Goal: Task Accomplishment & Management: Use online tool/utility

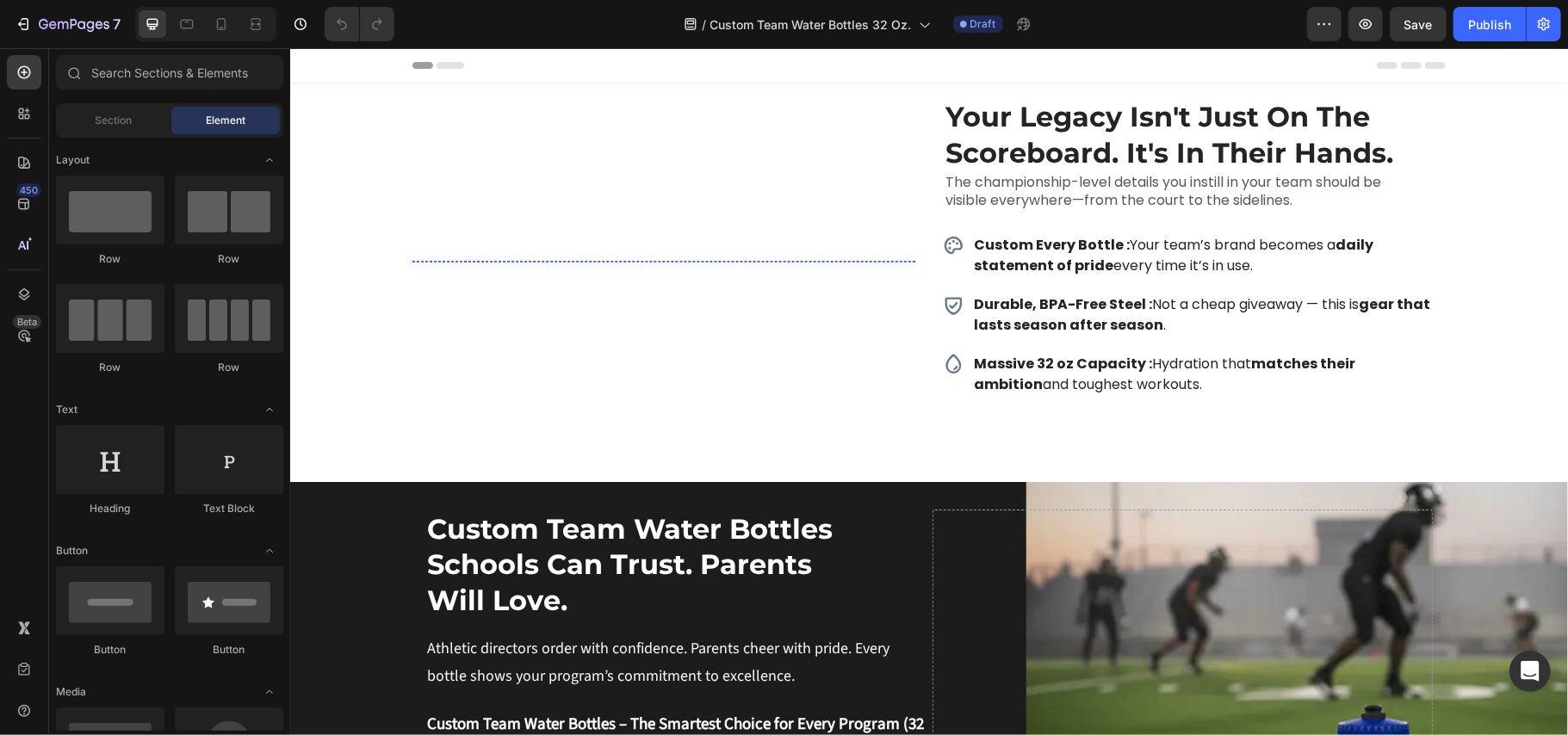
scroll to position [344, 0]
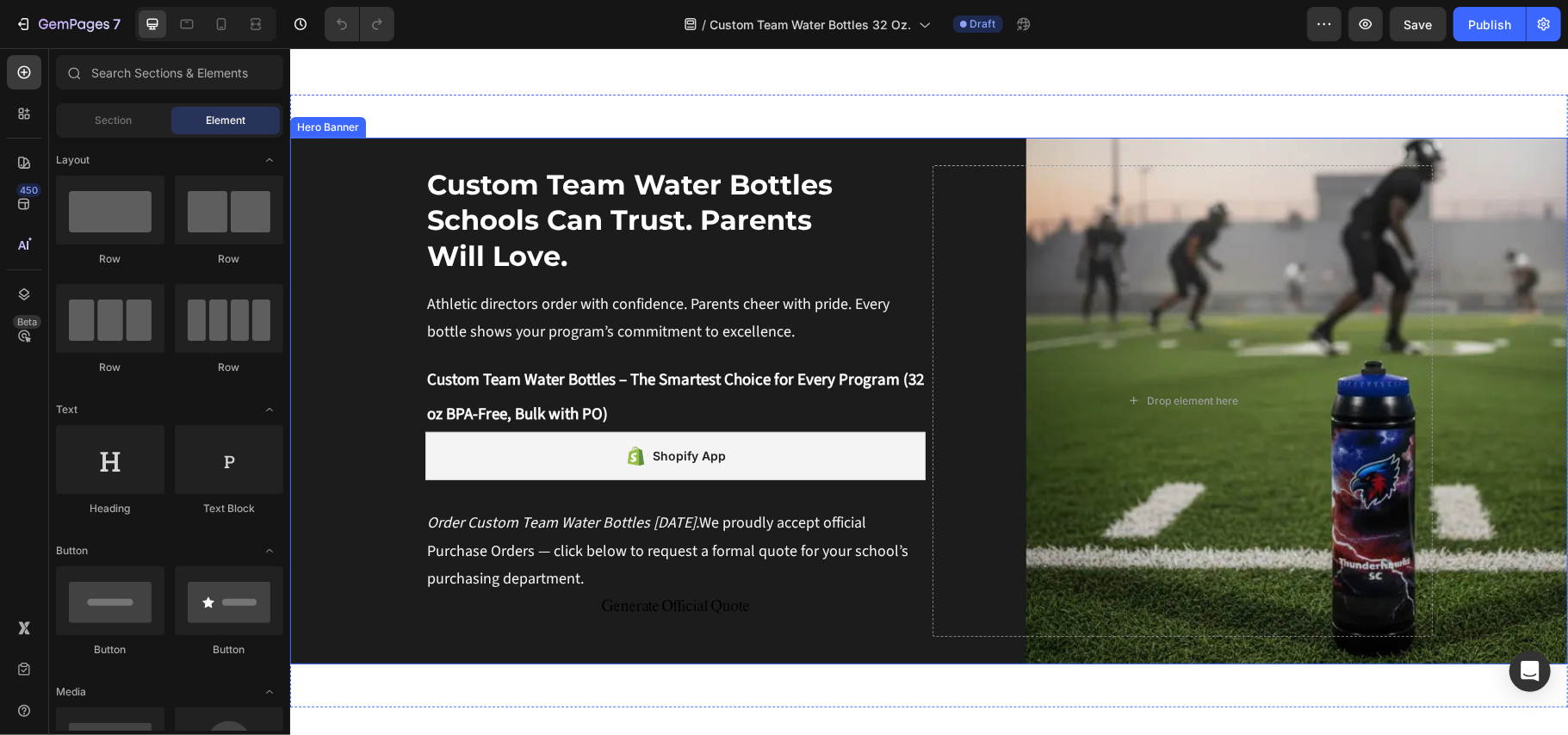
click at [876, 252] on div "Custom Team Water Bottles Schools Can Trust. Parents Will Love. Text Block Cust…" at bounding box center [928, 400] width 1033 height 527
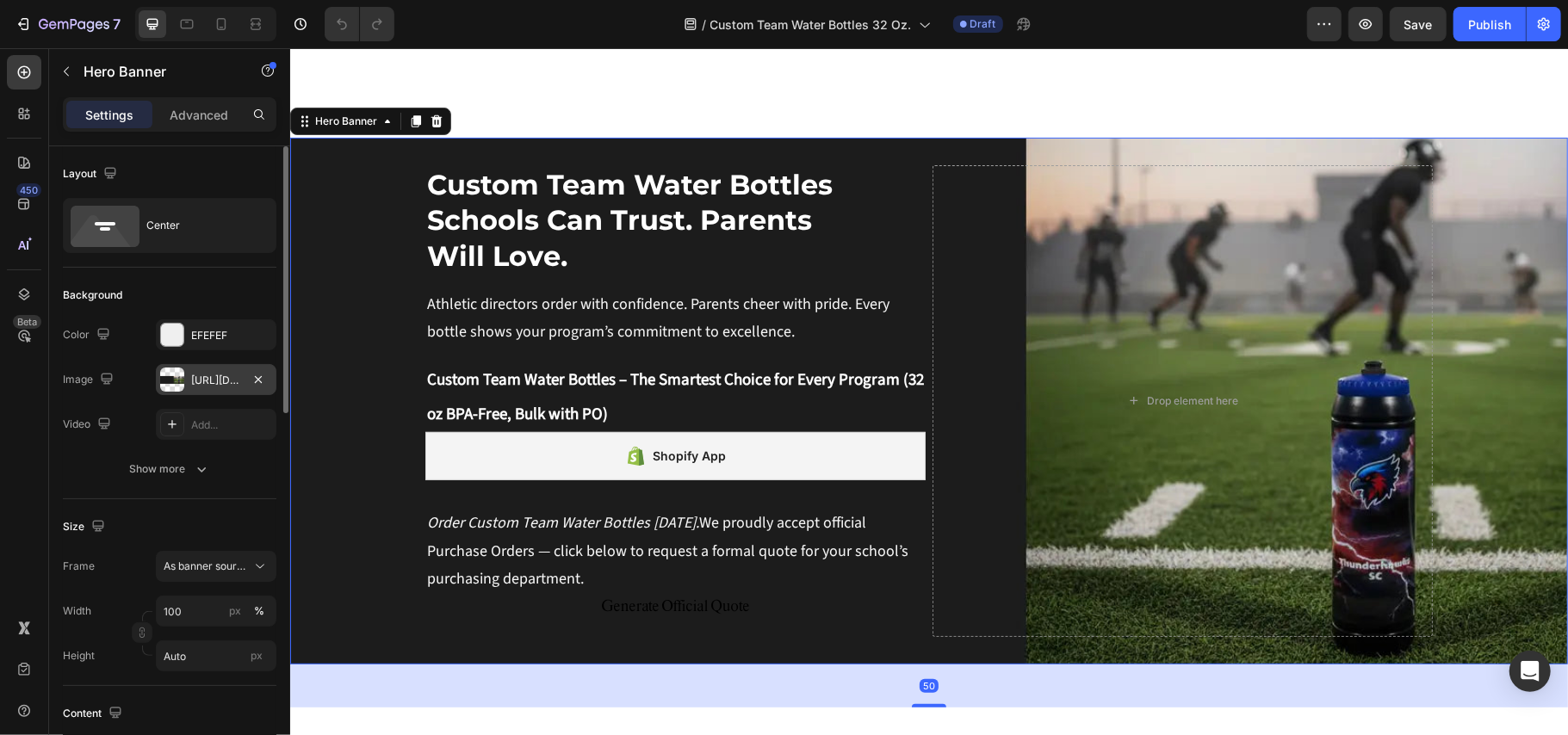
click at [205, 380] on div "[URL][DOMAIN_NAME]" at bounding box center [216, 381] width 50 height 15
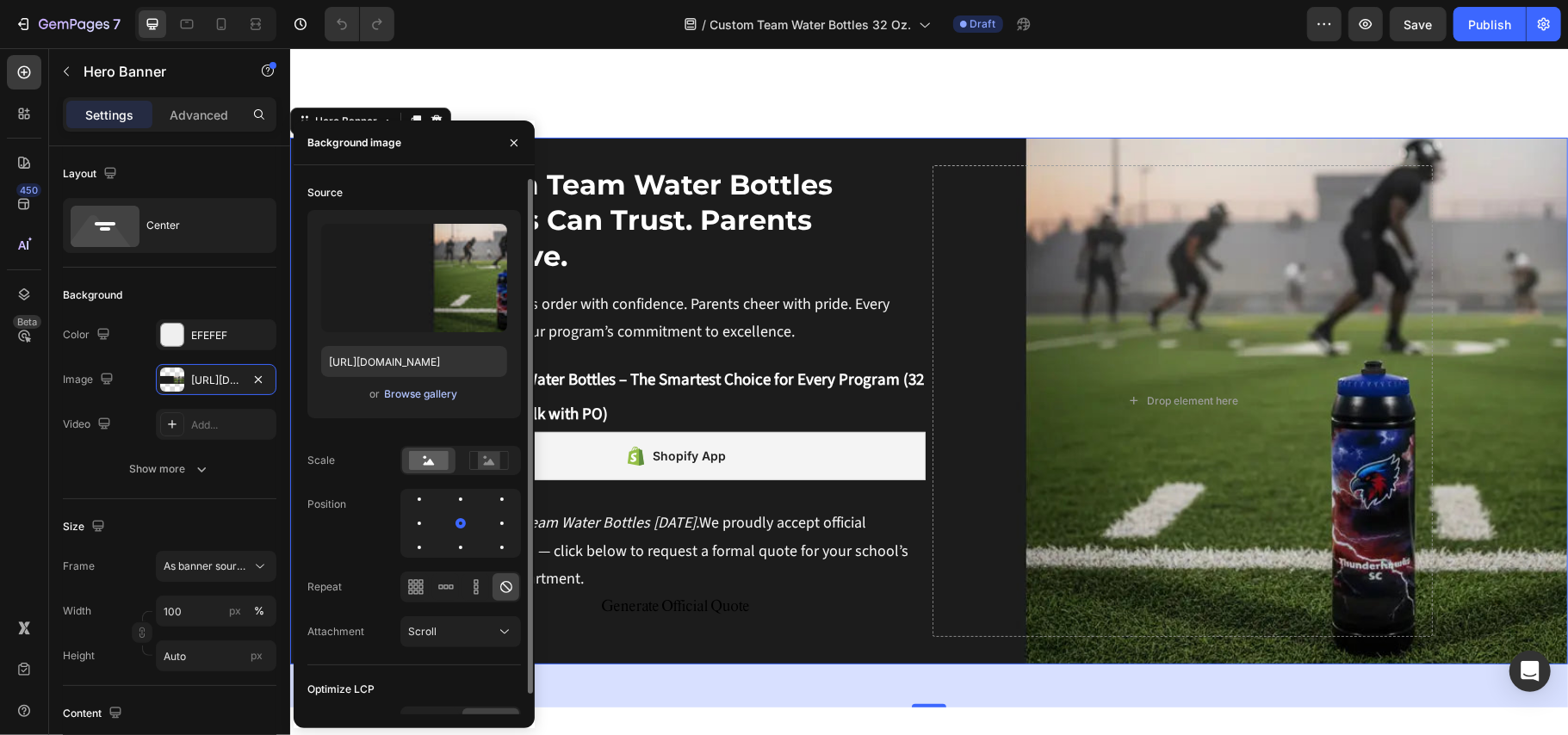
click at [418, 396] on div "Browse gallery" at bounding box center [421, 394] width 73 height 15
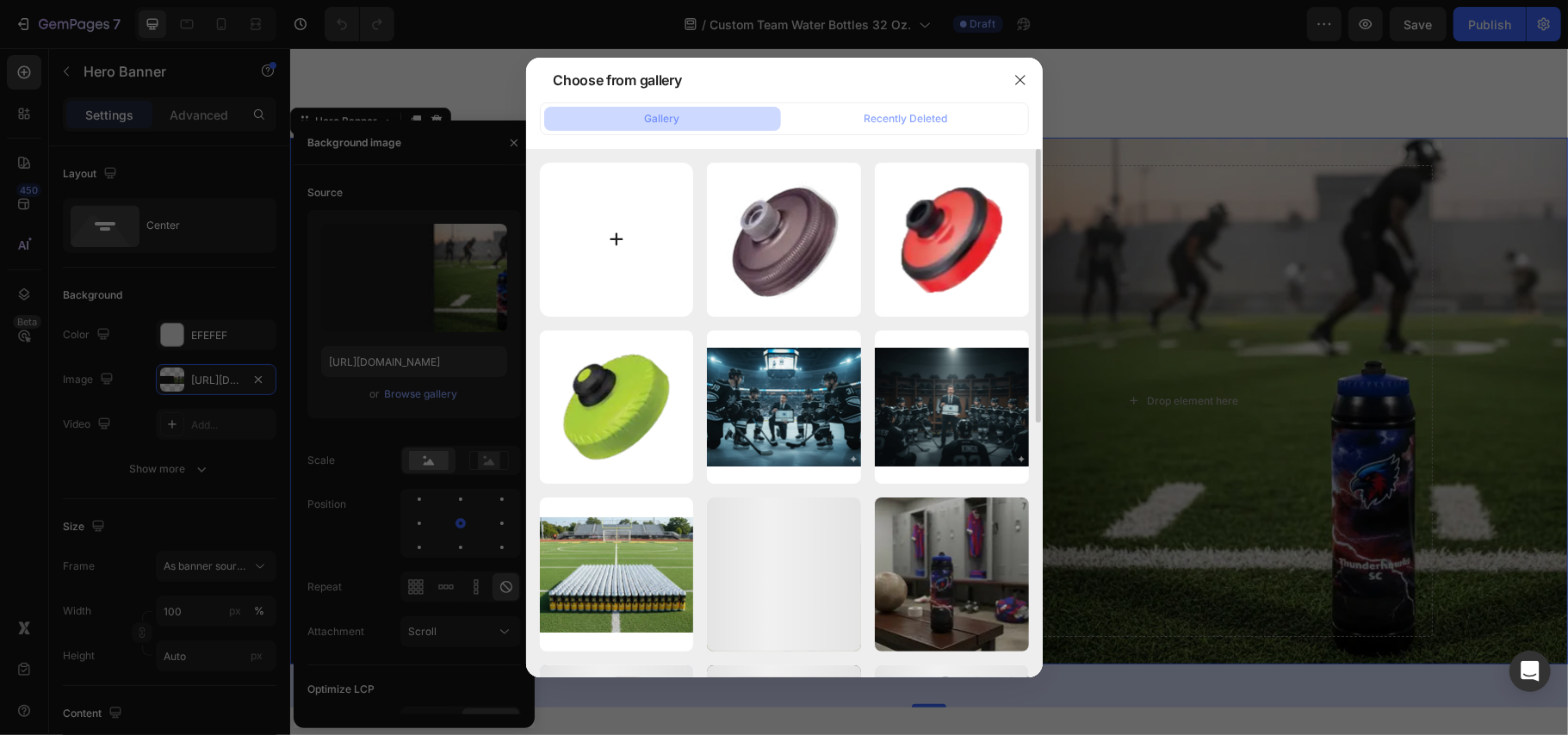
click at [609, 236] on input "file" at bounding box center [617, 240] width 154 height 154
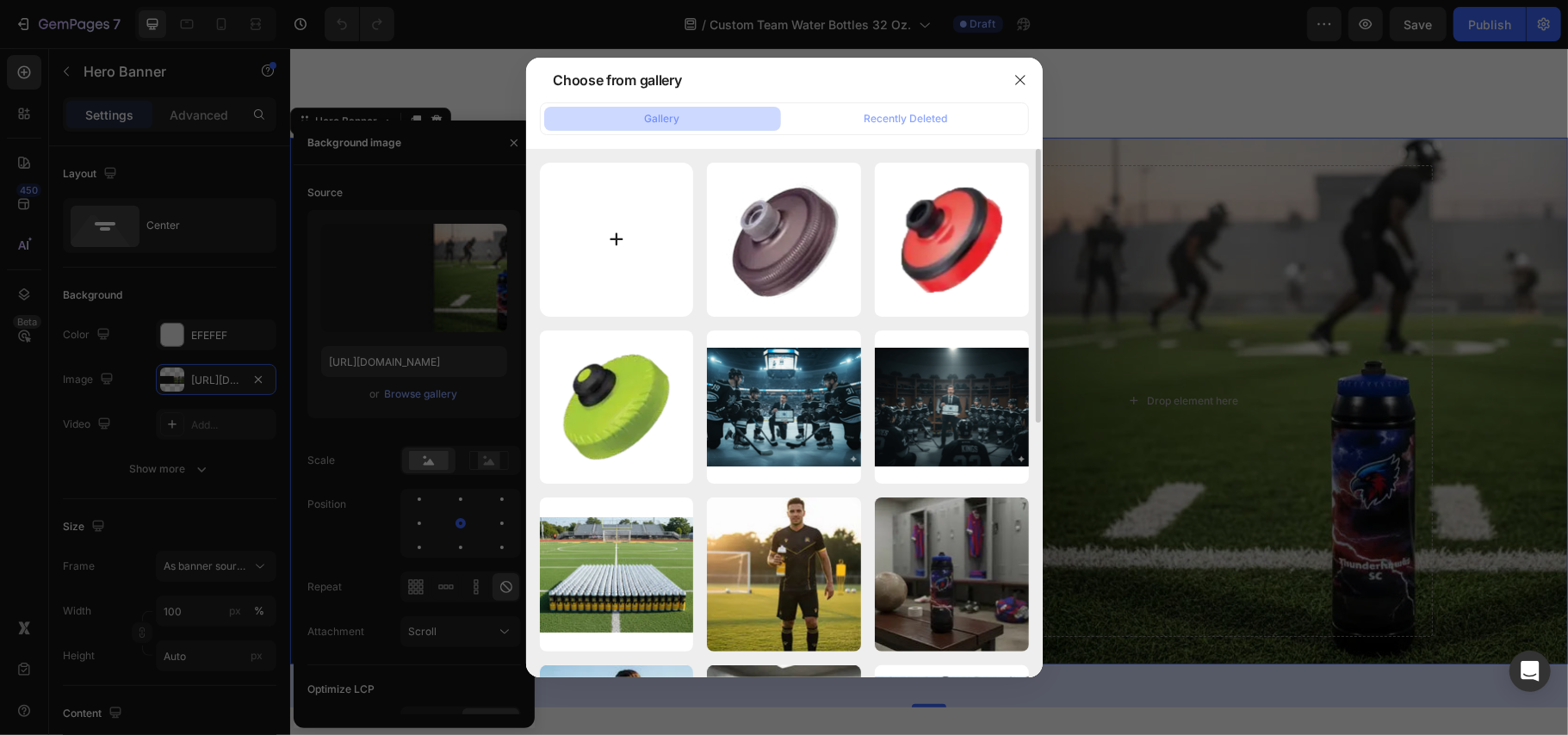
type input "C:\fakepath\926webban.webp"
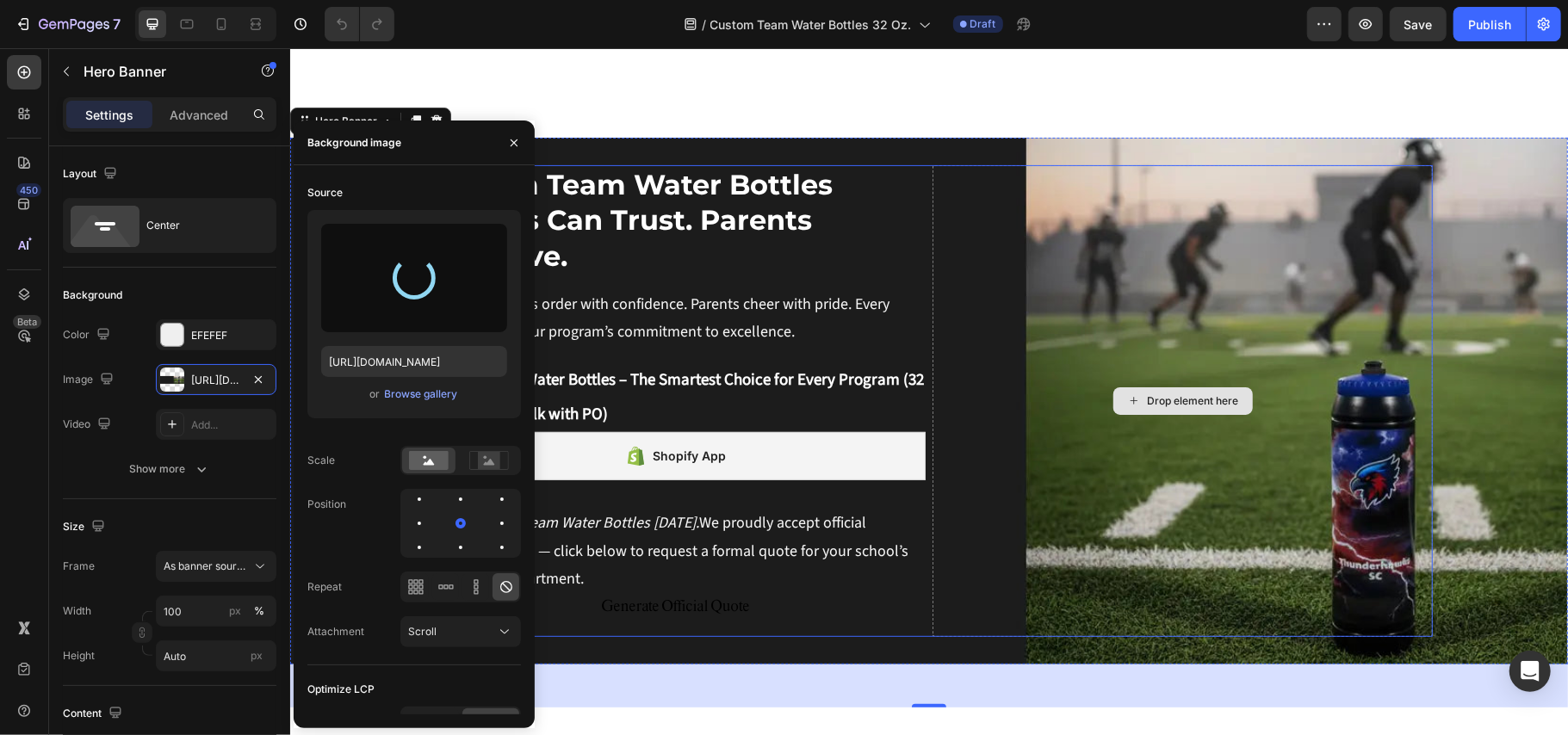
type input "[URL][DOMAIN_NAME]"
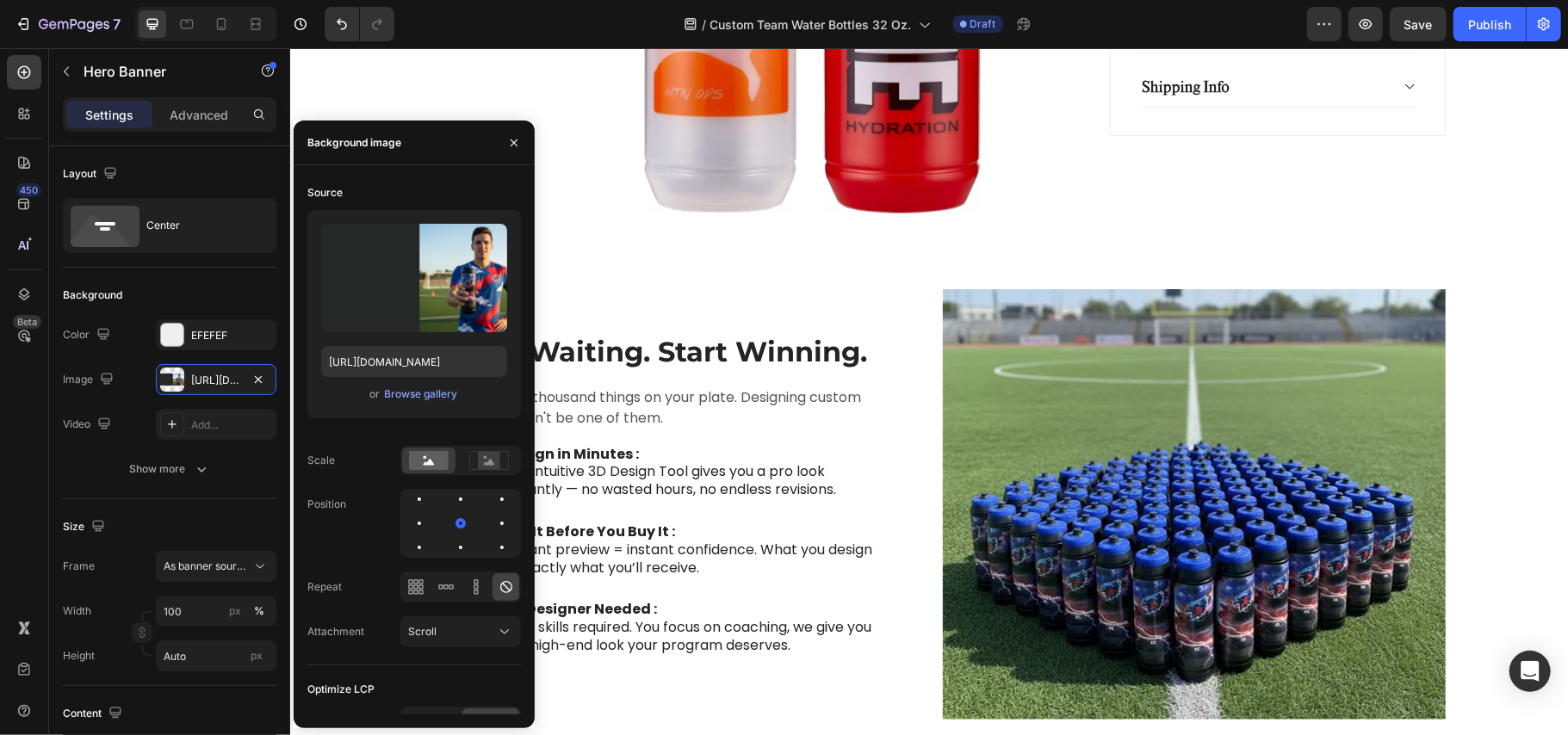
scroll to position [1492, 0]
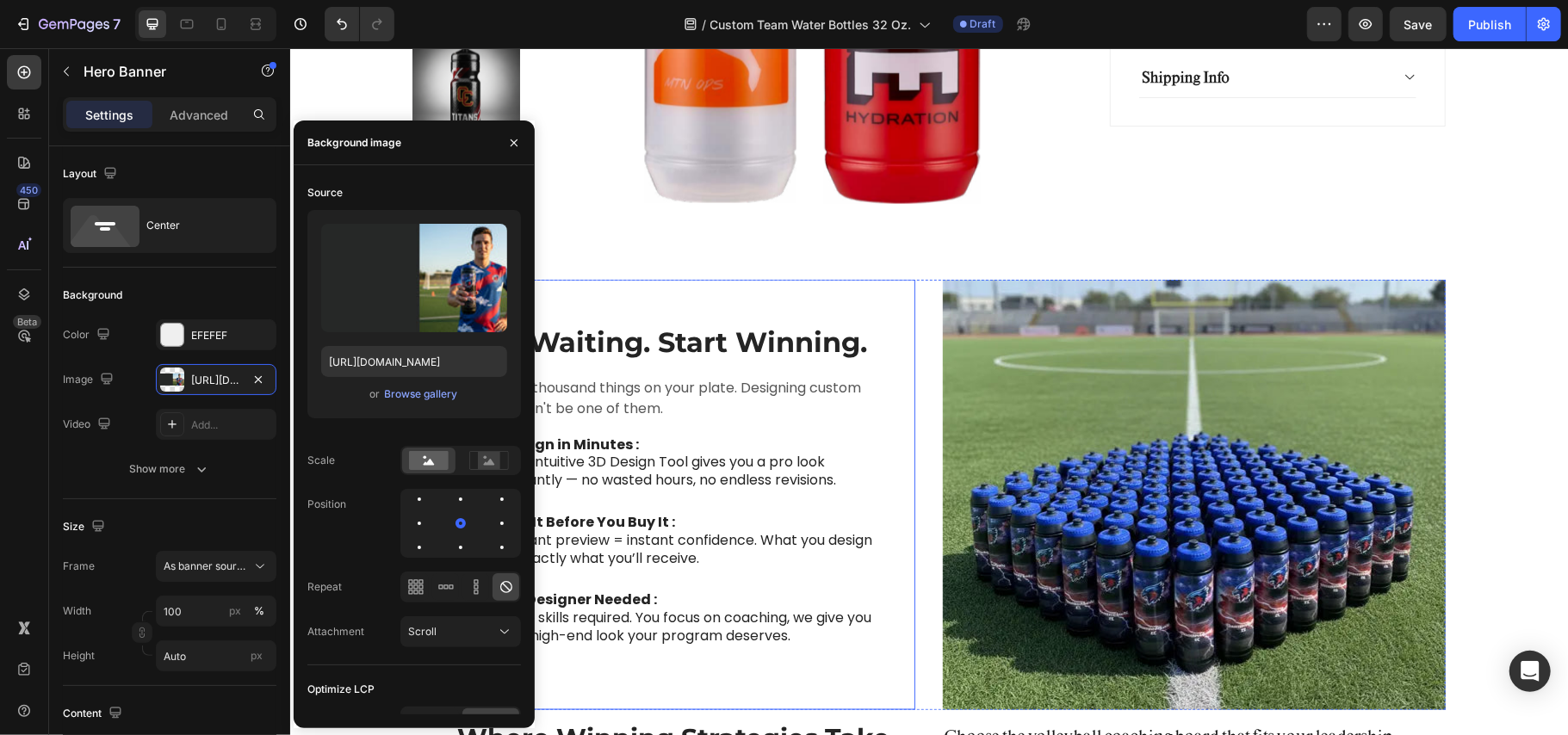
click at [830, 368] on div "Stop Waiting. Start Winning. Heading You have a thousand things on your plate. …" at bounding box center [663, 495] width 420 height 345
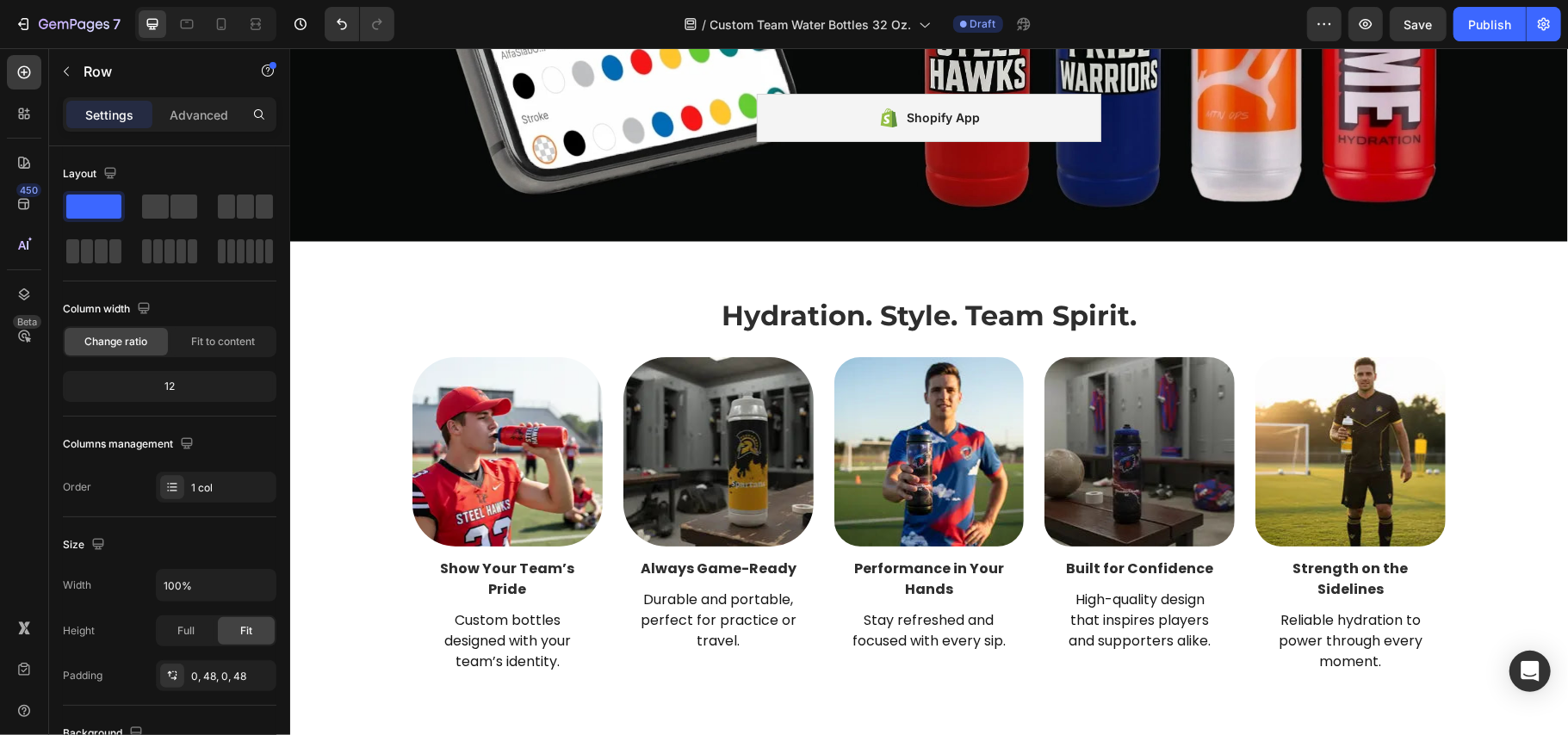
scroll to position [2870, 0]
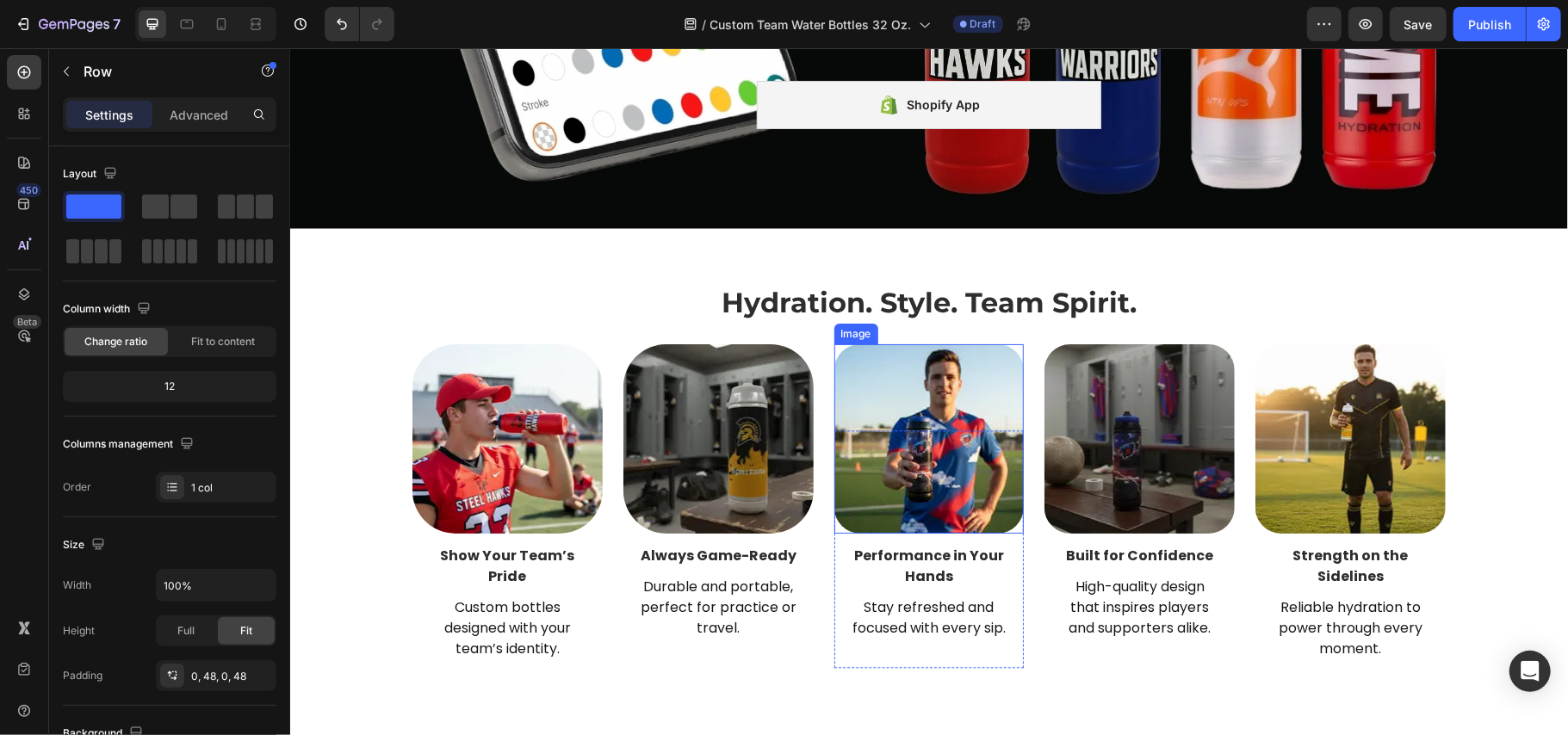
click at [887, 403] on img at bounding box center [929, 439] width 190 height 190
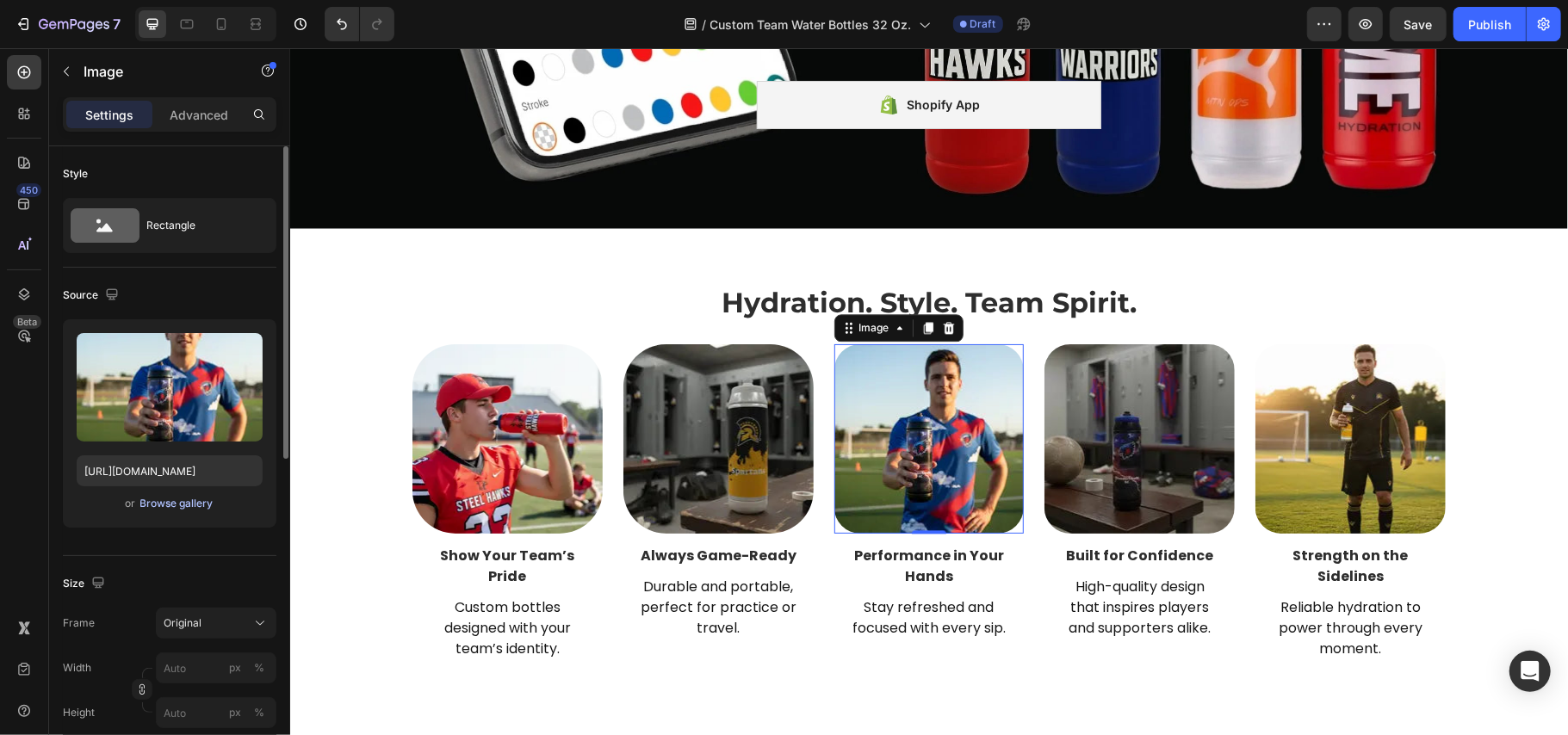
click at [174, 500] on div "Browse gallery" at bounding box center [177, 504] width 73 height 15
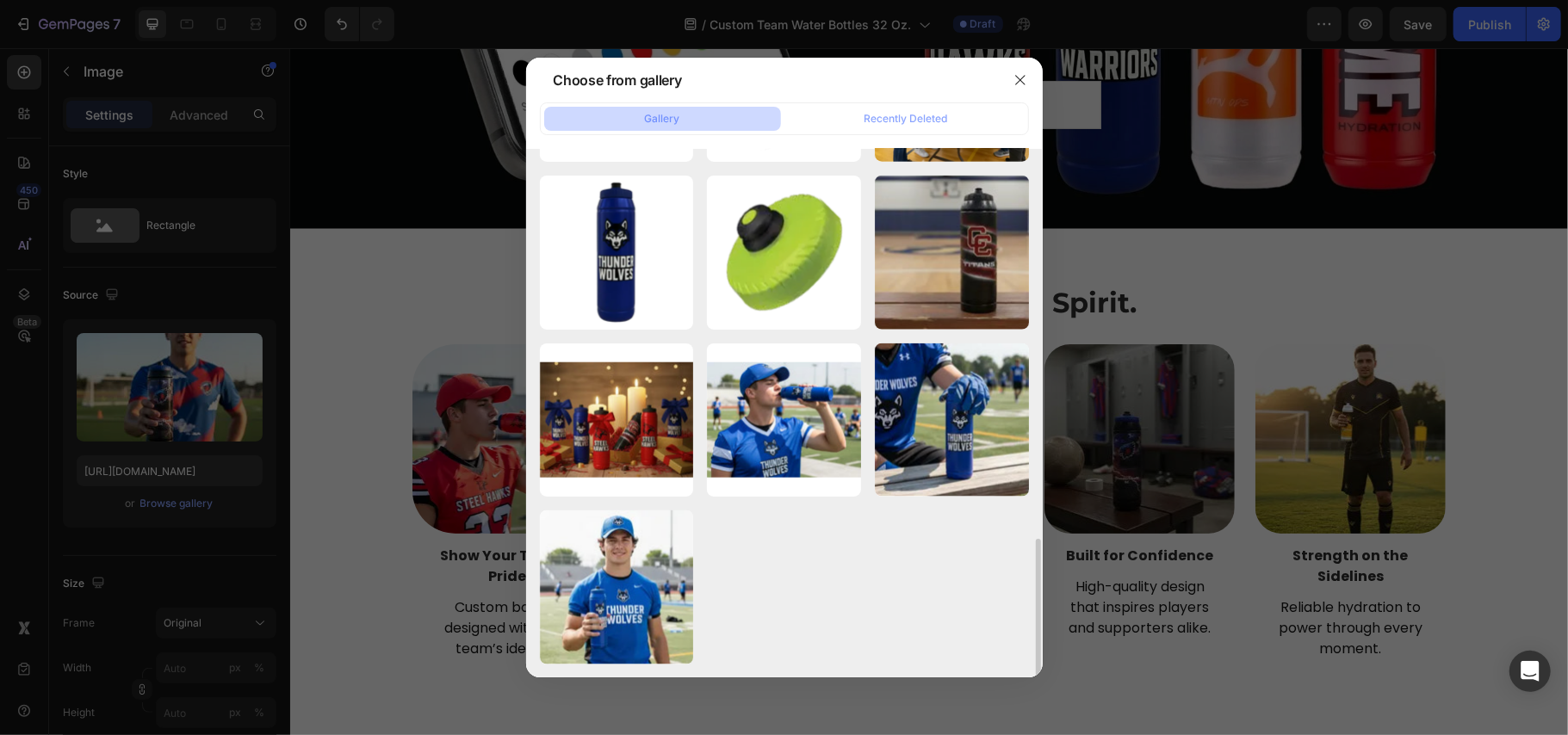
scroll to position [1610, 0]
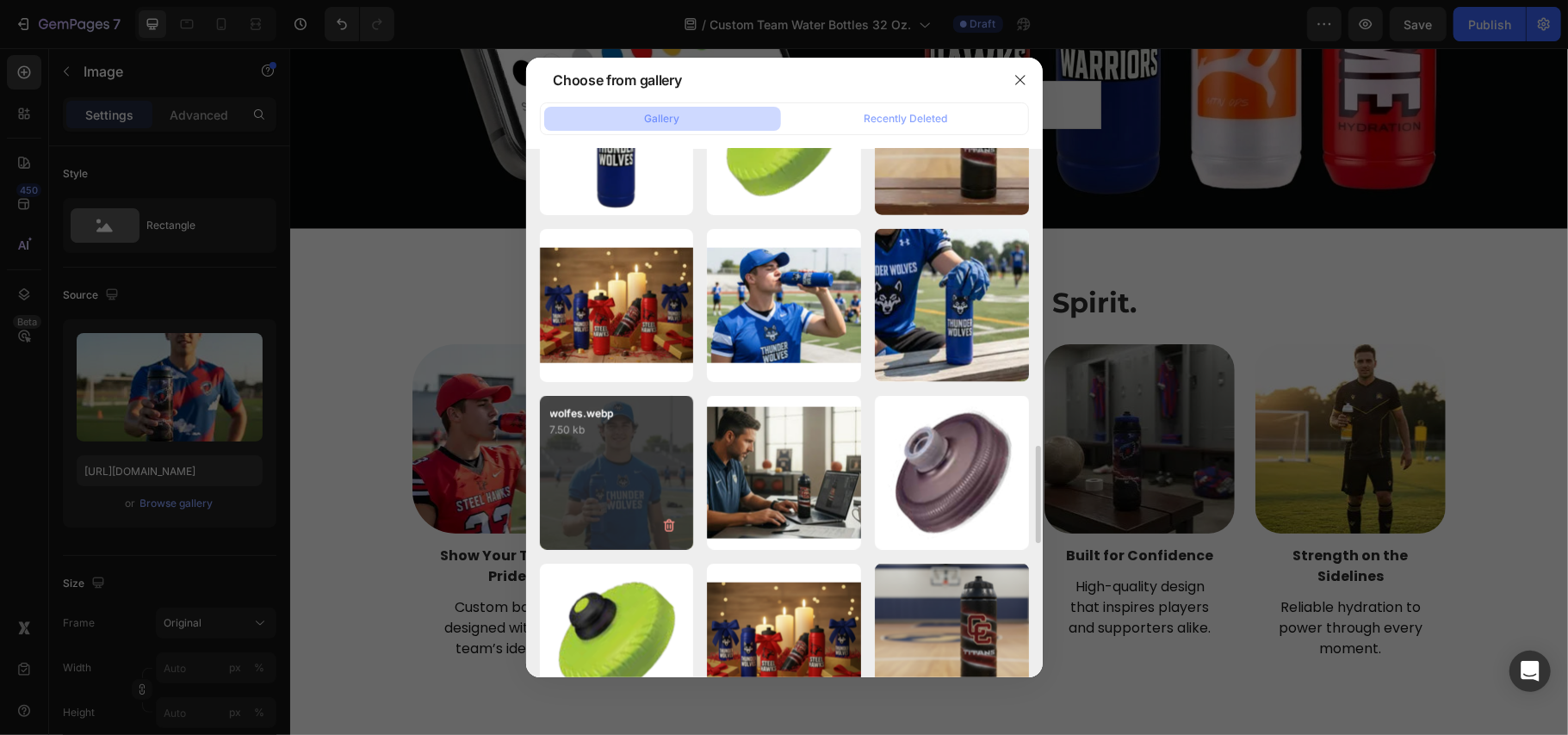
click at [630, 458] on div "wolfes.webp 7.50 kb" at bounding box center [617, 473] width 154 height 154
type input "[URL][DOMAIN_NAME]"
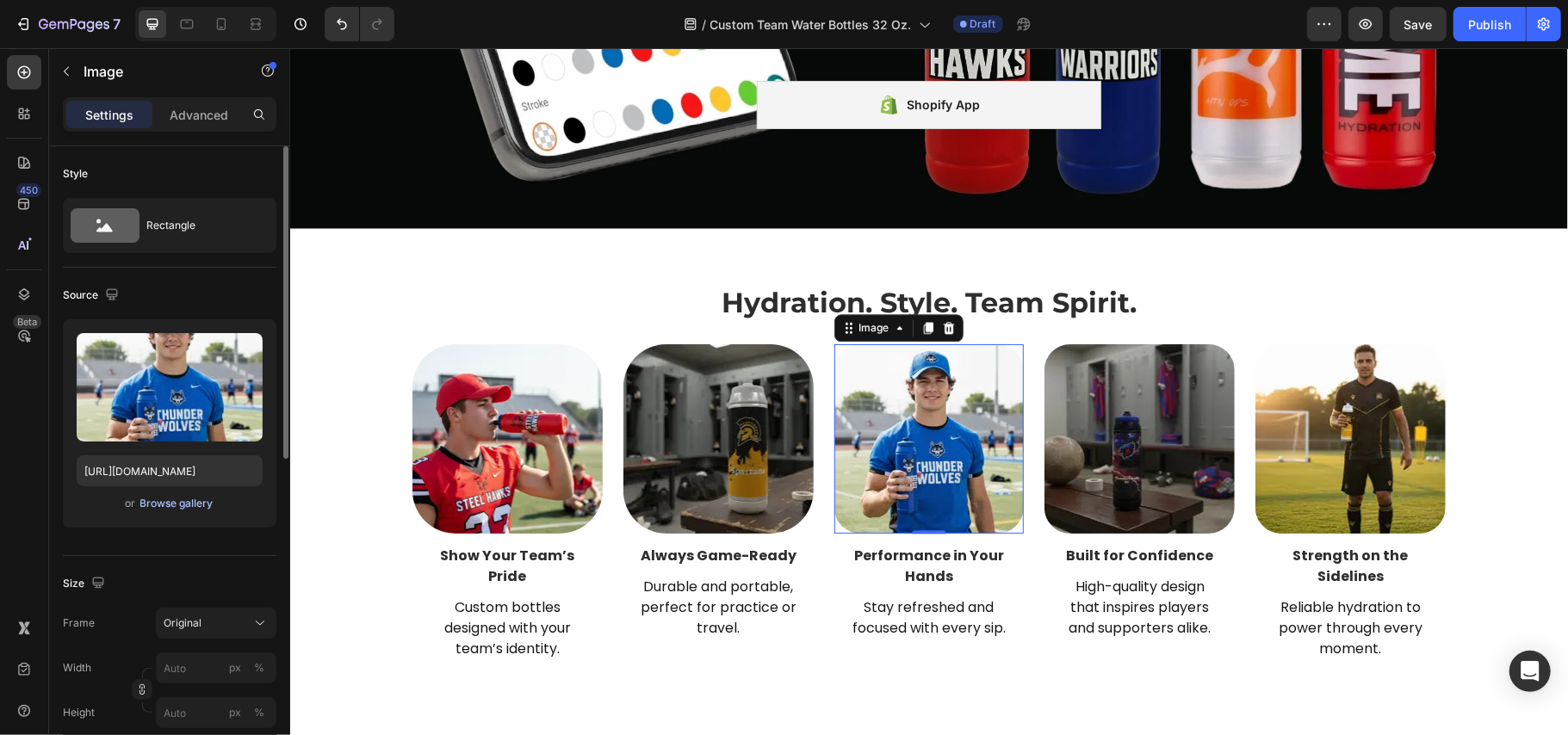
click at [197, 507] on div "Browse gallery" at bounding box center [177, 504] width 73 height 15
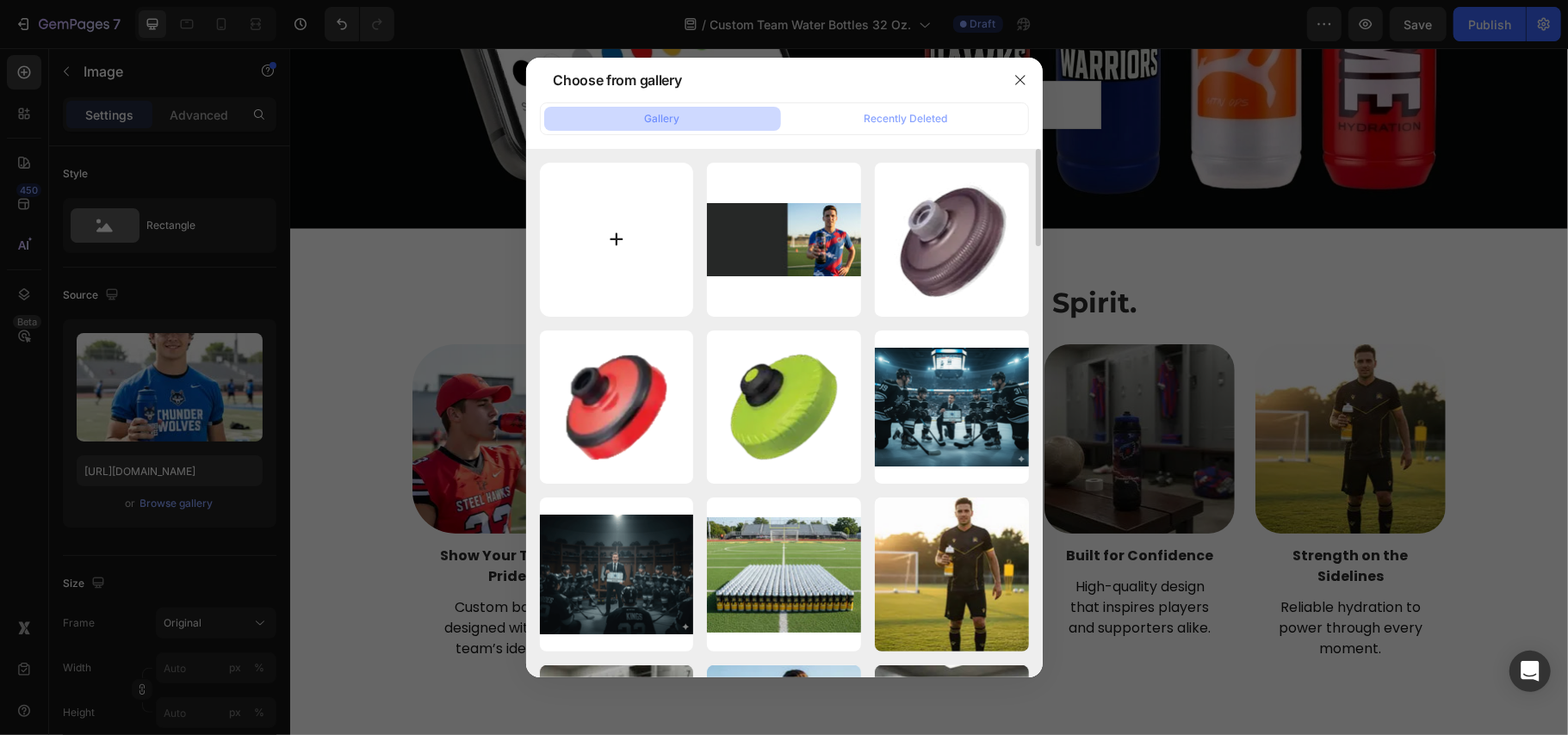
click at [620, 236] on input "file" at bounding box center [617, 240] width 154 height 154
type input "C:\fakepath\926mobk.webp"
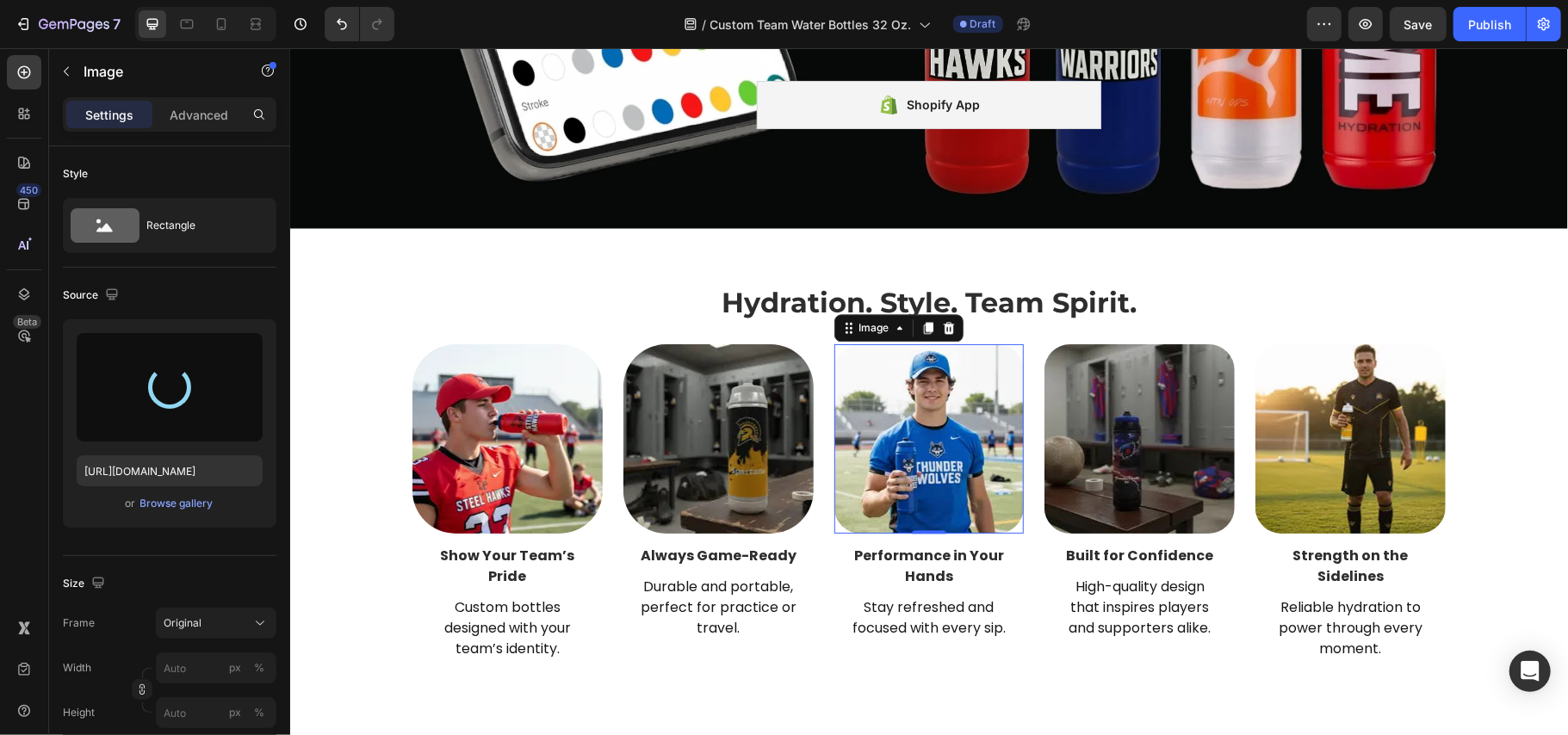
type input "[URL][DOMAIN_NAME]"
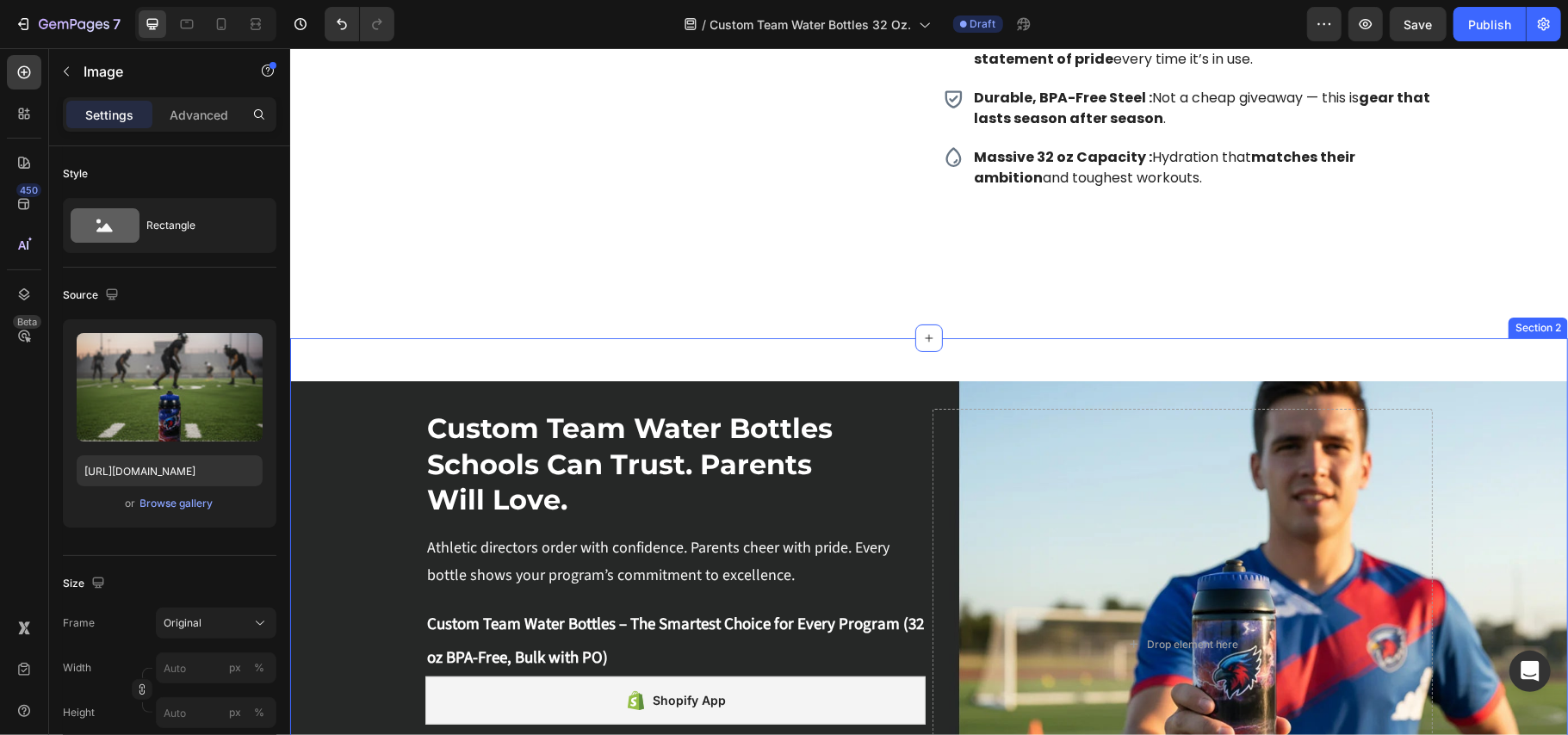
scroll to position [0, 0]
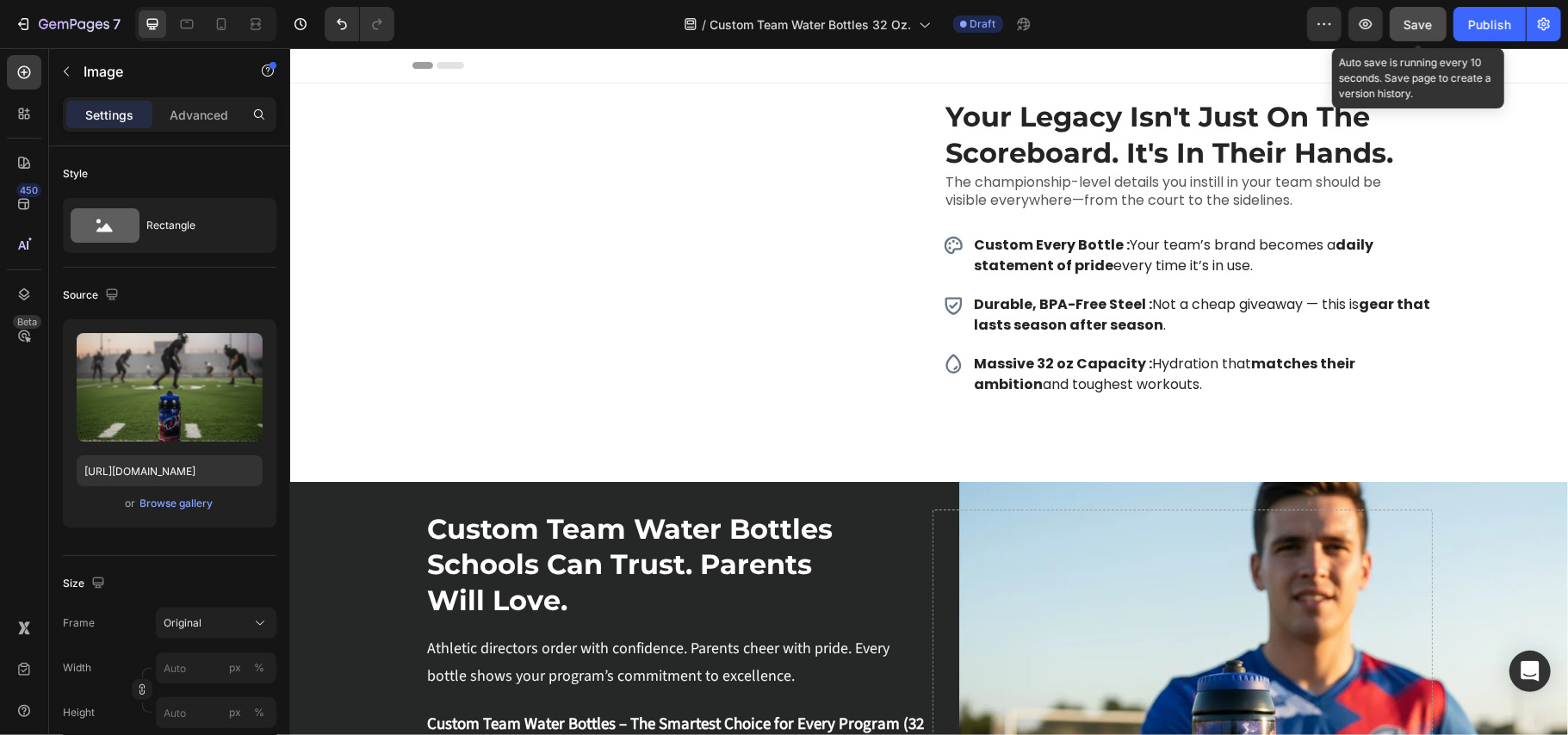
click at [1403, 22] on button "Save" at bounding box center [1418, 24] width 57 height 35
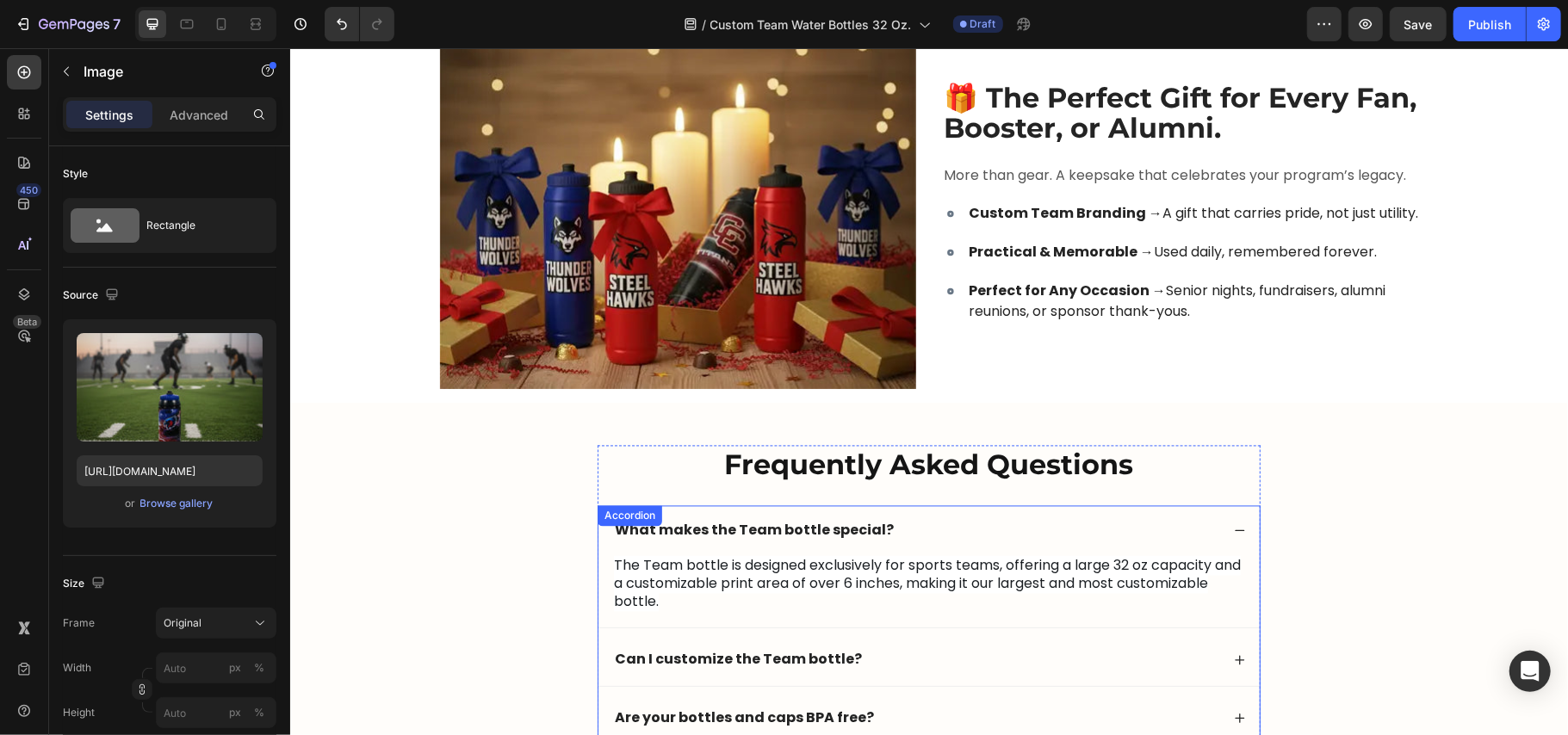
scroll to position [7018, 0]
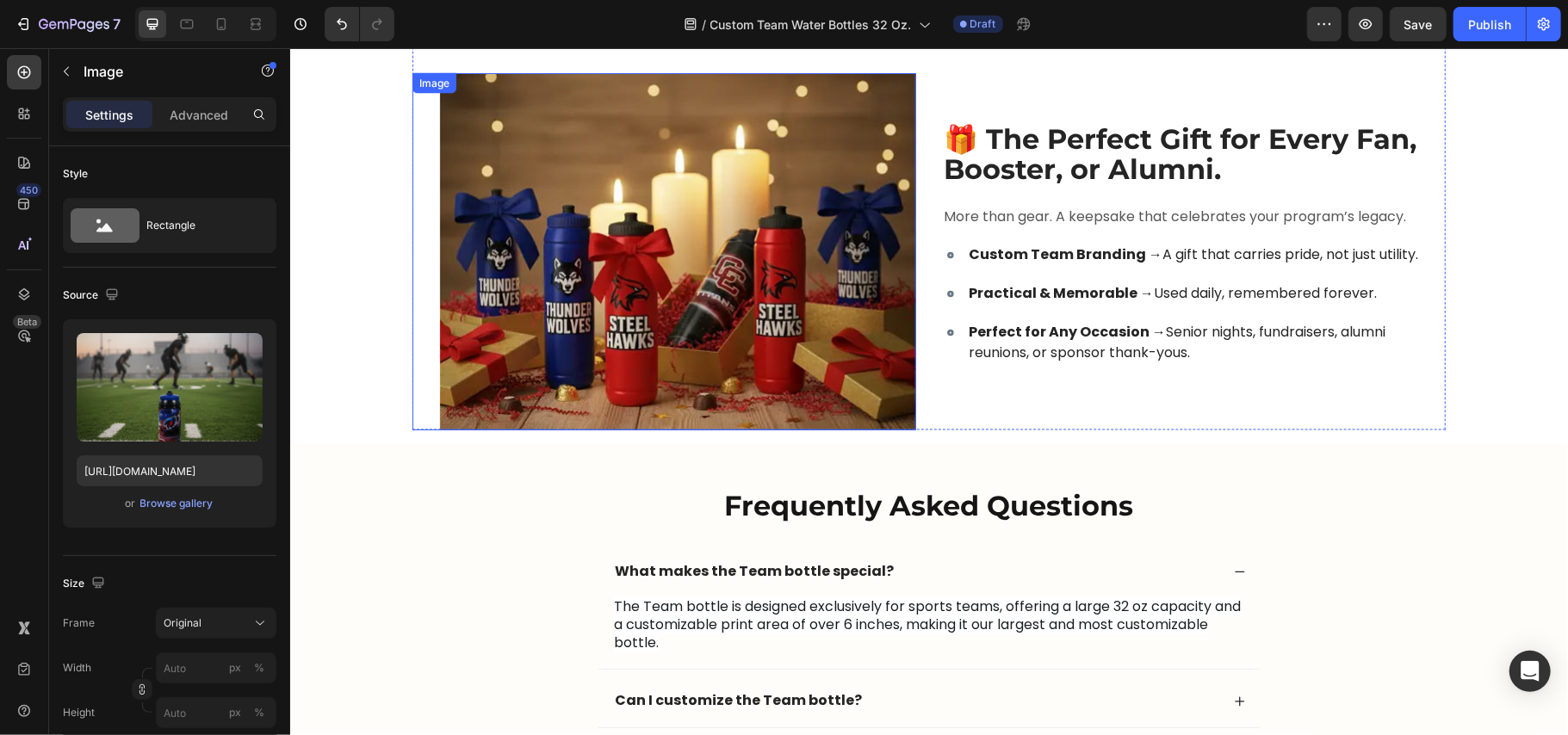
click at [632, 283] on img at bounding box center [677, 250] width 476 height 357
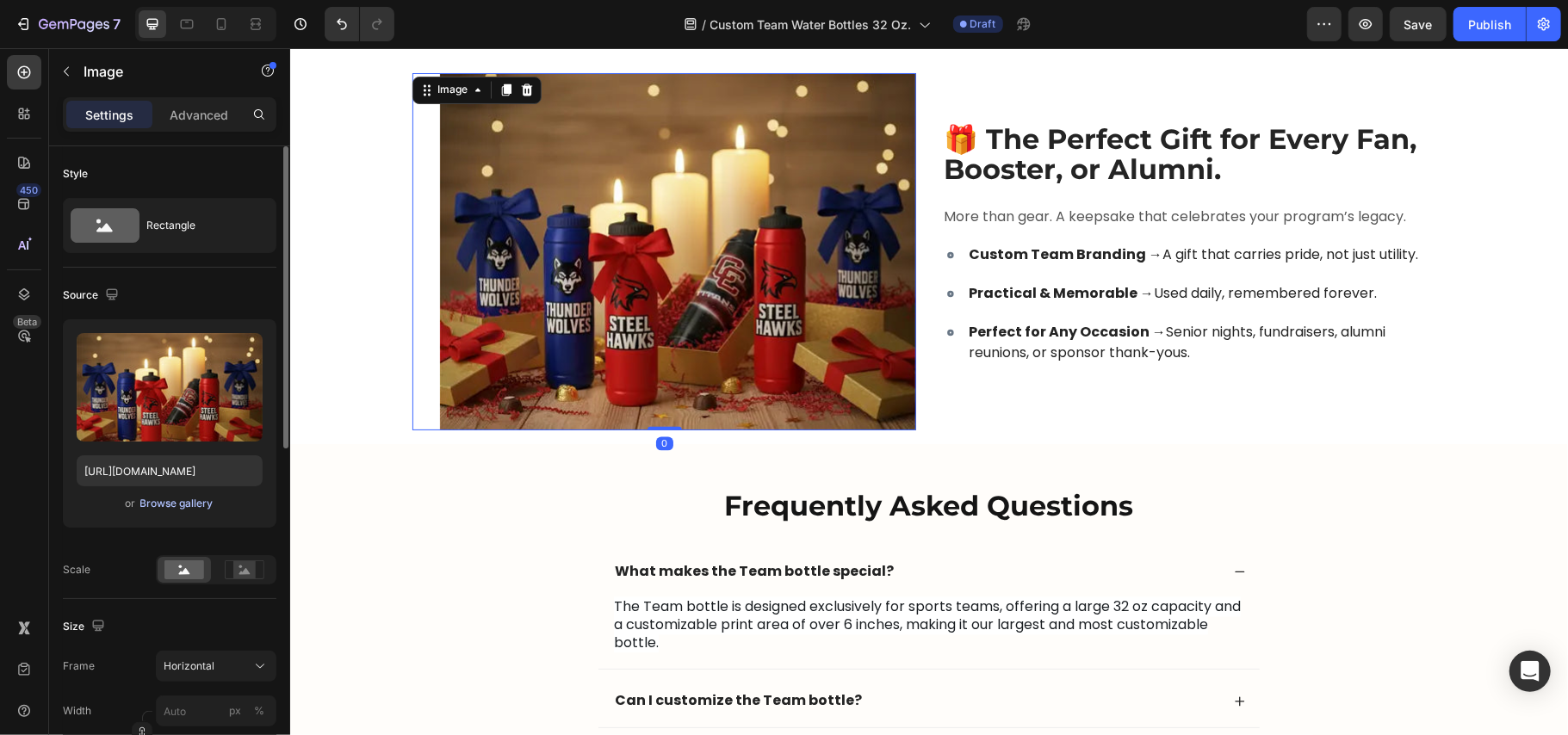
click at [158, 505] on div "Browse gallery" at bounding box center [177, 504] width 73 height 15
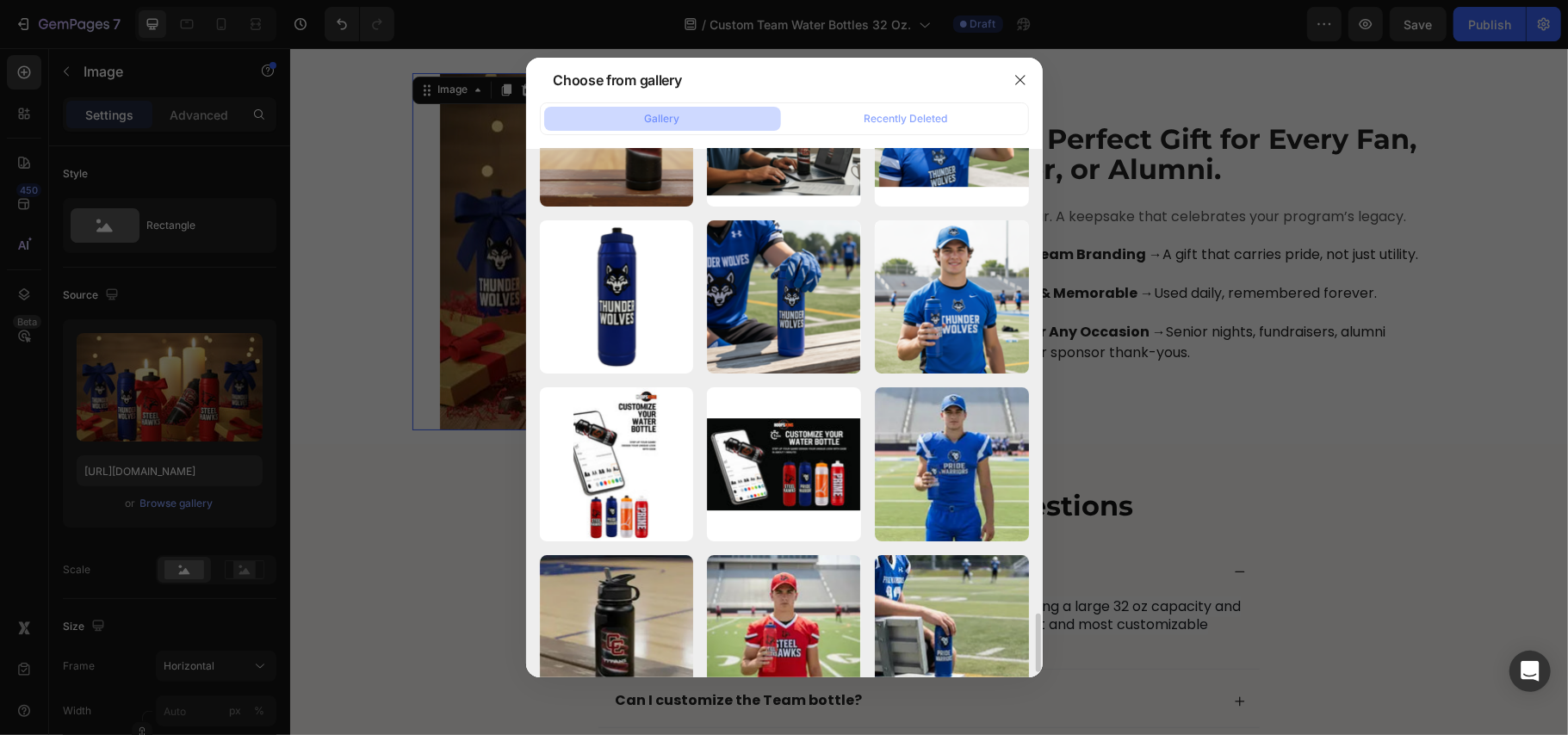
scroll to position [4179, 0]
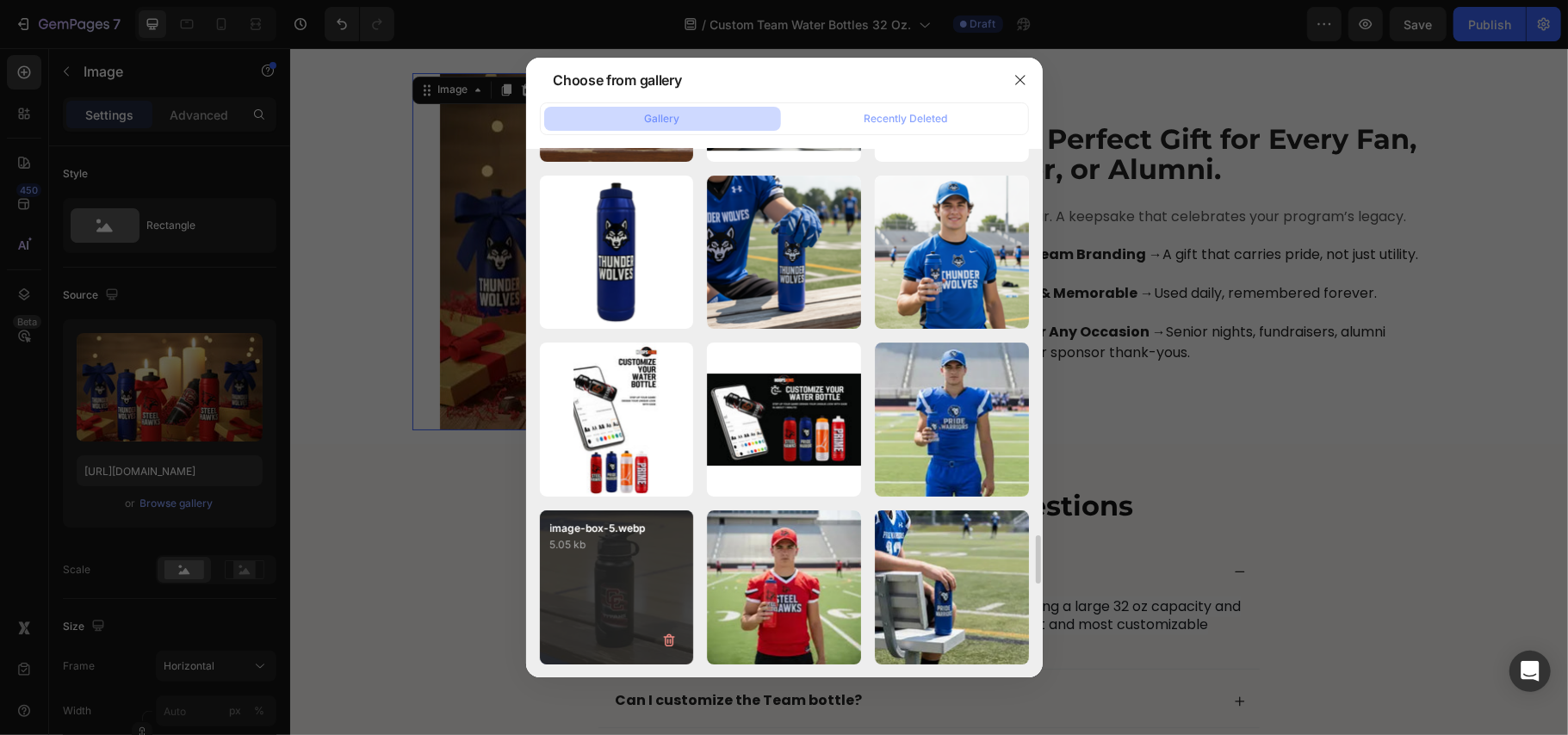
click at [600, 589] on div "image-box-5.webp 5.05 kb" at bounding box center [617, 587] width 154 height 154
type input "[URL][DOMAIN_NAME]"
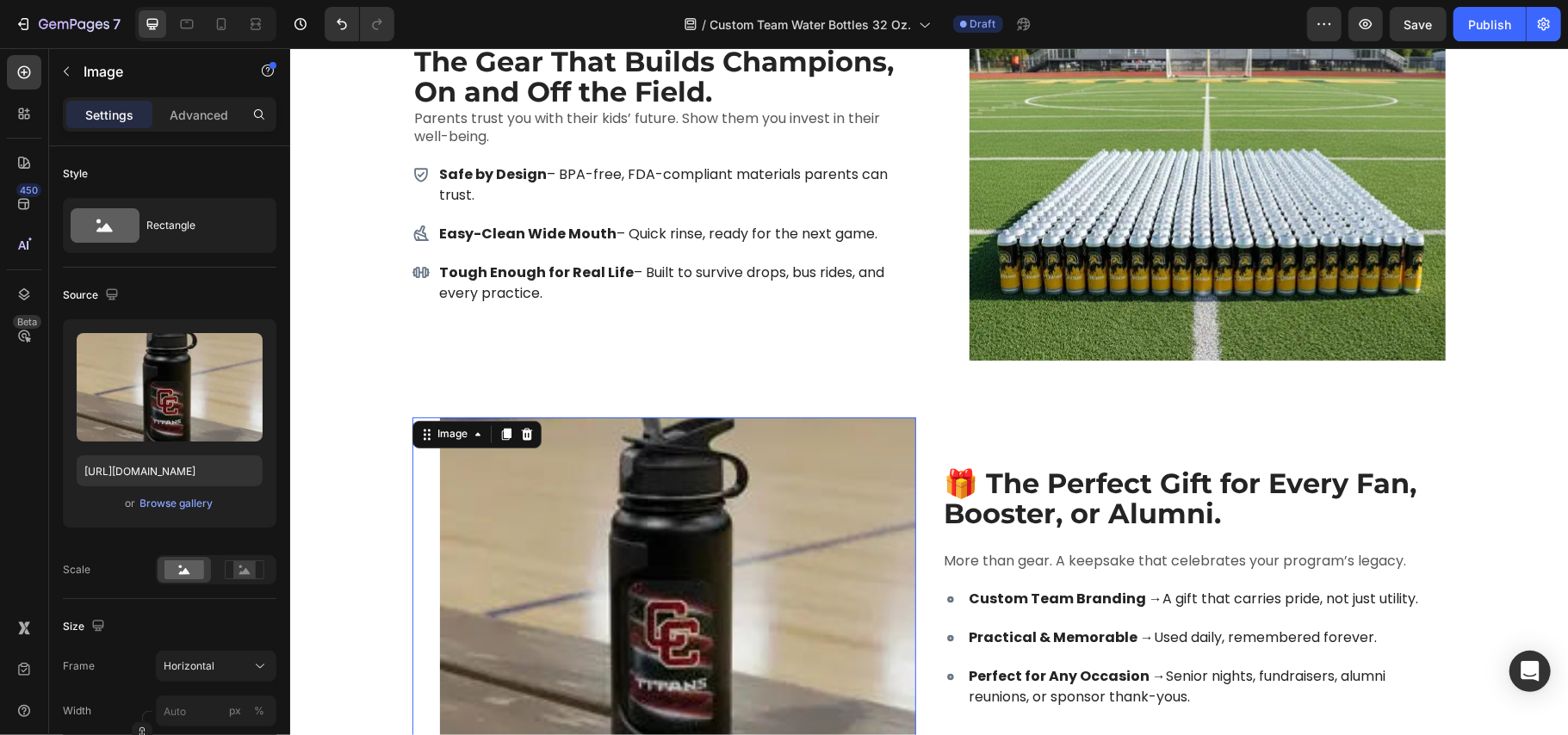
scroll to position [6904, 0]
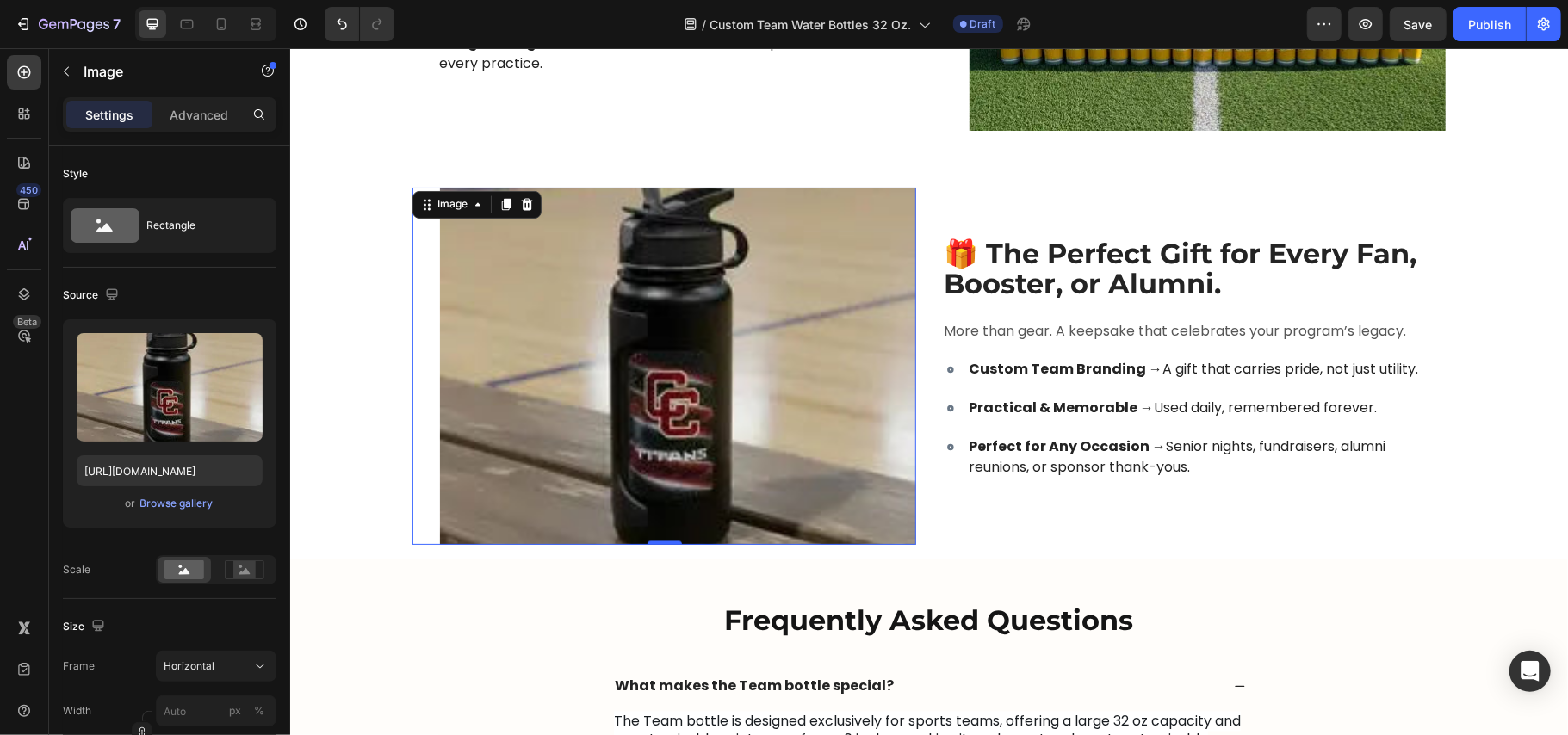
click at [782, 400] on img at bounding box center [677, 366] width 476 height 357
click at [1273, 392] on div "Custom Team Branding → A gift that carries pride, not just utility. Practical &…" at bounding box center [1193, 418] width 504 height 124
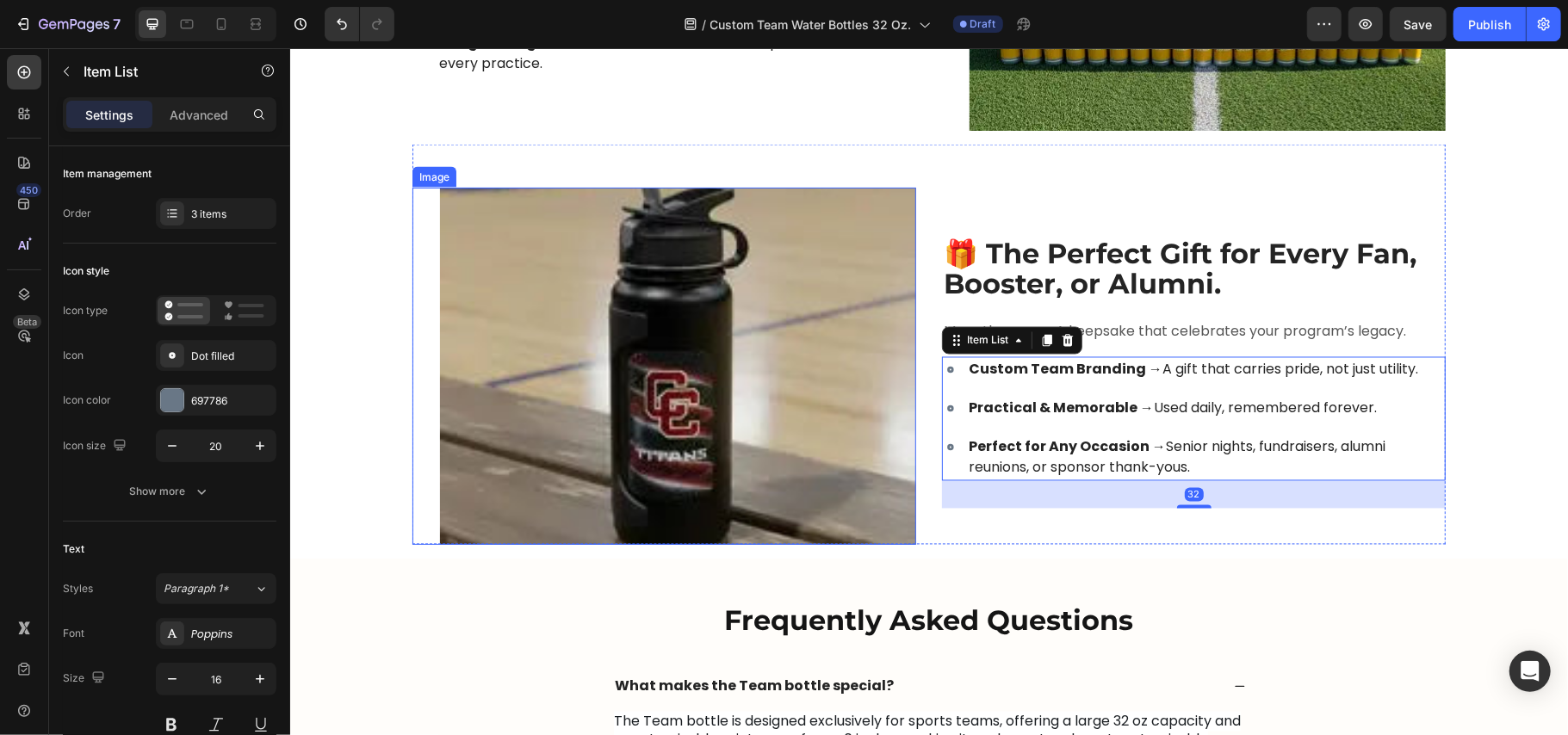
click at [835, 366] on img at bounding box center [677, 366] width 476 height 357
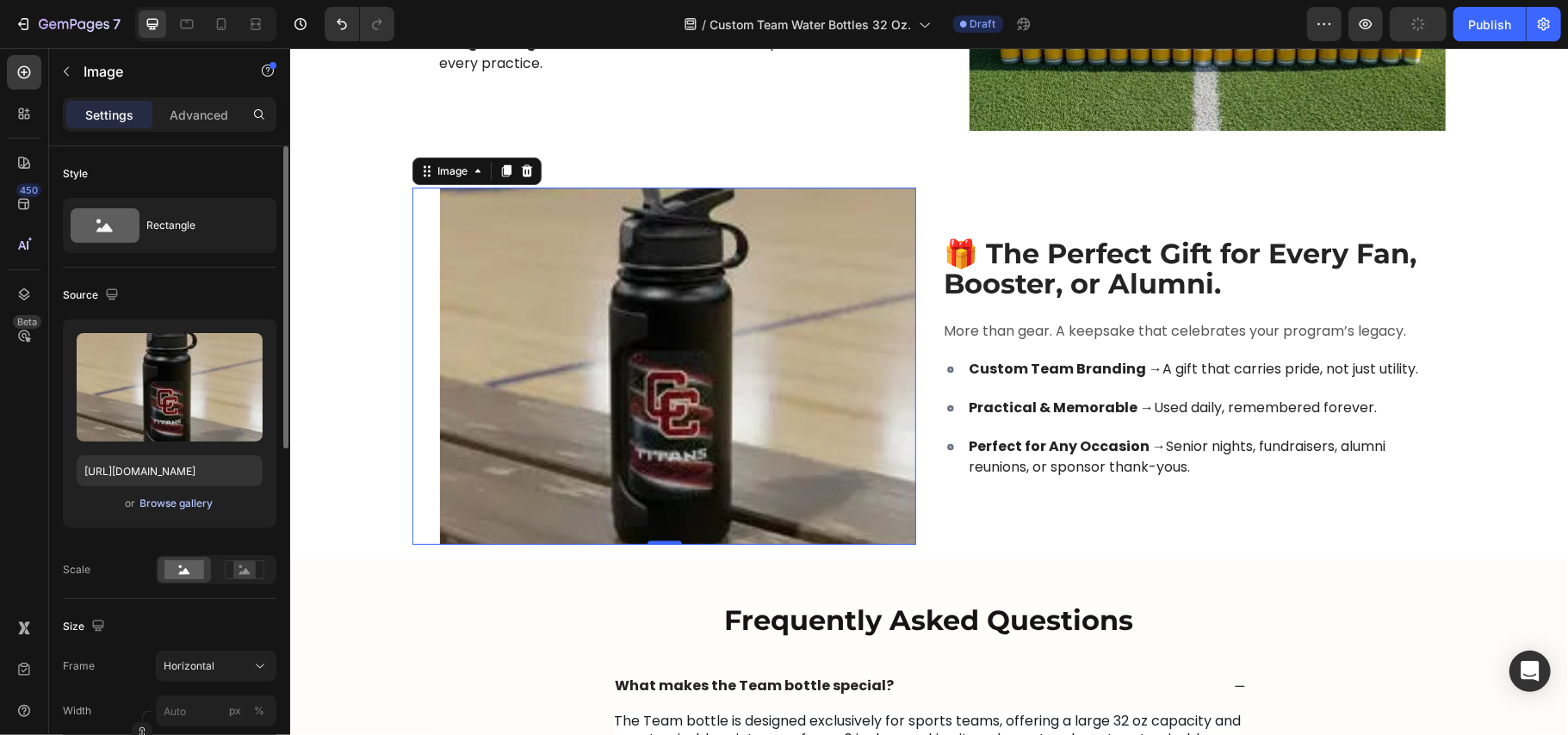
click at [177, 505] on div "Browse gallery" at bounding box center [177, 504] width 73 height 15
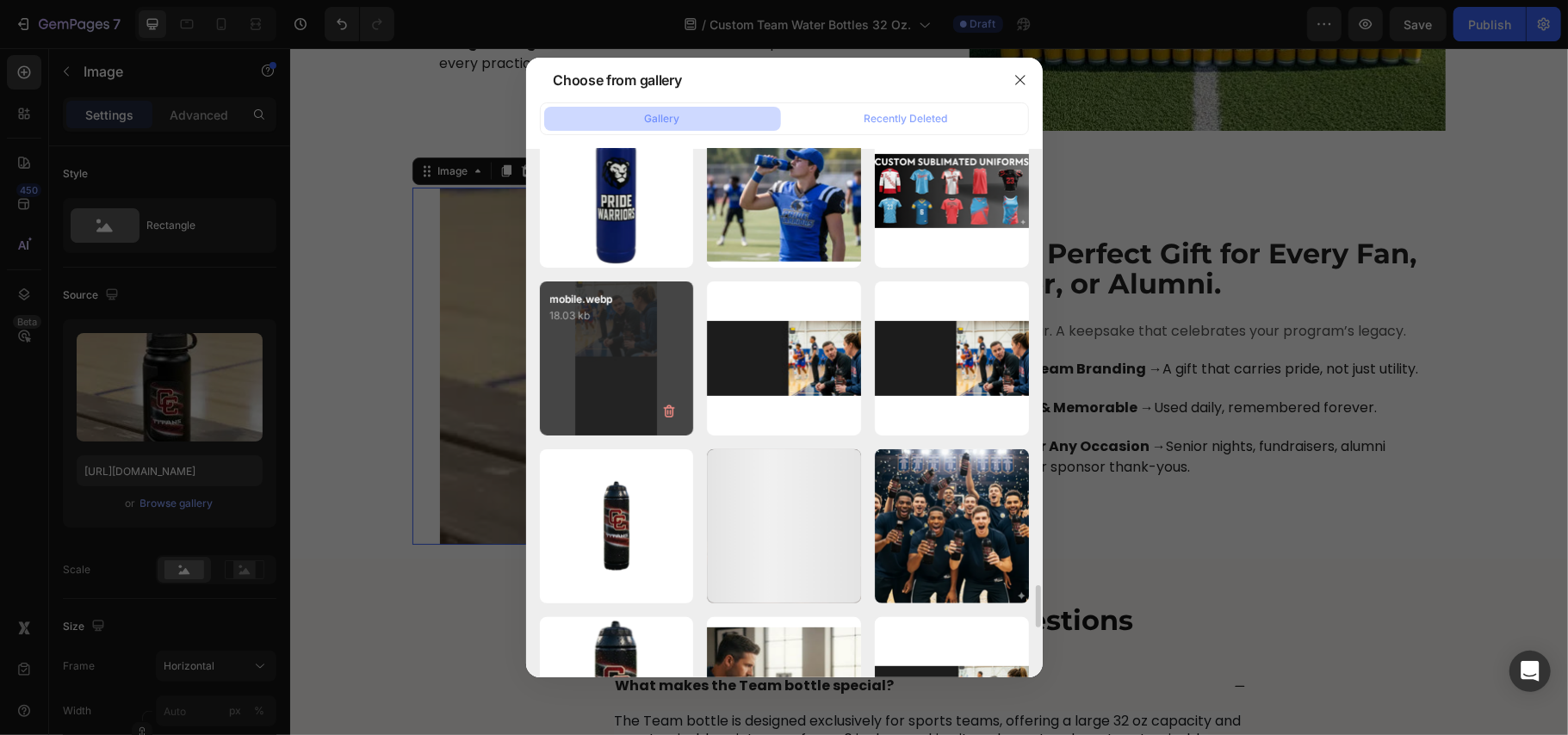
scroll to position [5529, 0]
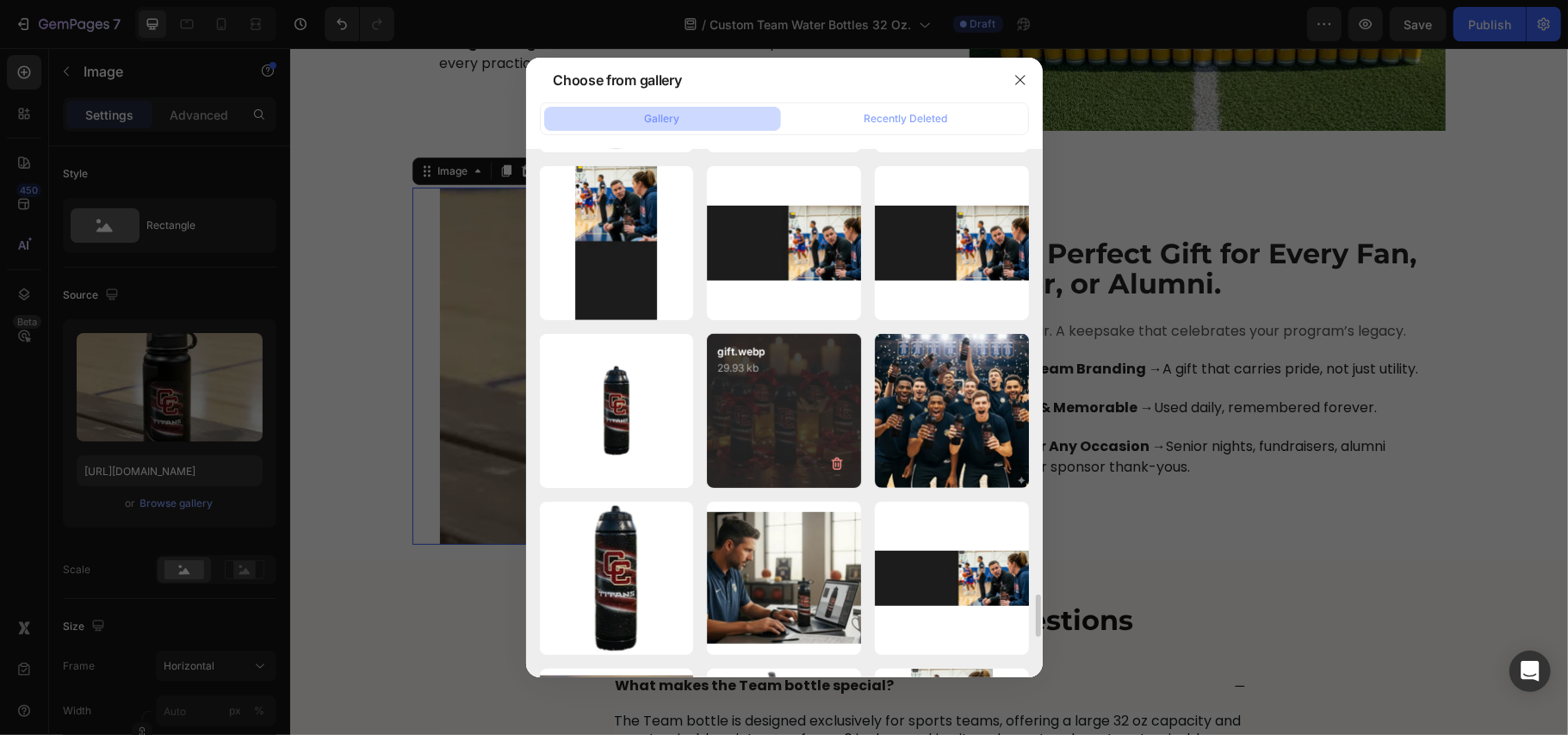
click at [754, 403] on div "gift.webp 29.93 kb" at bounding box center [784, 411] width 154 height 154
type input "[URL][DOMAIN_NAME]"
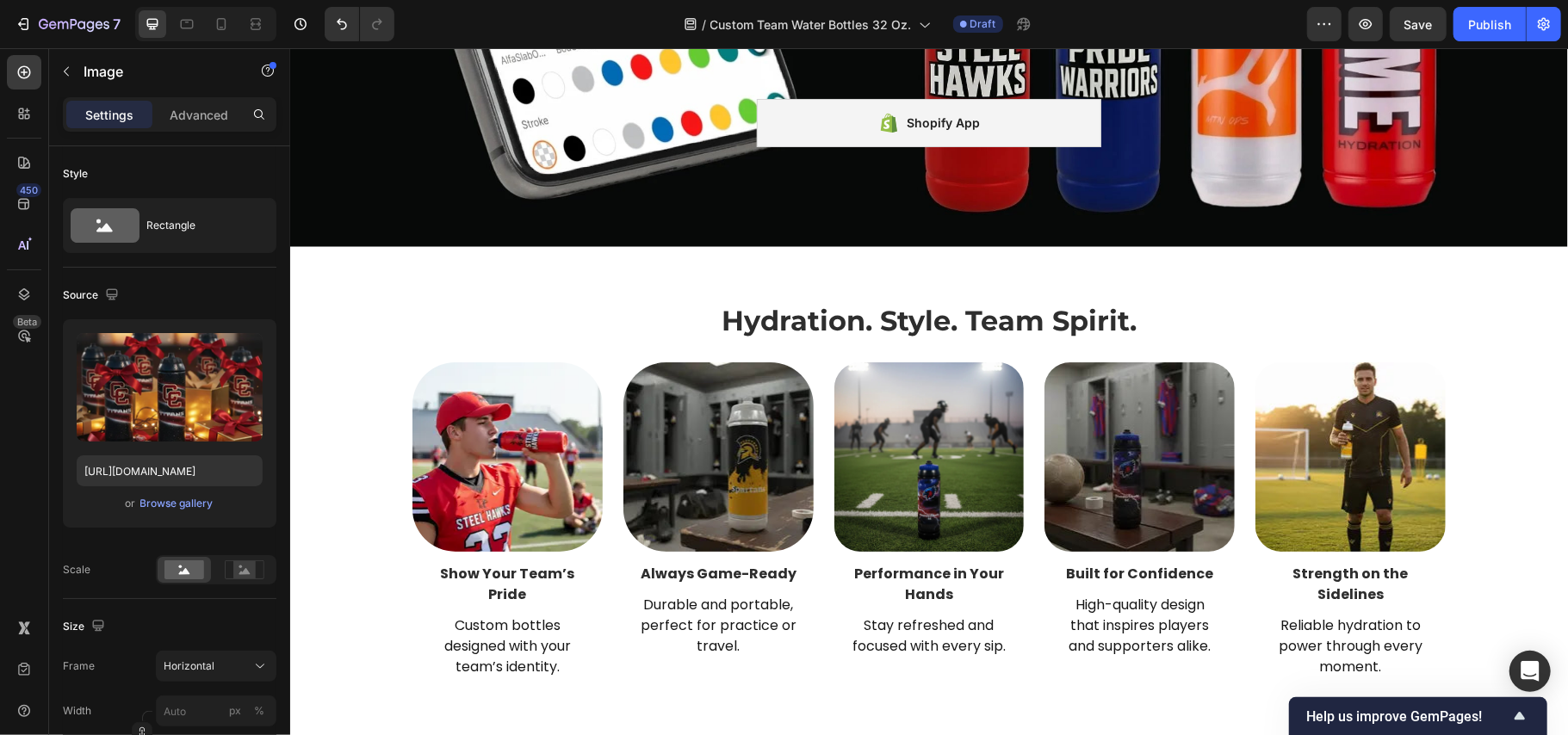
scroll to position [2985, 0]
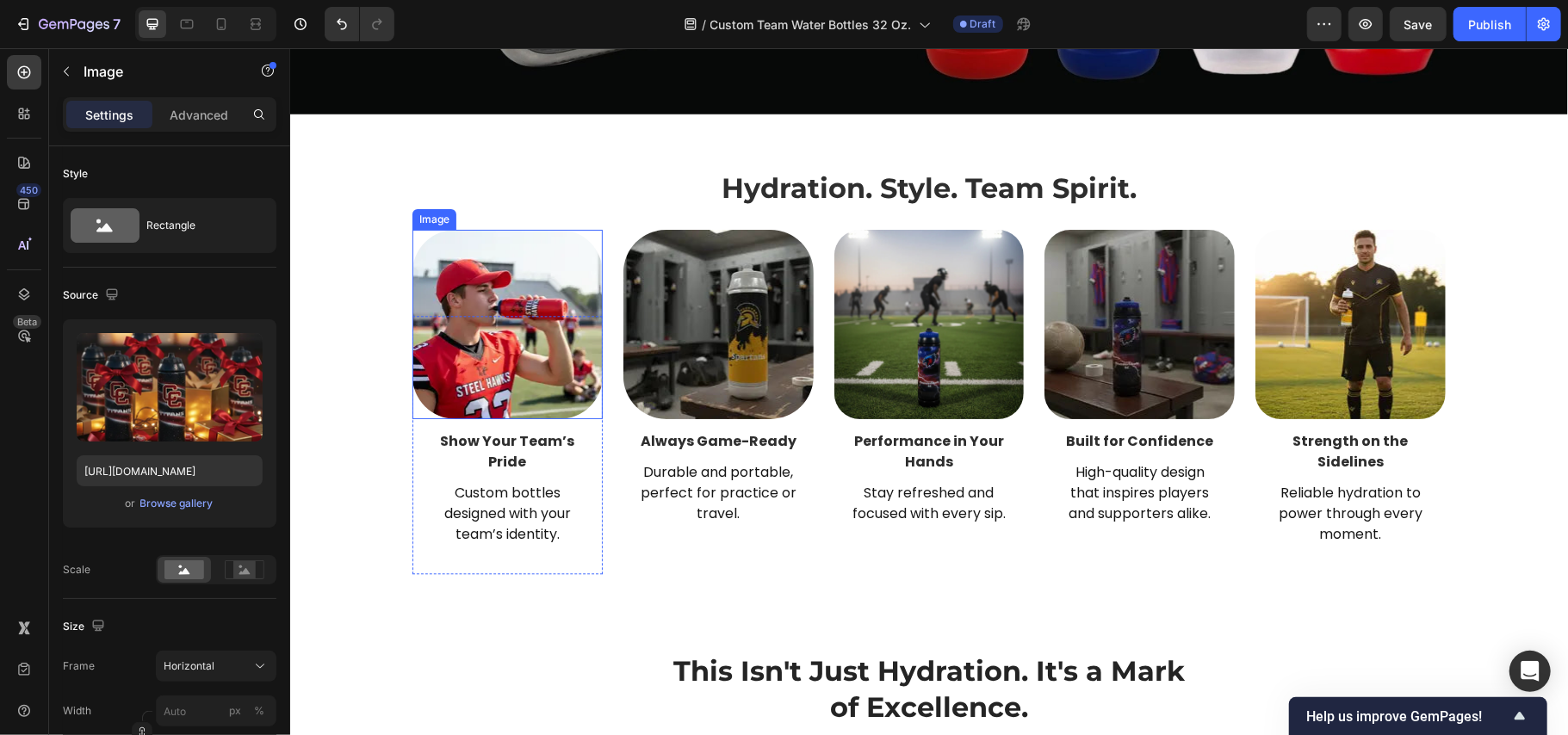
click at [518, 327] on img at bounding box center [507, 324] width 190 height 190
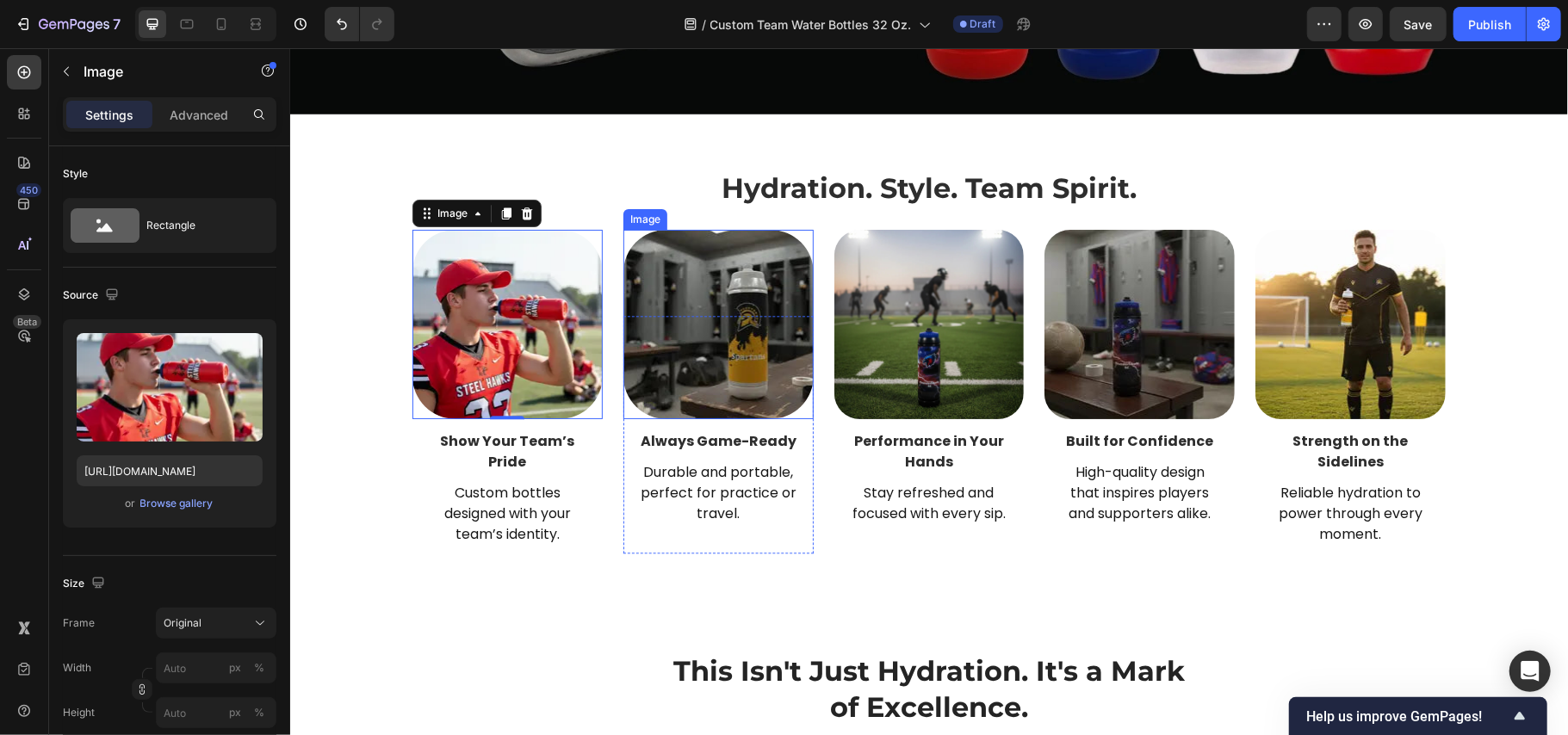
click at [696, 296] on img at bounding box center [718, 324] width 190 height 190
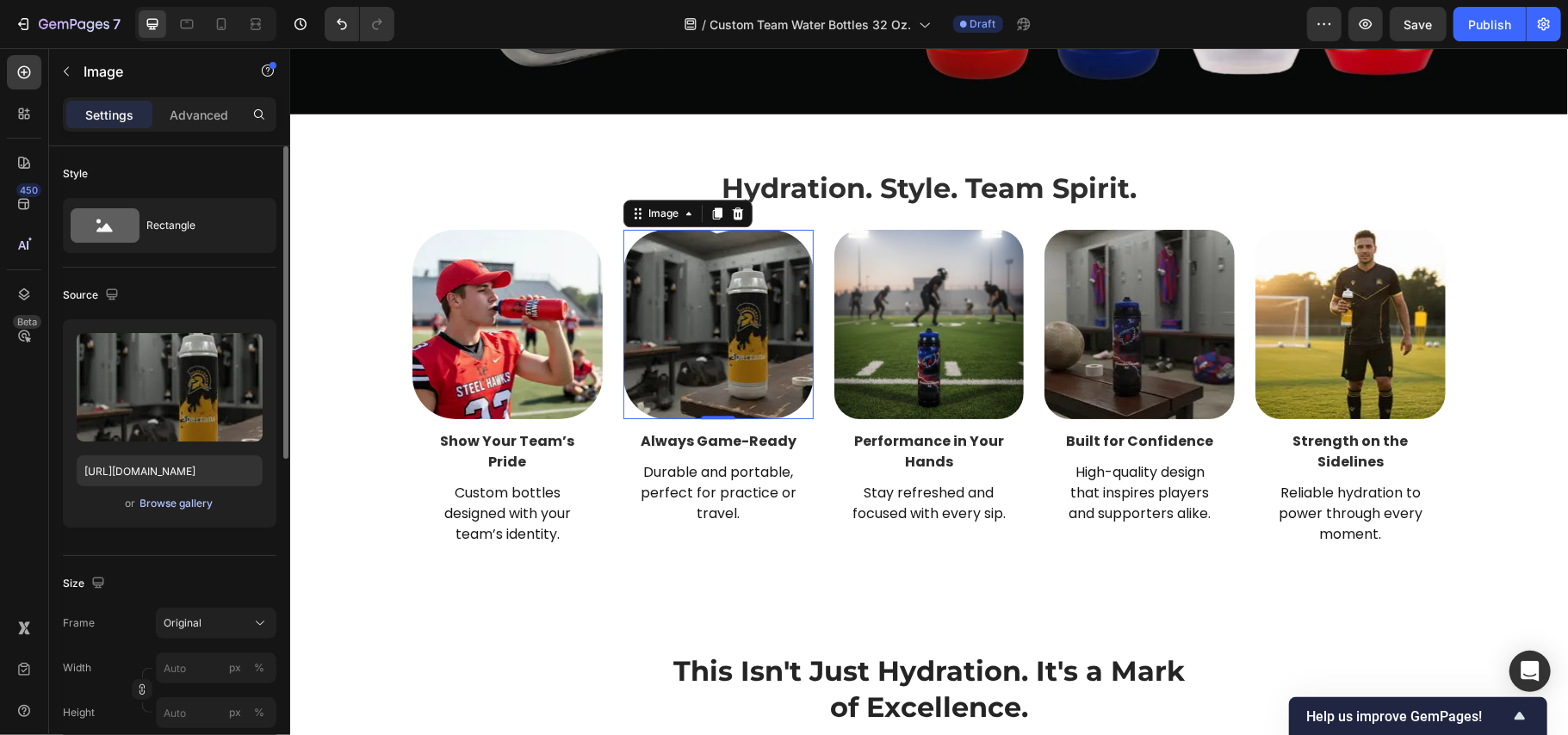
click at [158, 503] on div "Browse gallery" at bounding box center [177, 504] width 73 height 15
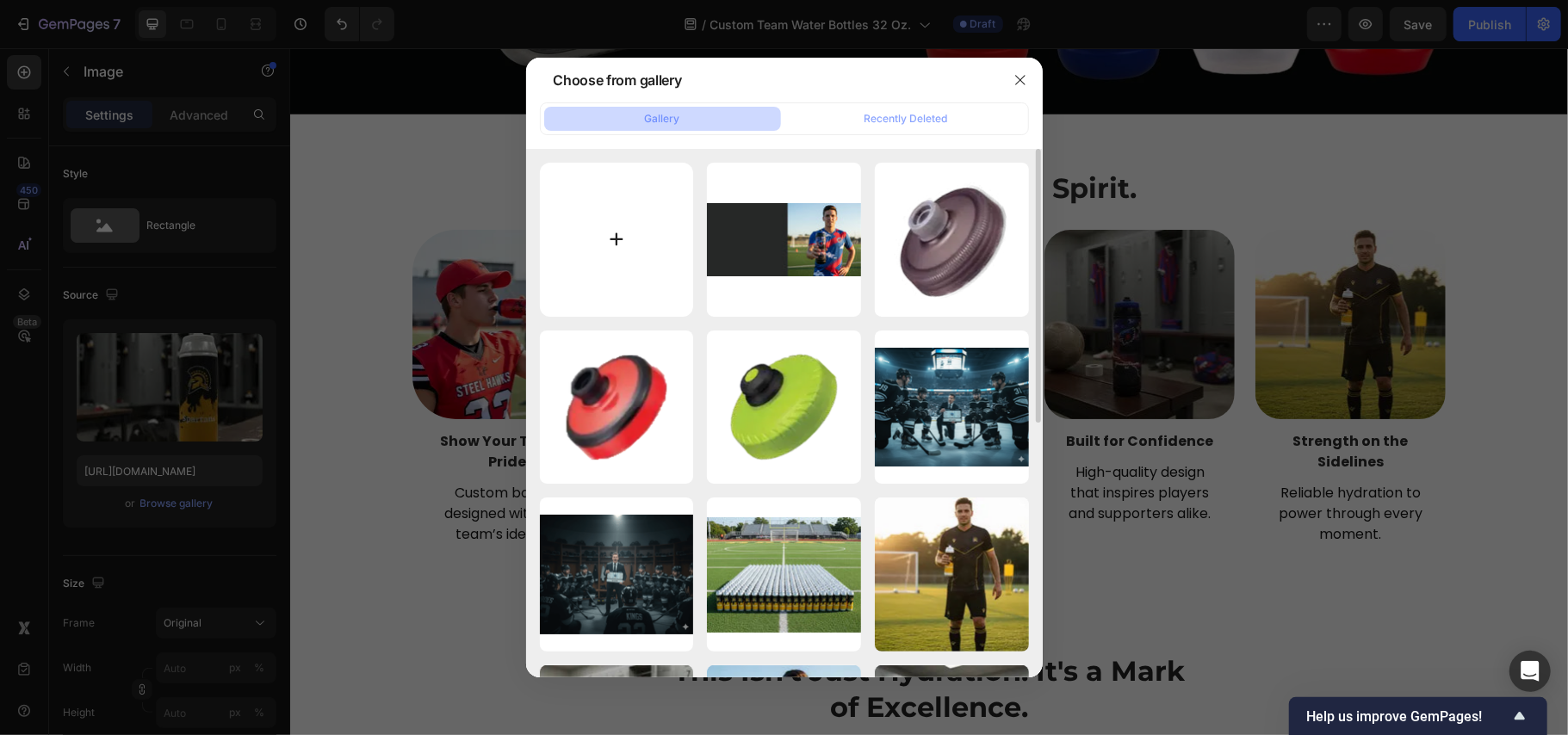
click at [582, 245] on input "file" at bounding box center [617, 240] width 154 height 154
type input "C:\fakepath\web1[DATE].webp"
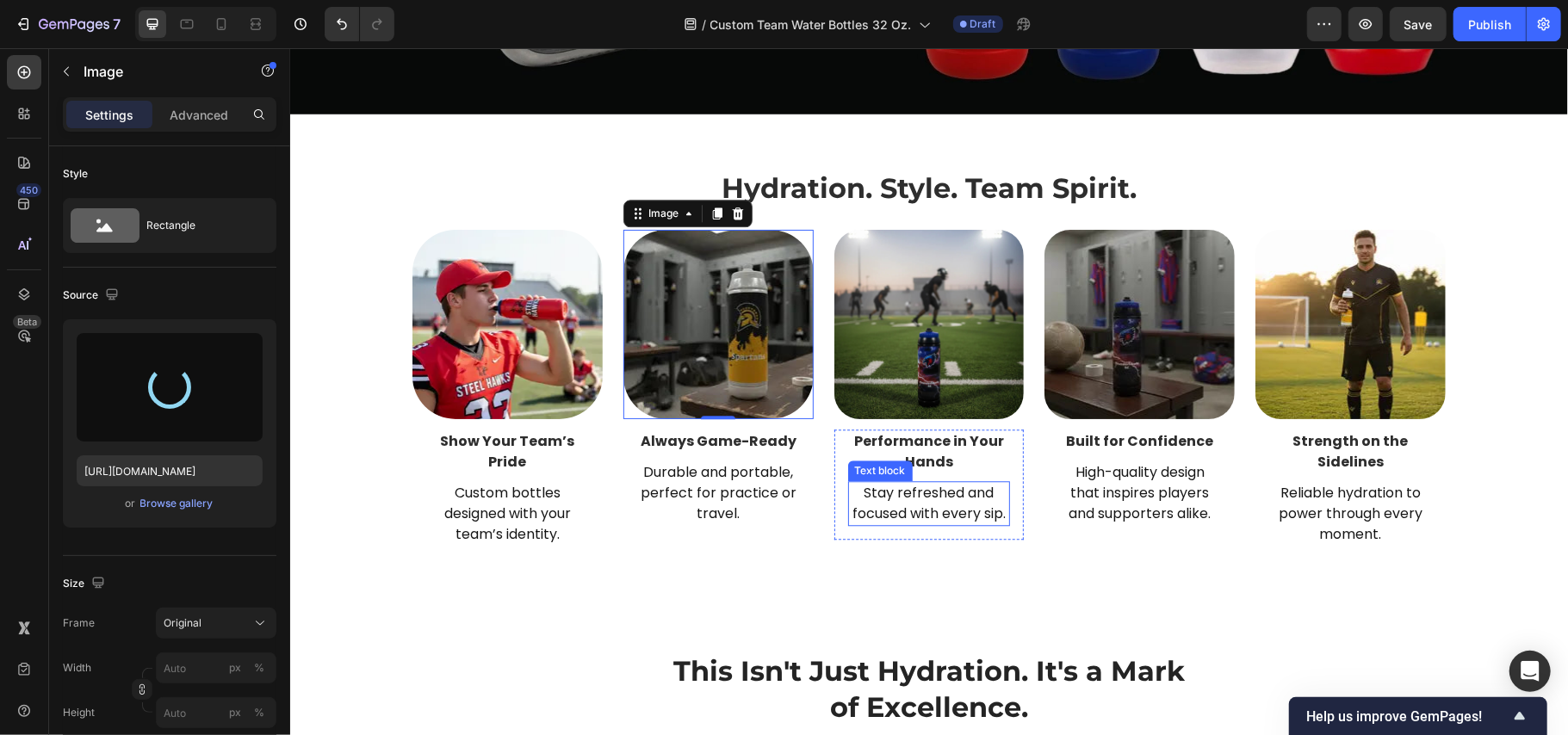
type input "[URL][DOMAIN_NAME]"
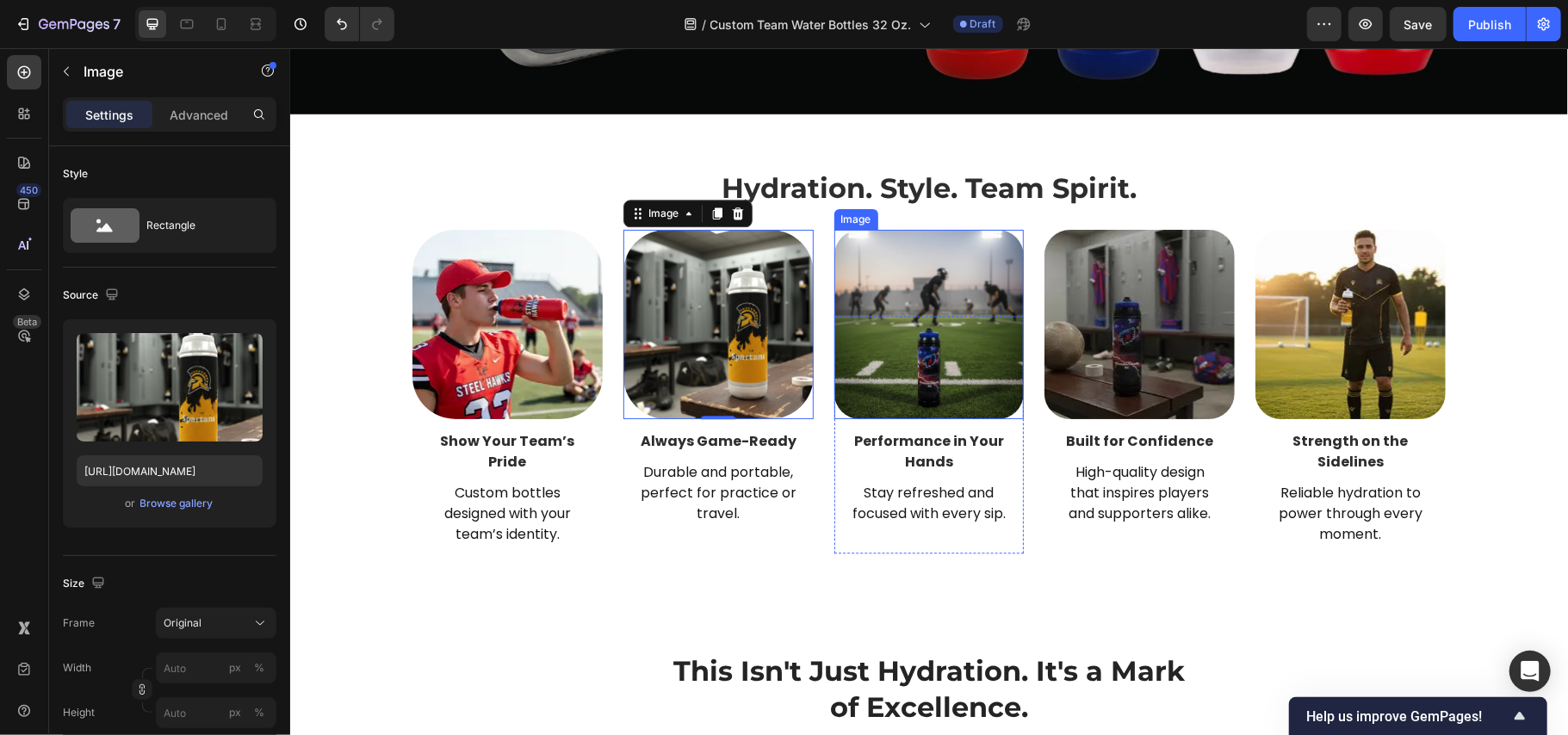
click at [924, 307] on img at bounding box center [929, 324] width 190 height 190
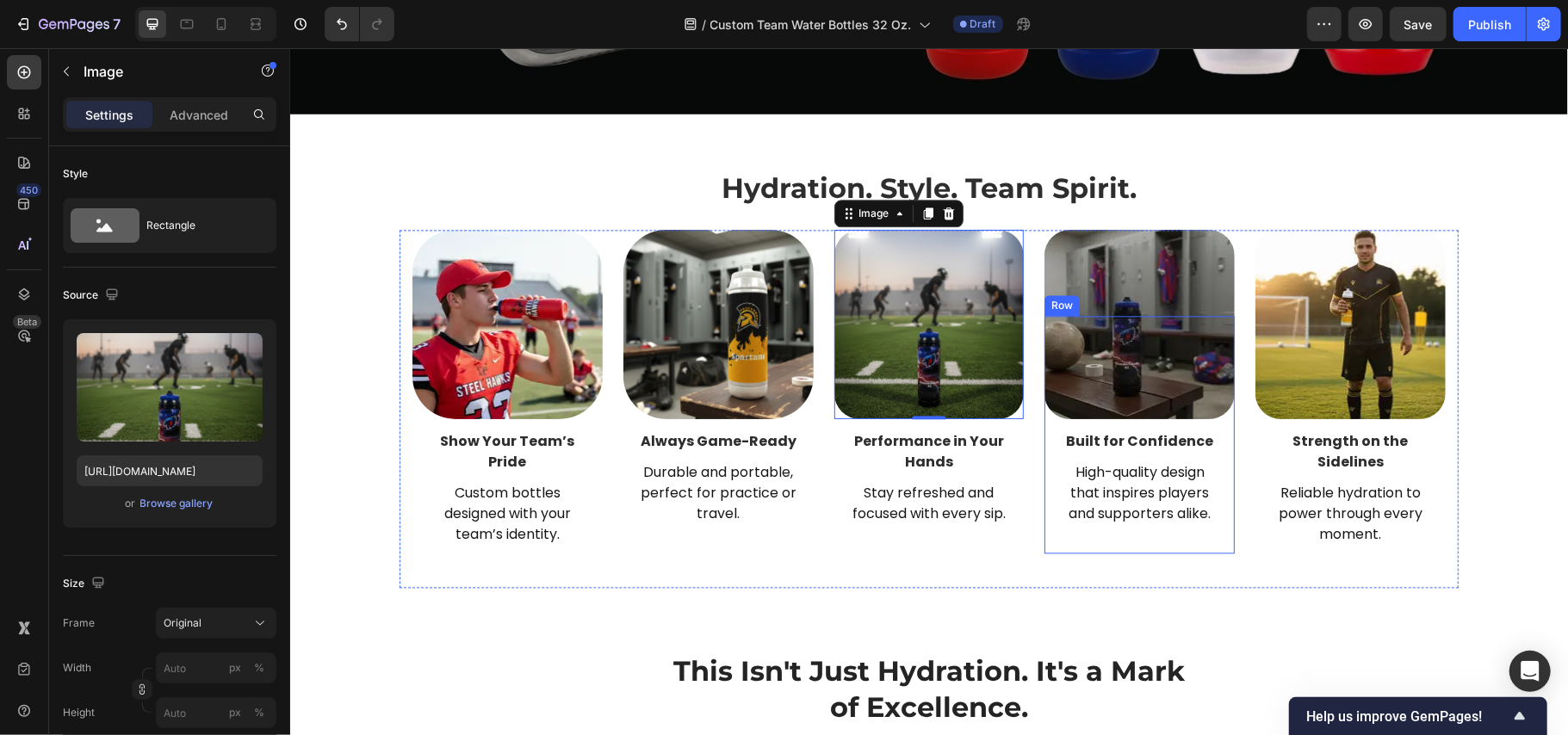
click at [1163, 409] on div "Image Built for Confidence Text block High-quality design that inspires players…" at bounding box center [1139, 434] width 190 height 239
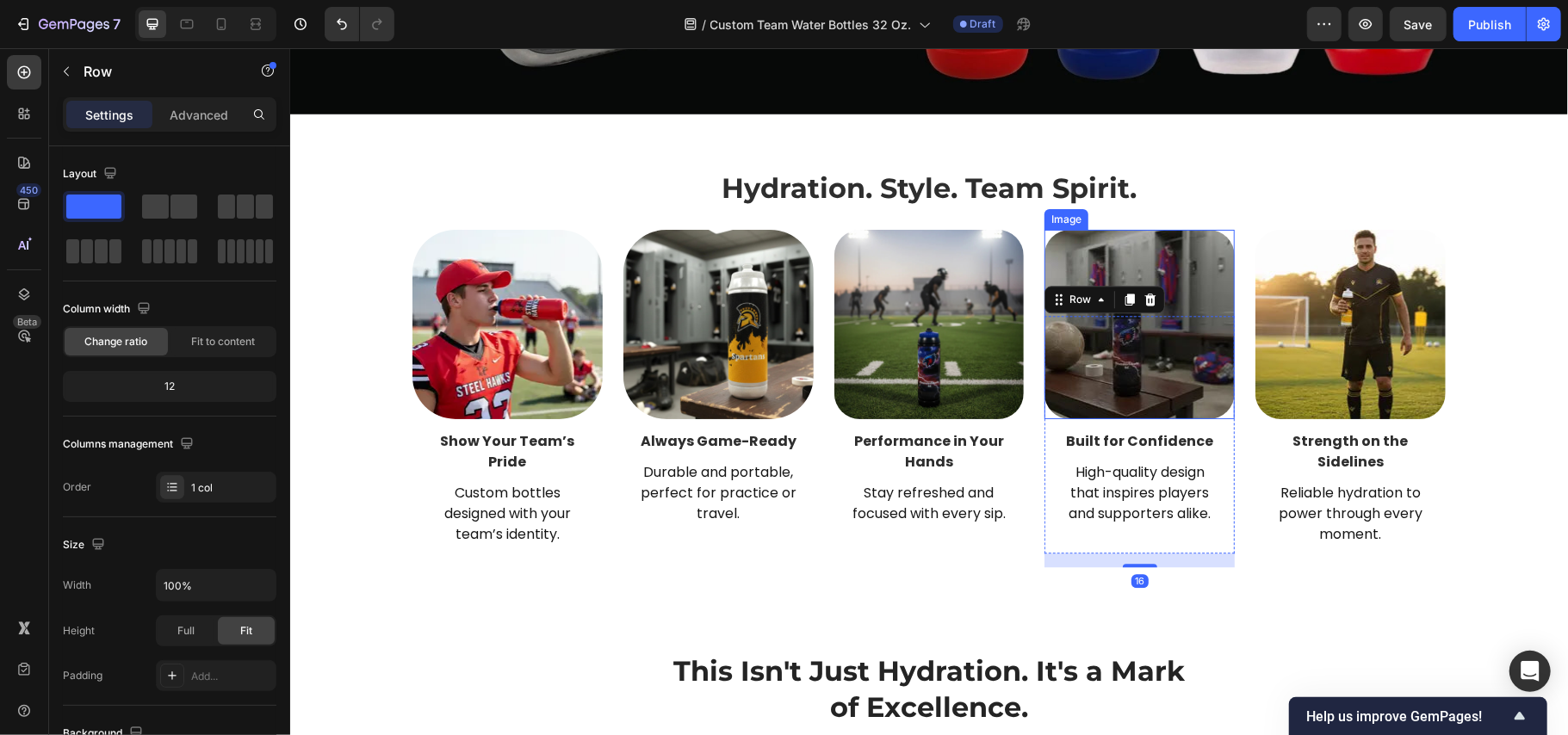
click at [1148, 365] on img at bounding box center [1139, 324] width 190 height 190
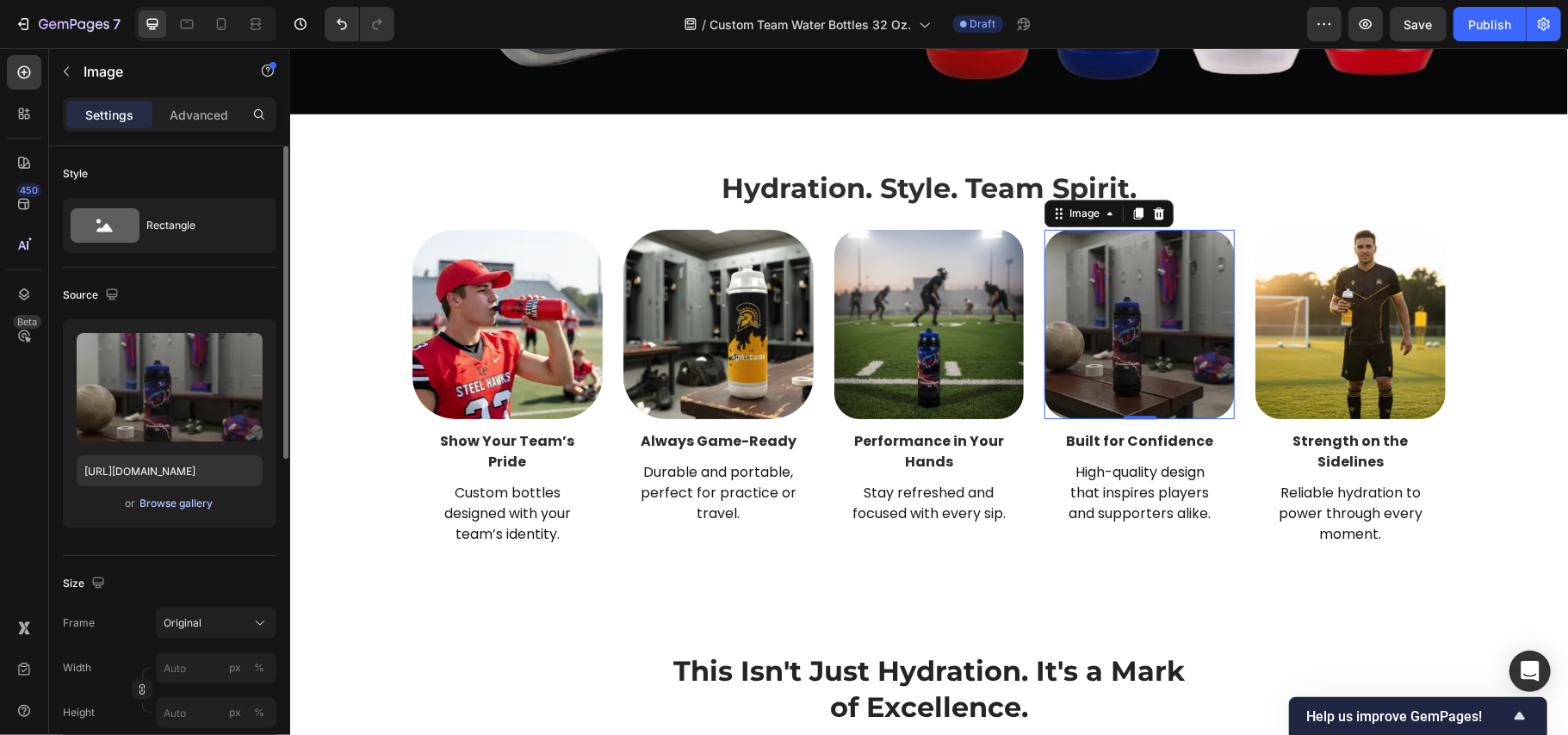
click at [178, 504] on div "Browse gallery" at bounding box center [177, 504] width 73 height 15
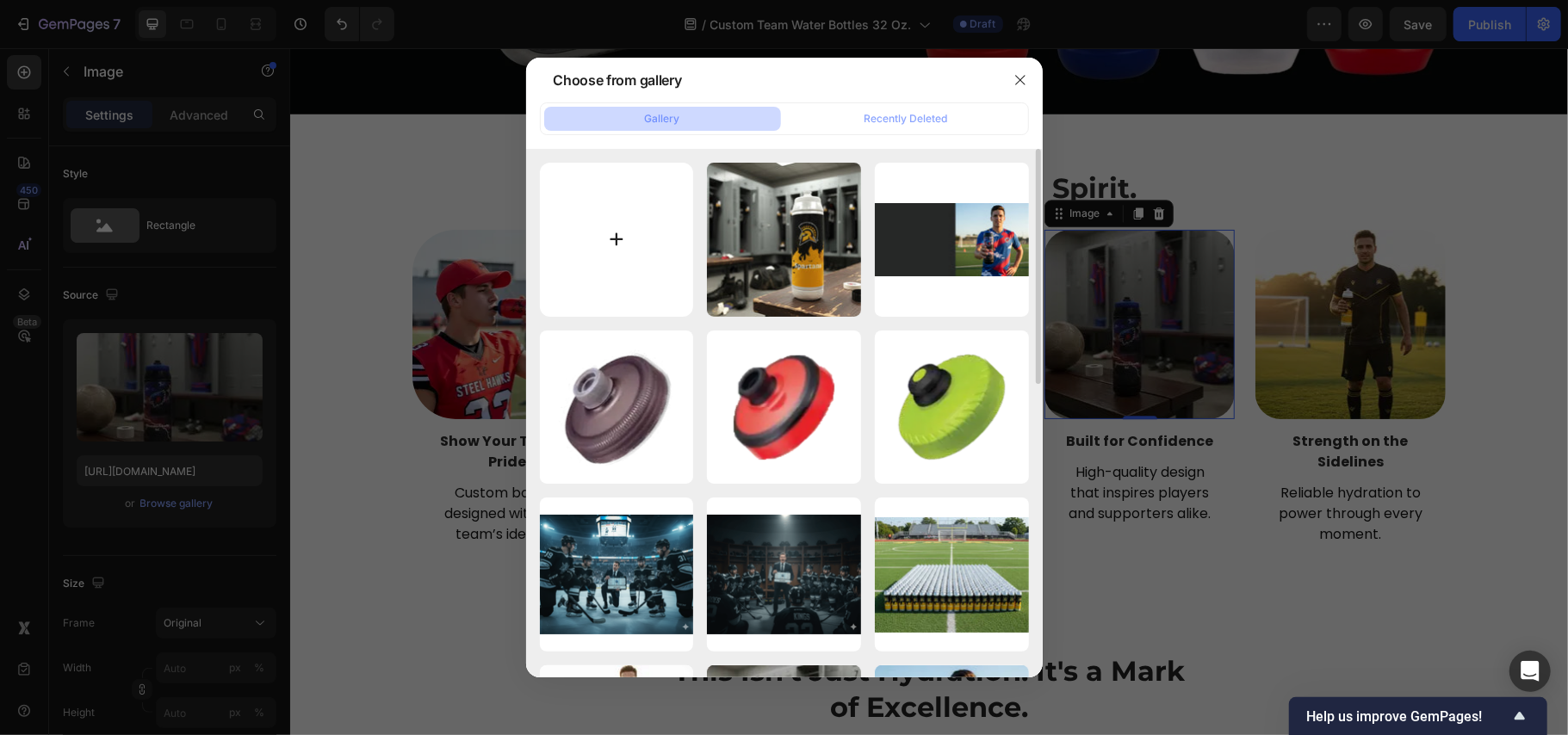
click at [601, 249] on input "file" at bounding box center [617, 240] width 154 height 154
type input "C:\fakepath\web2tody.webp"
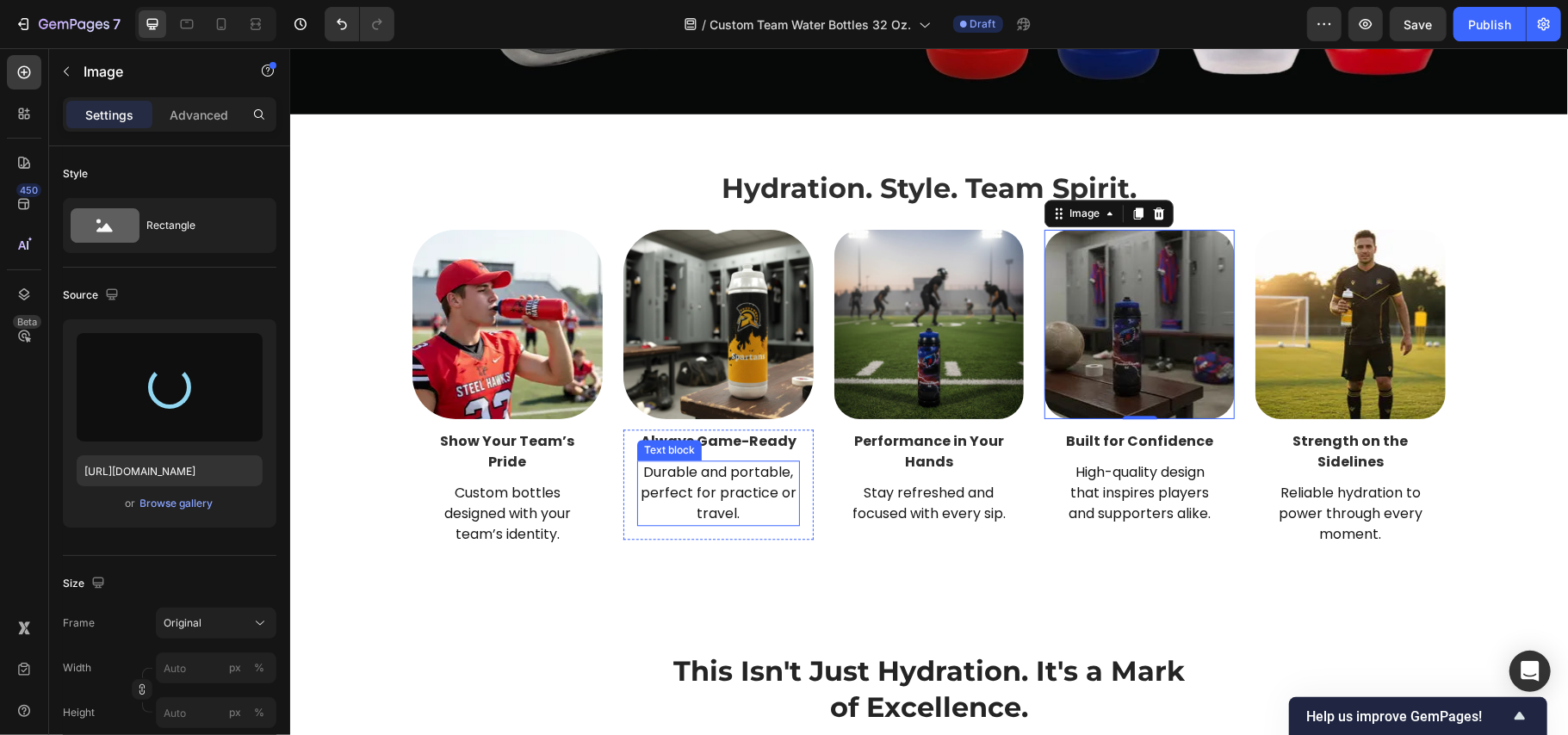
type input "[URL][DOMAIN_NAME]"
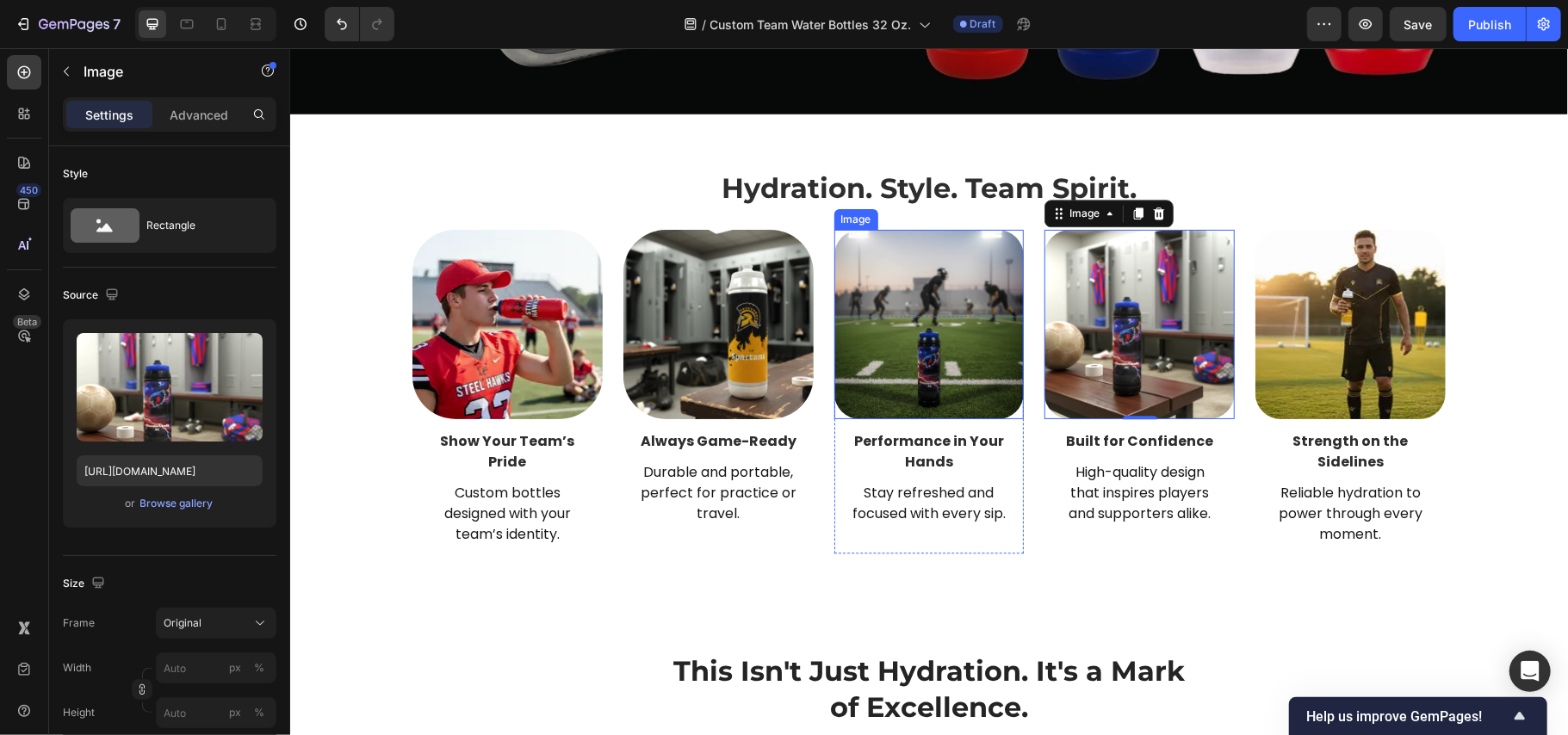
click at [899, 273] on img at bounding box center [929, 324] width 190 height 190
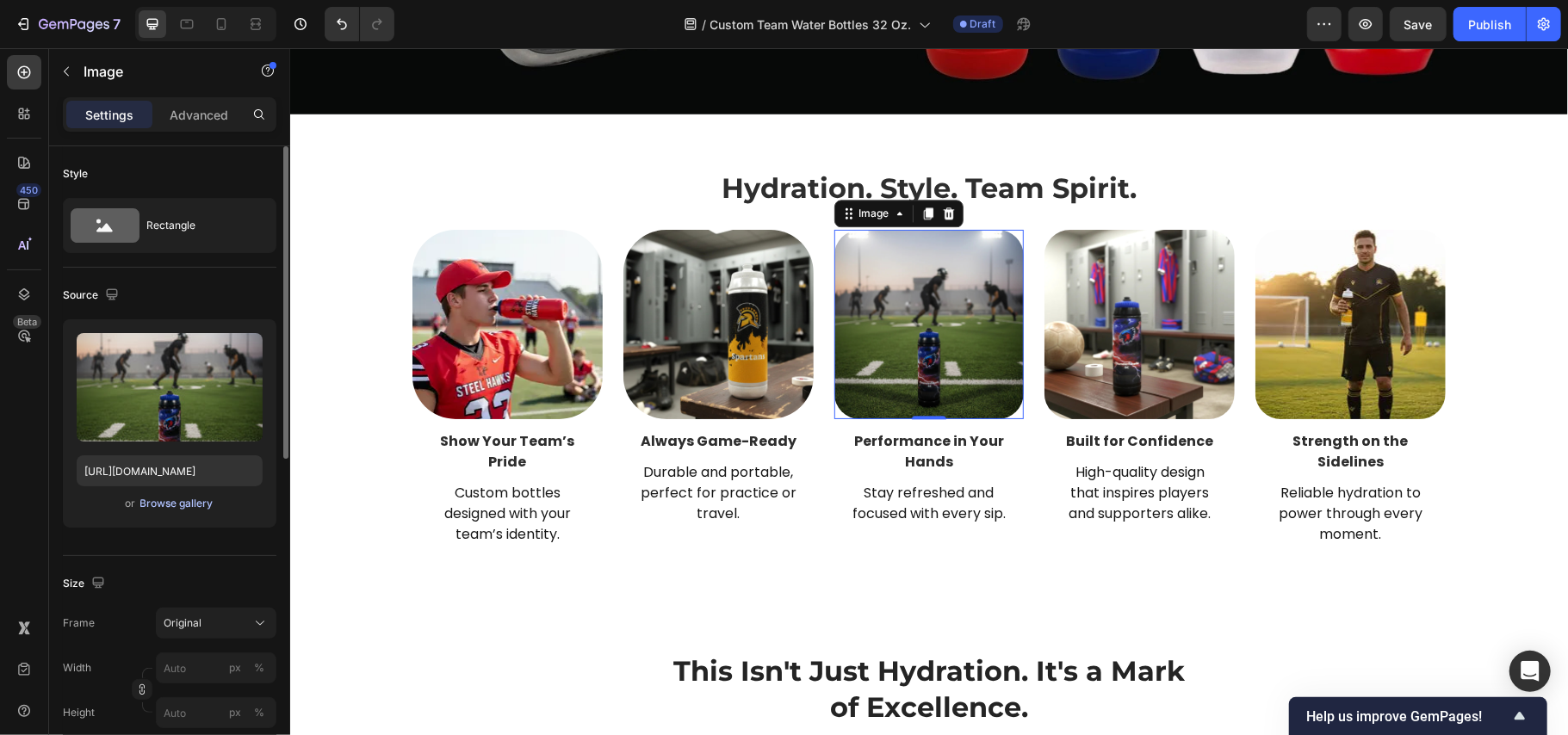
click at [173, 501] on div "Browse gallery" at bounding box center [177, 504] width 73 height 15
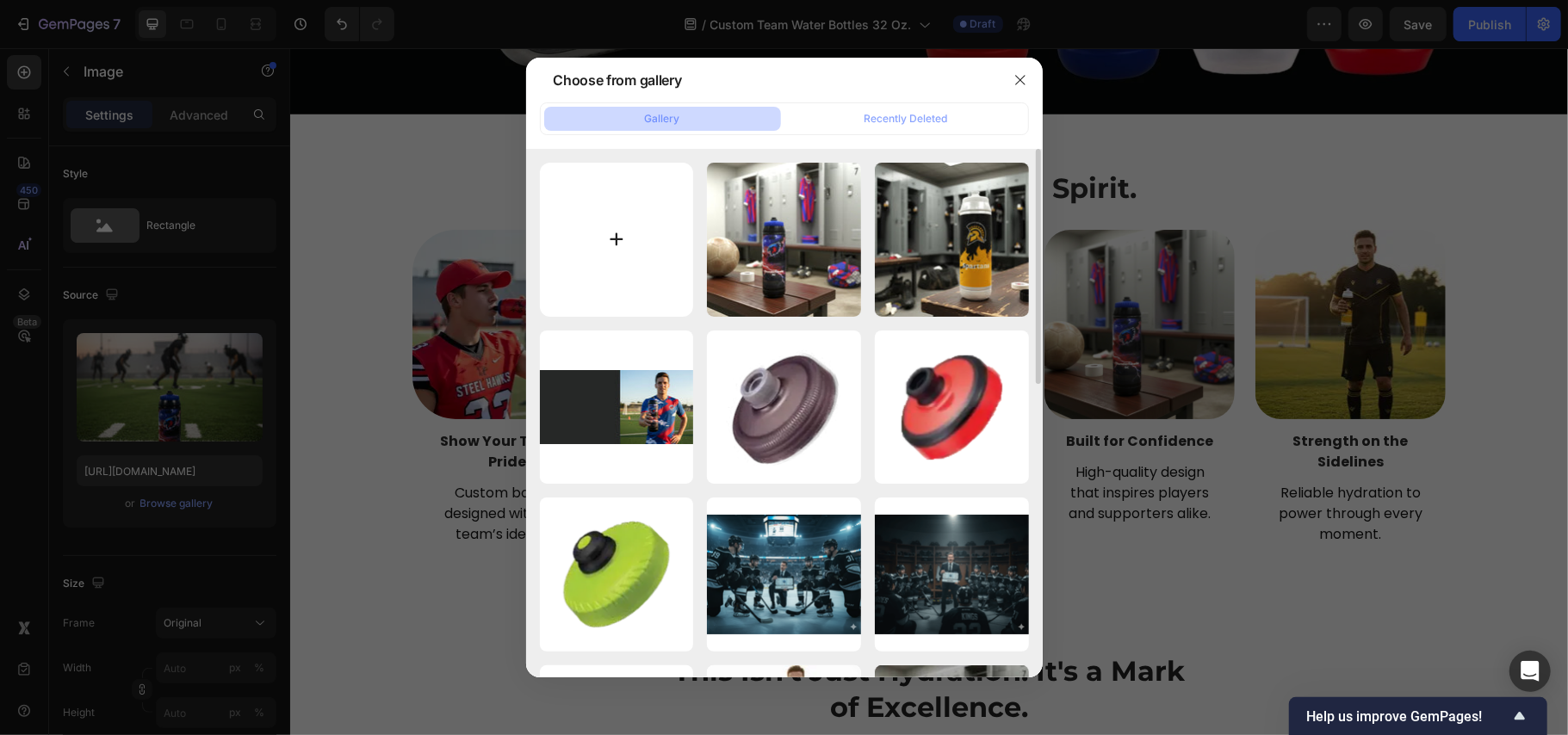
click at [629, 241] on input "file" at bounding box center [617, 240] width 154 height 154
type input "C:\fakepath\web3.webp"
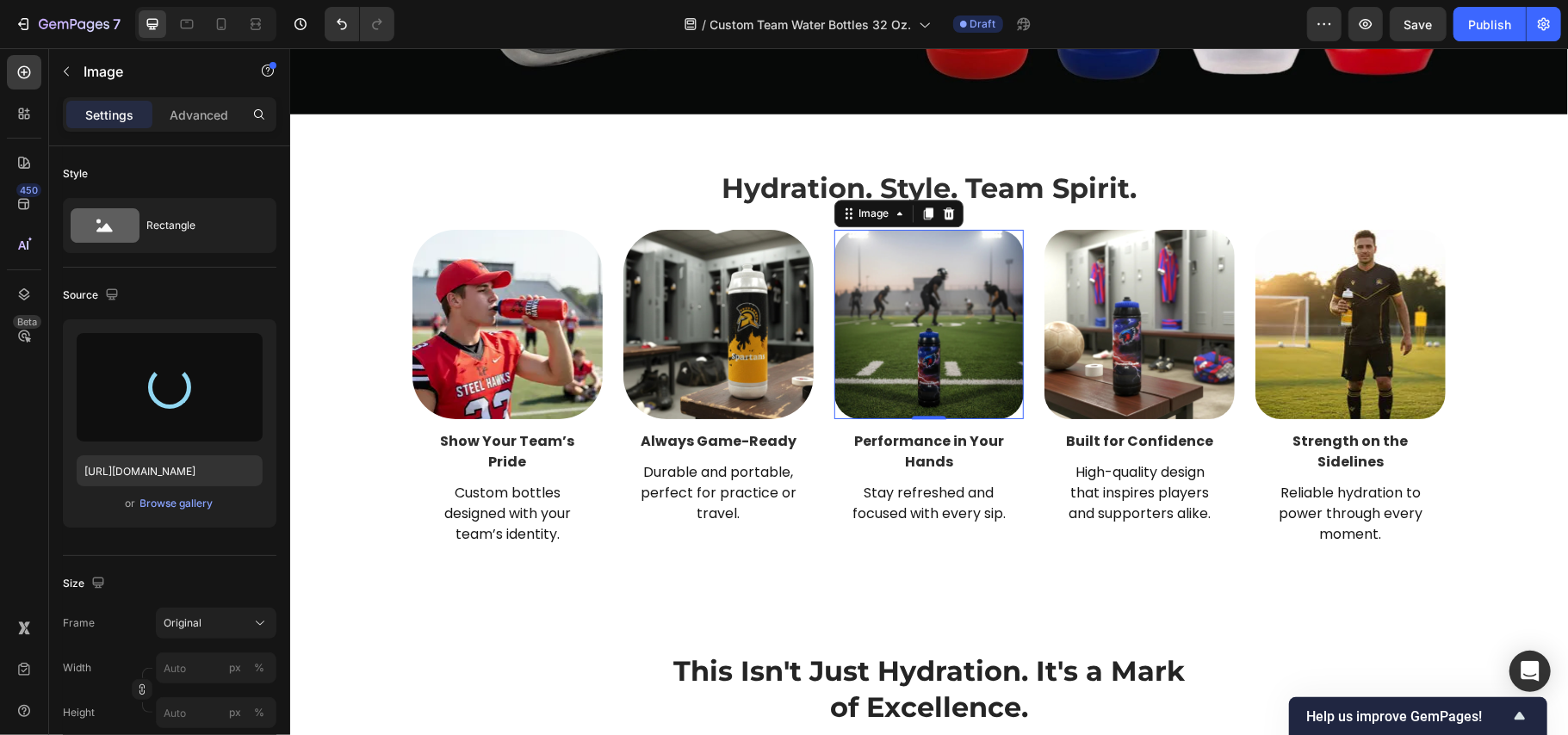
type input "[URL][DOMAIN_NAME]"
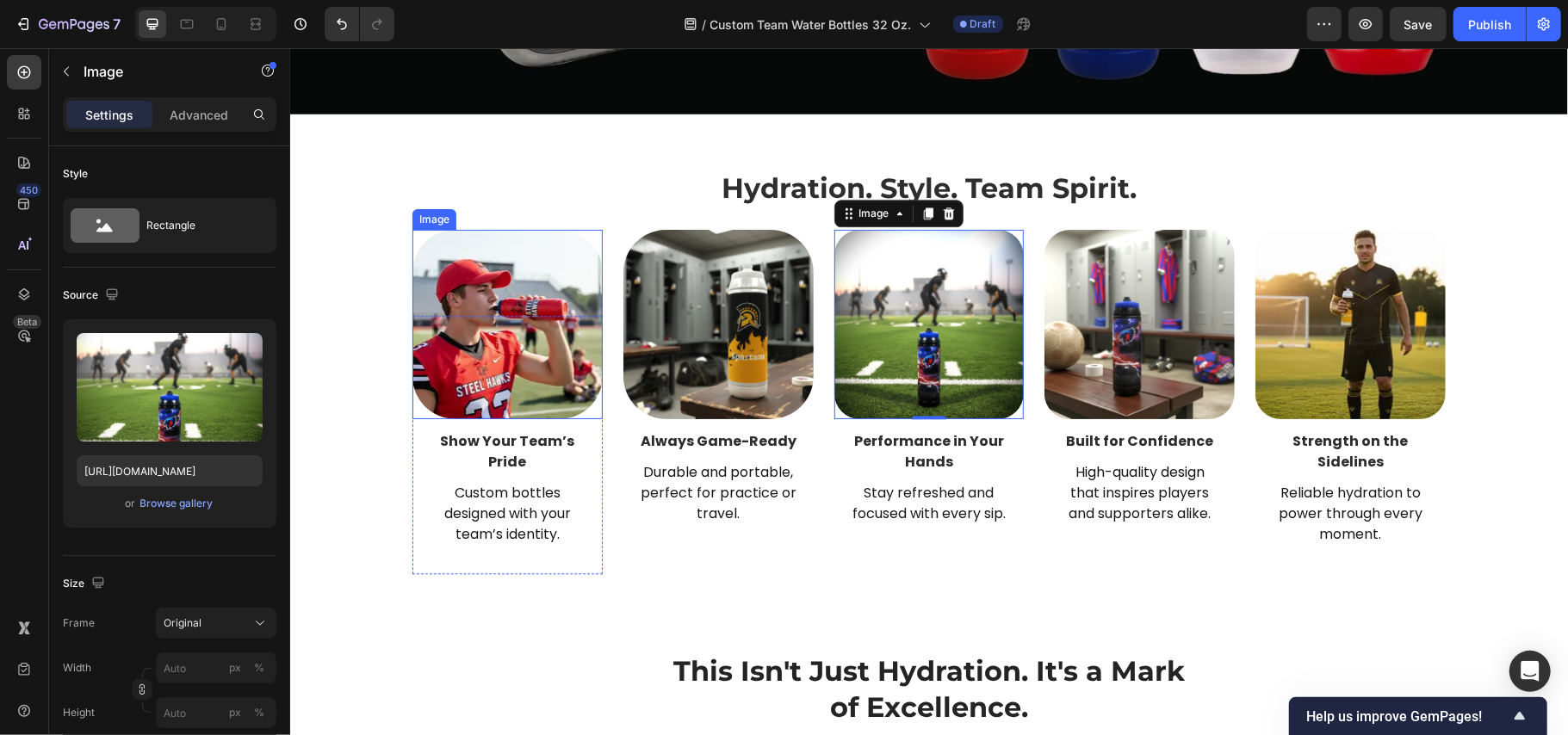
click at [445, 327] on img at bounding box center [507, 324] width 190 height 190
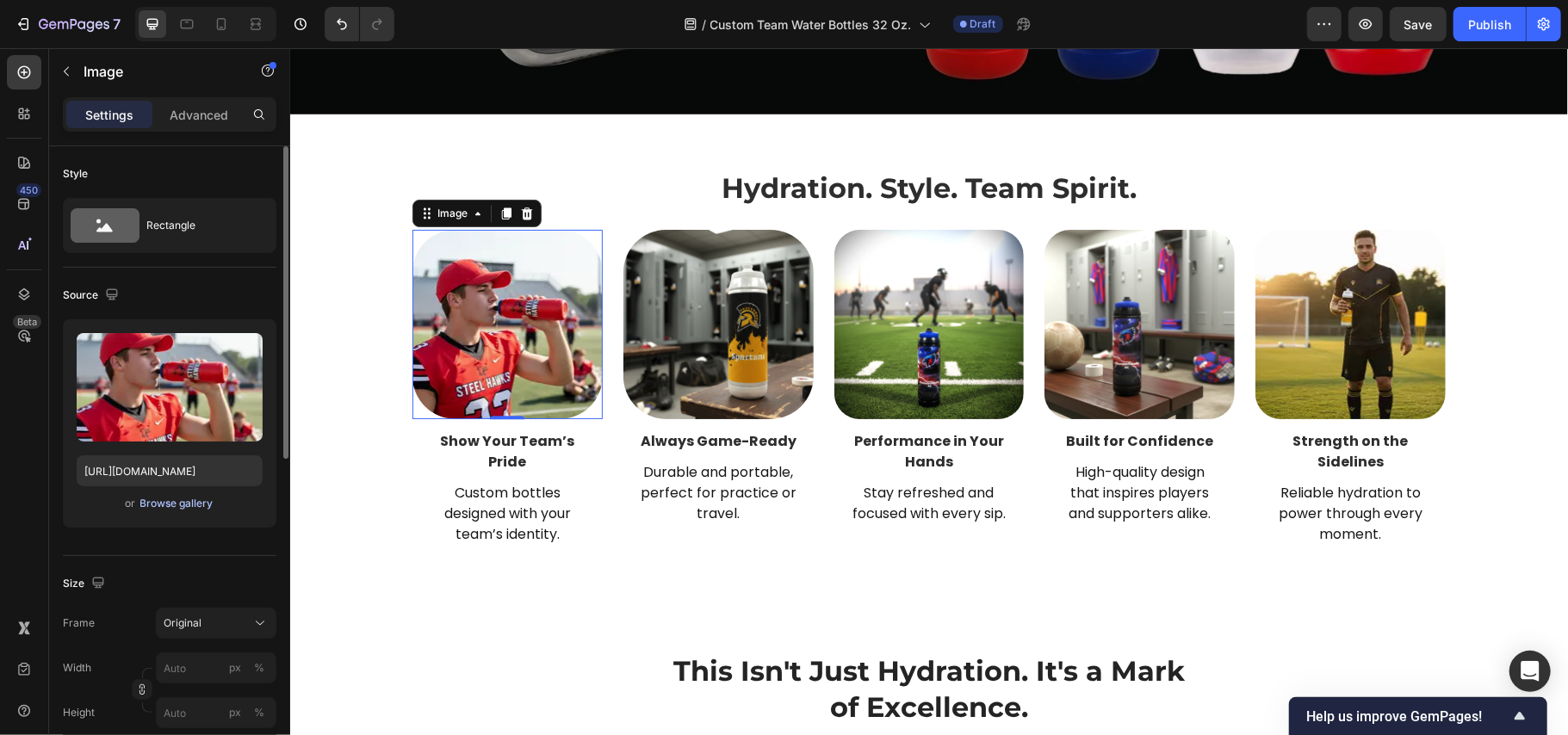
click at [169, 508] on div "Browse gallery" at bounding box center [177, 504] width 73 height 15
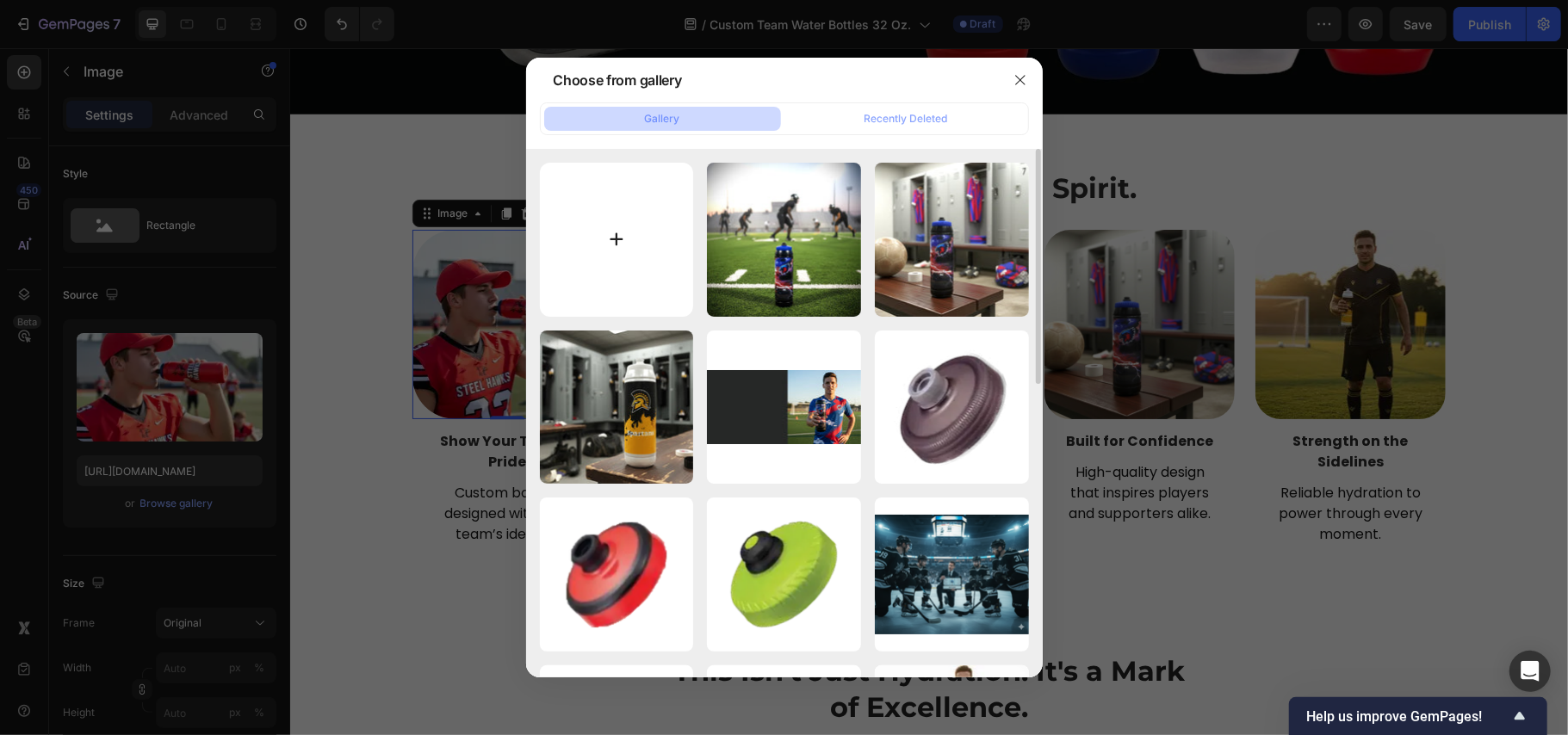
click at [613, 248] on input "file" at bounding box center [617, 240] width 154 height 154
type input "C:\fakepath\titanee22.webp"
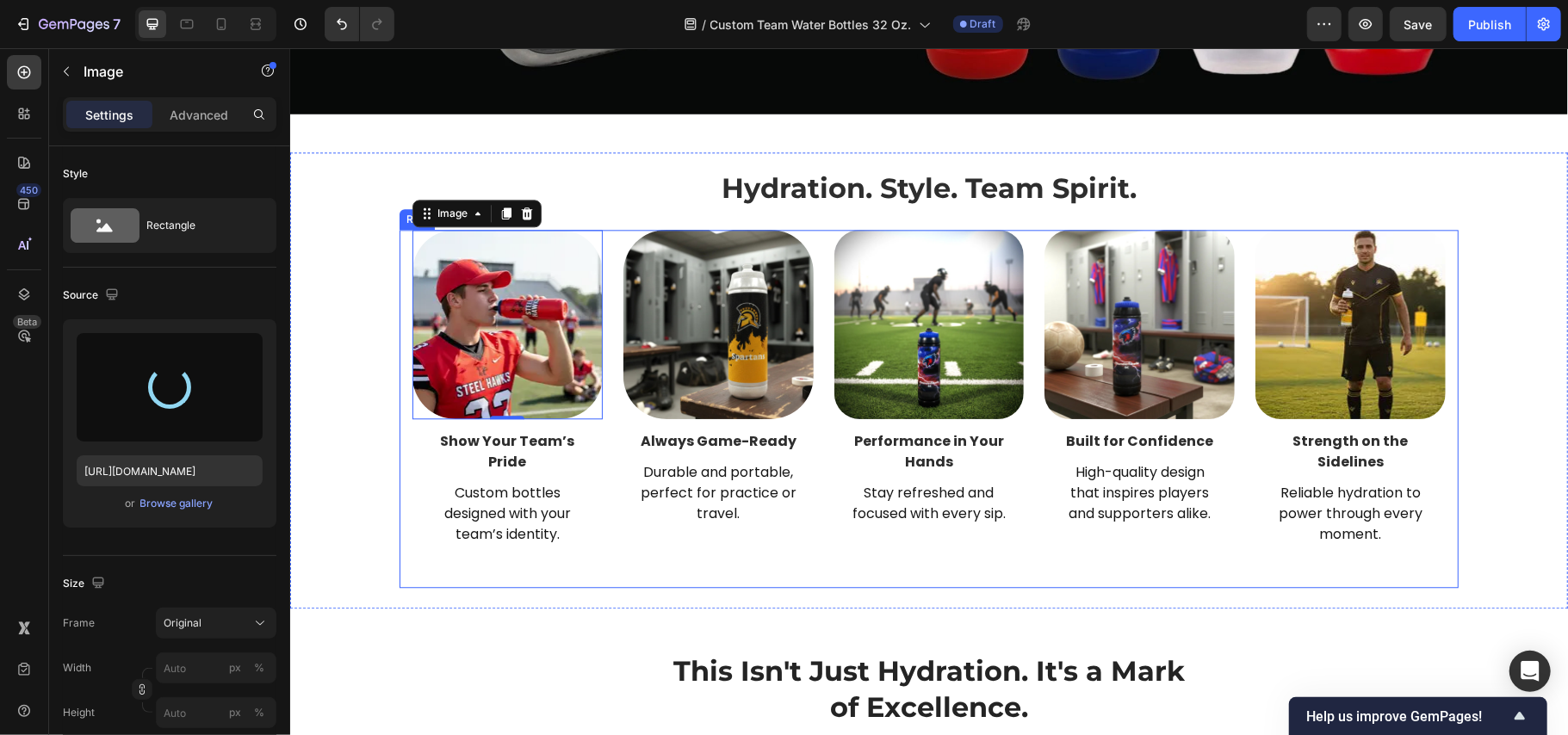
type input "[URL][DOMAIN_NAME]"
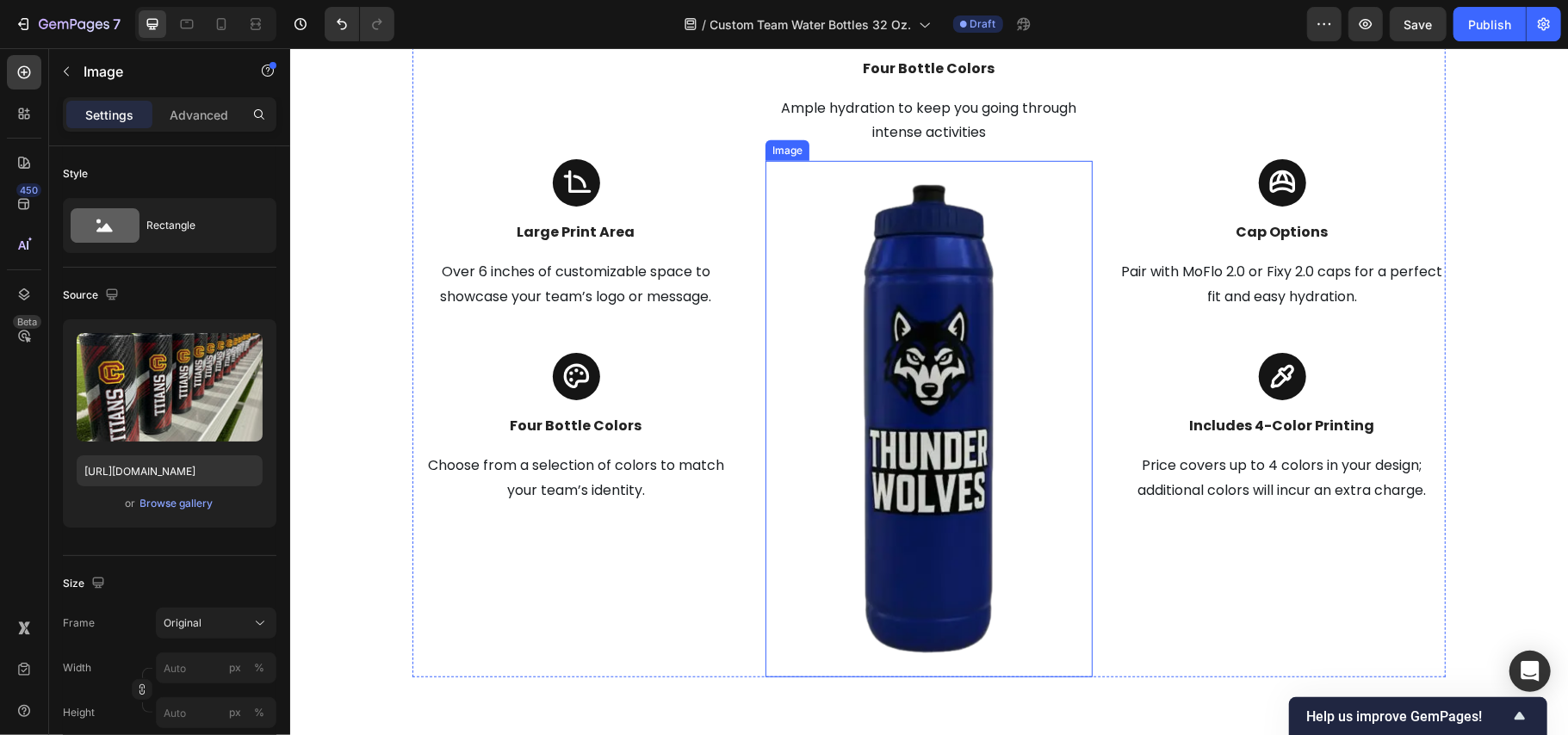
scroll to position [5396, 0]
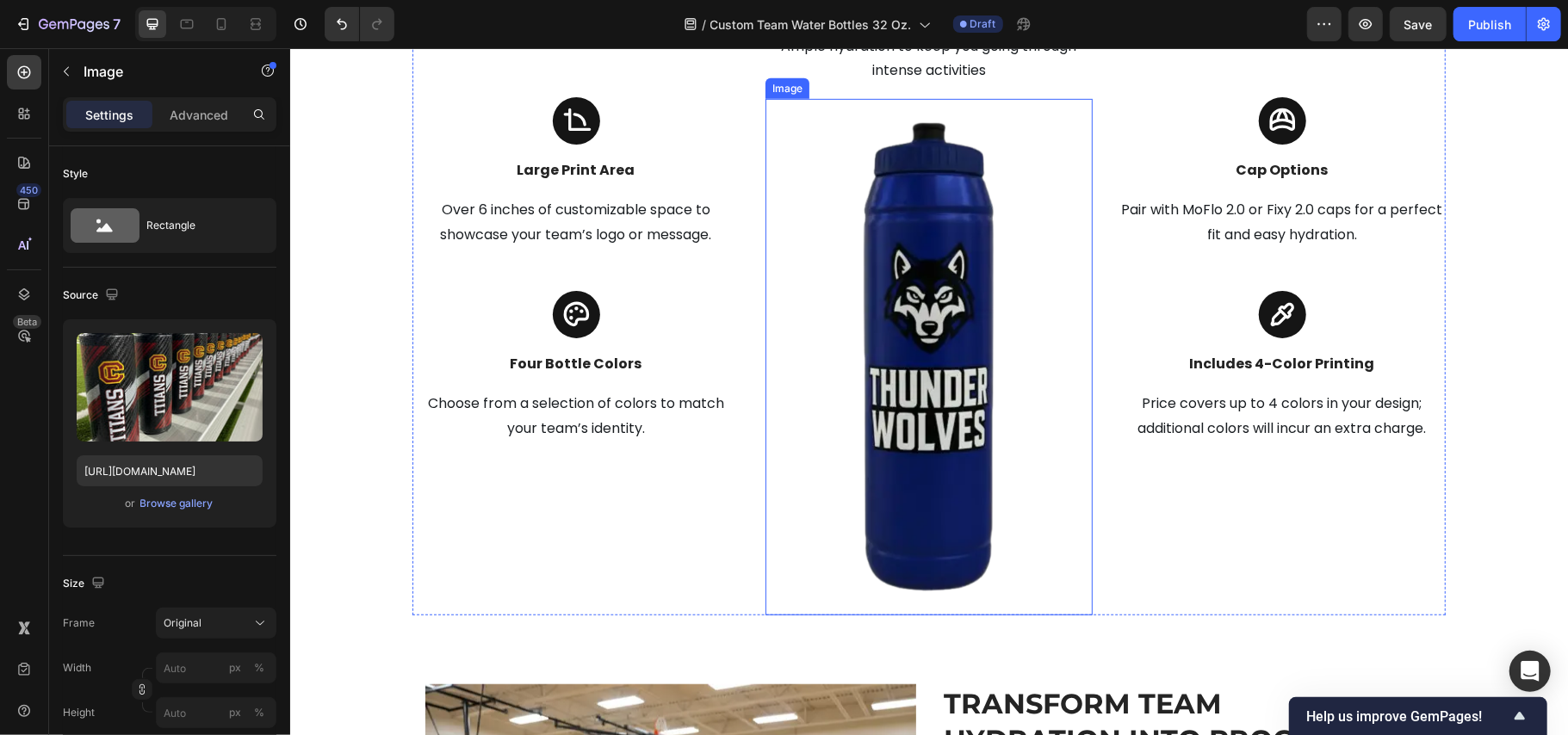
click at [929, 344] on img at bounding box center [928, 356] width 327 height 517
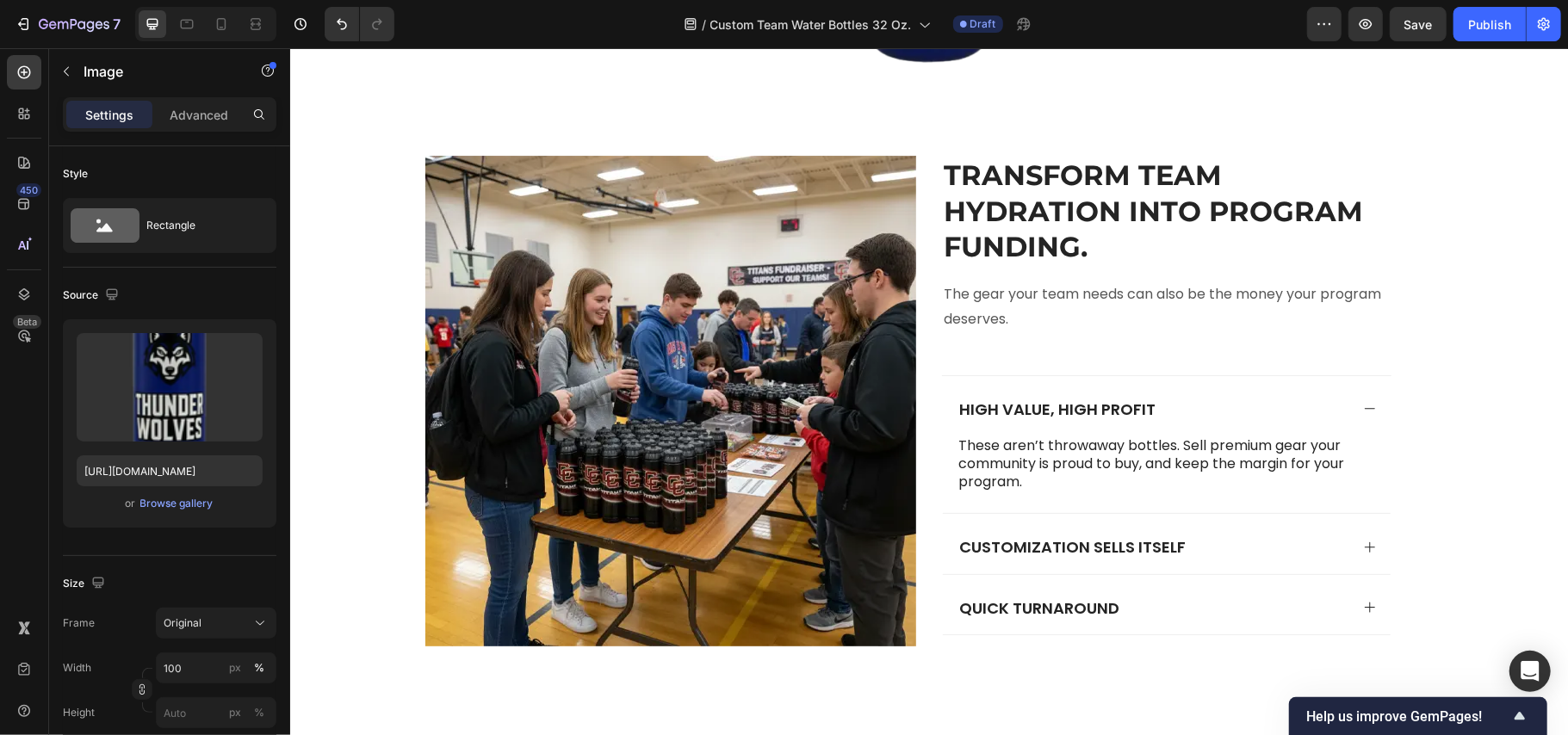
scroll to position [5856, 0]
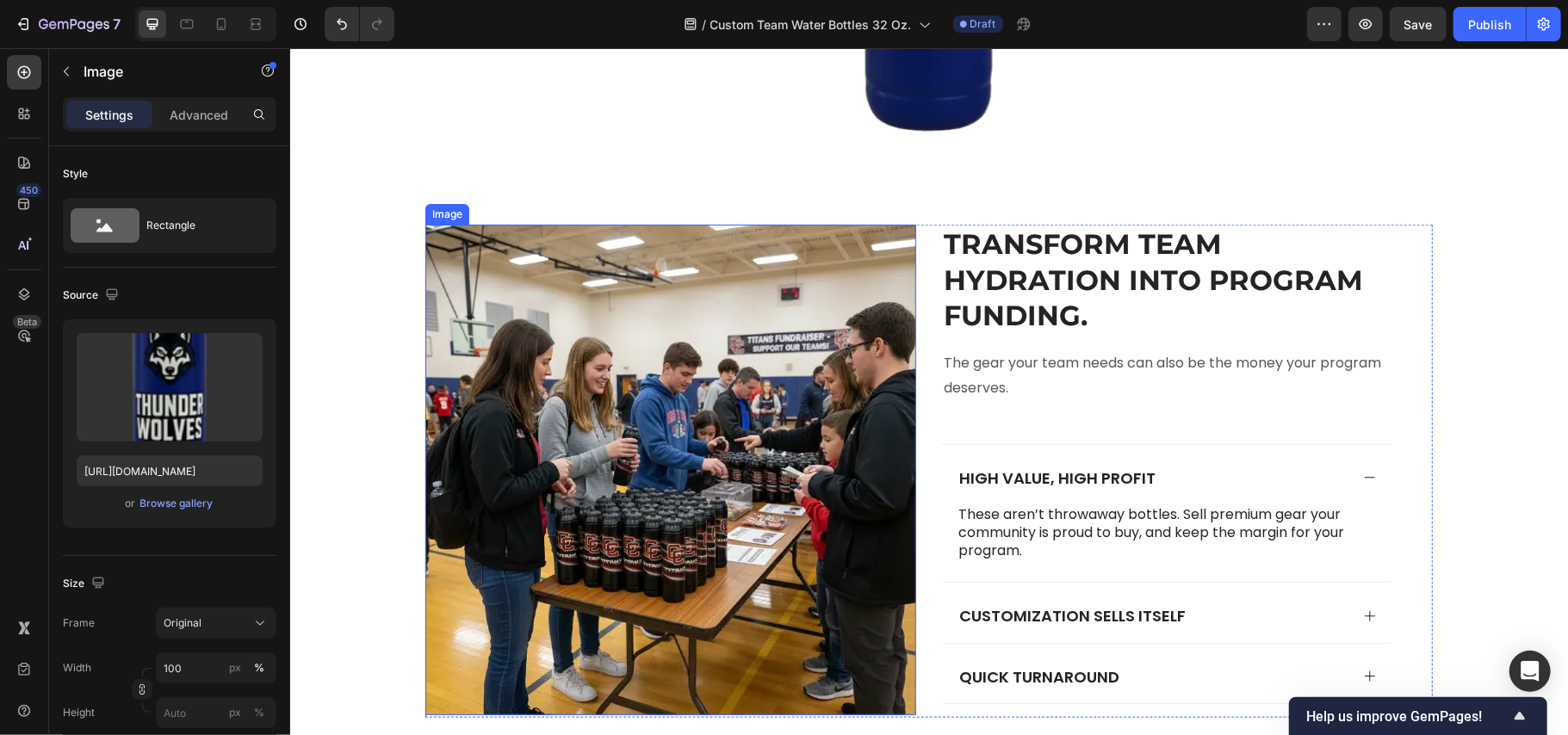
click at [605, 407] on img at bounding box center [670, 469] width 491 height 491
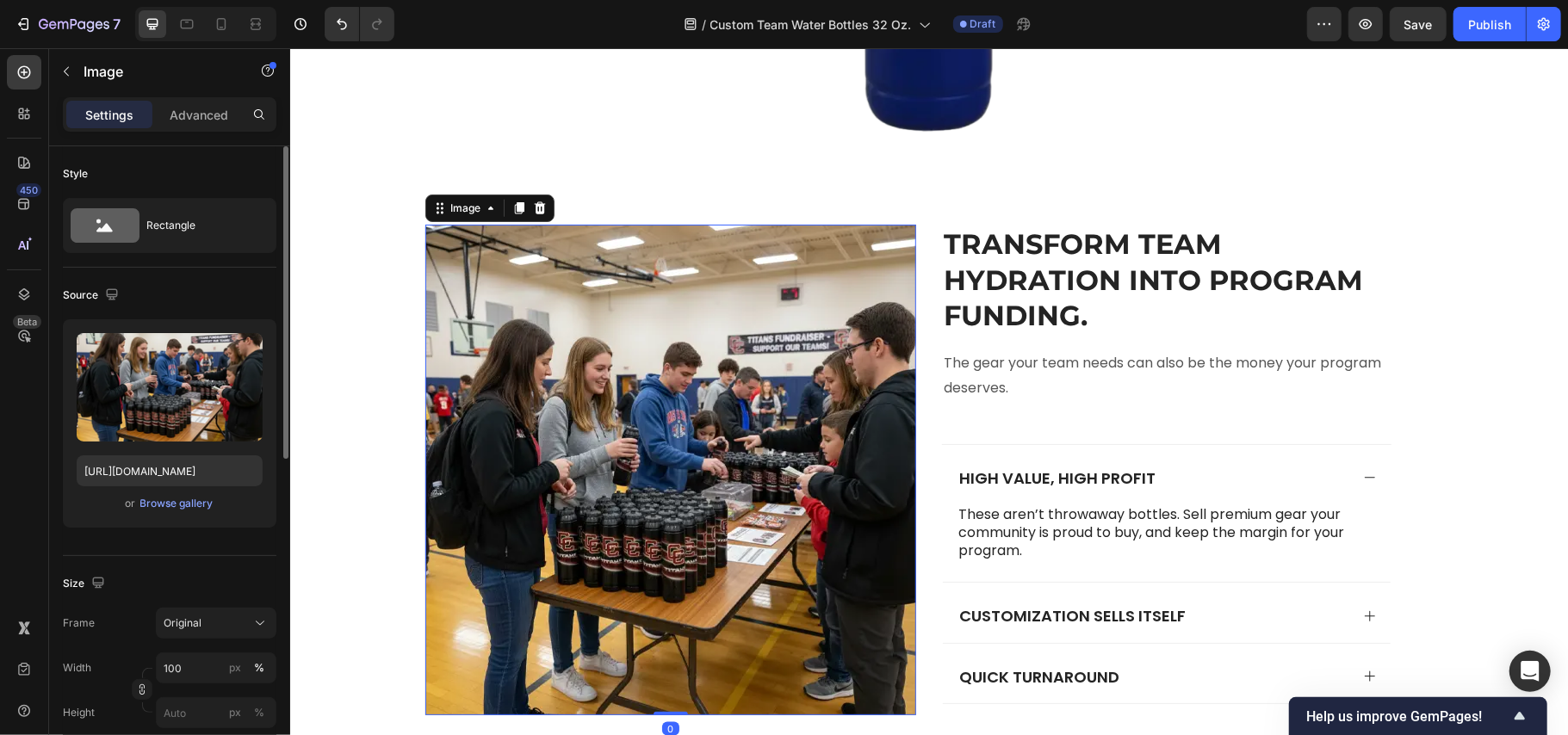
scroll to position [114, 0]
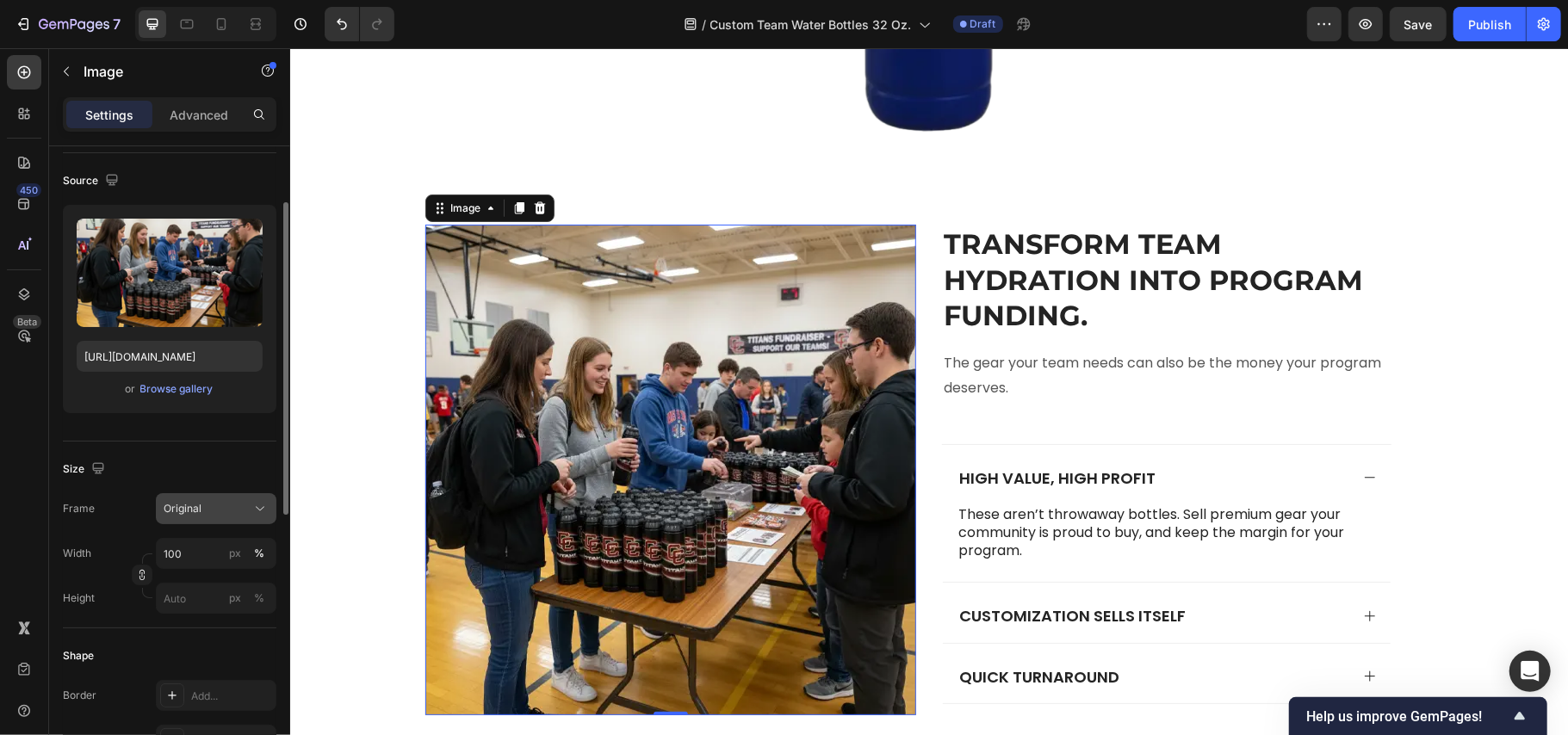
click at [200, 509] on span "Original" at bounding box center [182, 509] width 37 height 15
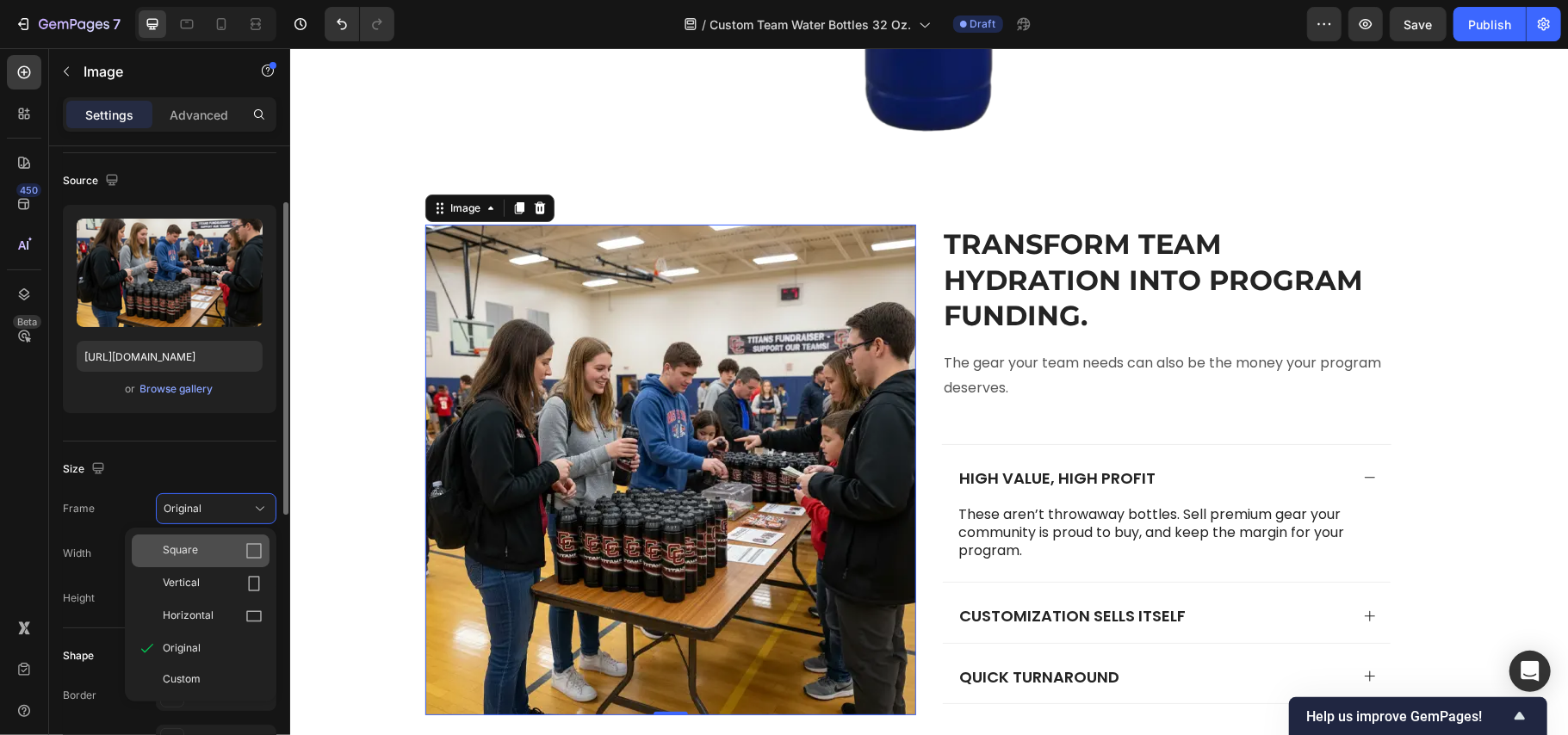
click at [201, 552] on div "Square" at bounding box center [213, 551] width 100 height 17
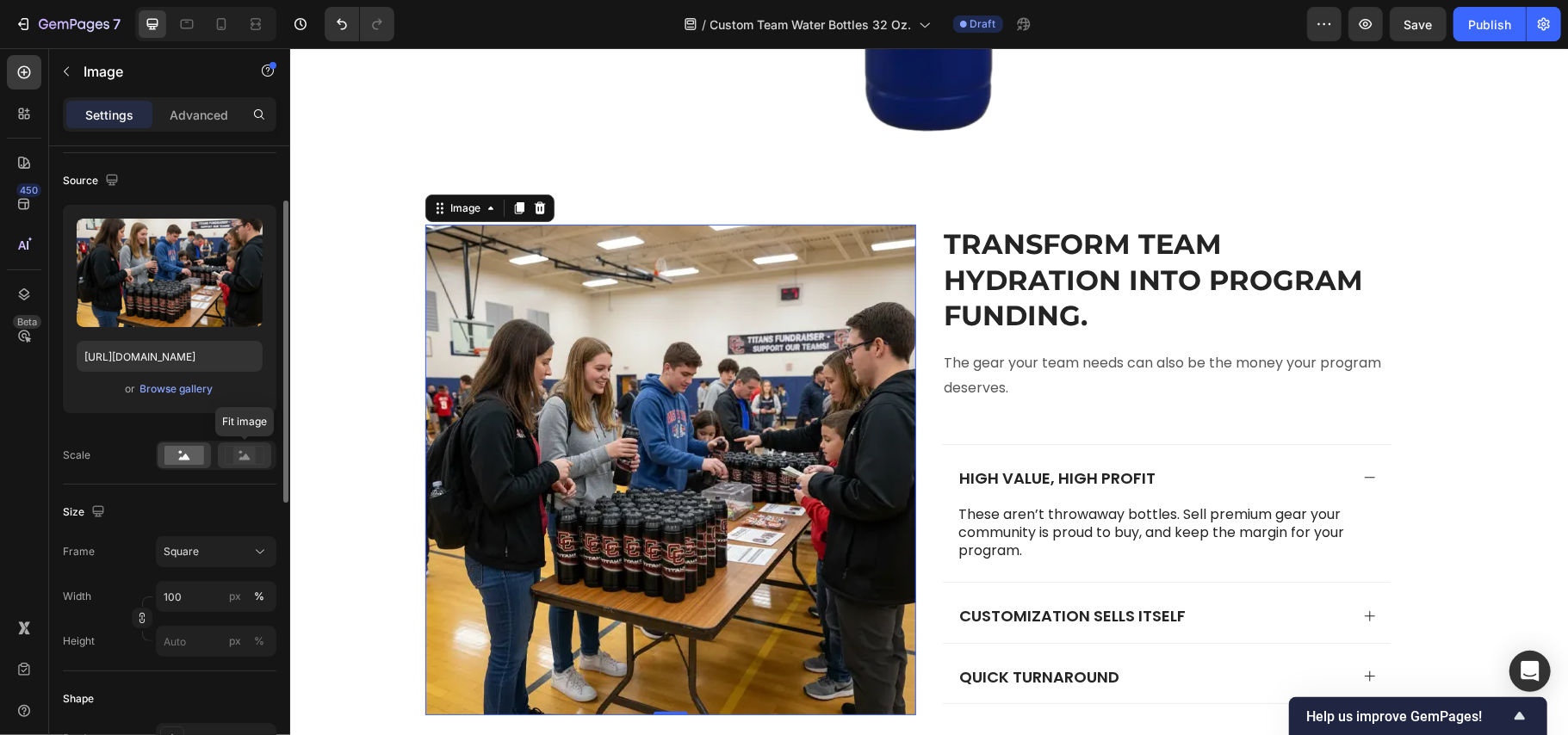
click at [238, 453] on rect at bounding box center [244, 456] width 22 height 17
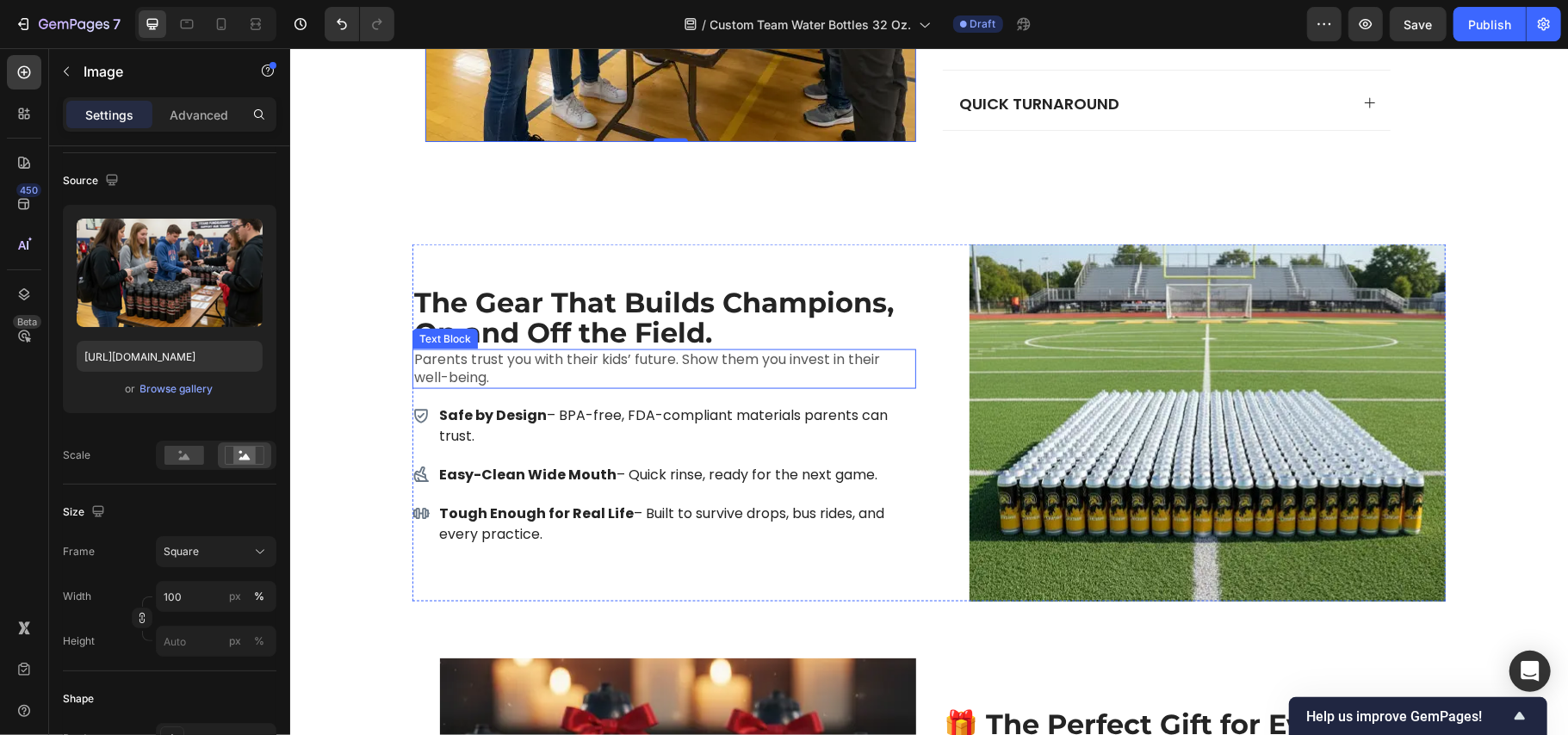
scroll to position [6545, 0]
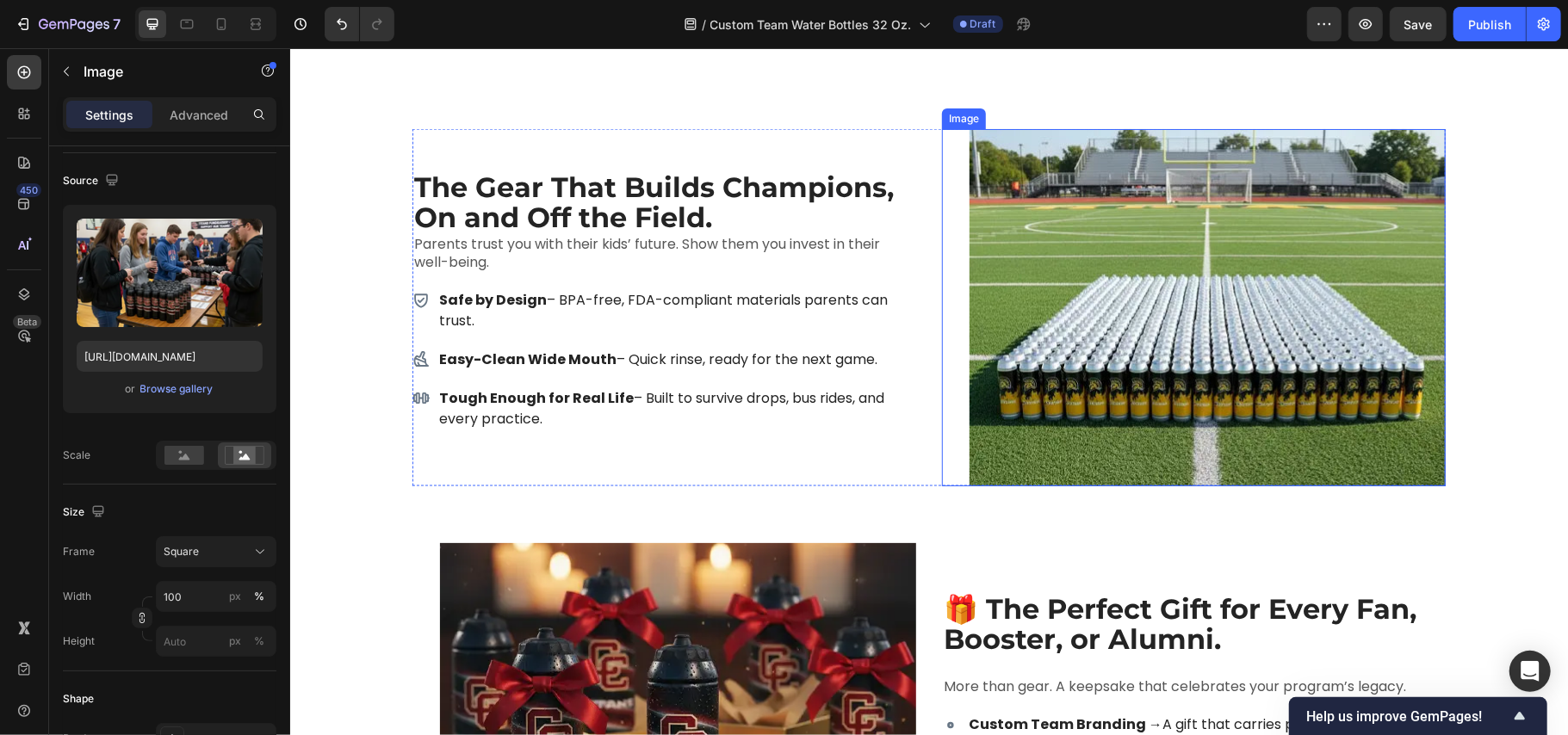
click at [1135, 270] on img at bounding box center [1207, 307] width 476 height 357
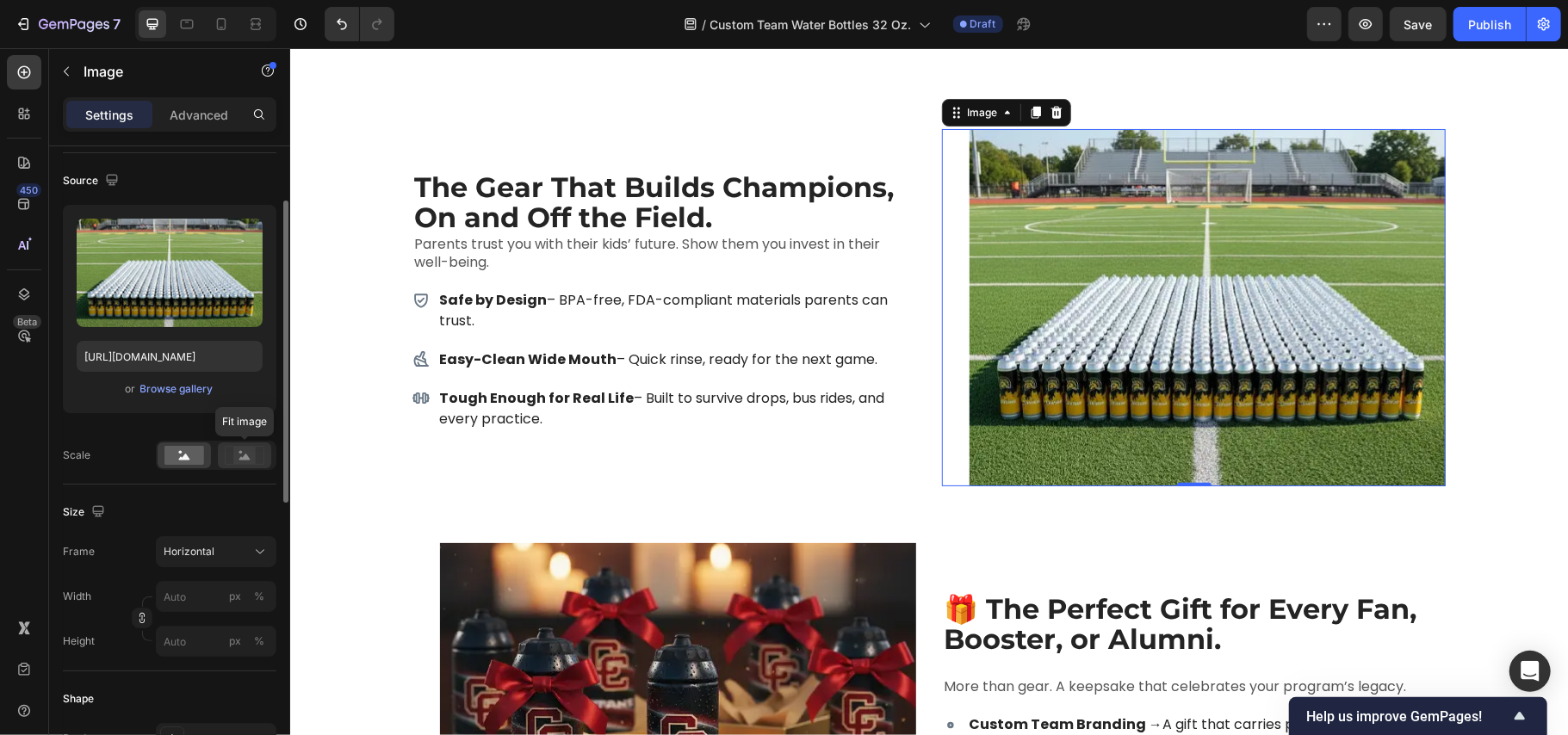
click at [236, 456] on rect at bounding box center [244, 456] width 22 height 17
click at [177, 456] on rect at bounding box center [183, 456] width 39 height 19
click at [203, 548] on span "Horizontal" at bounding box center [189, 552] width 51 height 15
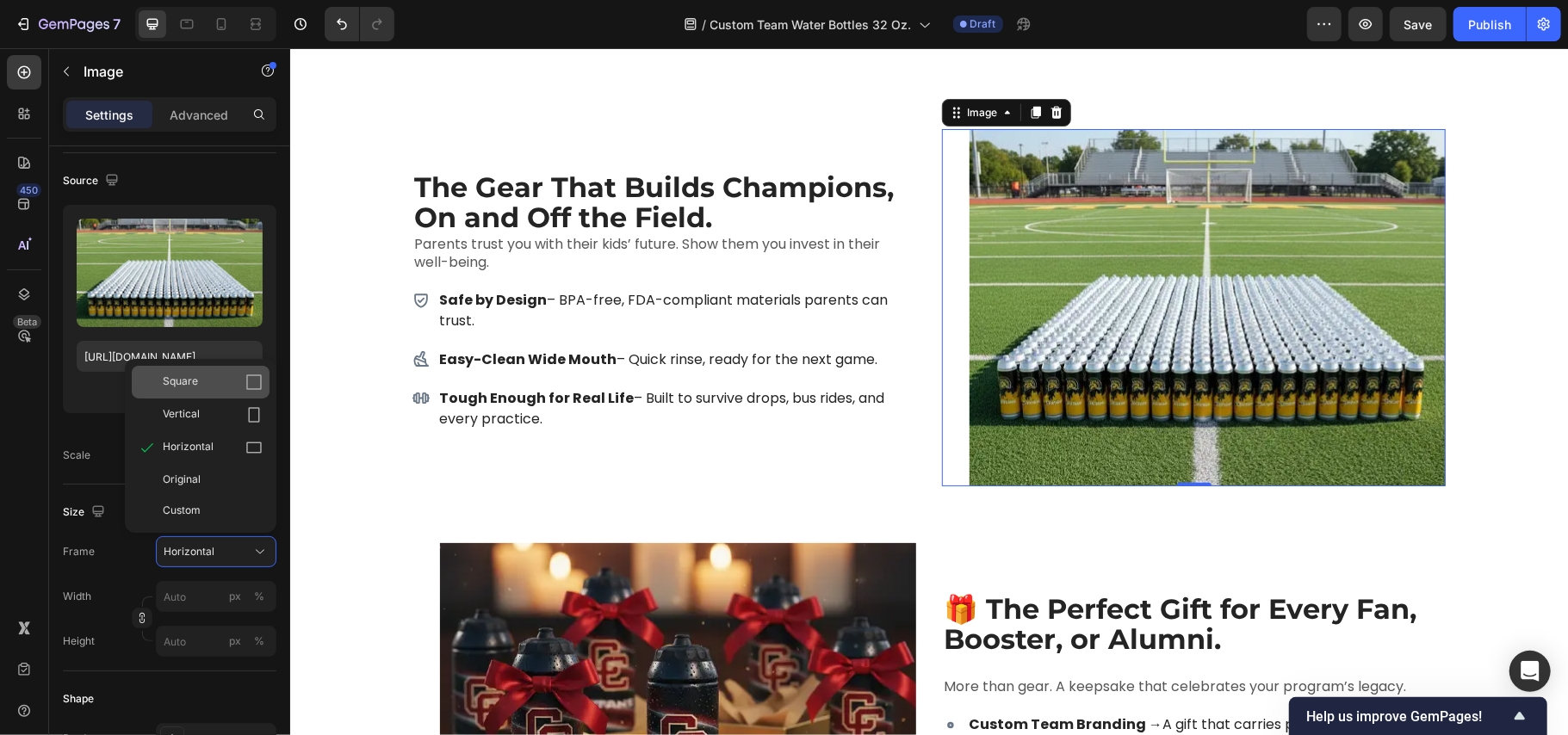
click at [212, 376] on div "Square" at bounding box center [213, 383] width 100 height 17
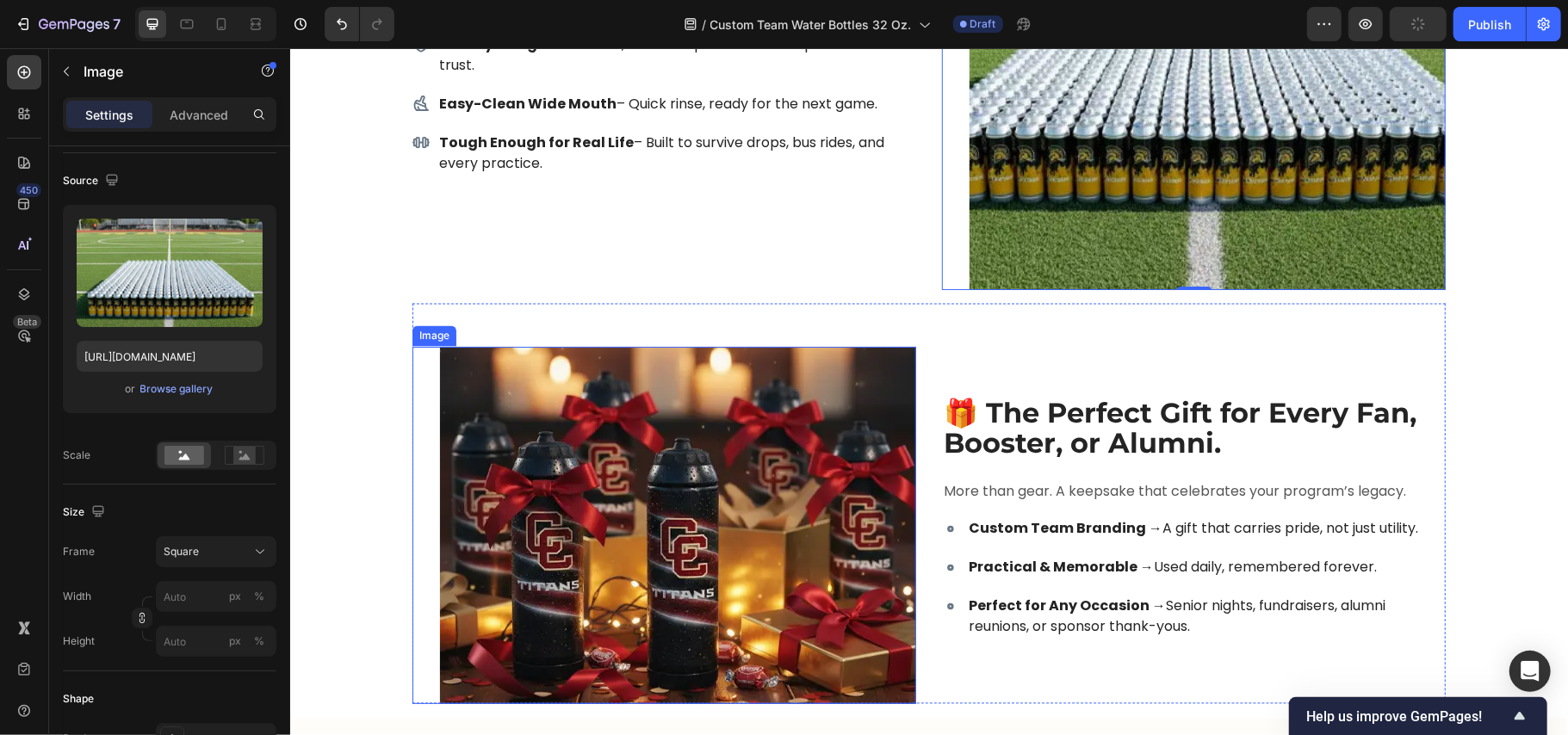
scroll to position [6889, 0]
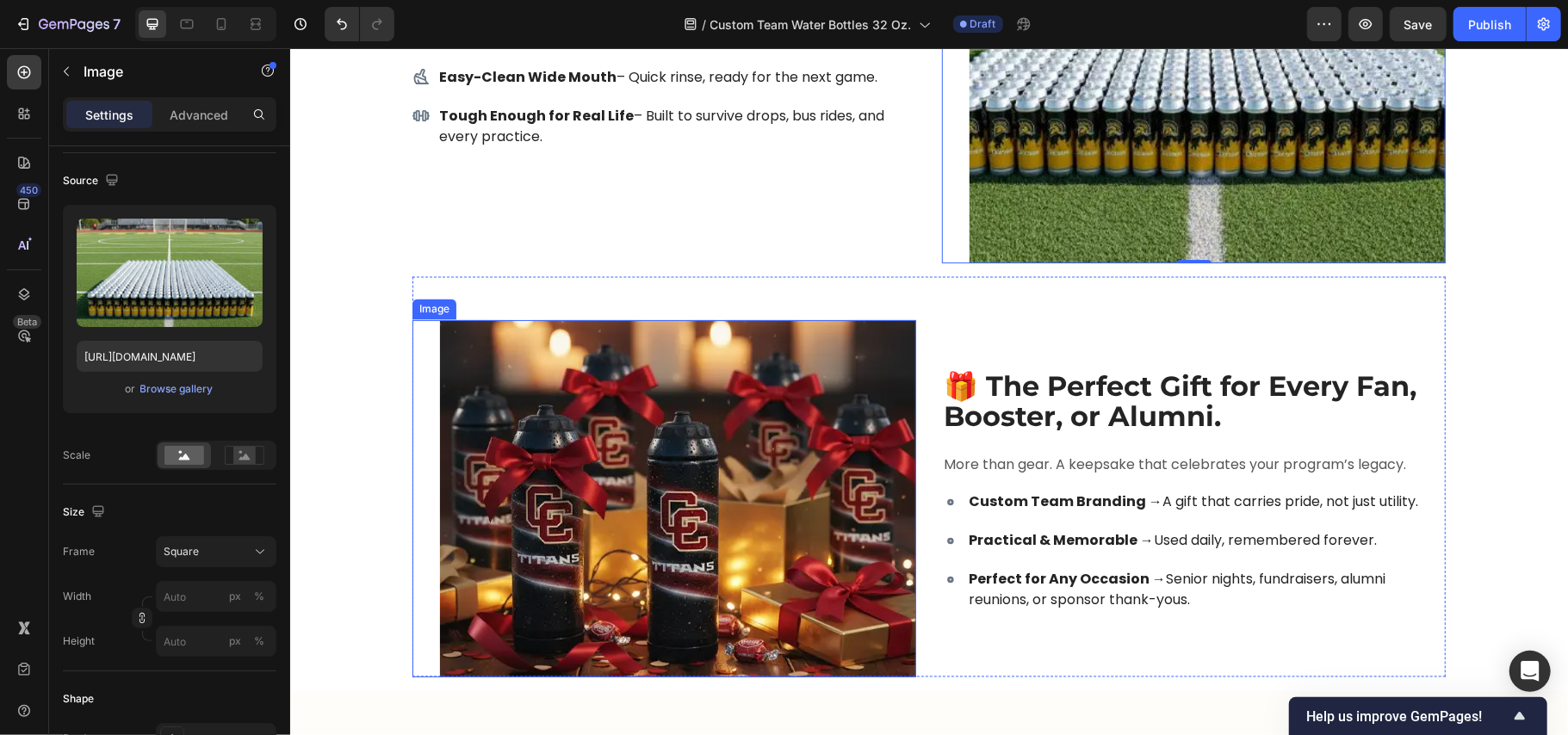
click at [701, 430] on img at bounding box center [677, 498] width 476 height 357
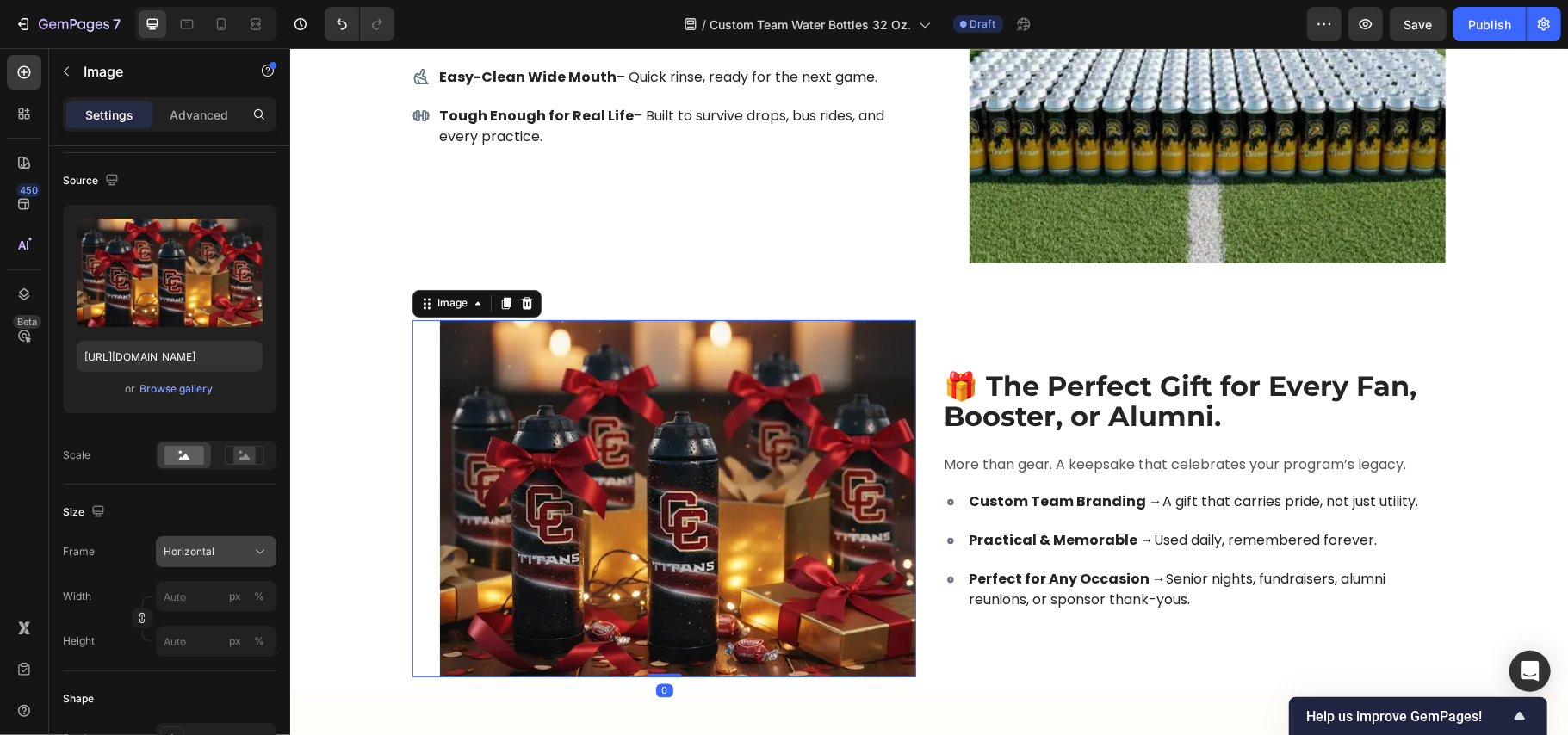
click at [225, 544] on div "Horizontal" at bounding box center [206, 552] width 84 height 15
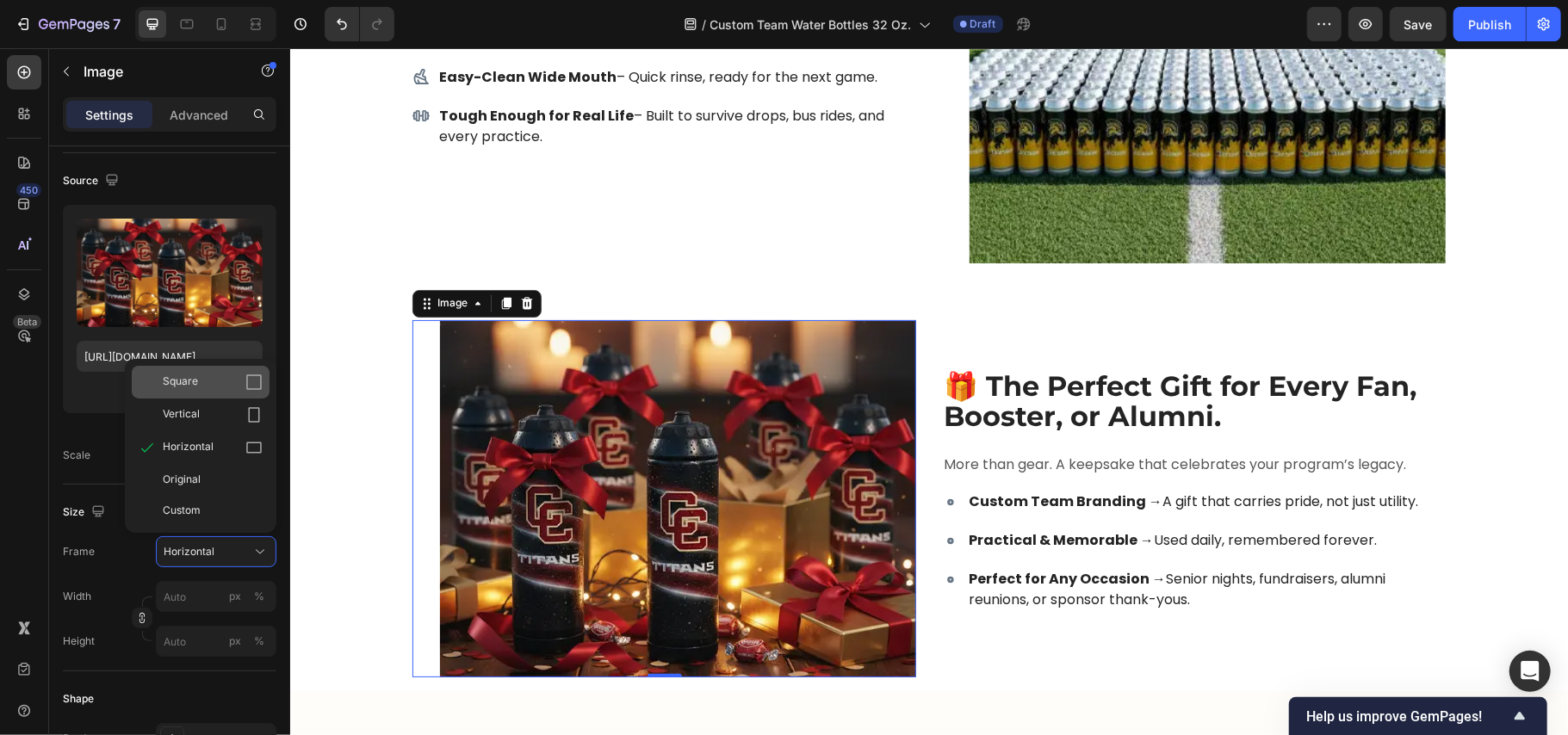
click at [219, 386] on div "Square" at bounding box center [213, 383] width 100 height 17
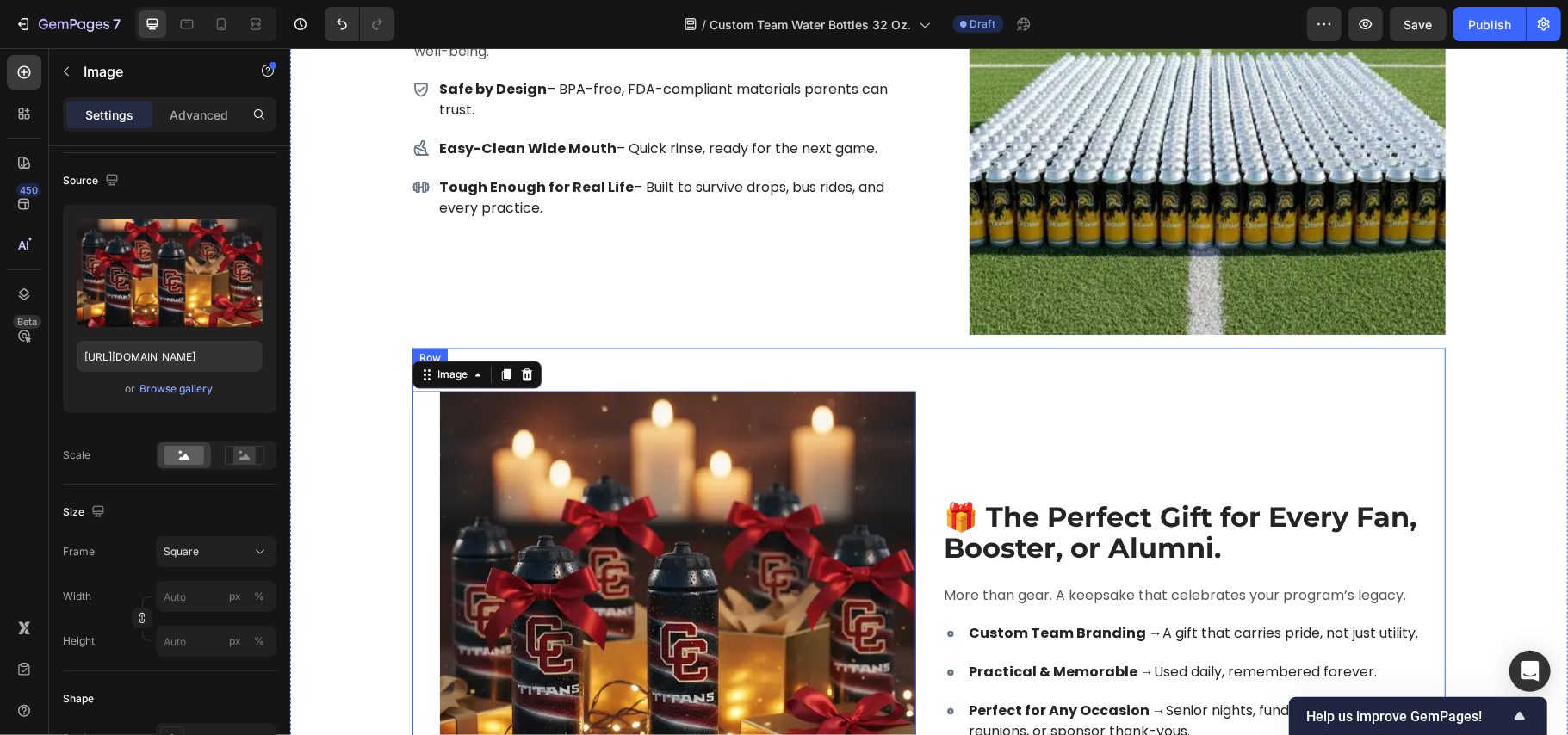
scroll to position [6774, 0]
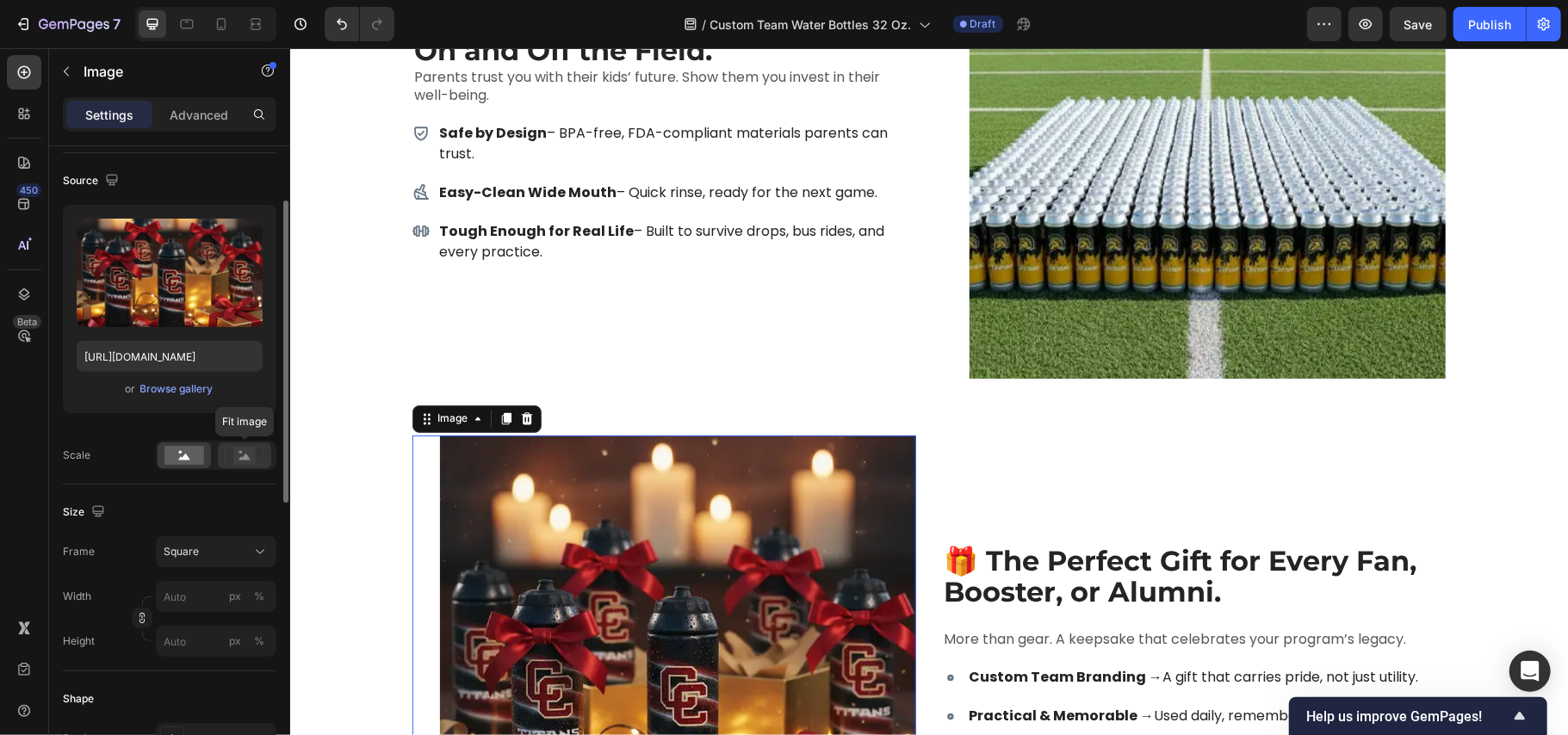
click at [245, 452] on rect at bounding box center [244, 456] width 22 height 17
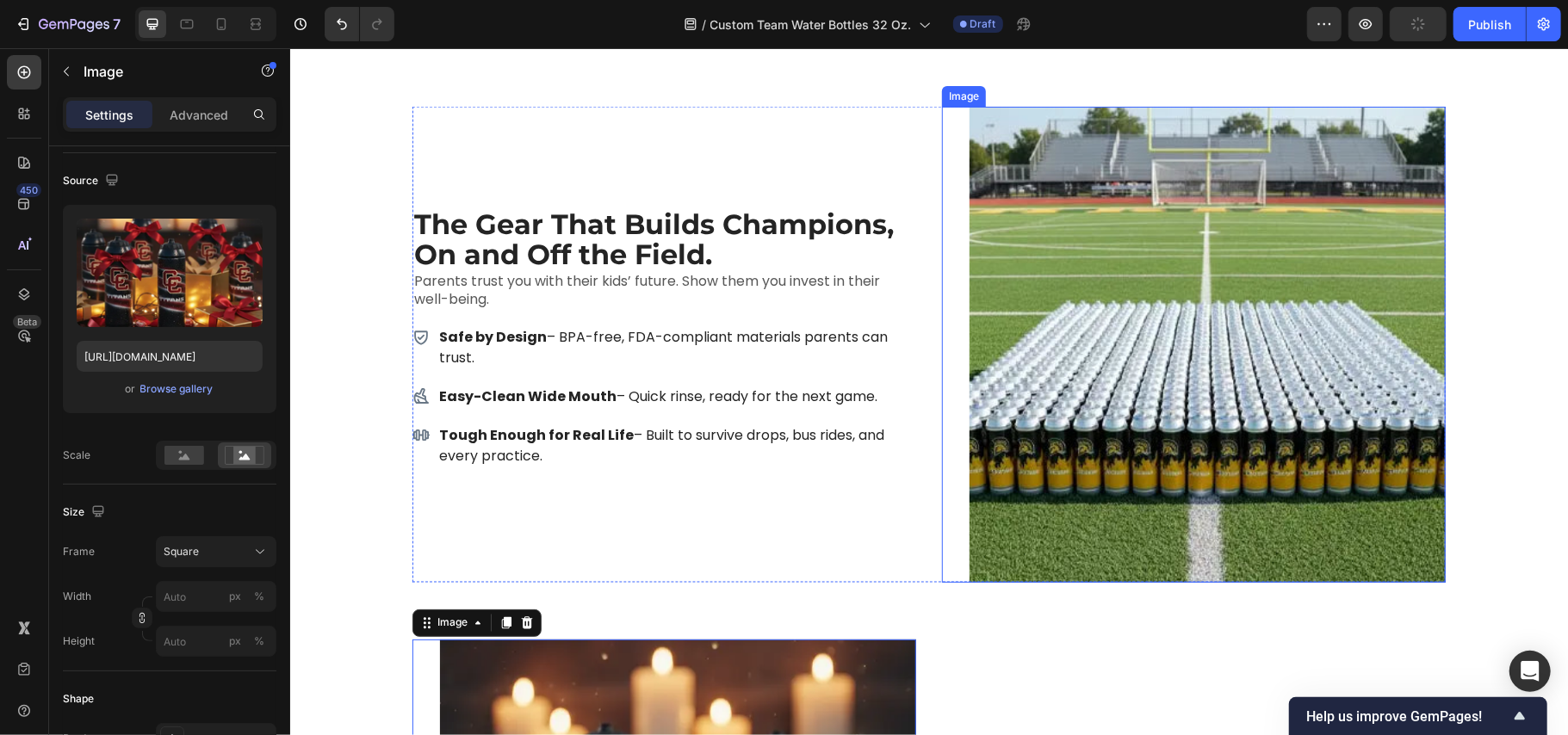
scroll to position [6545, 0]
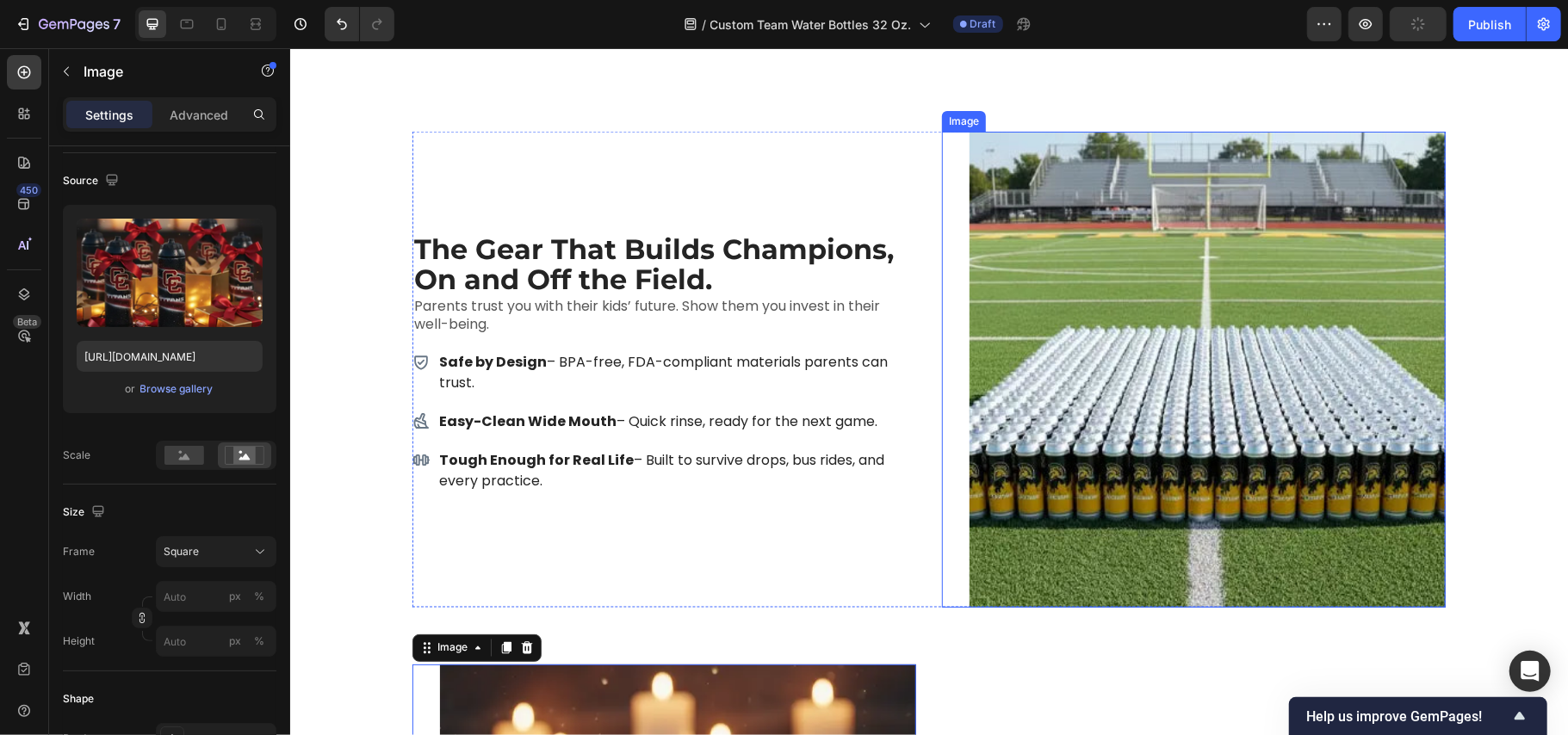
click at [1052, 279] on img at bounding box center [1207, 368] width 476 height 476
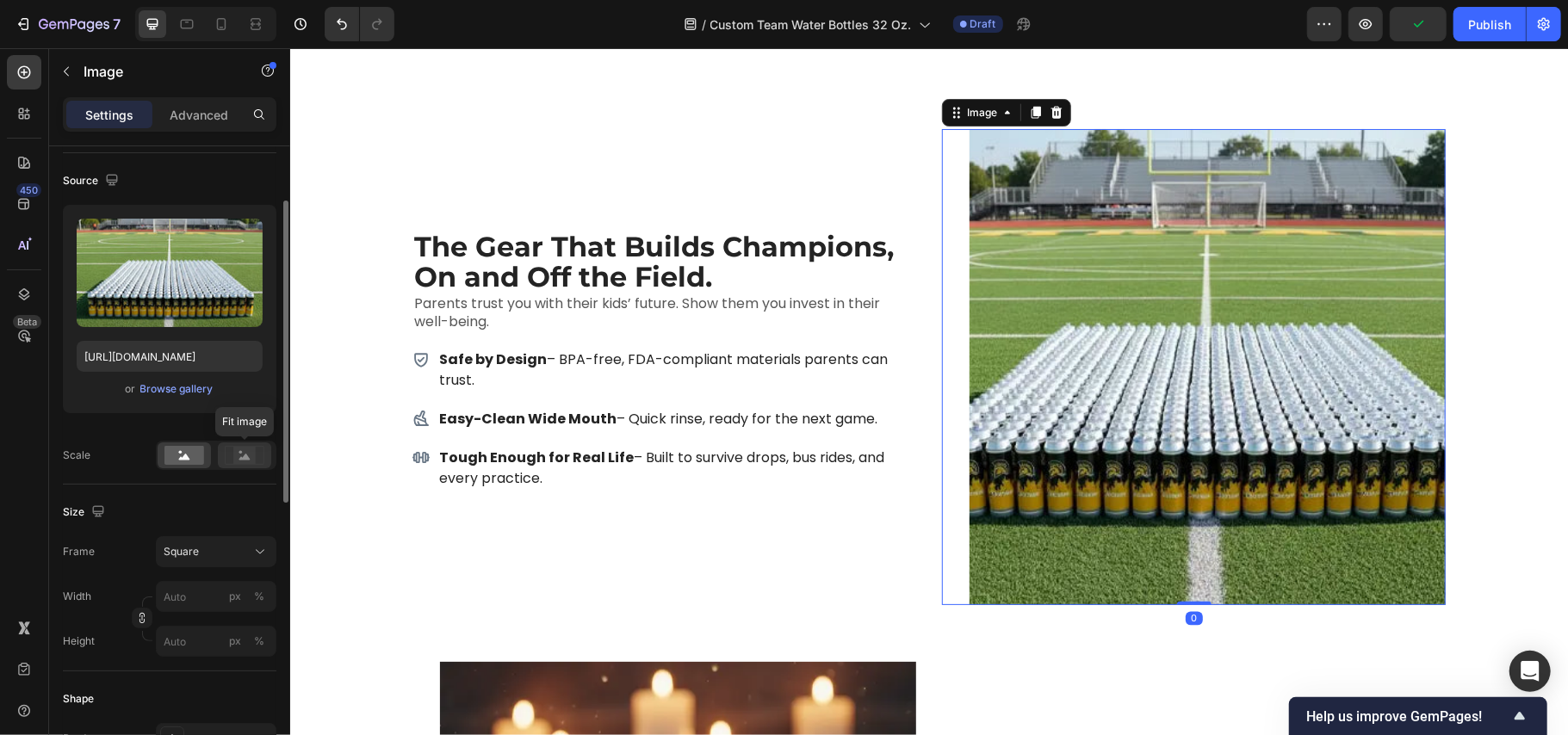
click at [231, 458] on icon at bounding box center [244, 456] width 39 height 19
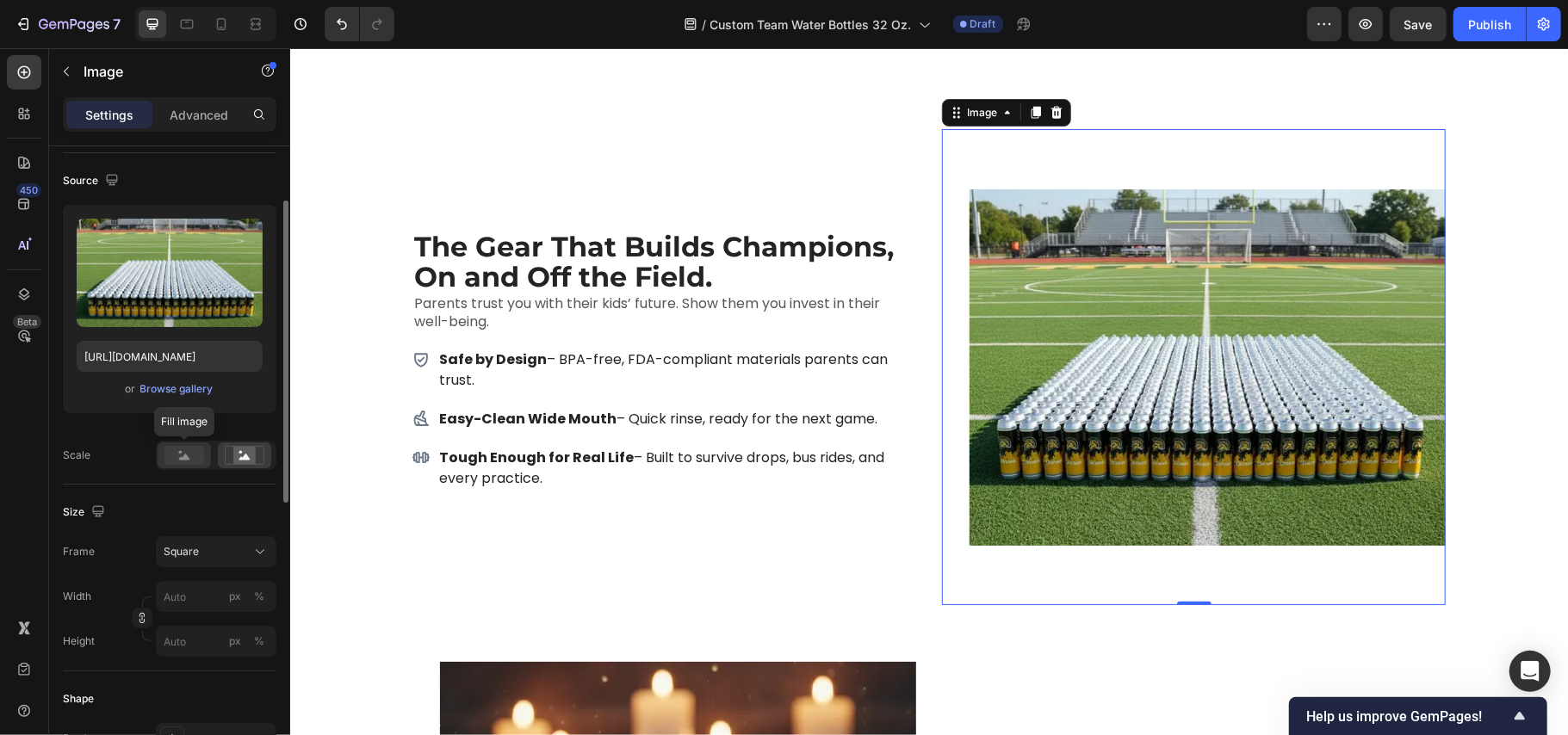
click at [177, 453] on rect at bounding box center [183, 456] width 39 height 19
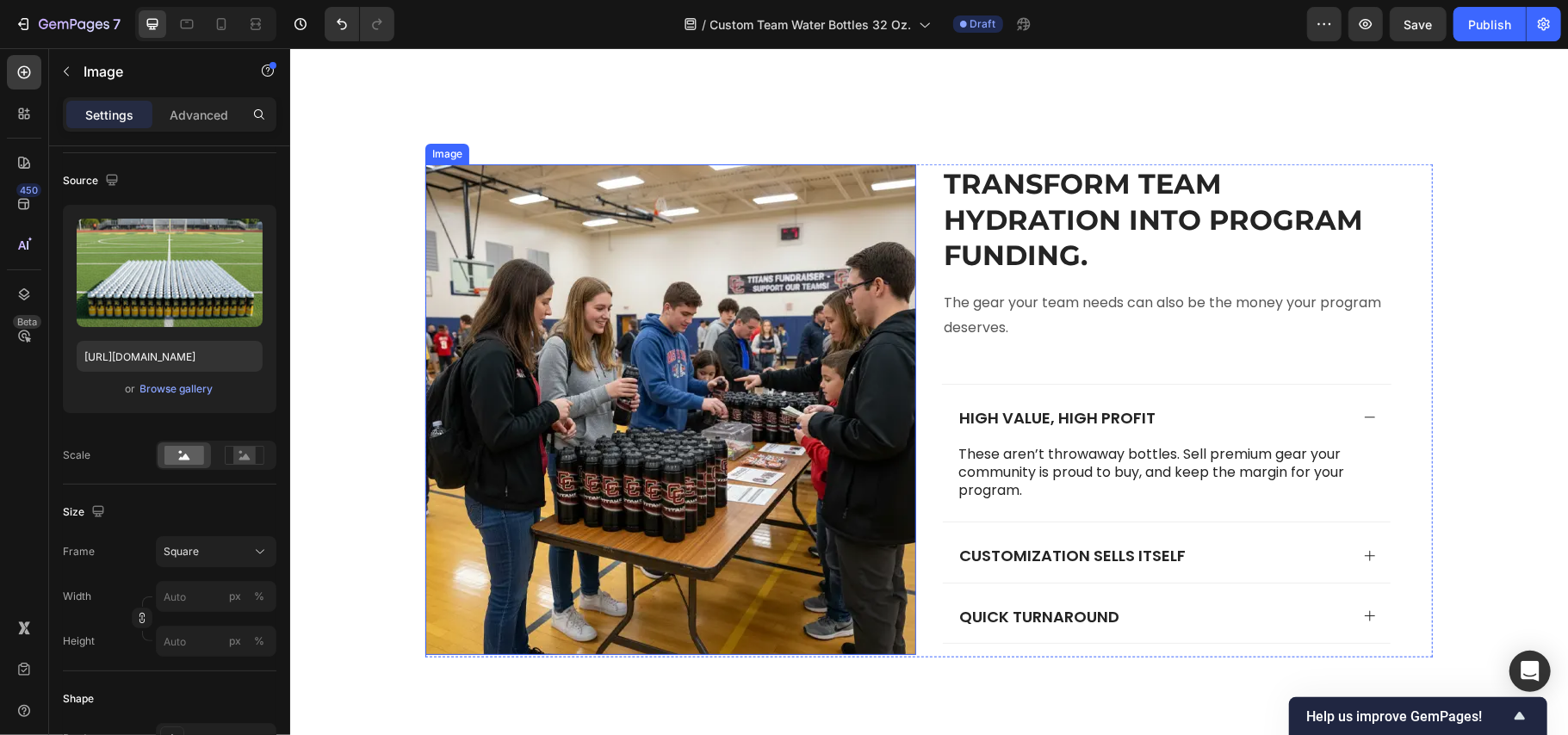
scroll to position [5971, 0]
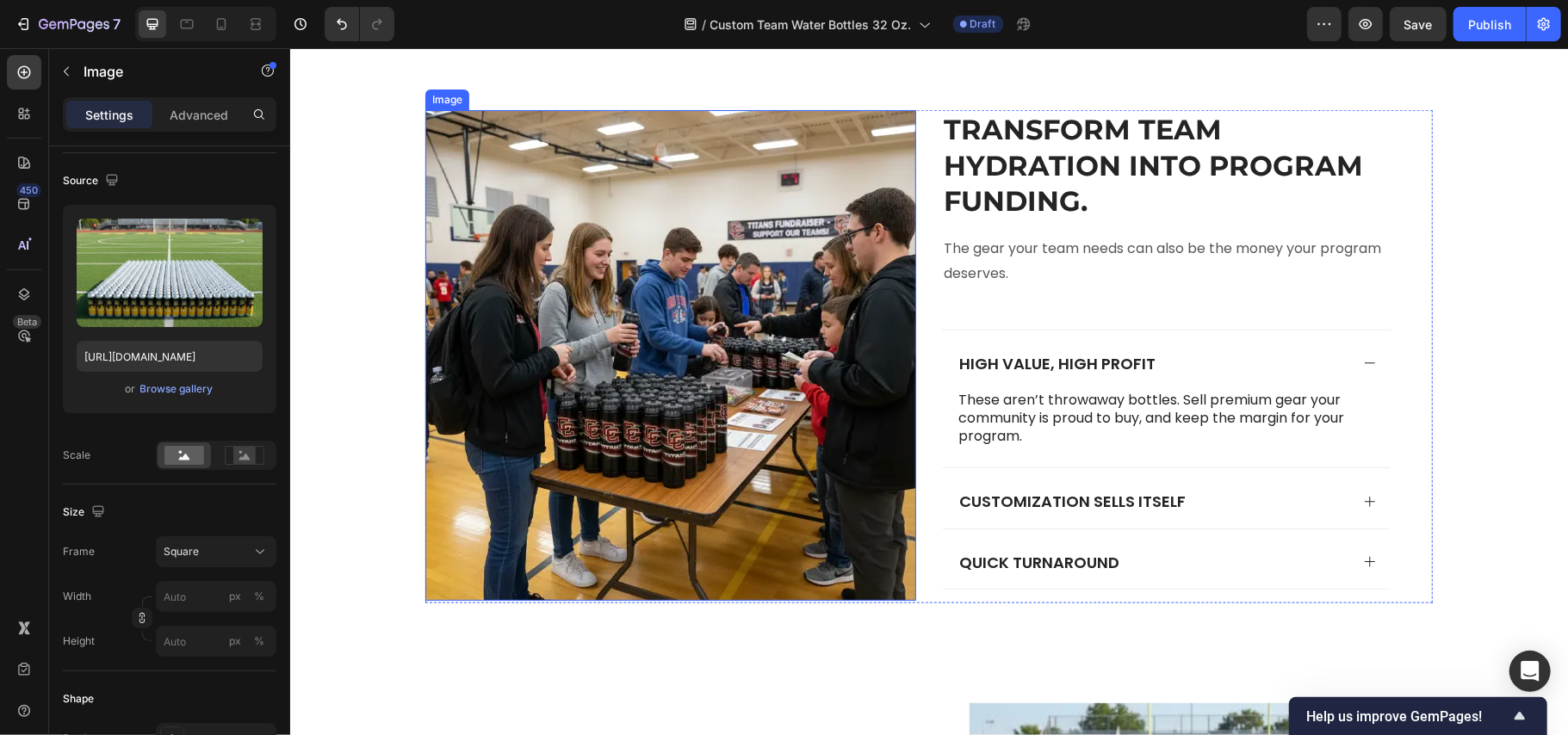
click at [666, 369] on img at bounding box center [670, 355] width 491 height 491
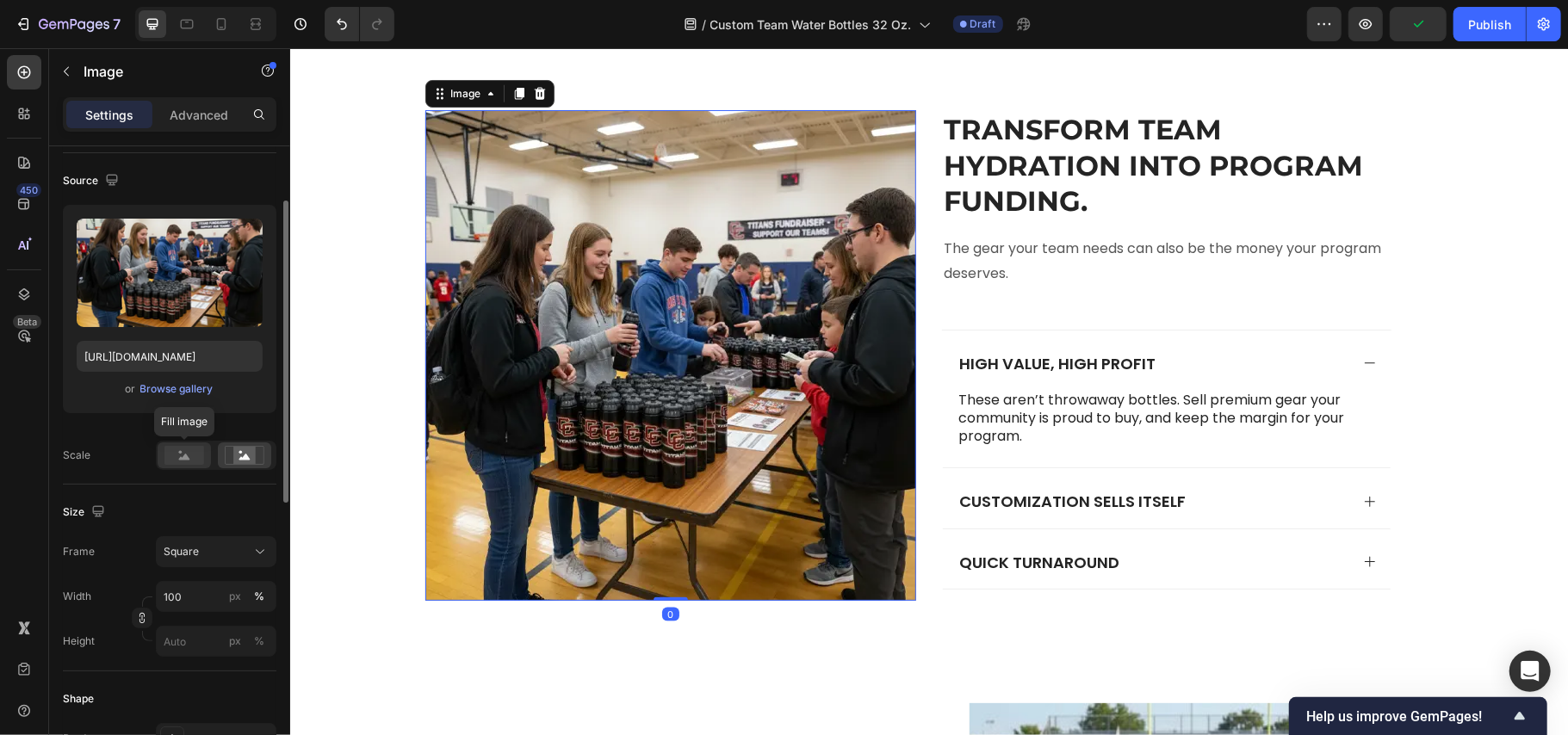
click at [184, 457] on icon at bounding box center [185, 457] width 12 height 6
click at [217, 567] on button "Square" at bounding box center [216, 552] width 121 height 31
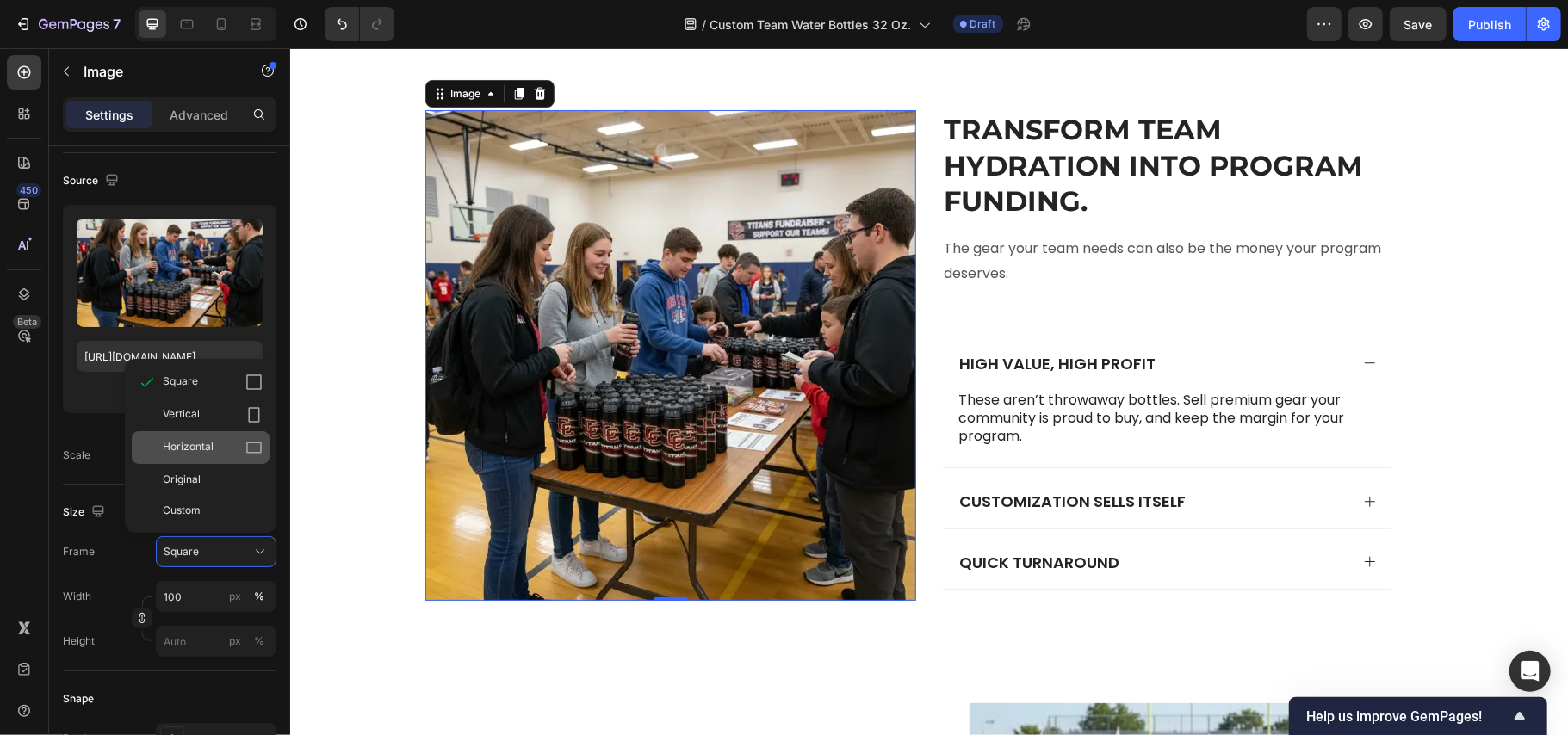
click at [205, 452] on span "Horizontal" at bounding box center [188, 448] width 51 height 17
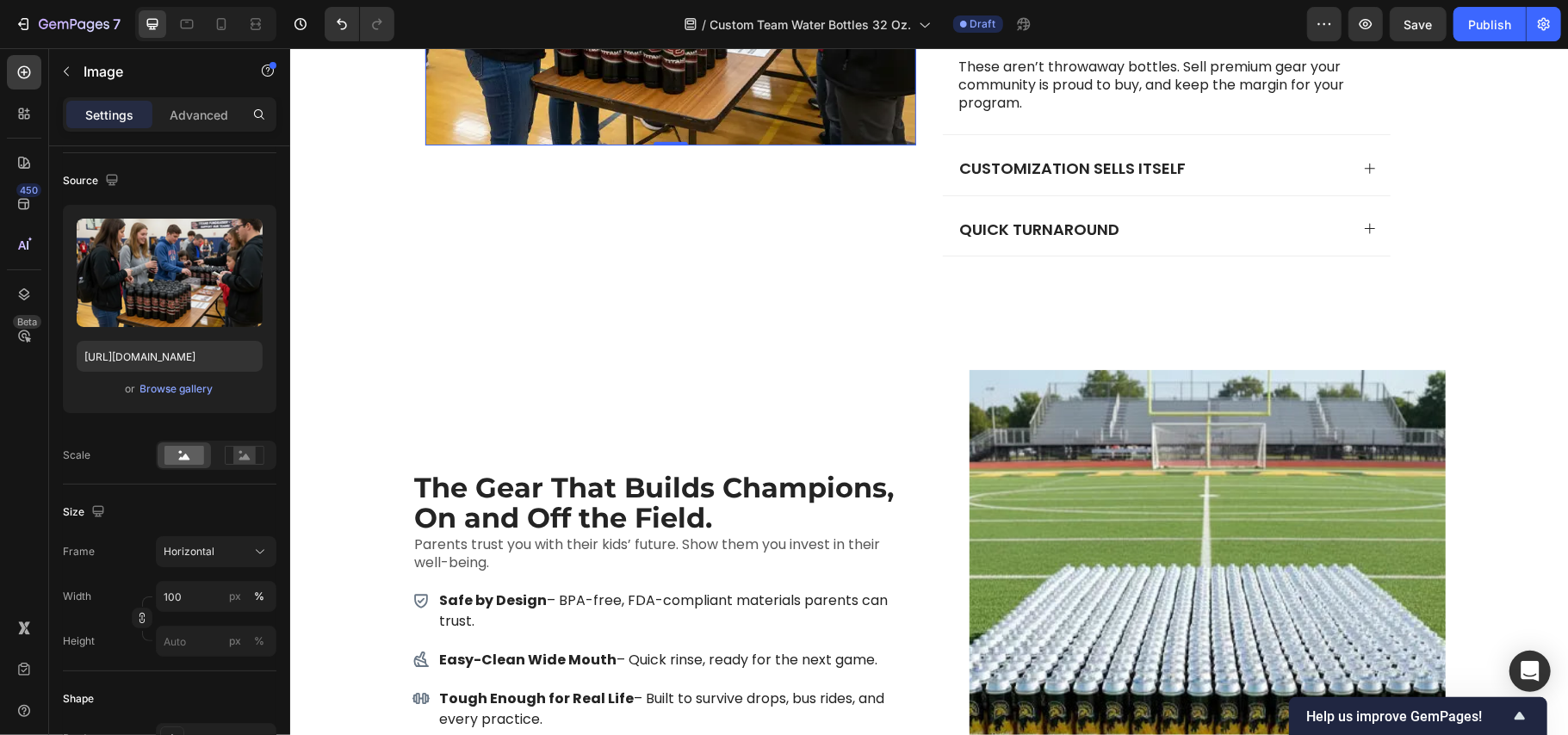
scroll to position [6316, 0]
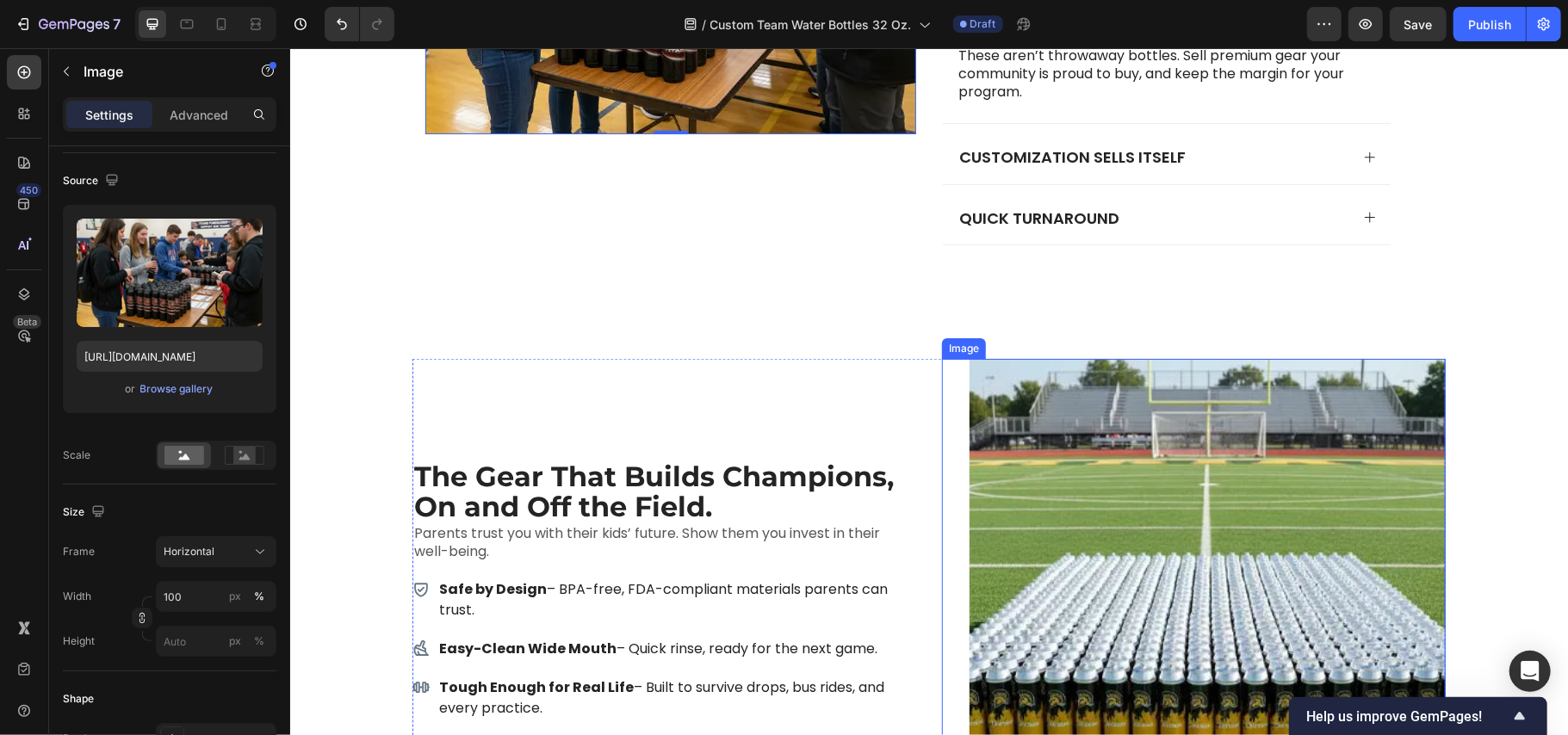
click at [1127, 485] on img at bounding box center [1207, 596] width 476 height 476
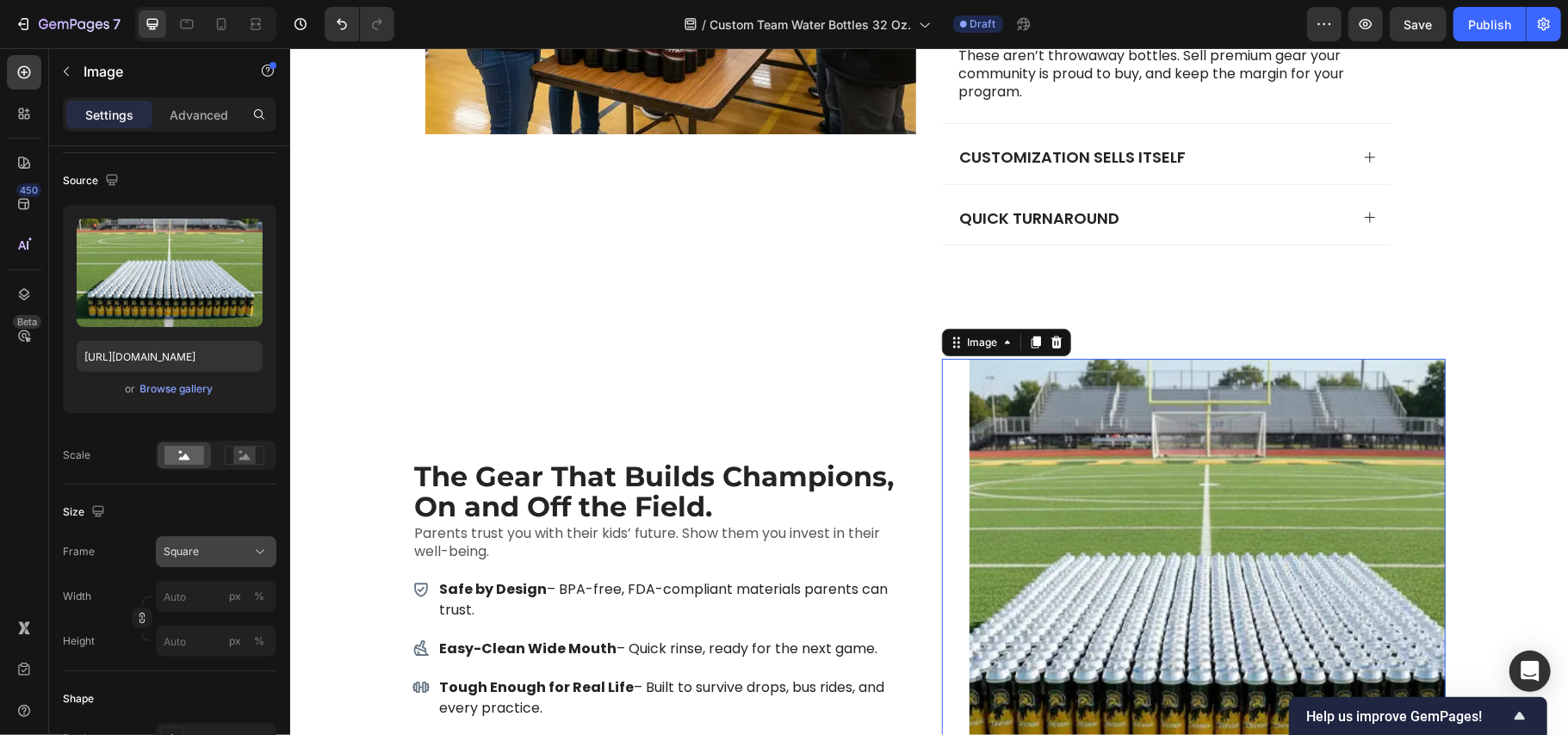
click at [238, 545] on div "Square" at bounding box center [206, 552] width 84 height 15
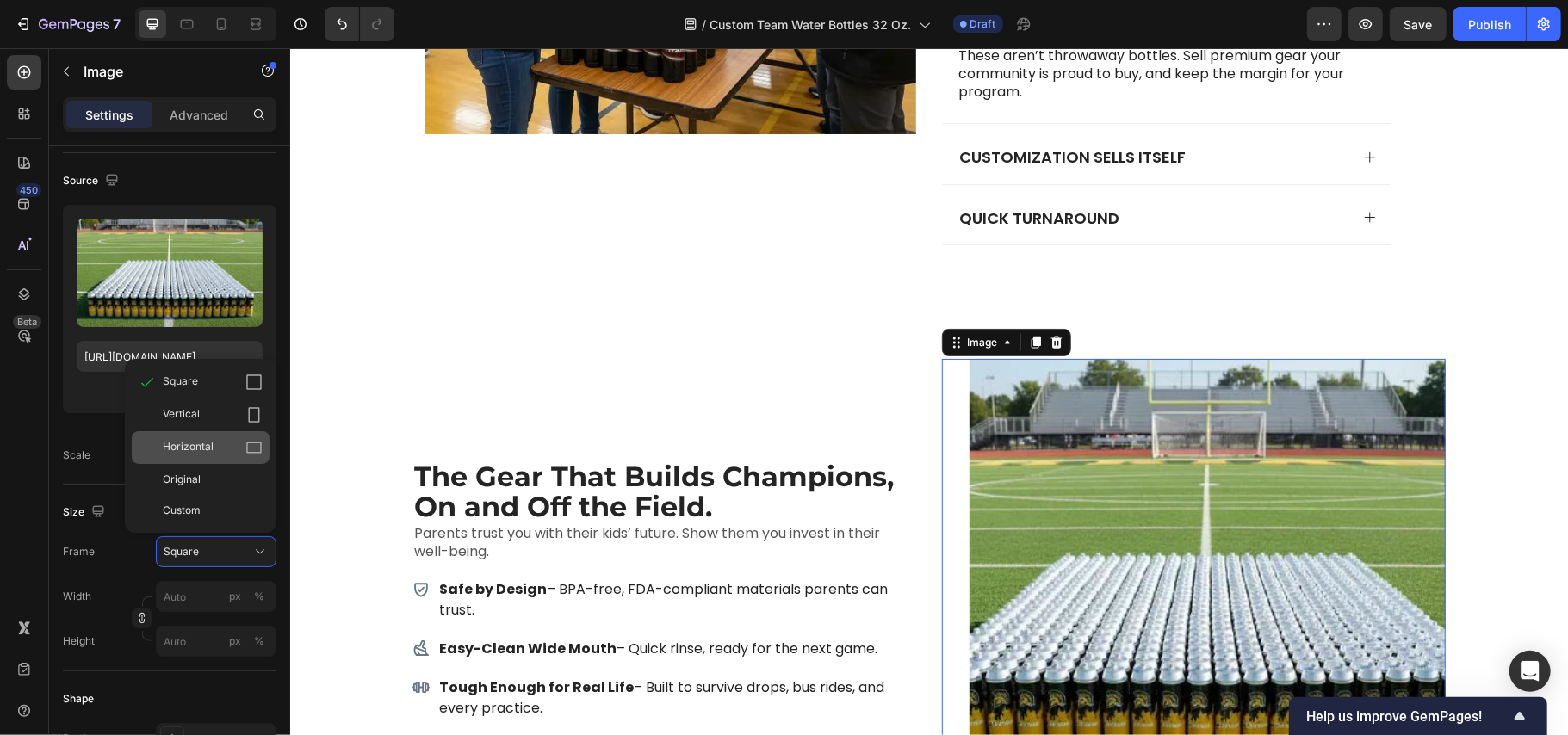
click at [208, 453] on span "Horizontal" at bounding box center [188, 448] width 51 height 17
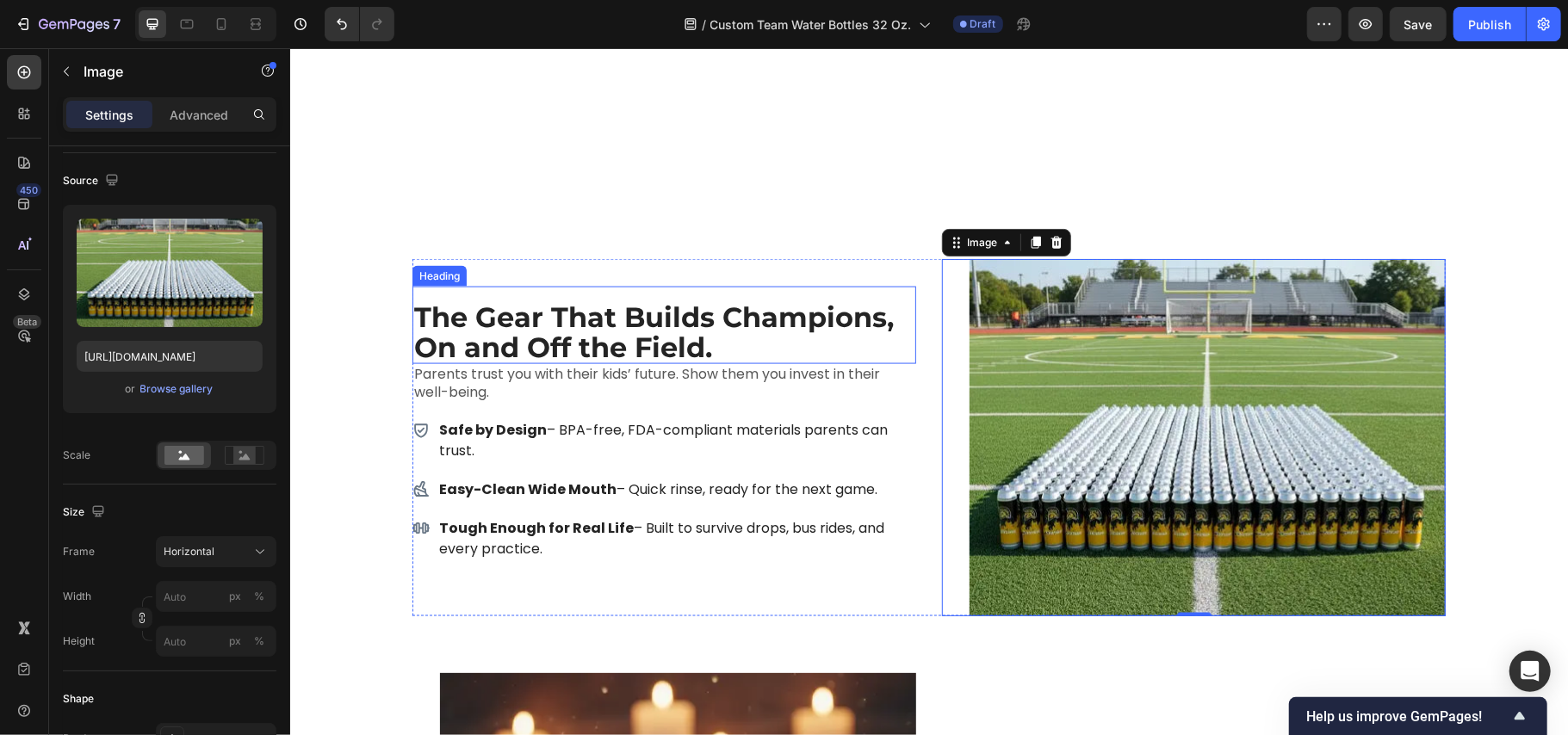
scroll to position [6660, 0]
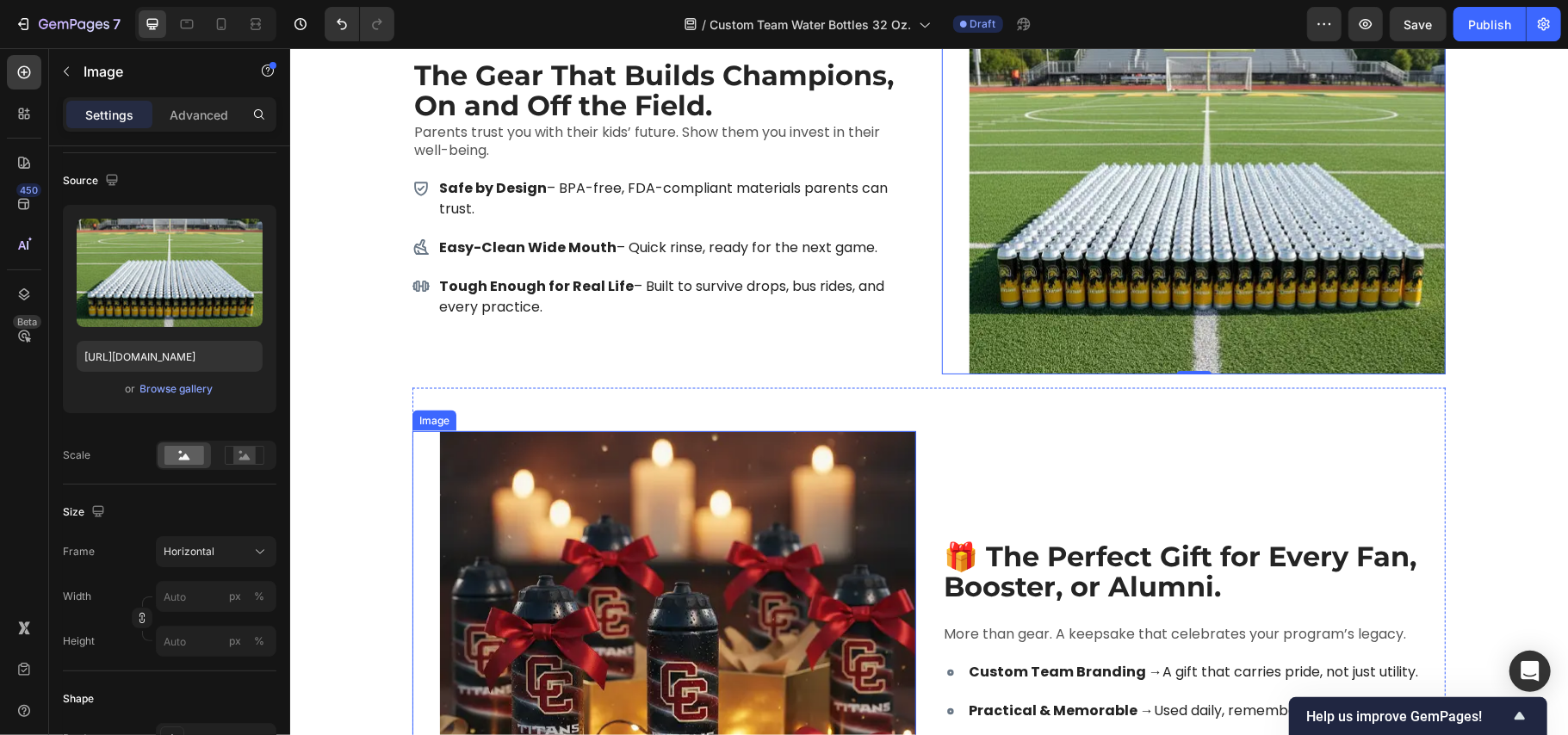
click at [658, 502] on img at bounding box center [677, 669] width 476 height 476
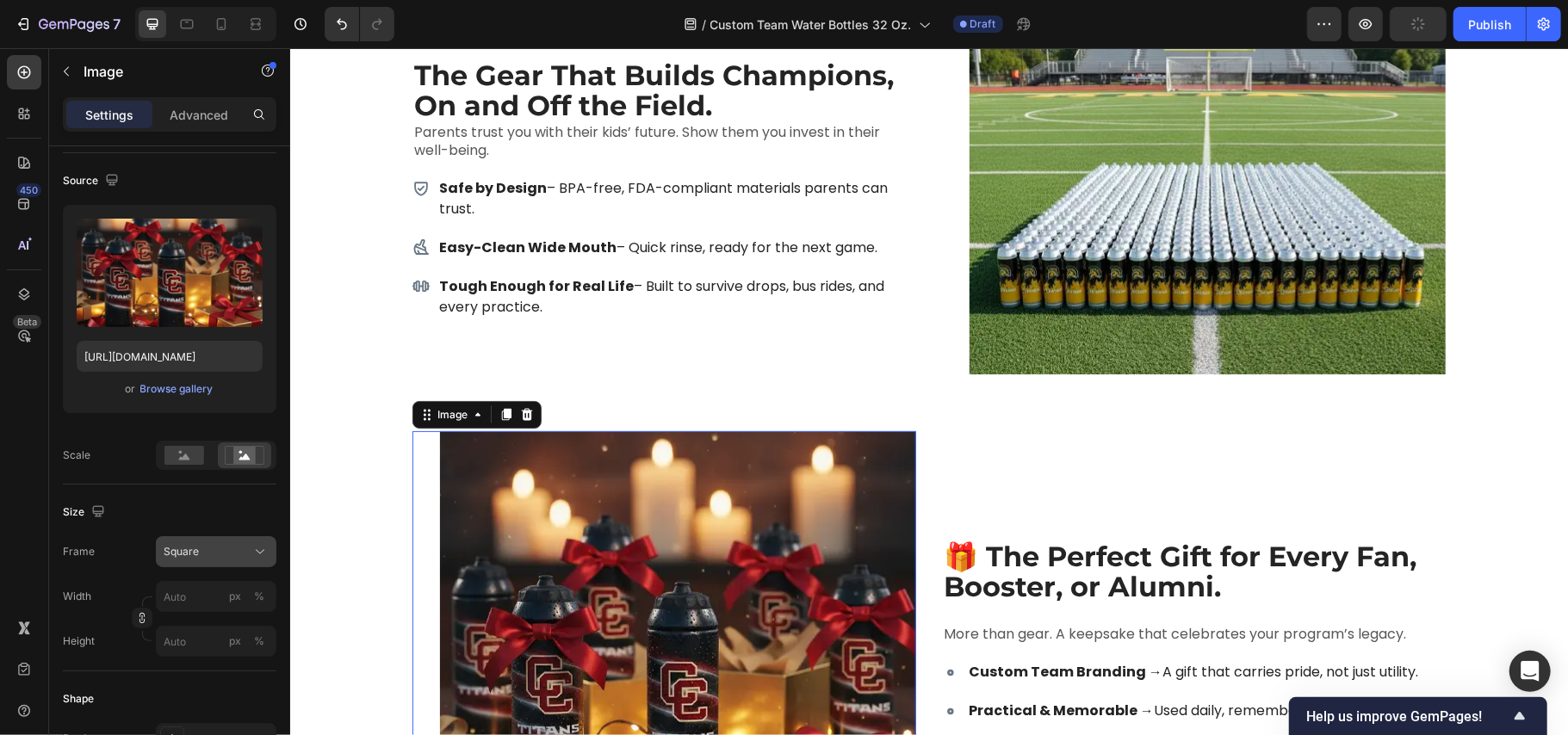
click at [183, 551] on span "Square" at bounding box center [181, 552] width 36 height 15
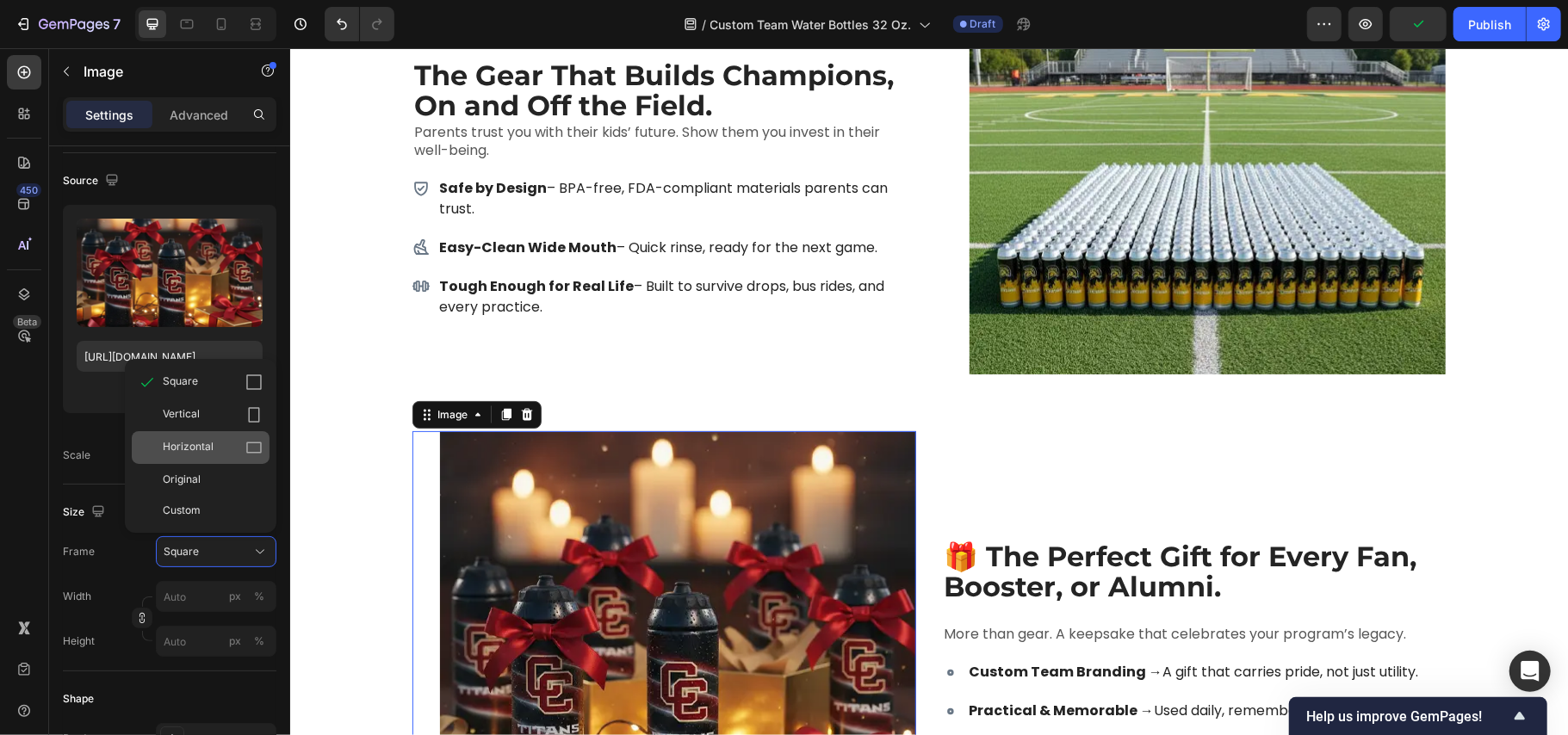
click at [200, 441] on span "Horizontal" at bounding box center [188, 448] width 51 height 17
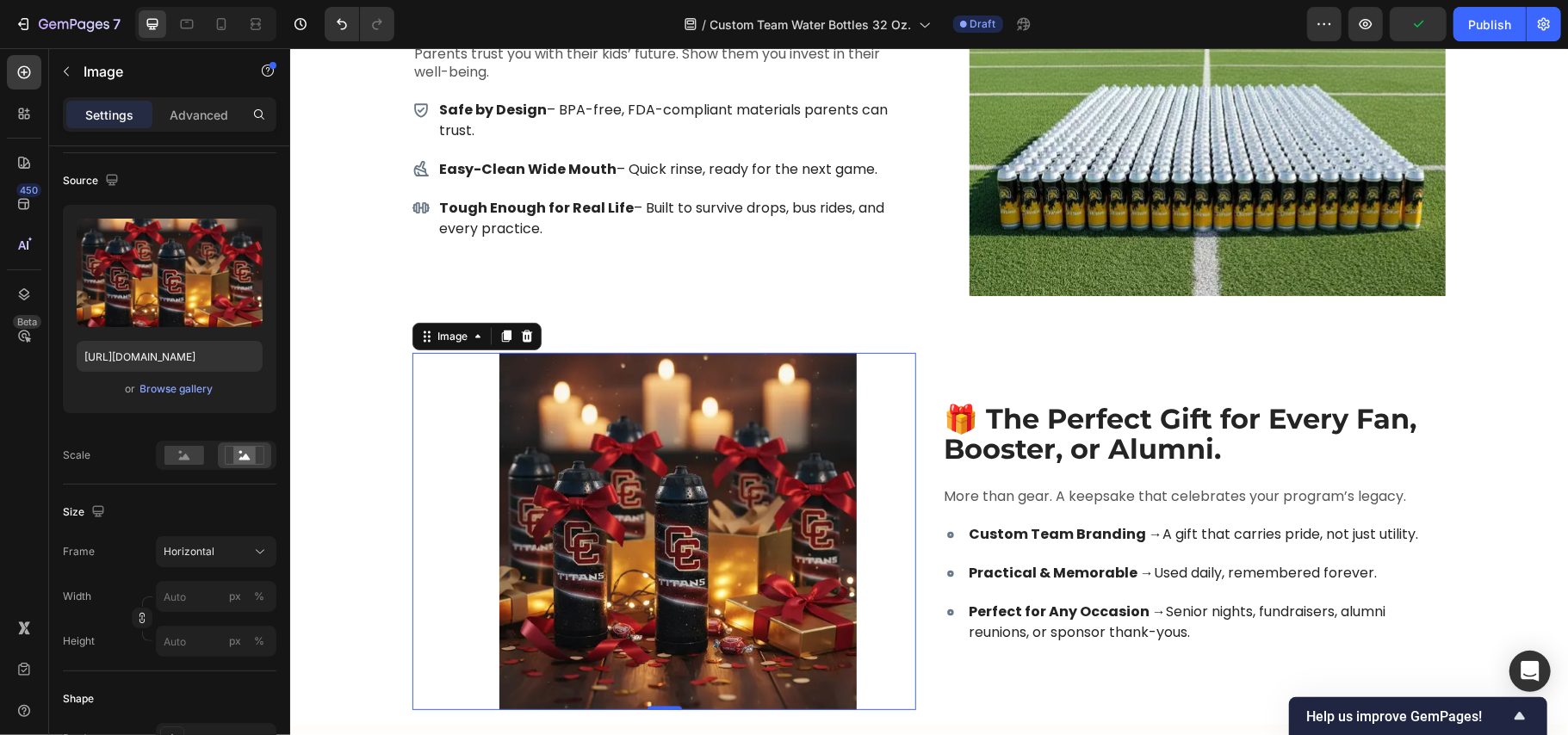
scroll to position [6774, 0]
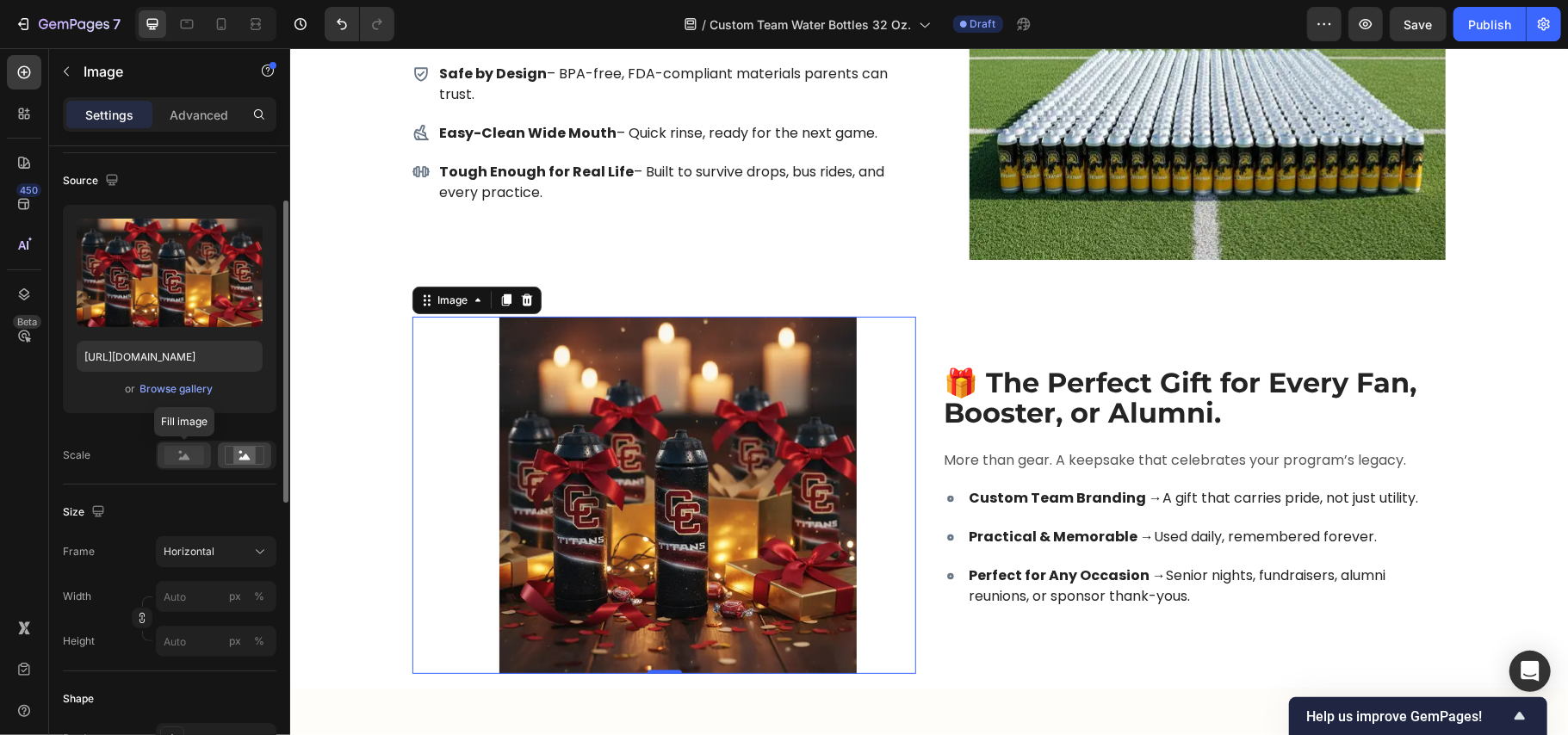
click at [187, 450] on rect at bounding box center [183, 456] width 39 height 19
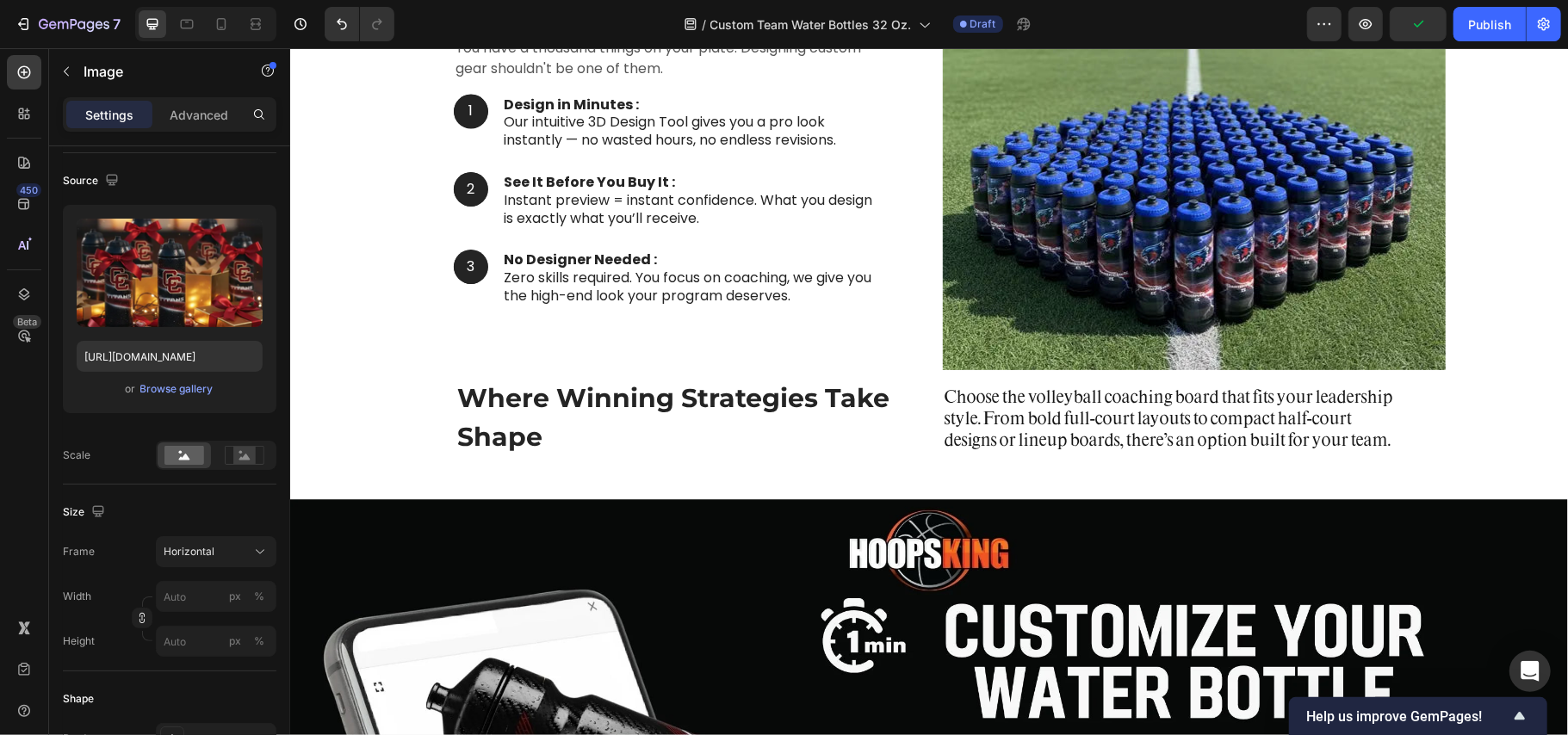
scroll to position [1441, 0]
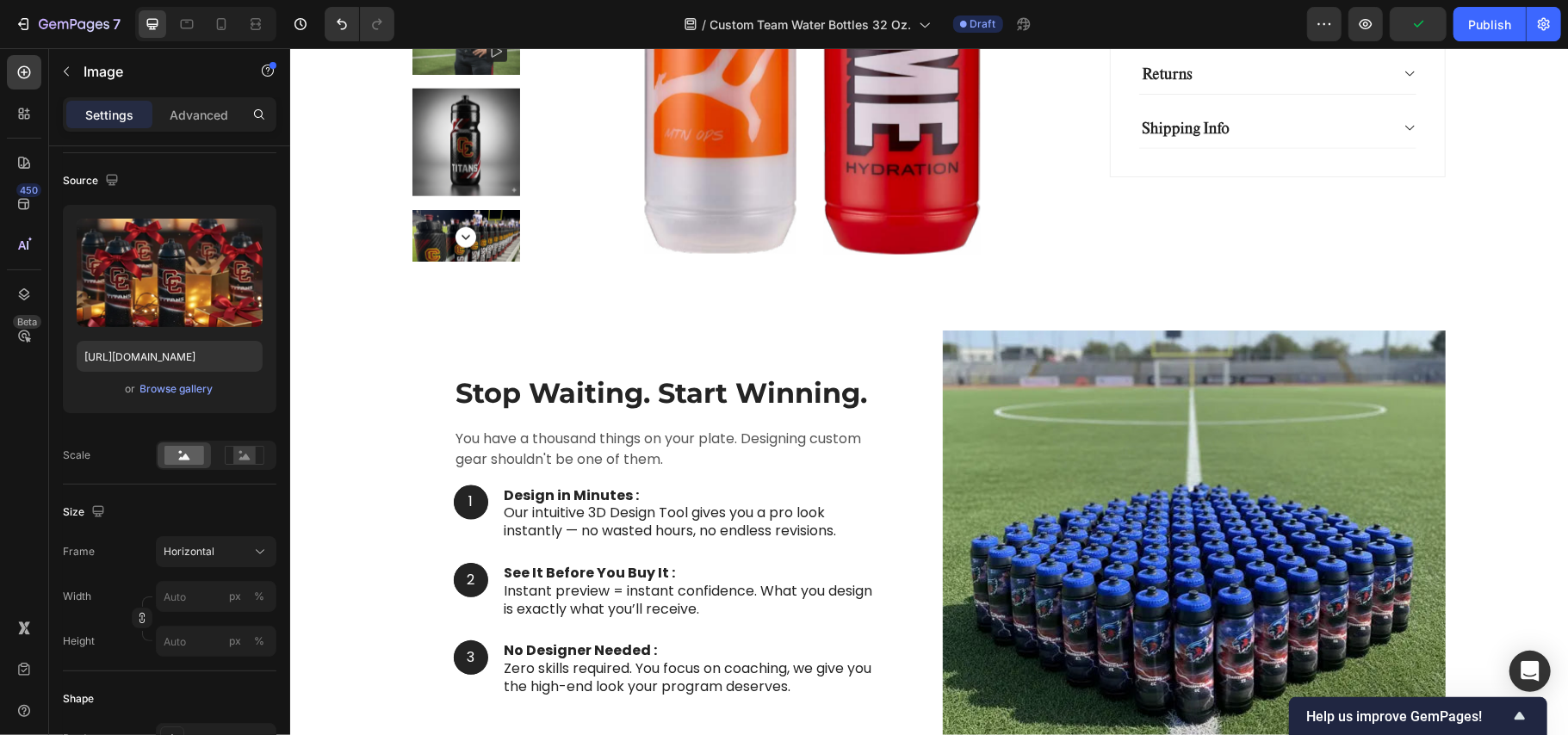
click at [1144, 447] on img at bounding box center [1194, 545] width 503 height 431
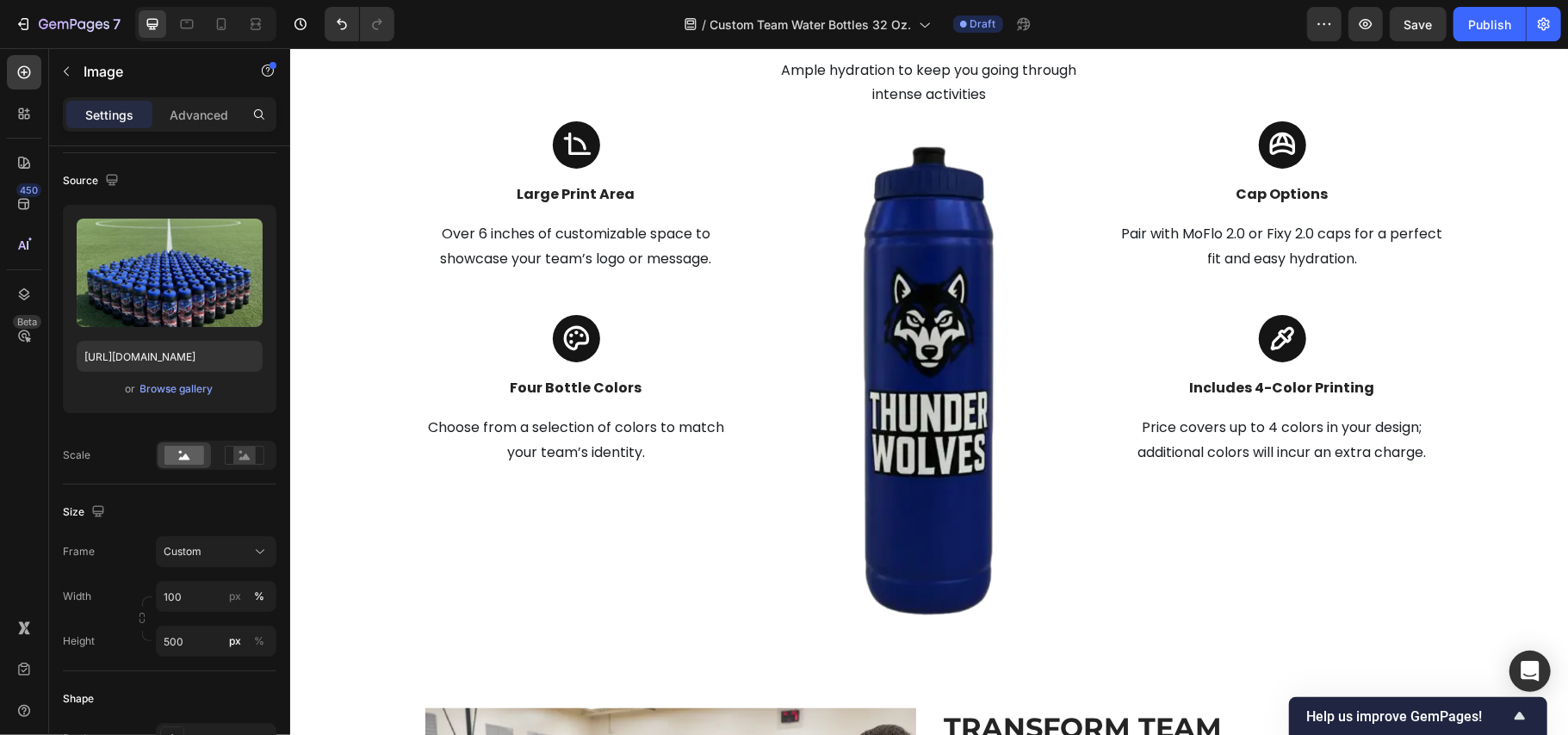
scroll to position [5347, 0]
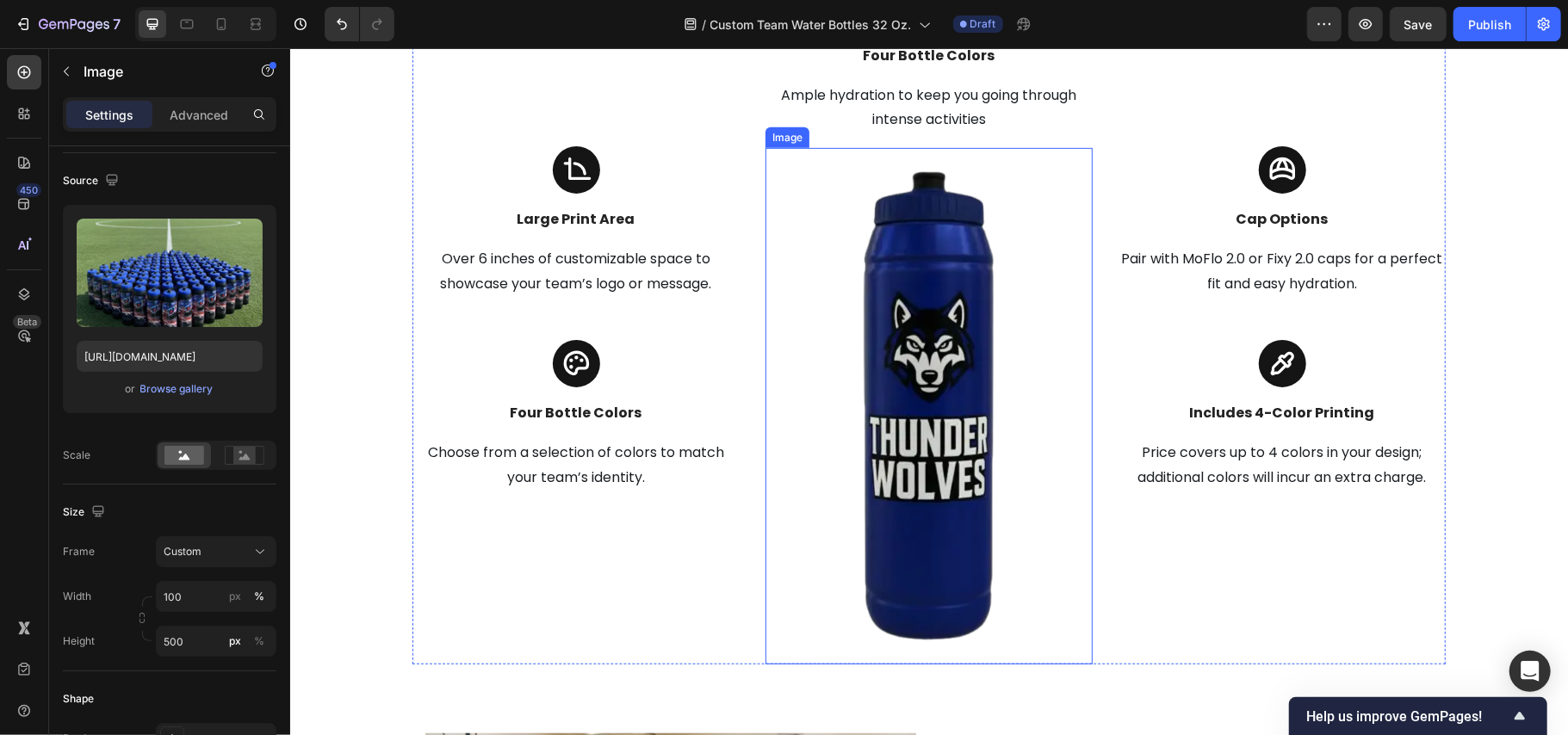
click at [949, 378] on img at bounding box center [928, 405] width 327 height 517
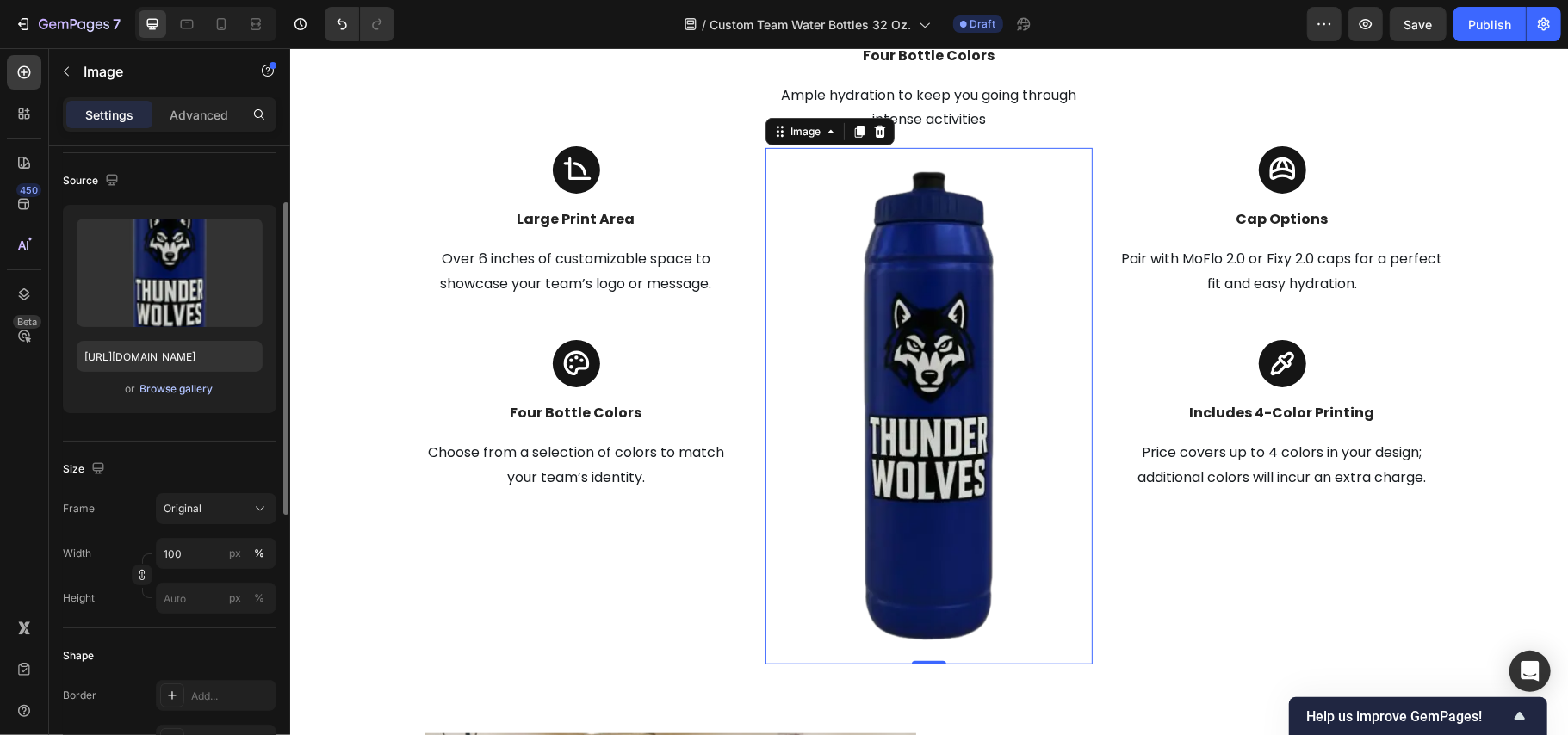
click at [186, 384] on div "Browse gallery" at bounding box center [177, 390] width 73 height 15
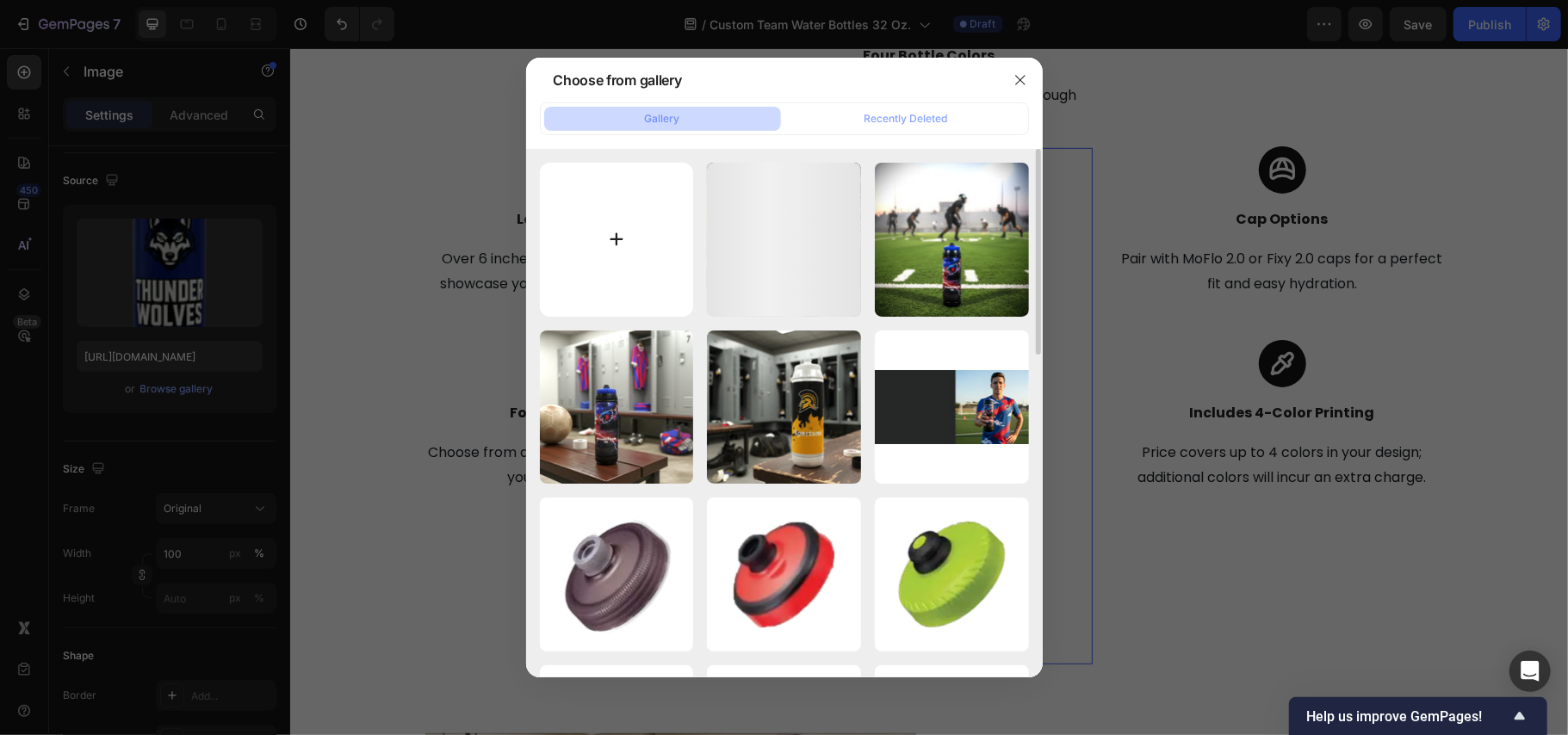
click at [632, 225] on input "file" at bounding box center [617, 240] width 154 height 154
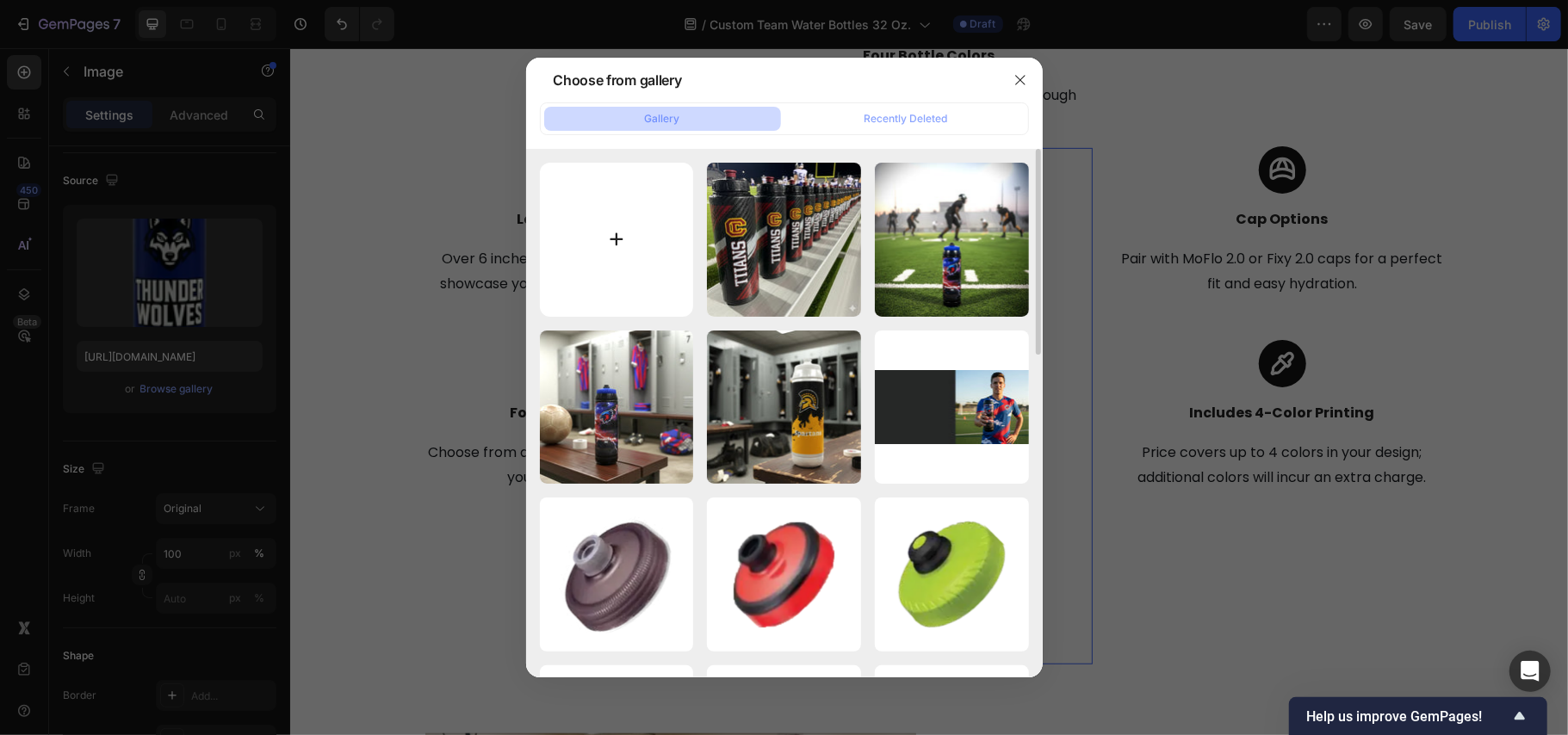
type input "C:\fakepath\centerweb.webp"
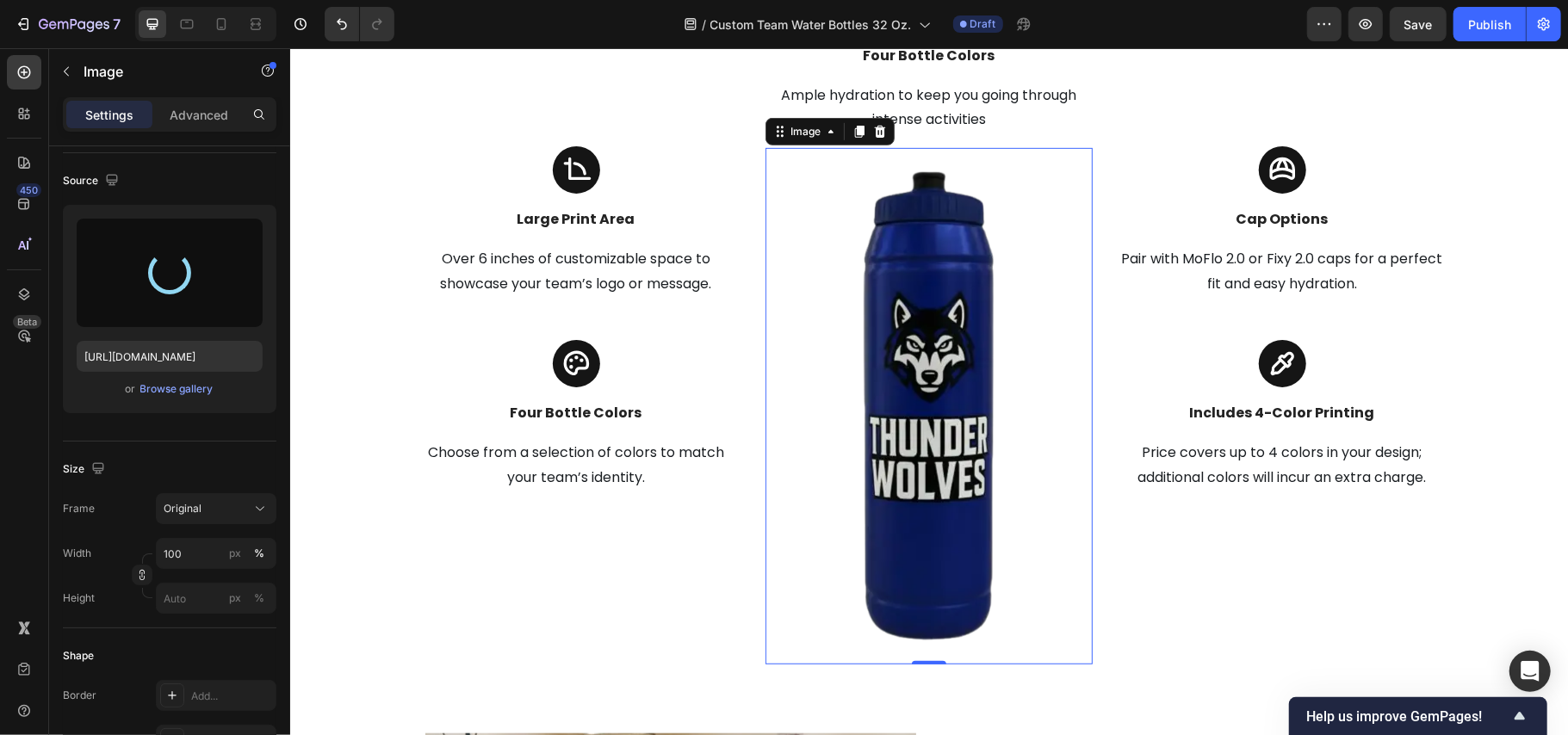
type input "[URL][DOMAIN_NAME]"
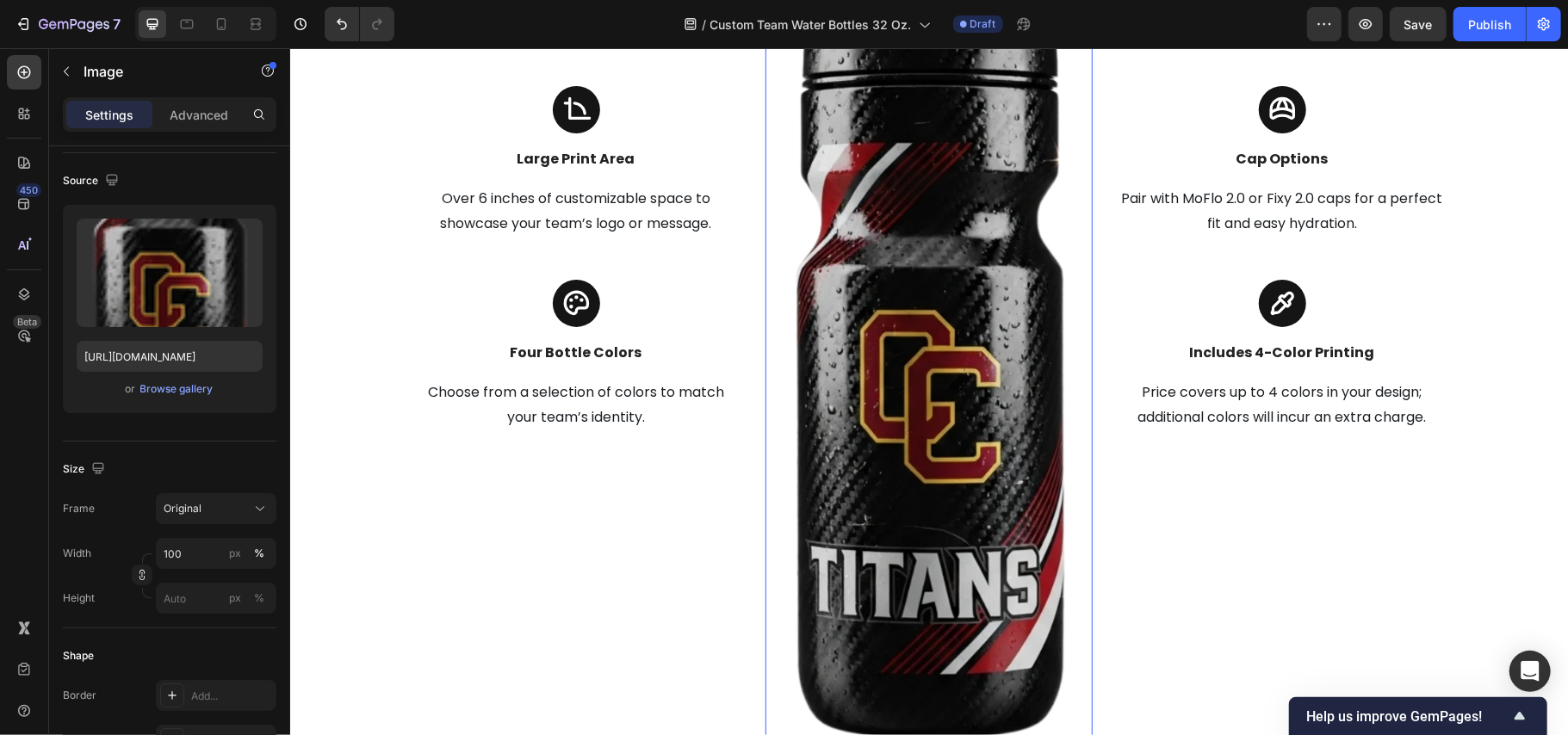
scroll to position [5747, 0]
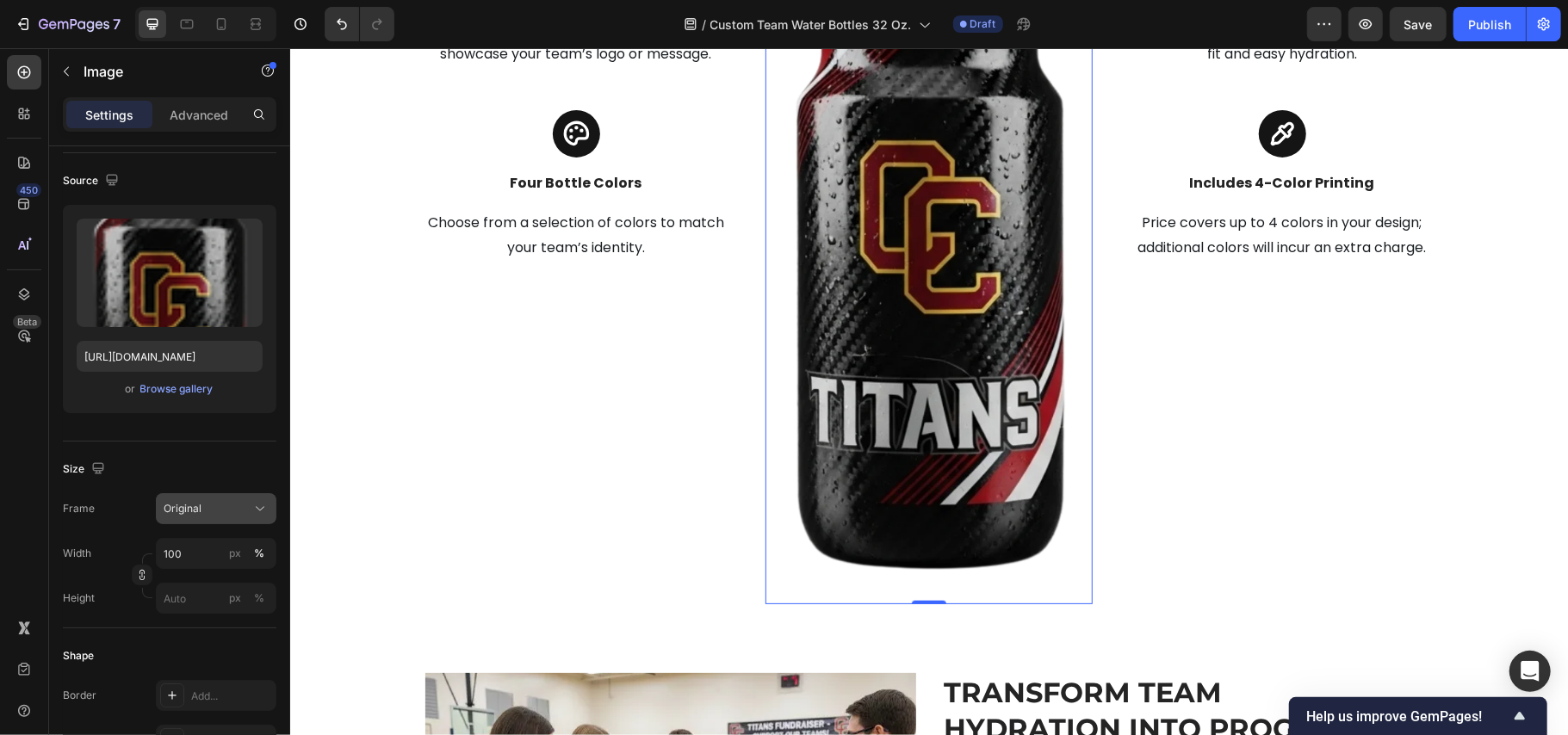
click at [197, 503] on span "Original" at bounding box center [182, 509] width 37 height 15
click at [197, 553] on input "100" at bounding box center [216, 554] width 121 height 31
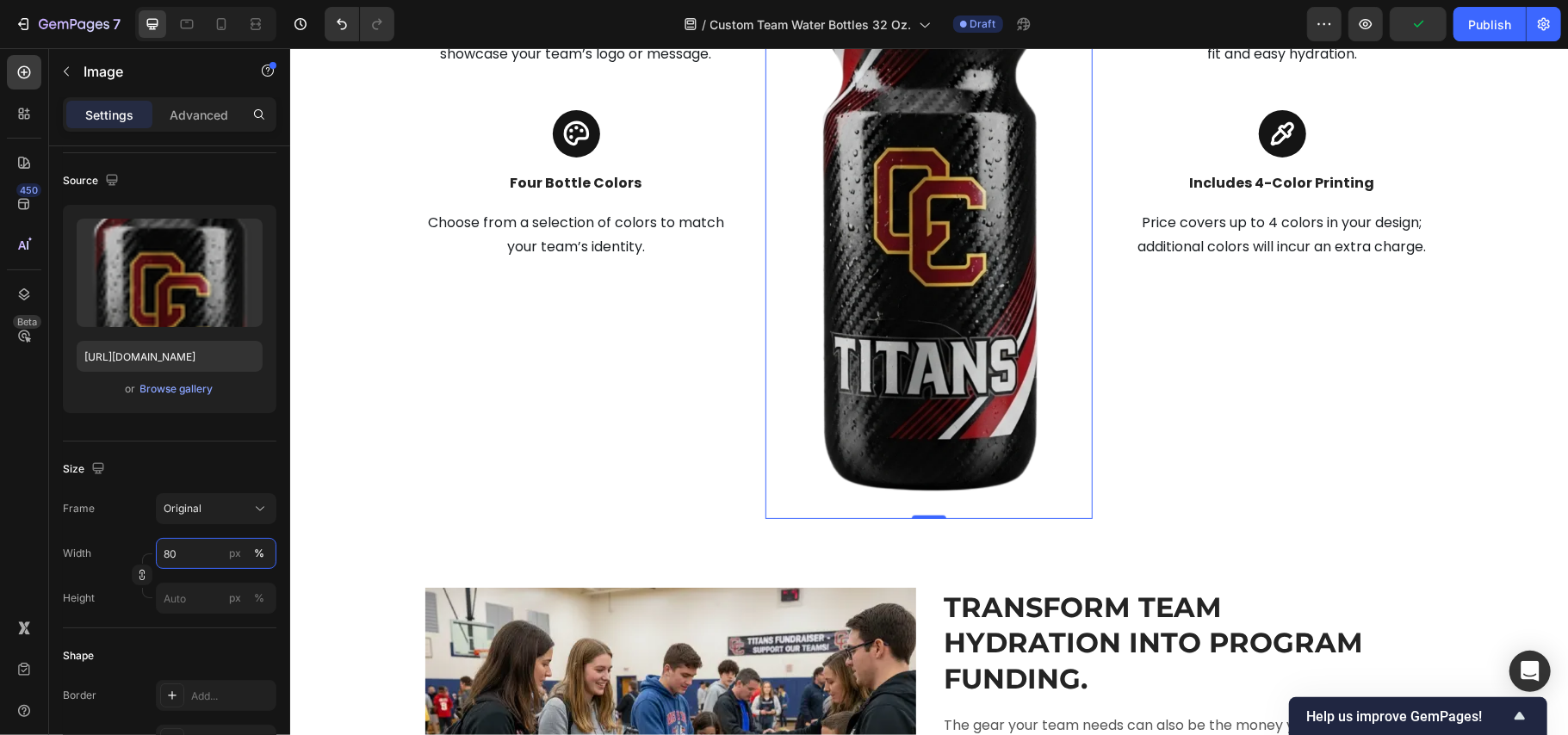
drag, startPoint x: 197, startPoint y: 553, endPoint x: 131, endPoint y: 565, distance: 67.1
click at [131, 565] on div "Width 80 px % Height px %" at bounding box center [170, 576] width 214 height 76
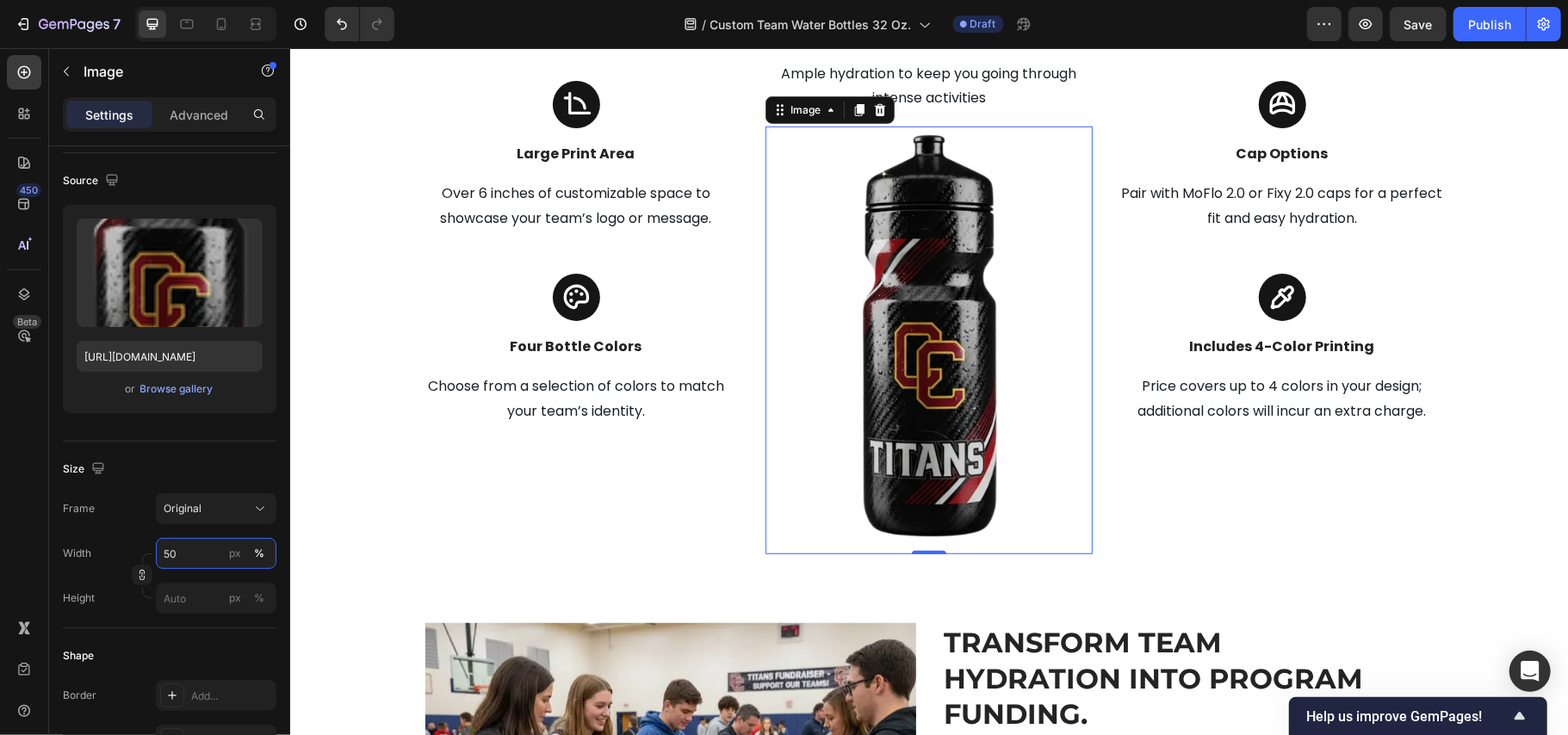
scroll to position [5303, 0]
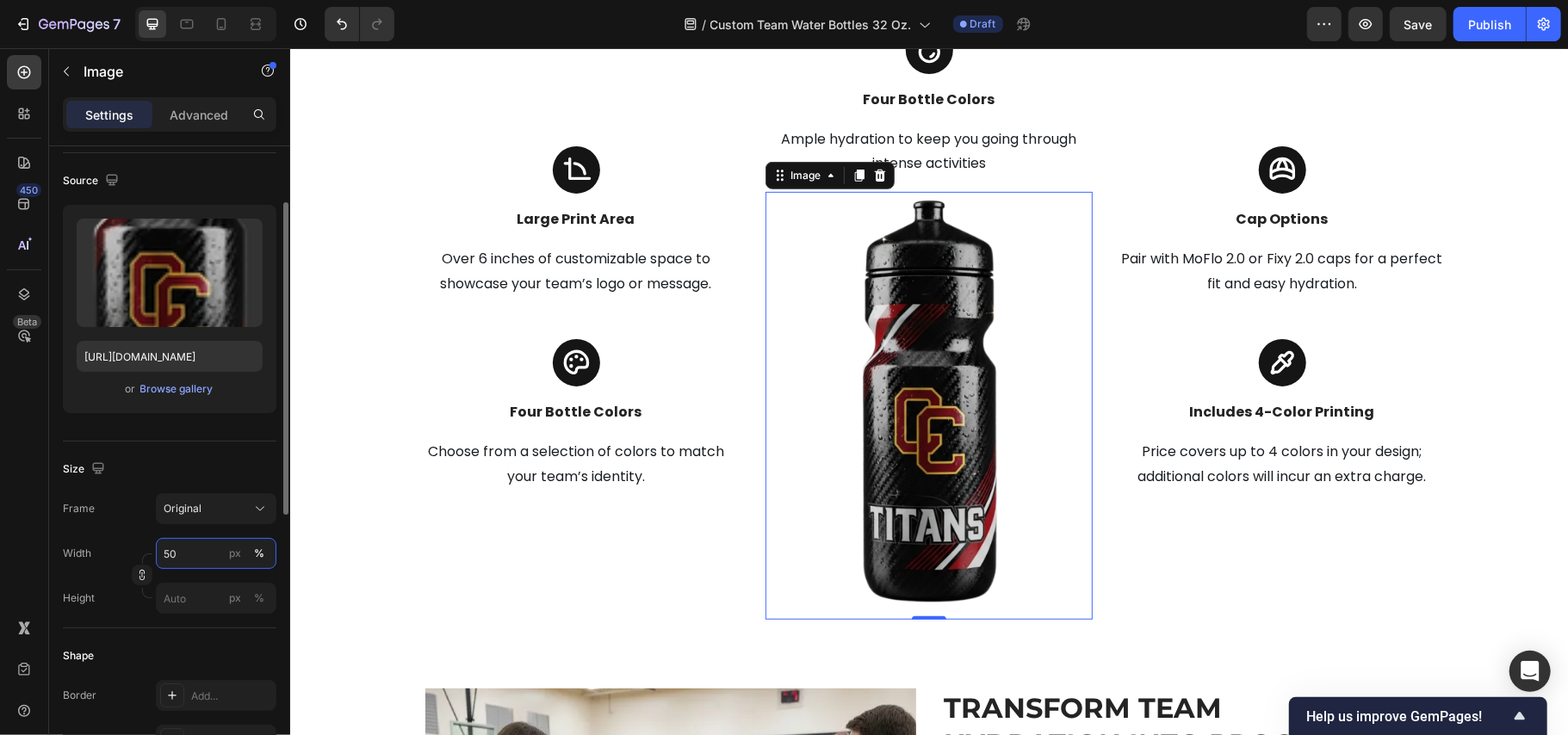
drag, startPoint x: 191, startPoint y: 549, endPoint x: 107, endPoint y: 549, distance: 84.0
click at [107, 549] on div "Width 50 px %" at bounding box center [170, 554] width 214 height 31
type input "40"
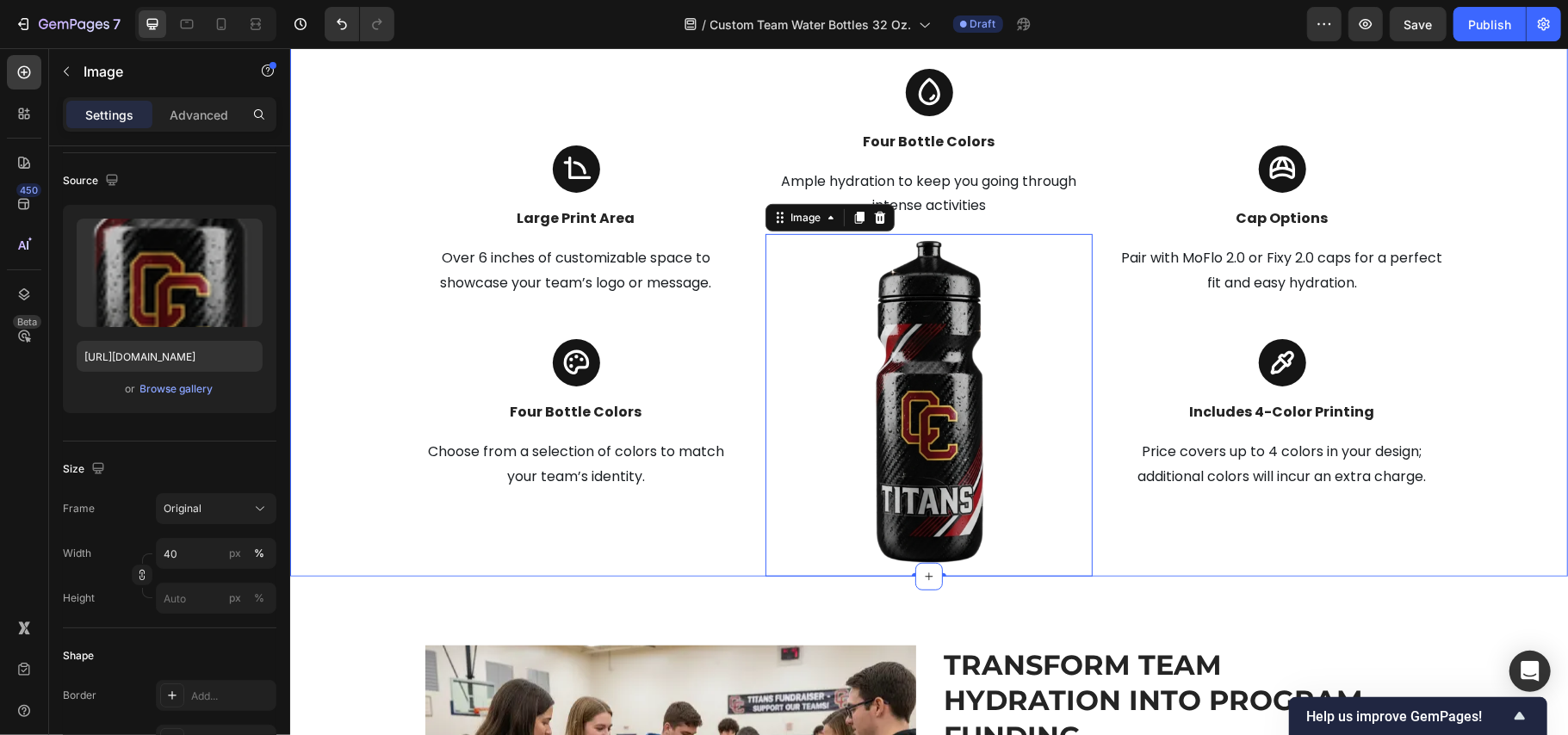
click at [1513, 147] on div "One Bottle. One Team. One Identity. Heading Custom bottles that build team spir…" at bounding box center [928, 247] width 1252 height 657
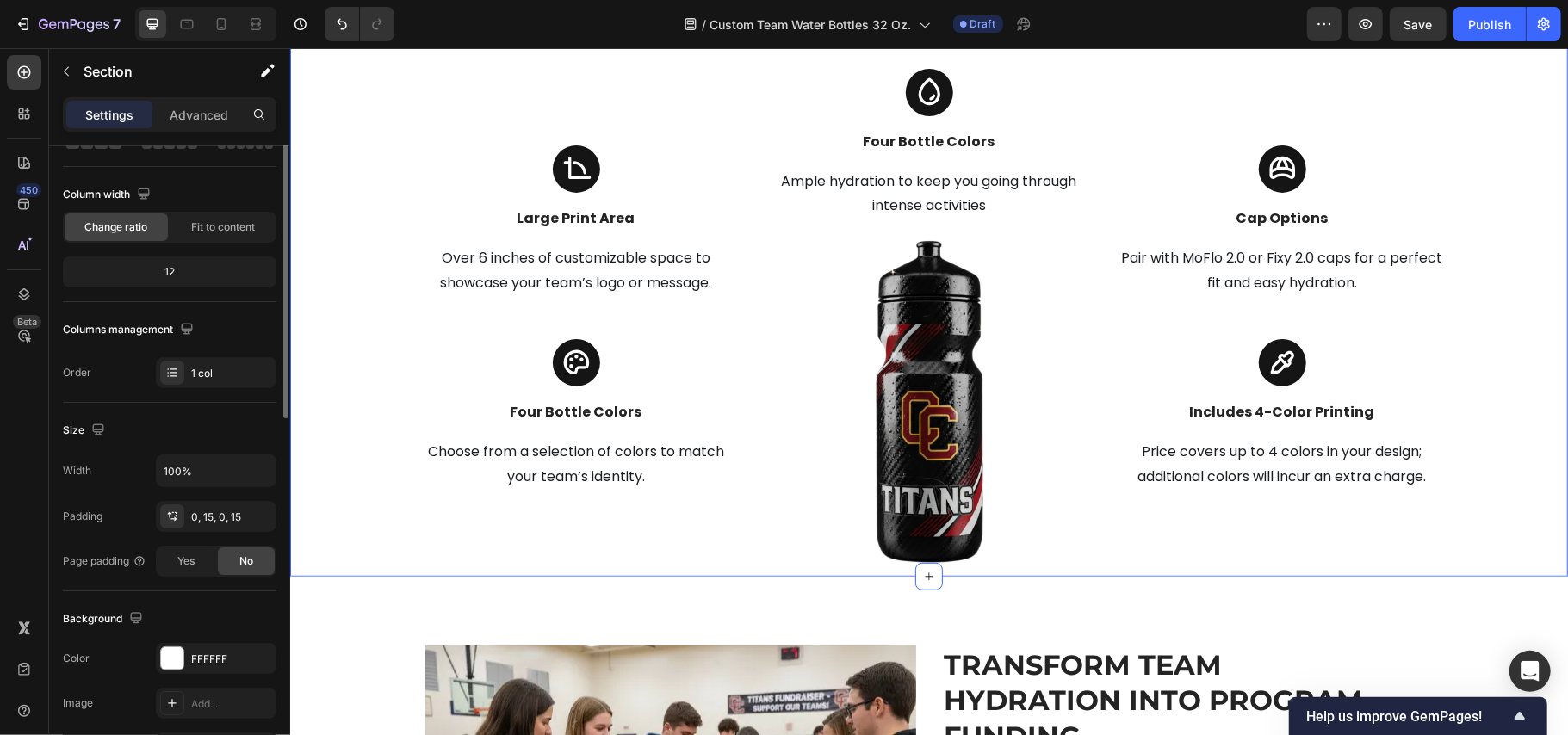
scroll to position [0, 0]
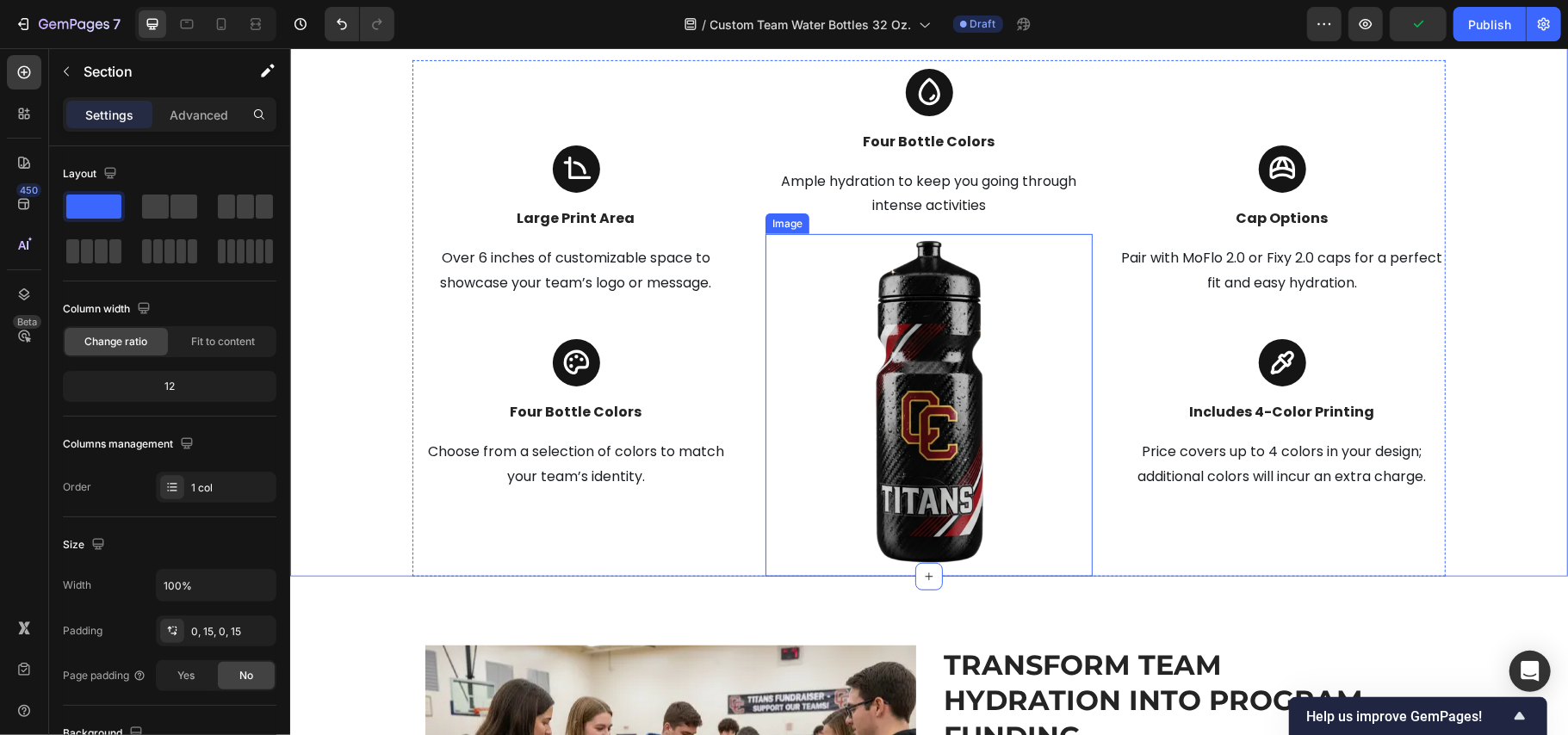
click at [1013, 237] on div at bounding box center [928, 404] width 327 height 343
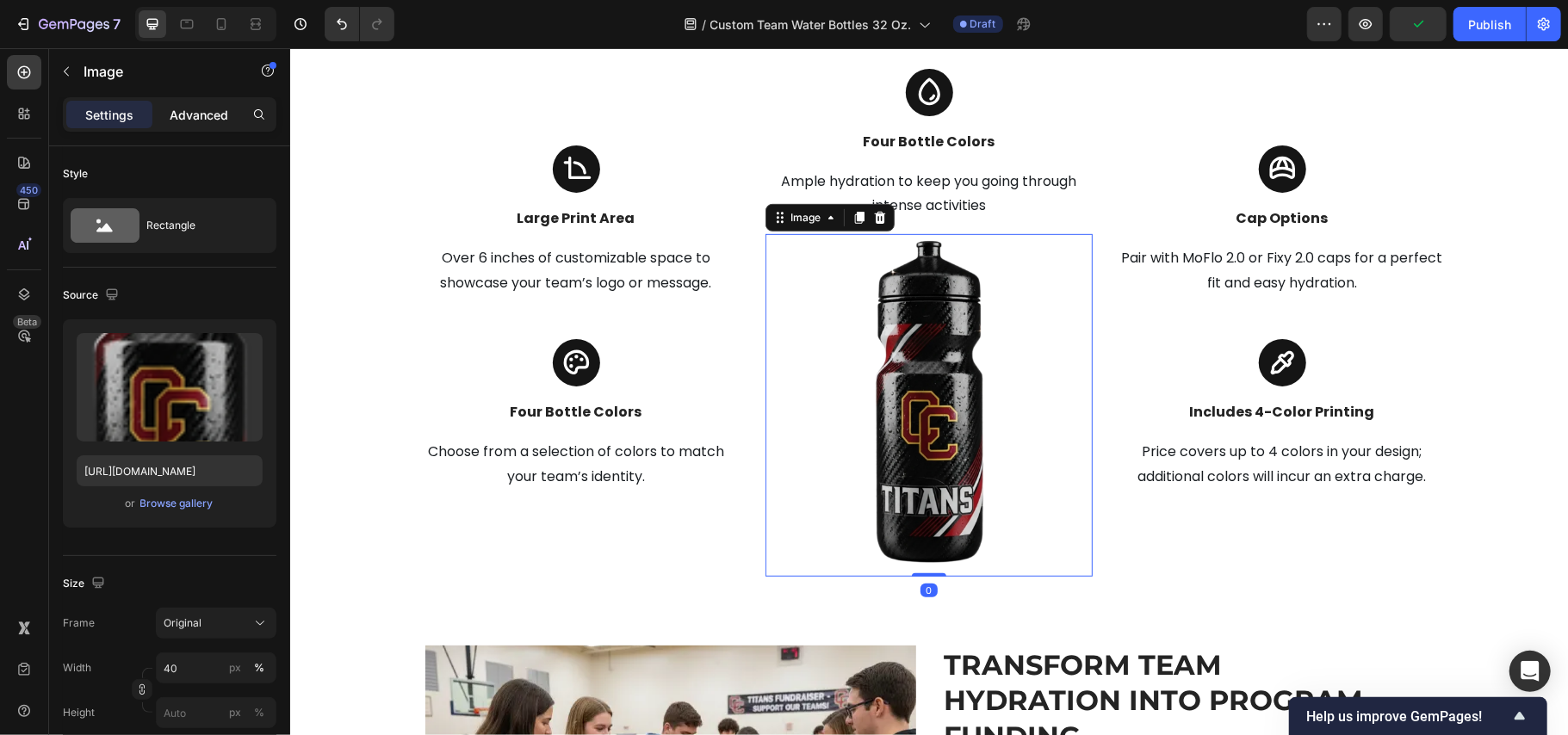
click at [182, 117] on p "Advanced" at bounding box center [199, 114] width 59 height 18
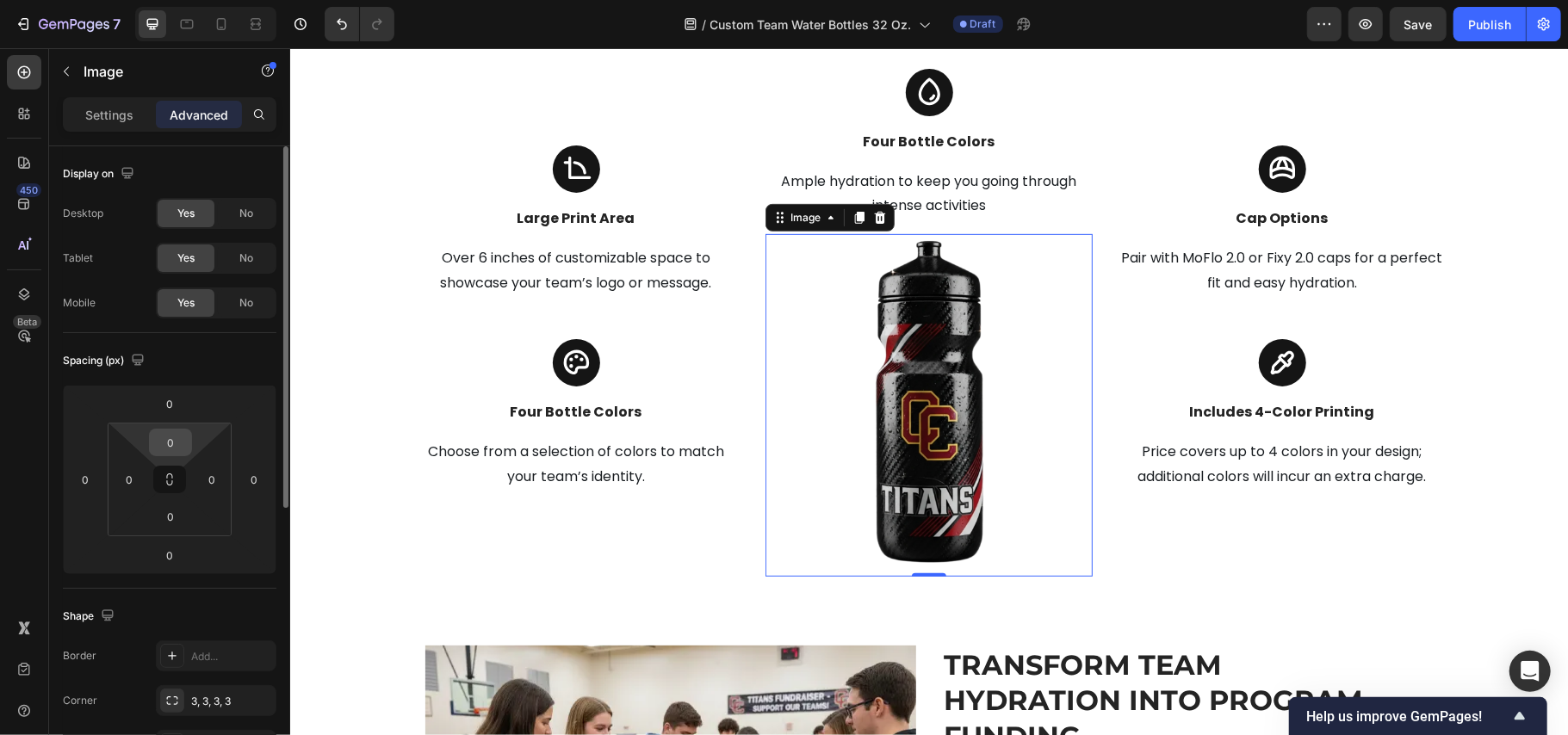
click at [171, 444] on input "0" at bounding box center [171, 442] width 35 height 26
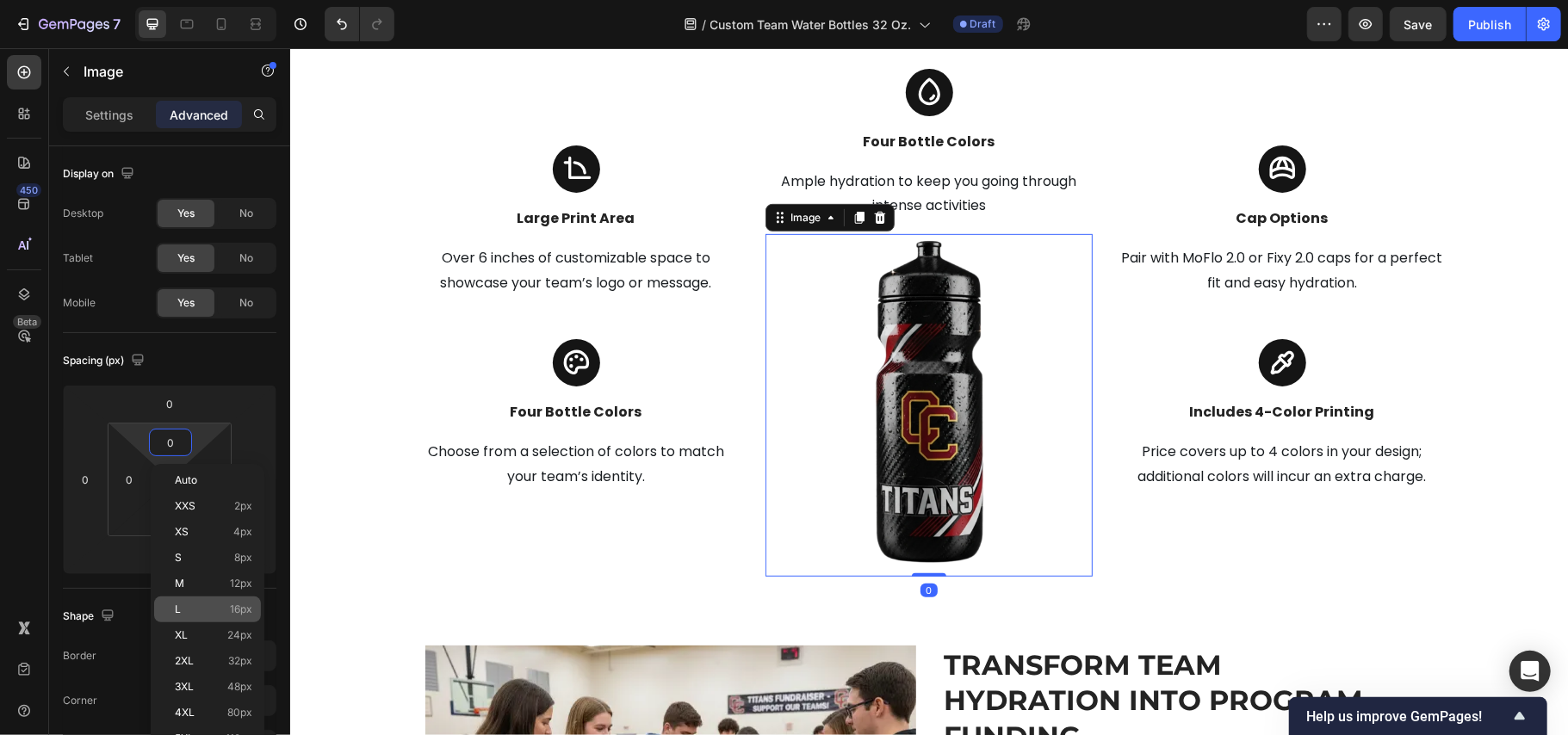
click at [190, 603] on div "L 16px" at bounding box center [207, 609] width 107 height 26
type input "16"
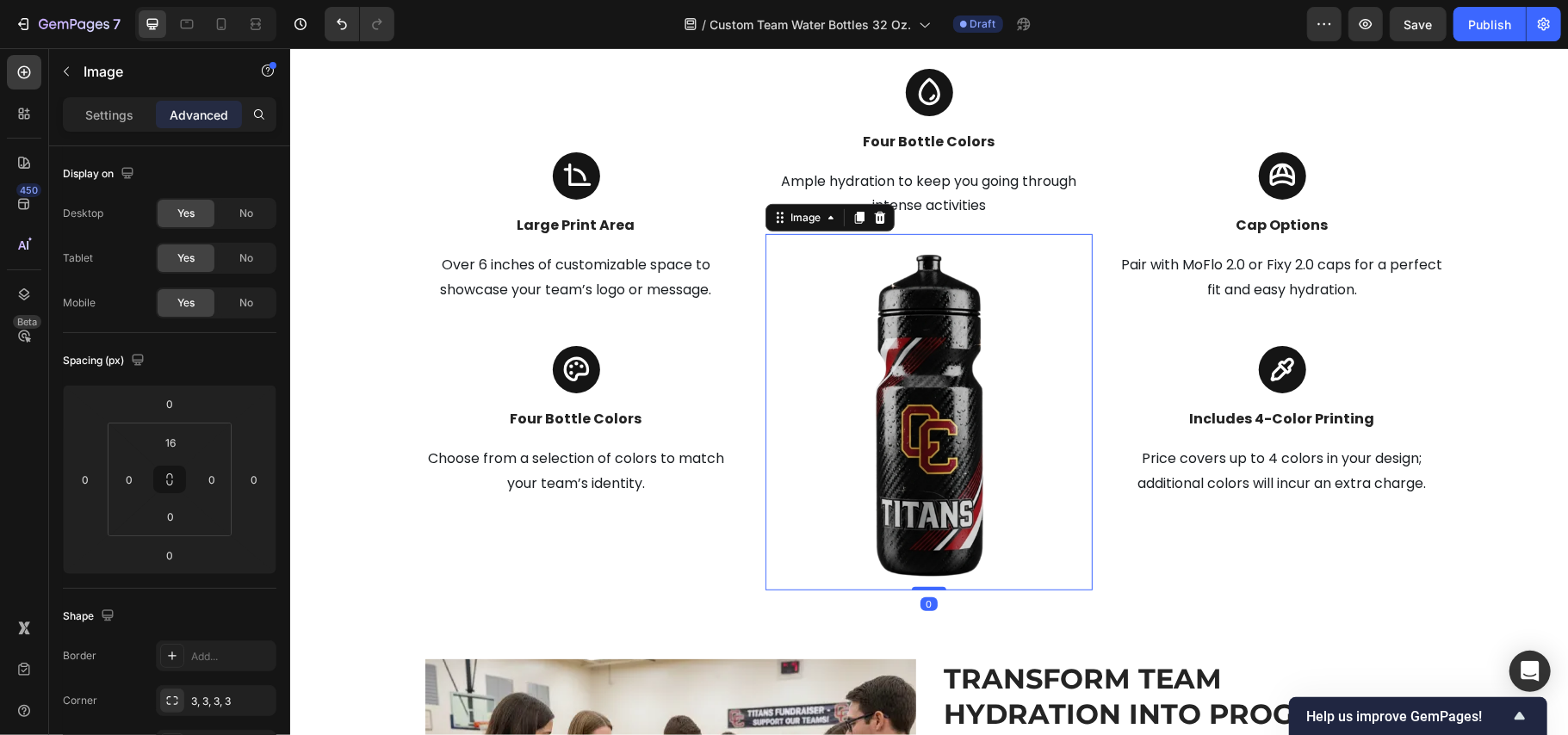
scroll to position [5268, 0]
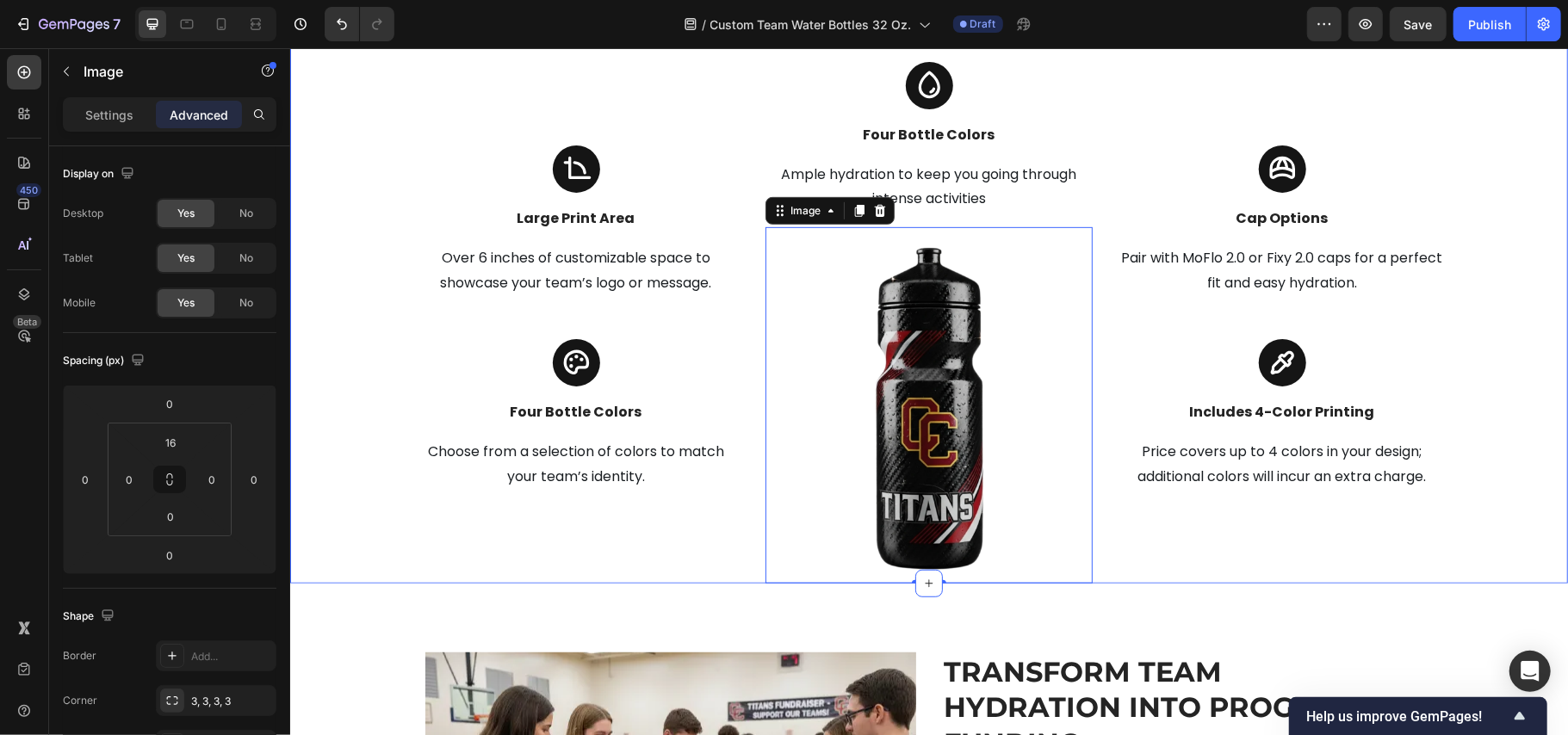
click at [1485, 183] on div "One Bottle. One Team. One Identity. Heading Custom bottles that build team spir…" at bounding box center [928, 247] width 1252 height 671
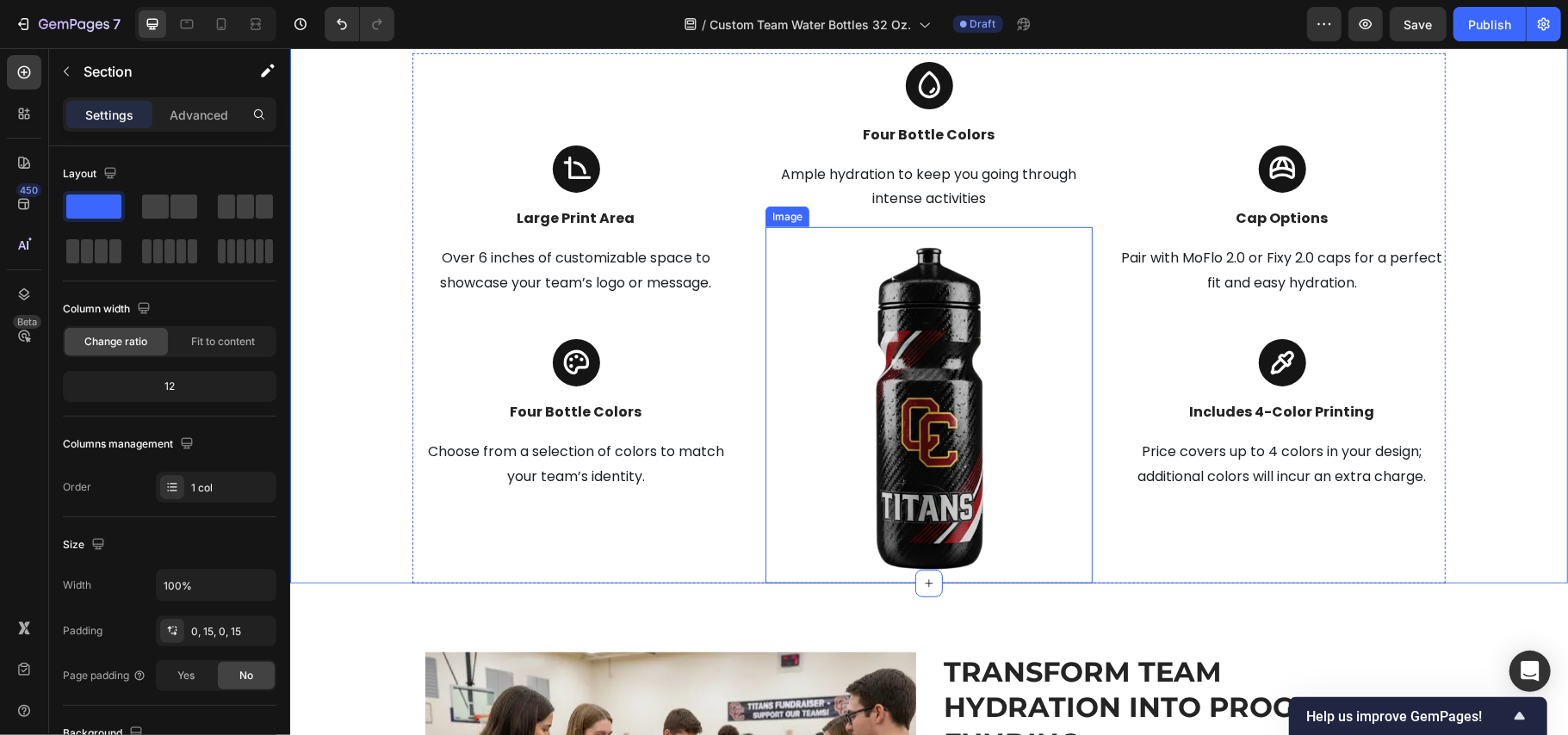
click at [865, 248] on img at bounding box center [928, 411] width 131 height 343
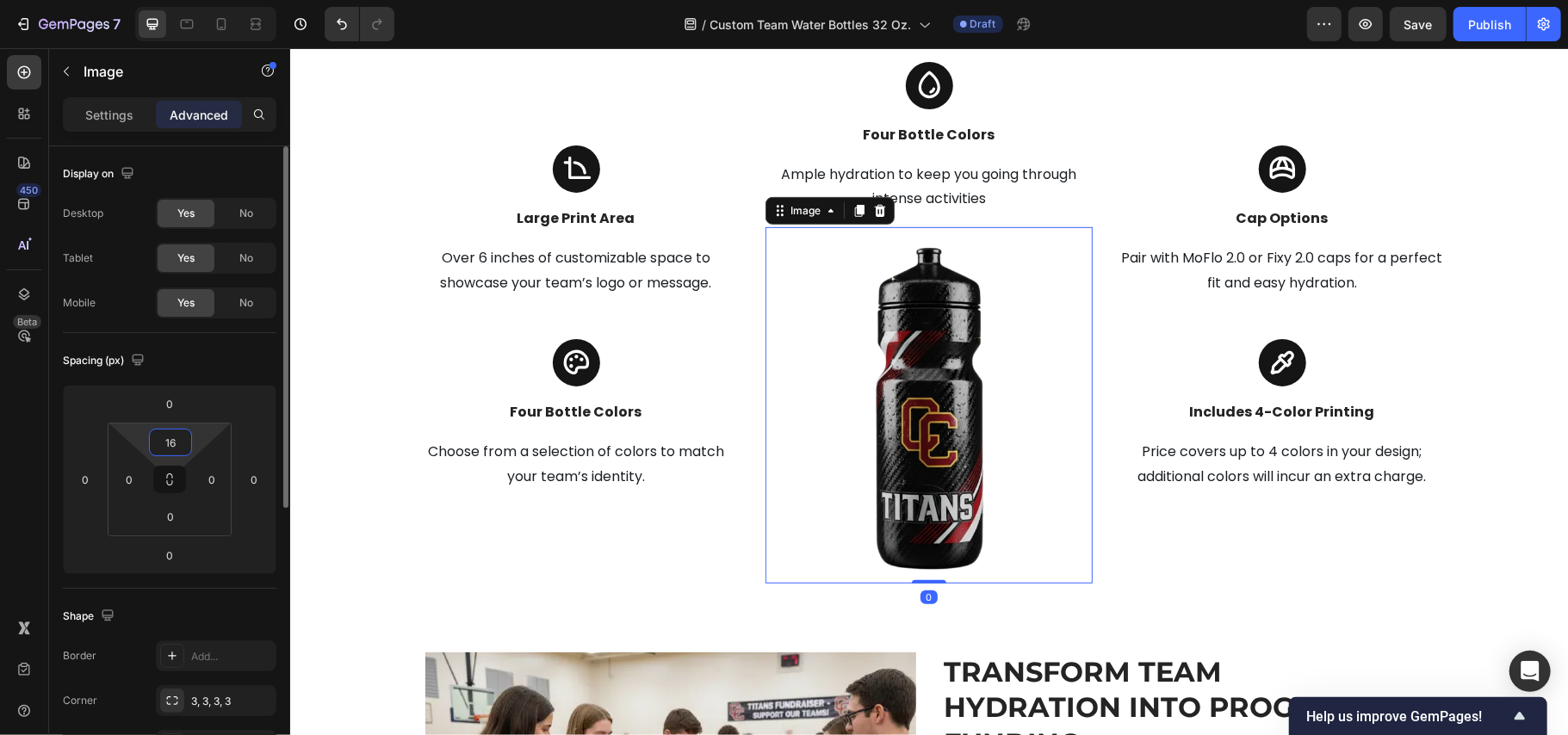
click at [167, 435] on input "16" at bounding box center [171, 442] width 35 height 26
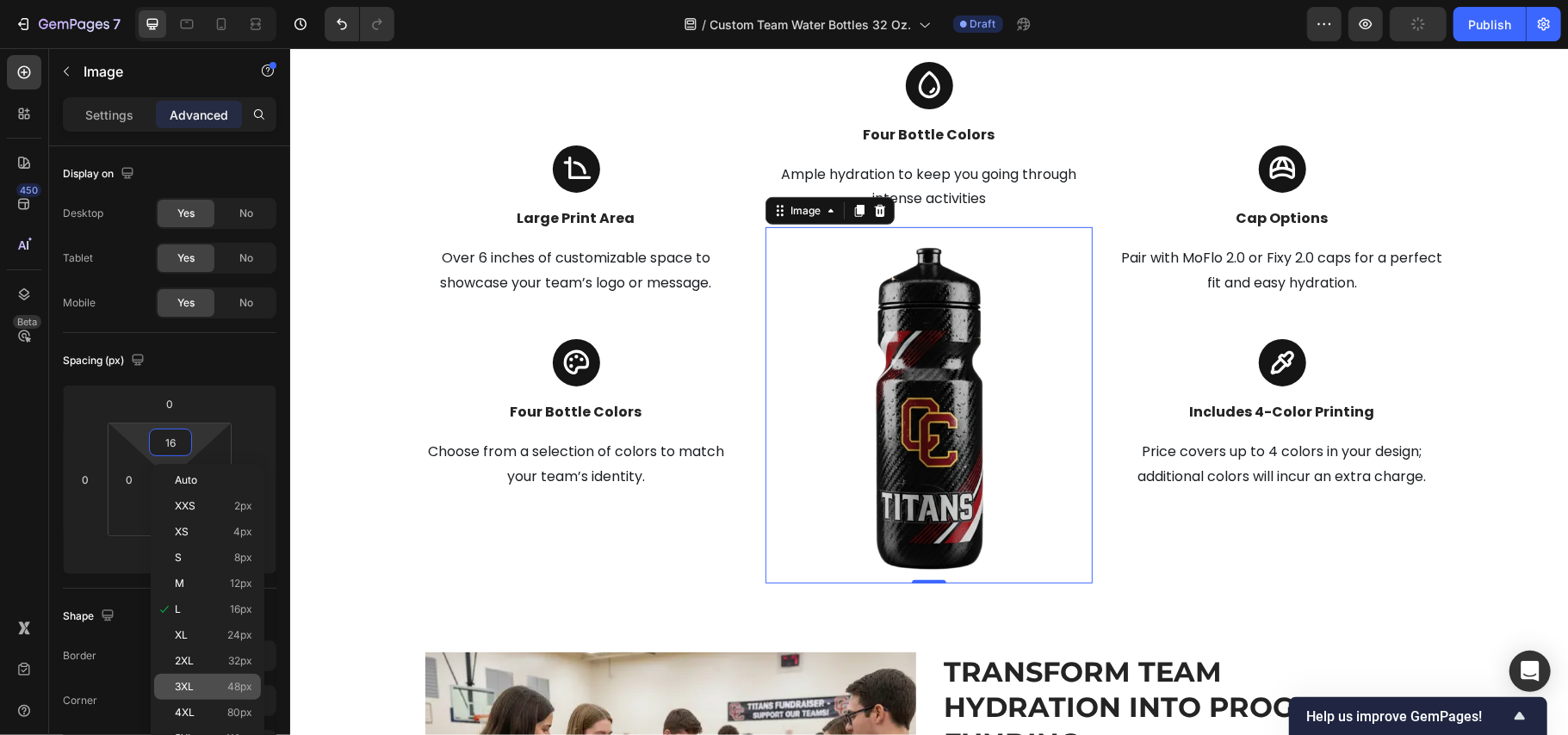
click at [214, 689] on p "3XL 48px" at bounding box center [213, 687] width 78 height 12
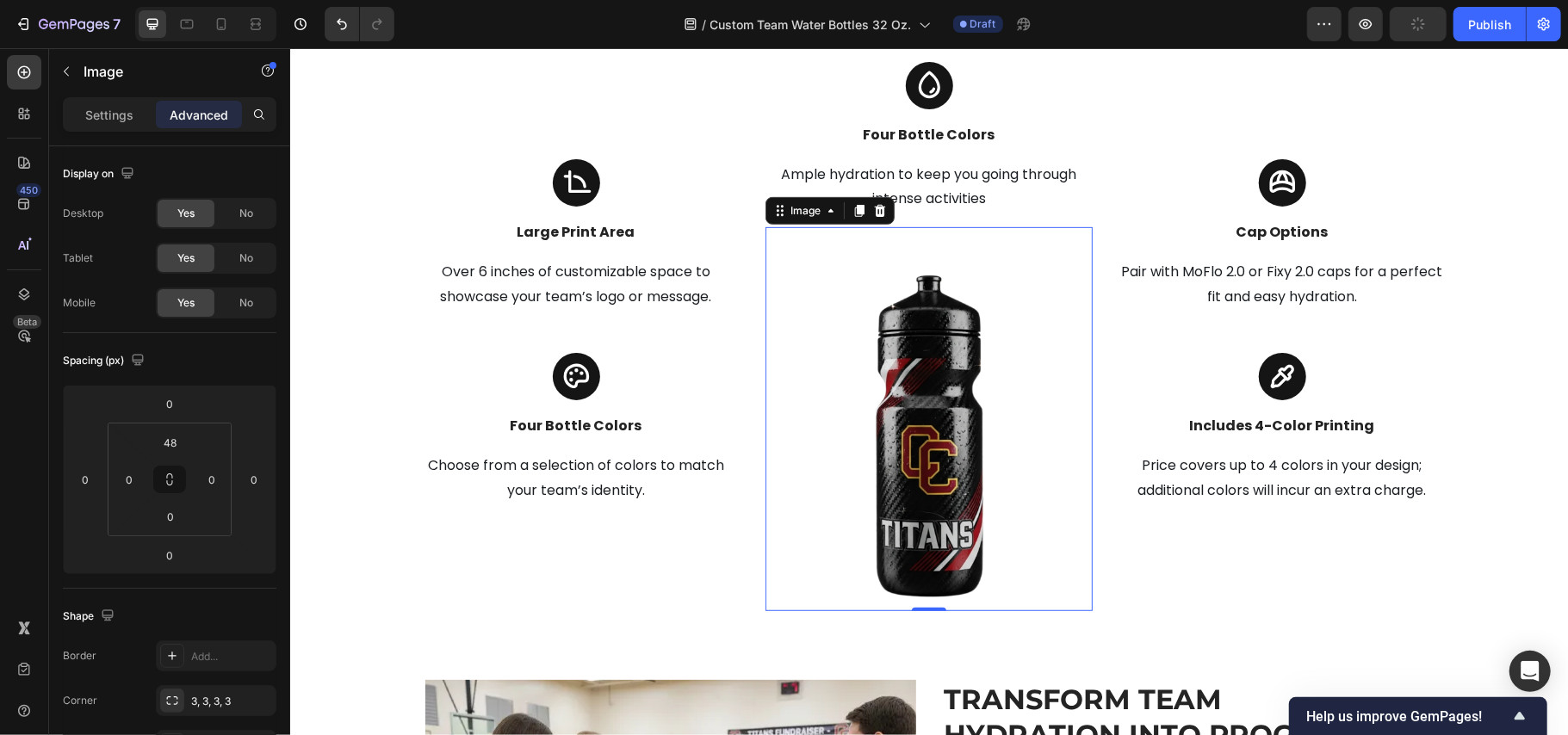
scroll to position [5282, 0]
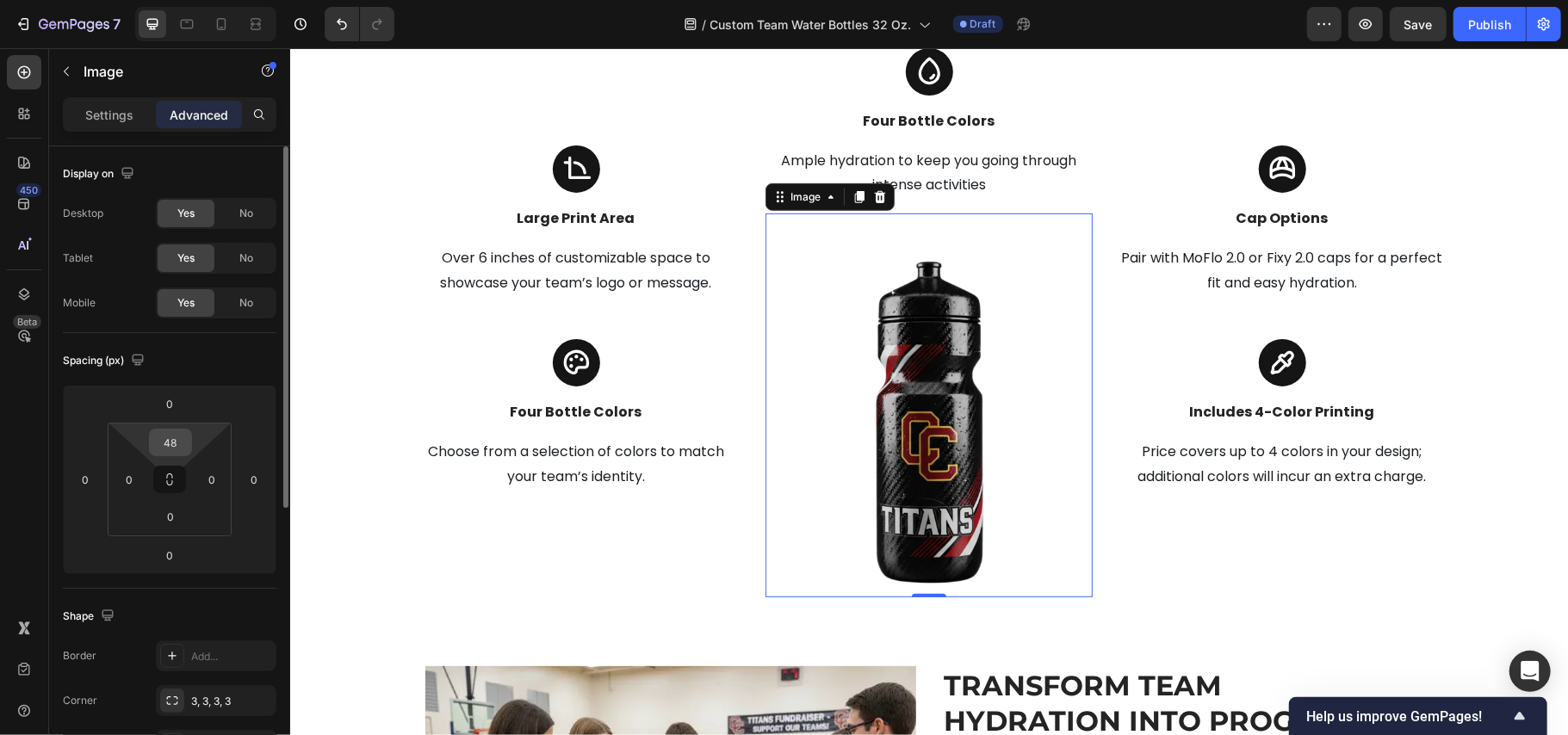
click at [176, 429] on div "48" at bounding box center [170, 442] width 43 height 28
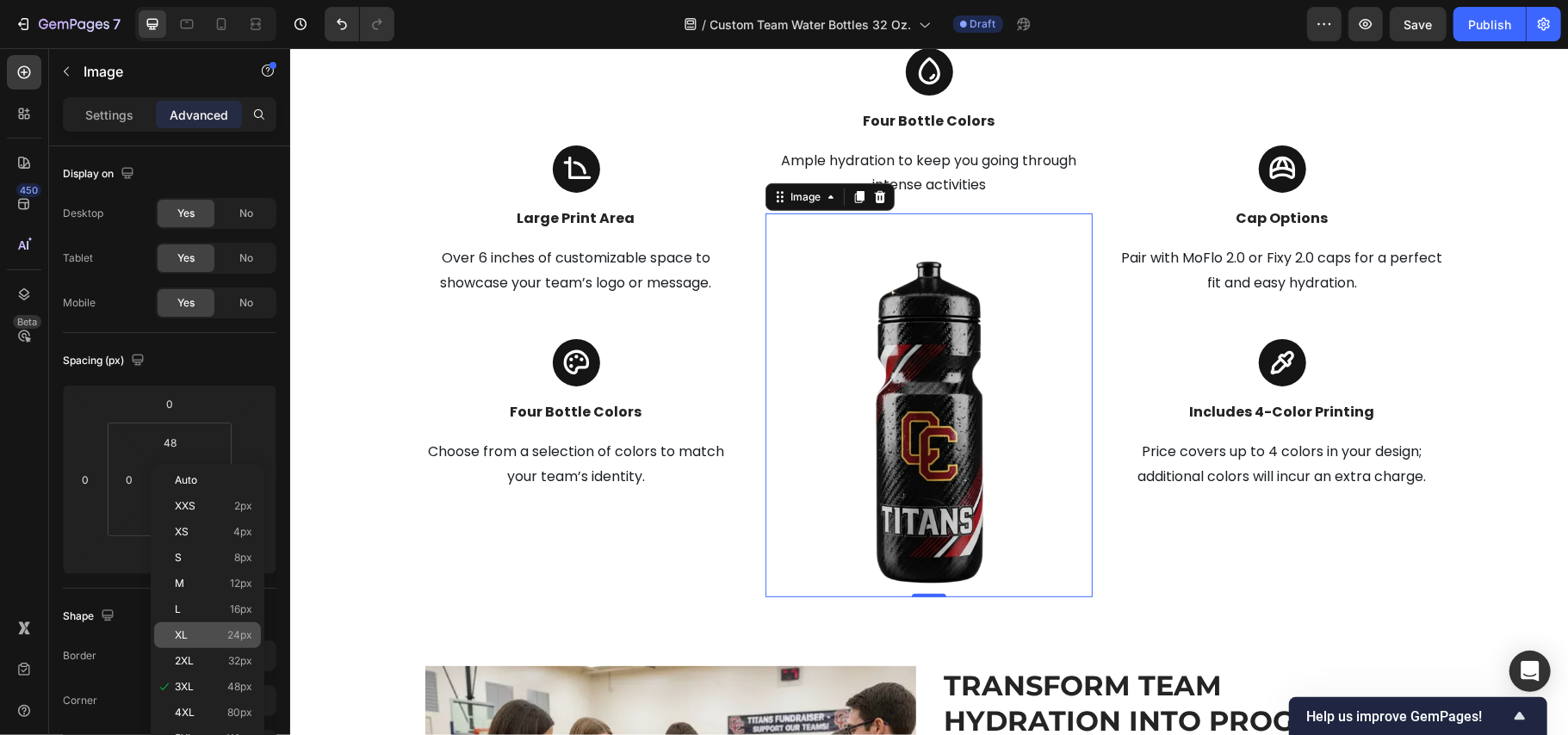
click at [211, 634] on p "XL 24px" at bounding box center [213, 635] width 78 height 12
type input "24"
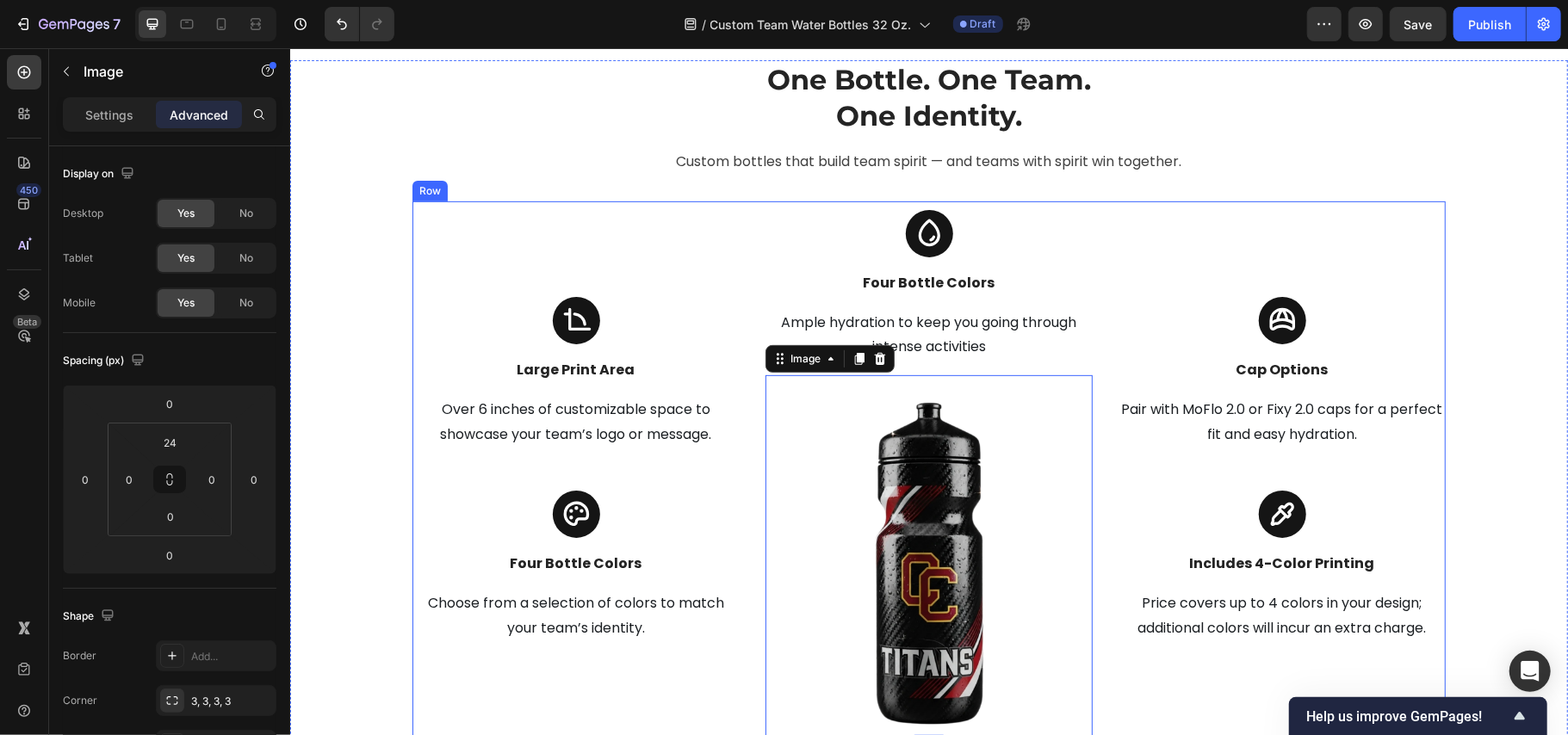
scroll to position [5047, 0]
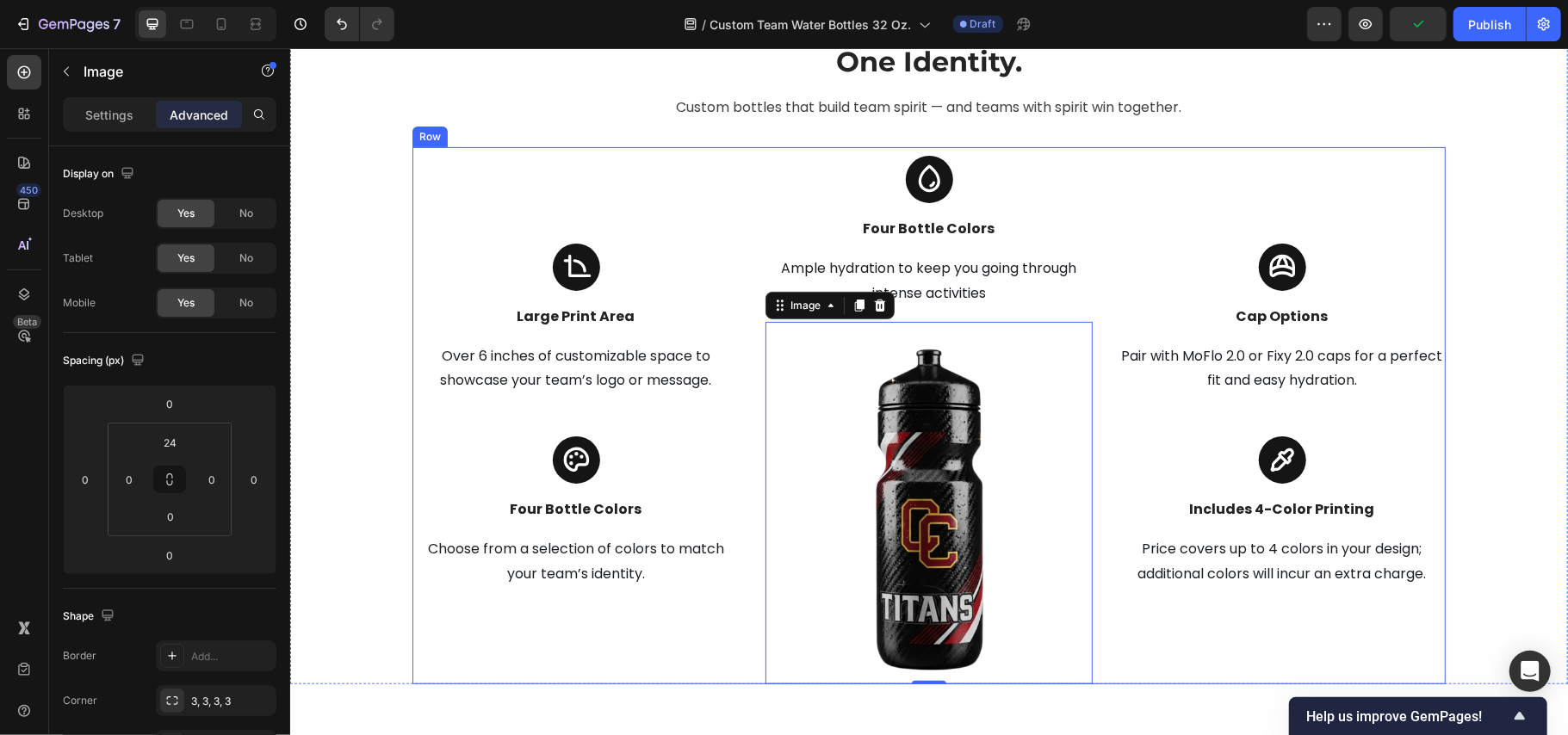
click at [1118, 344] on div "Icon Cap Options Text block Pair with MoFlo 2.0 or Fixy 2.0 caps for a perfect …" at bounding box center [1281, 415] width 327 height 537
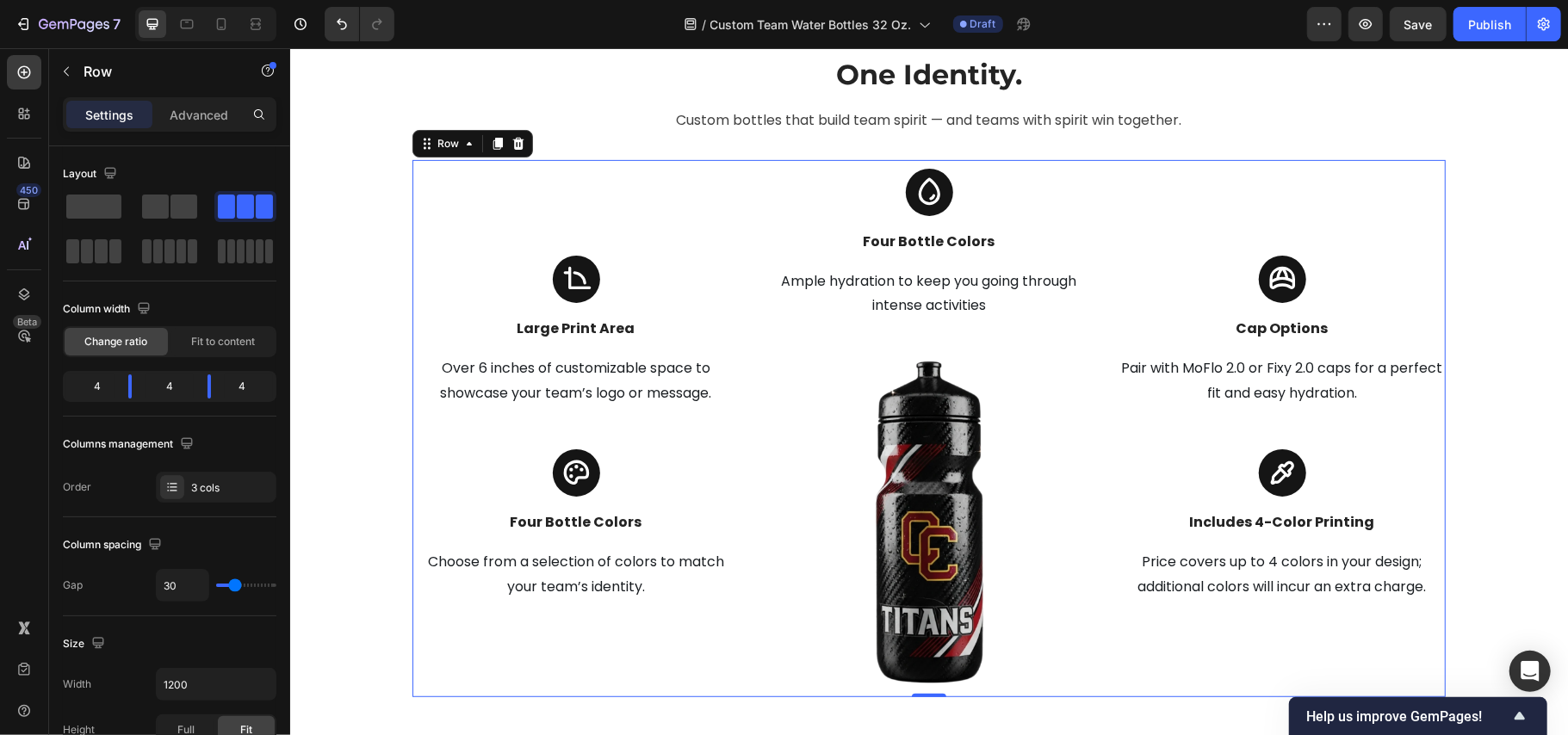
scroll to position [4933, 0]
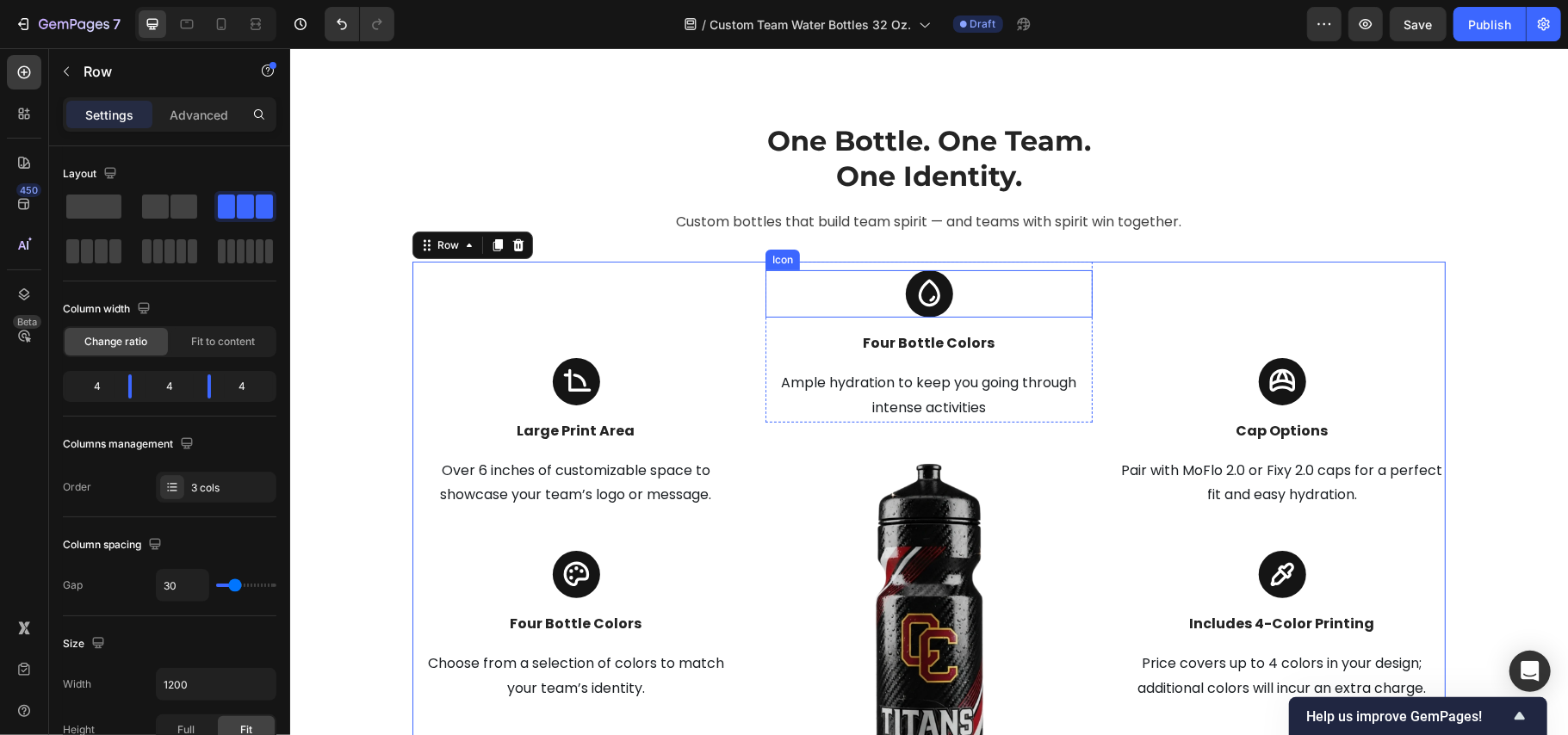
click at [914, 308] on icon at bounding box center [928, 293] width 30 height 30
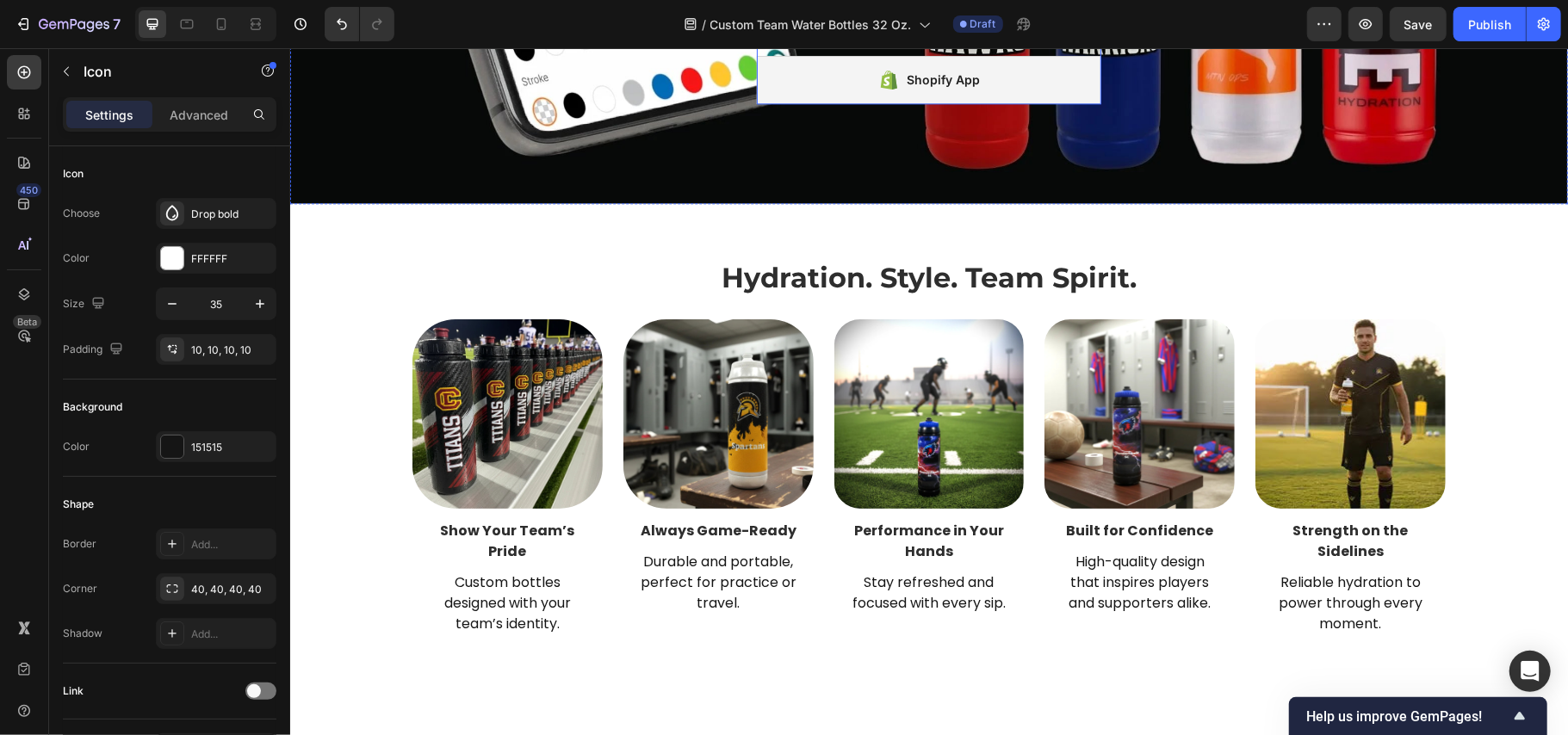
scroll to position [2985, 0]
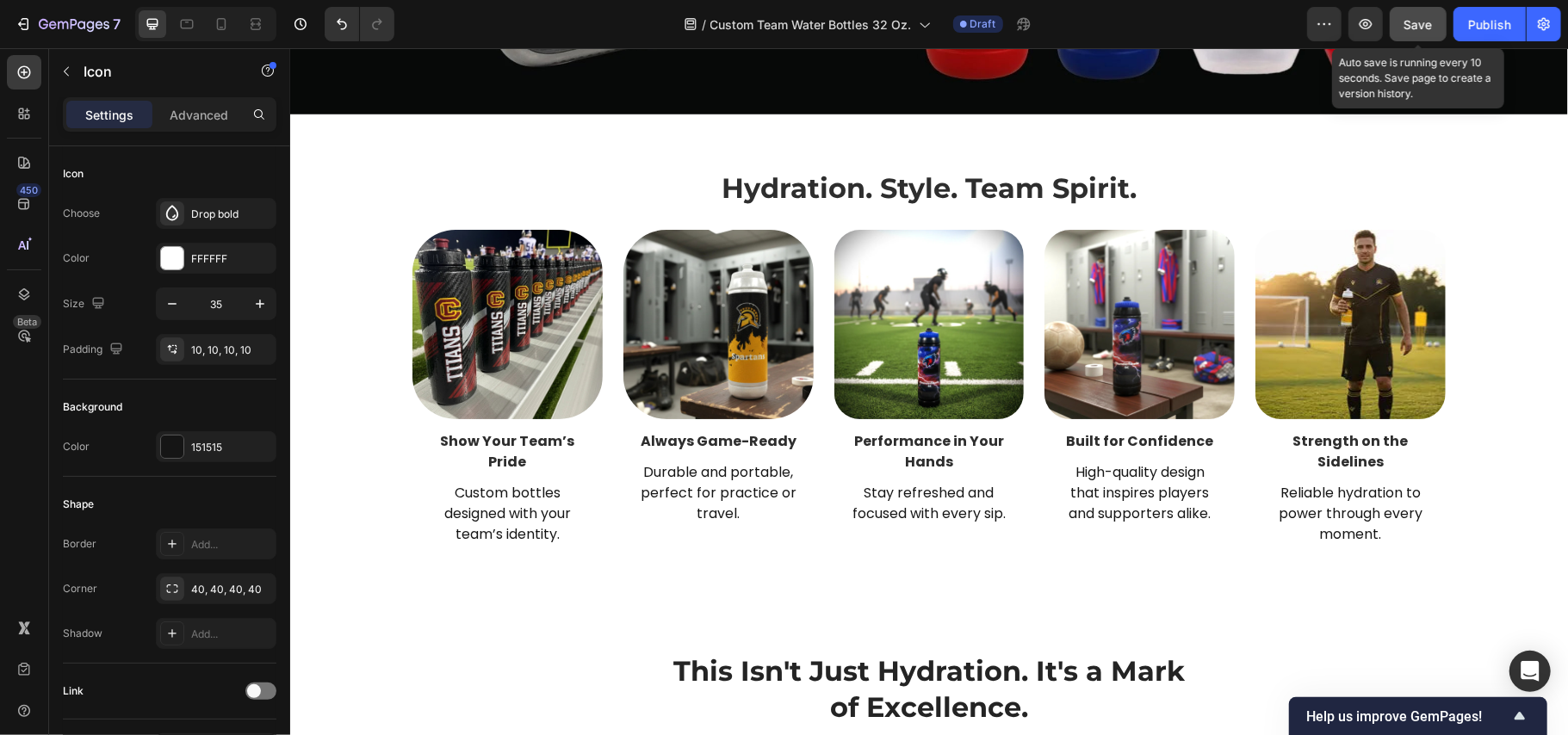
click at [1430, 25] on span "Save" at bounding box center [1419, 24] width 29 height 14
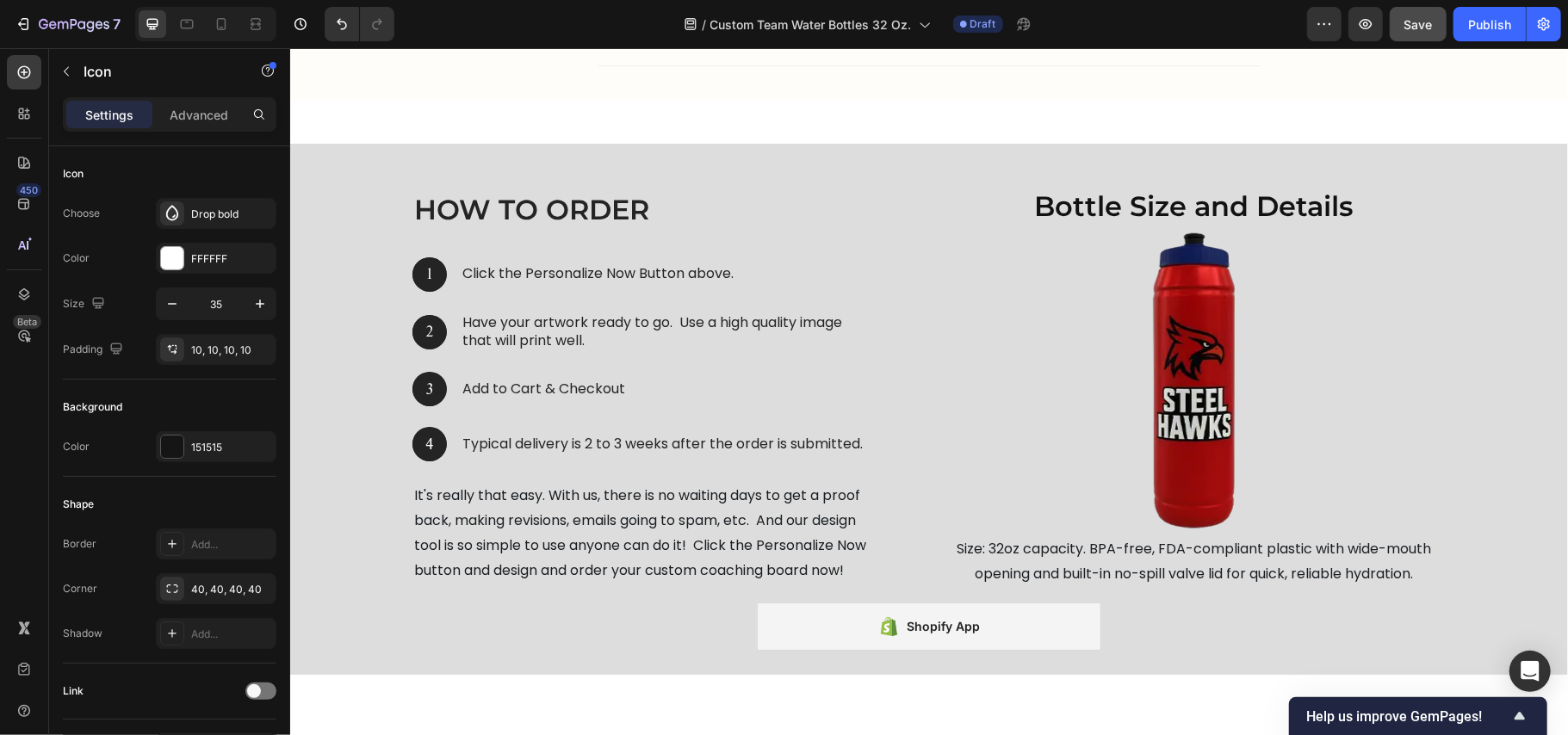
scroll to position [8038, 0]
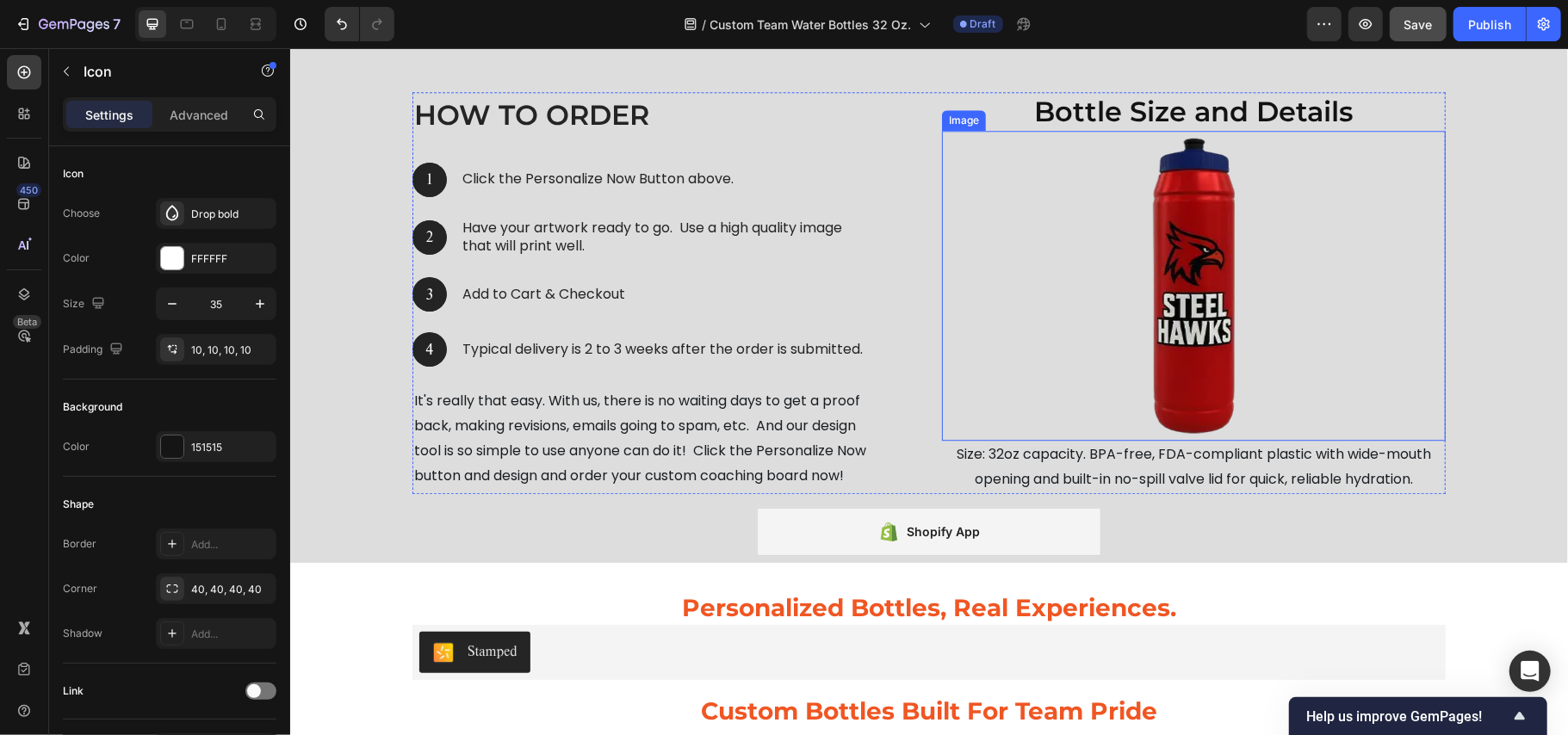
click at [1224, 286] on img at bounding box center [1193, 285] width 504 height 310
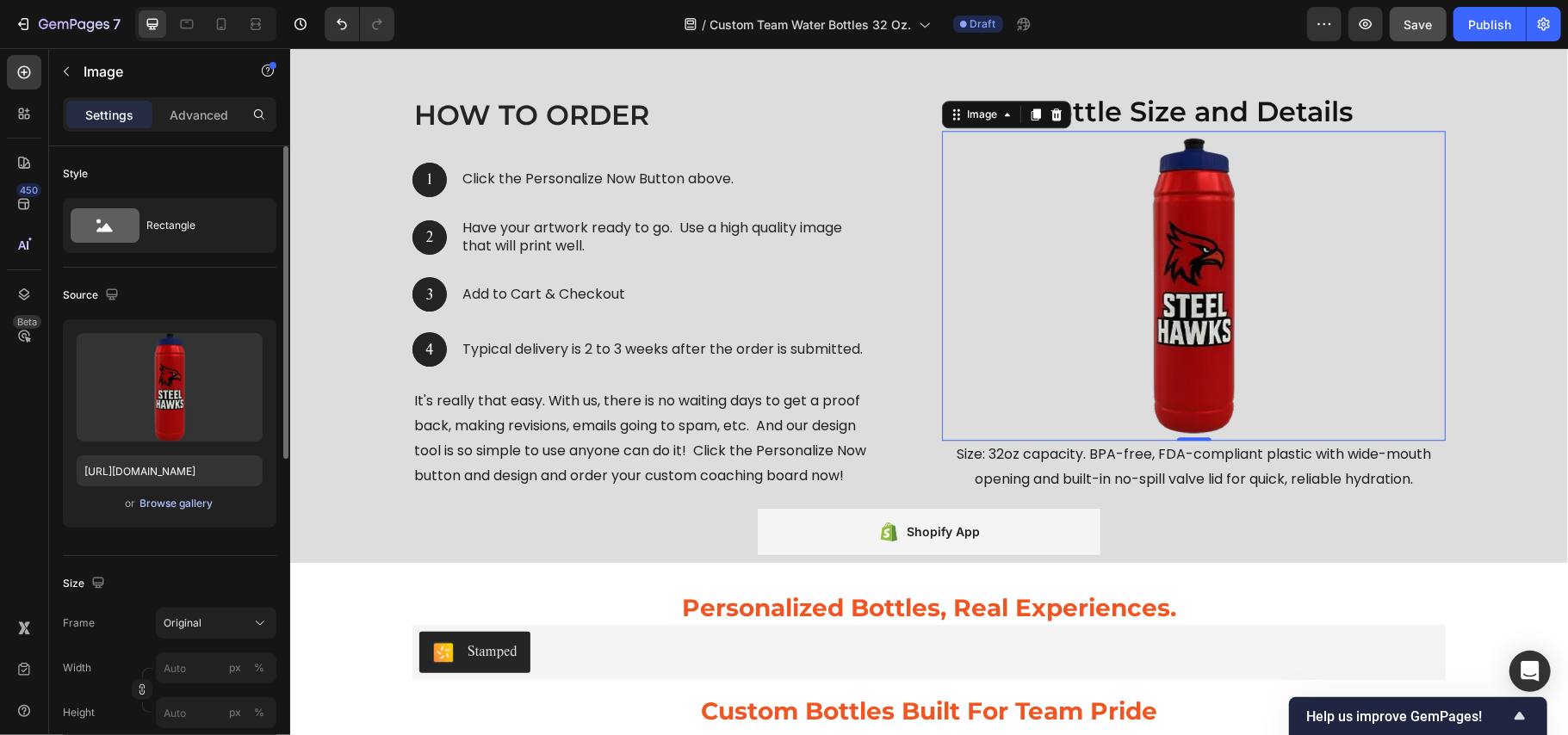
click at [163, 505] on div "Browse gallery" at bounding box center [177, 504] width 73 height 15
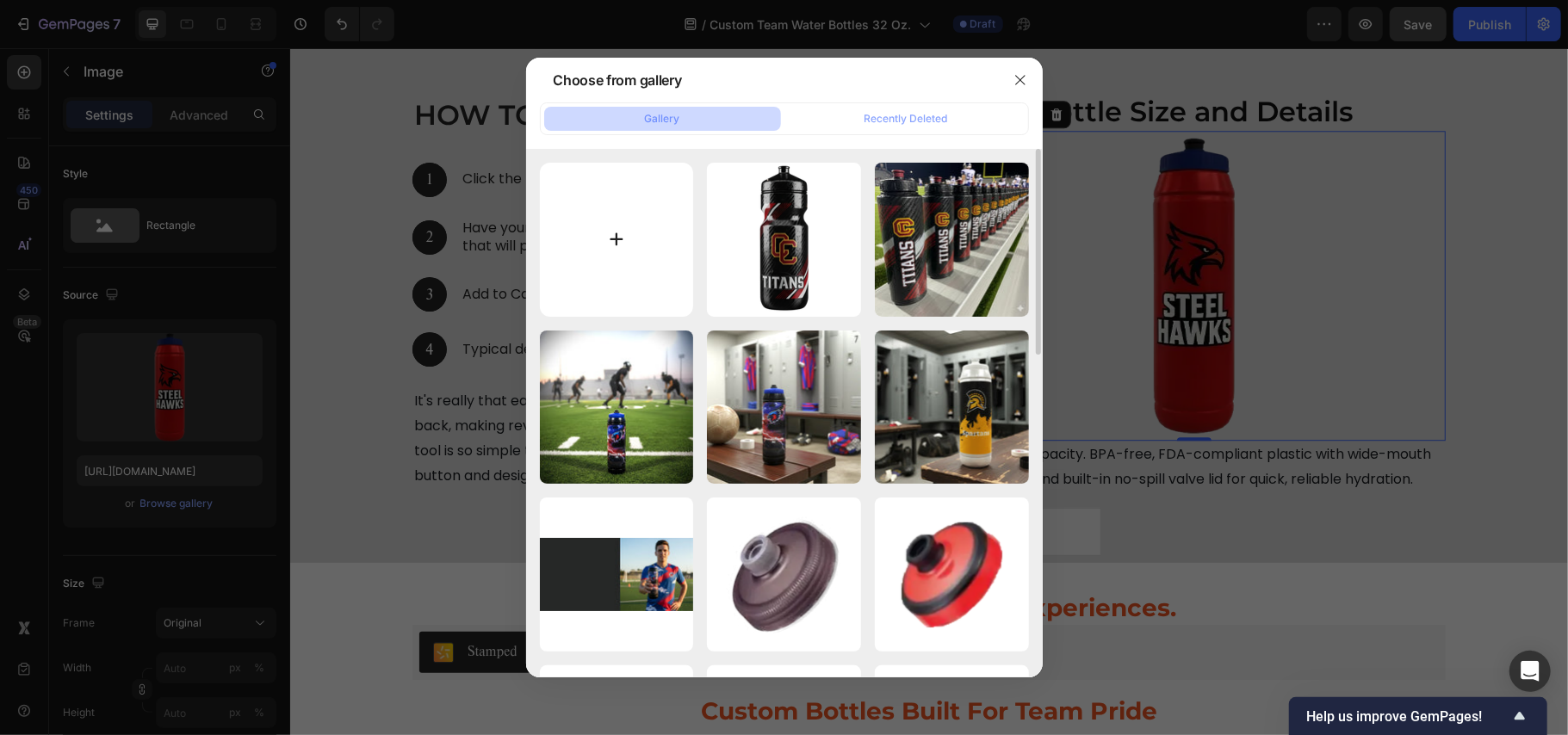
click at [620, 231] on input "file" at bounding box center [617, 240] width 154 height 154
type input "C:\fakepath\spartanweb.webp"
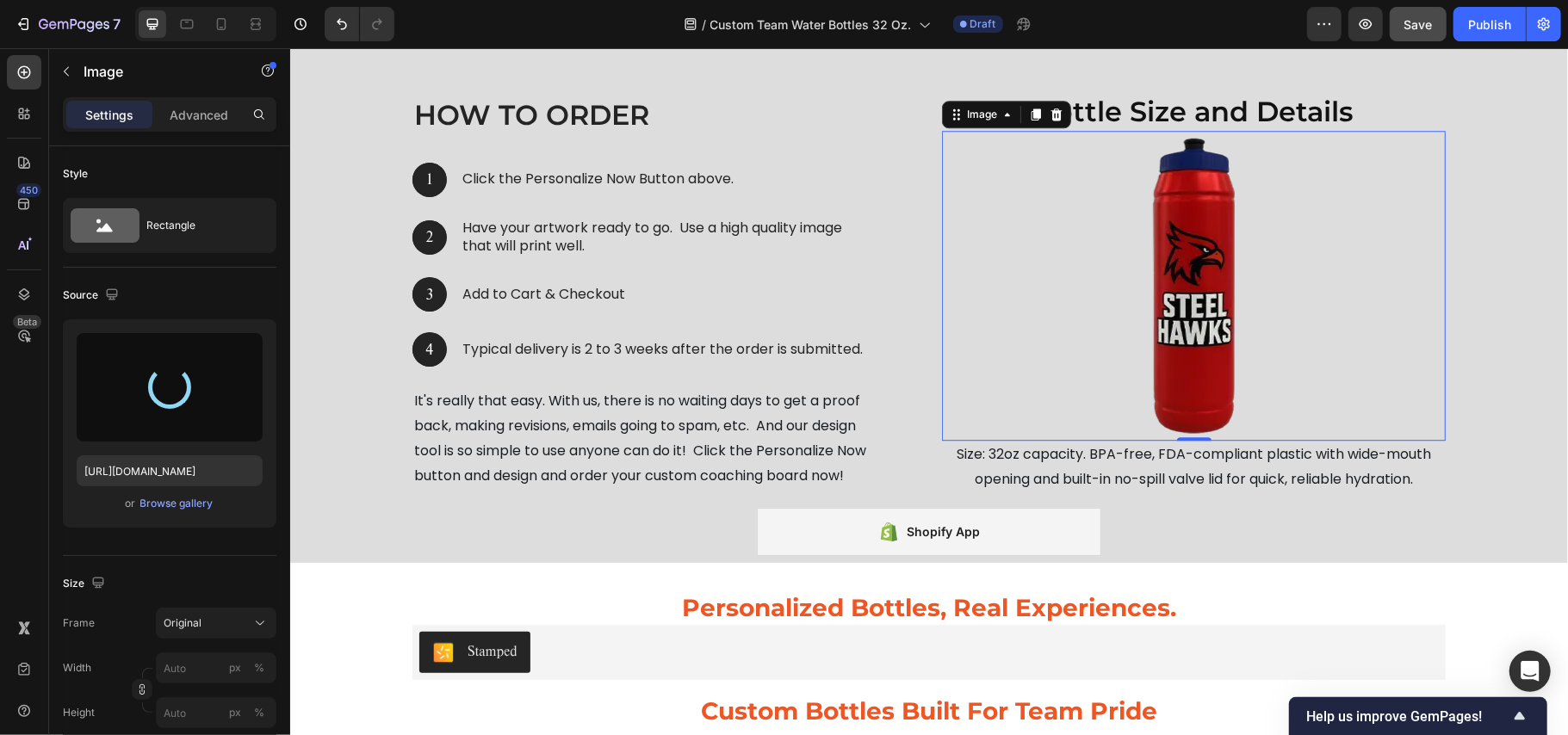
type input "[URL][DOMAIN_NAME]"
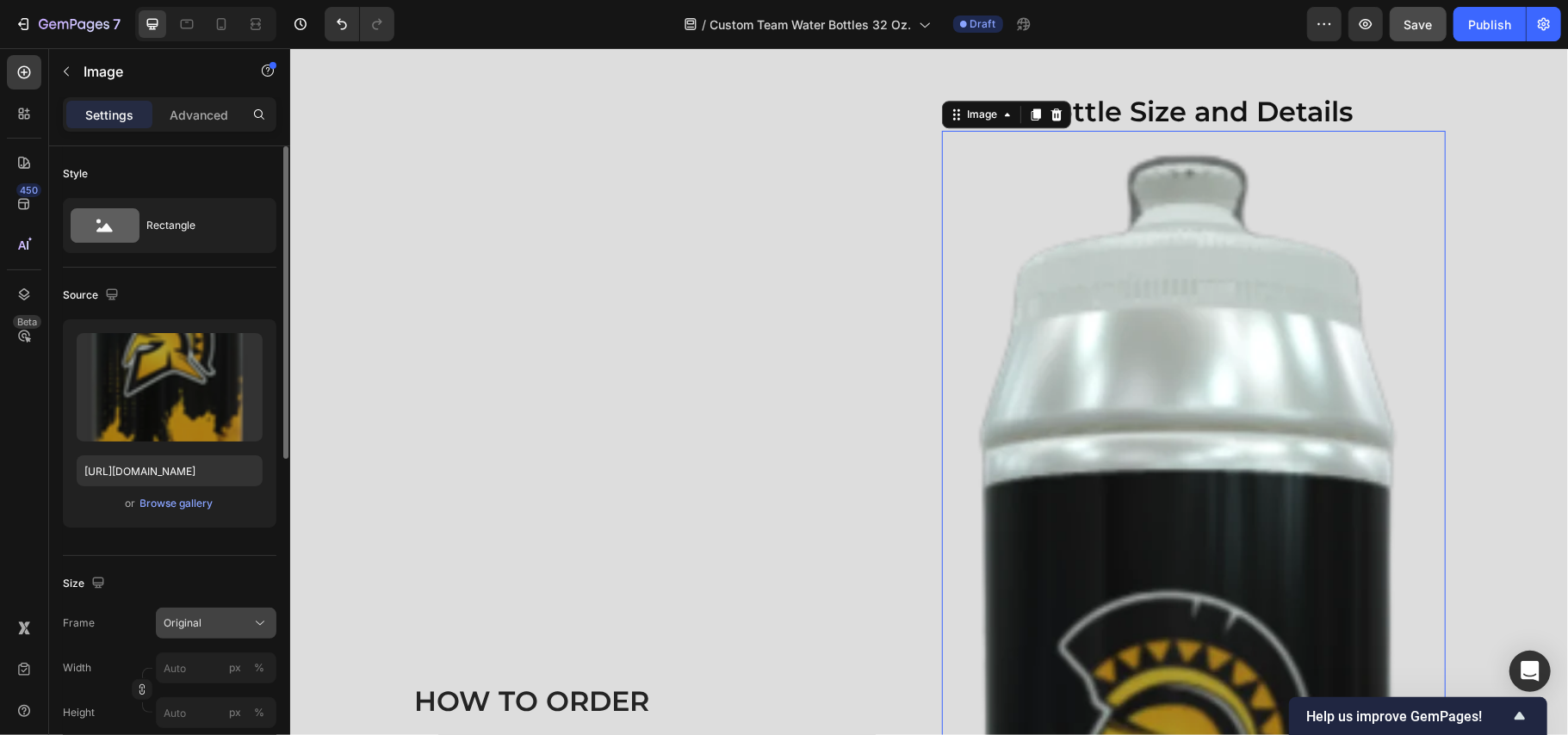
click at [201, 618] on span "Original" at bounding box center [182, 624] width 37 height 15
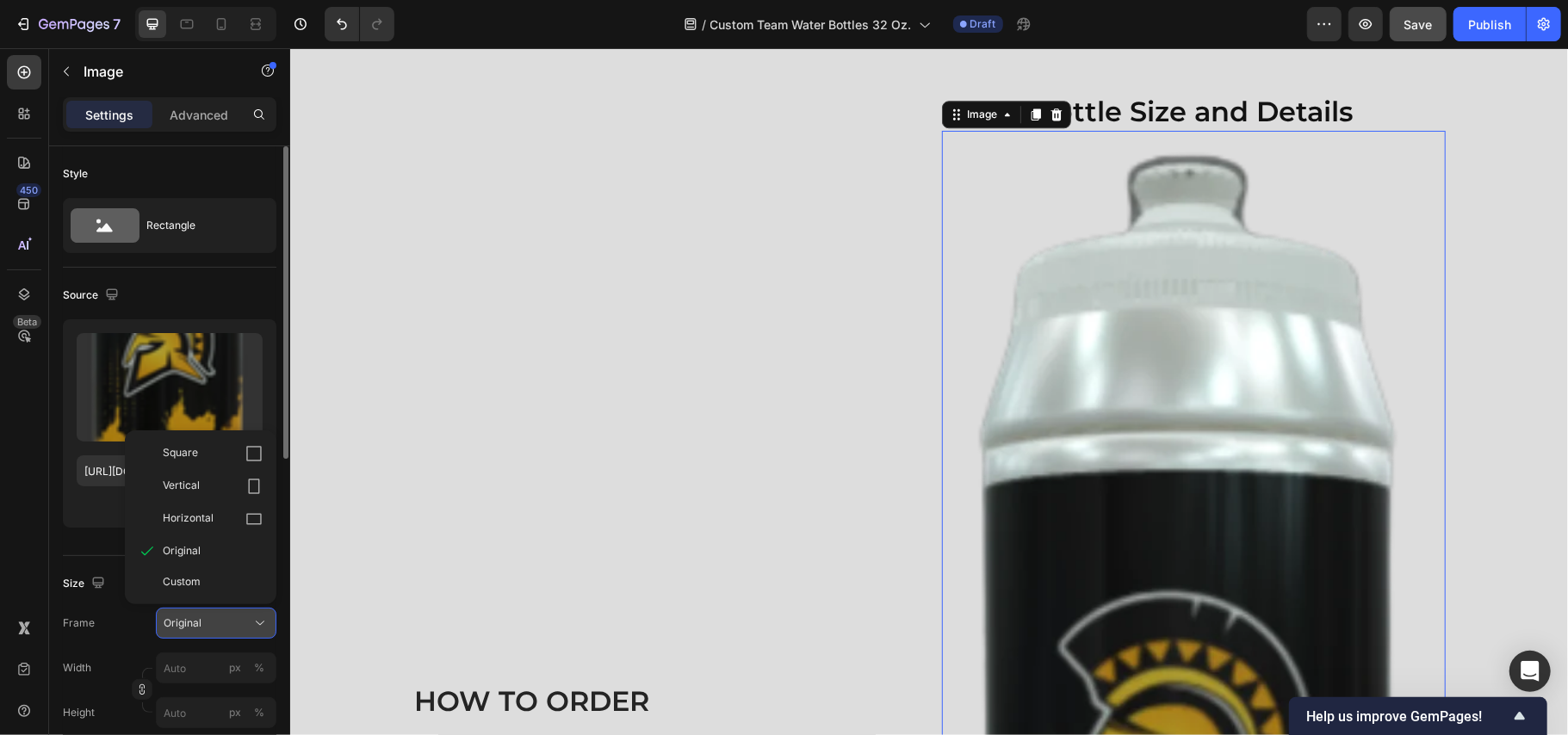
click at [201, 618] on span "Original" at bounding box center [182, 624] width 37 height 15
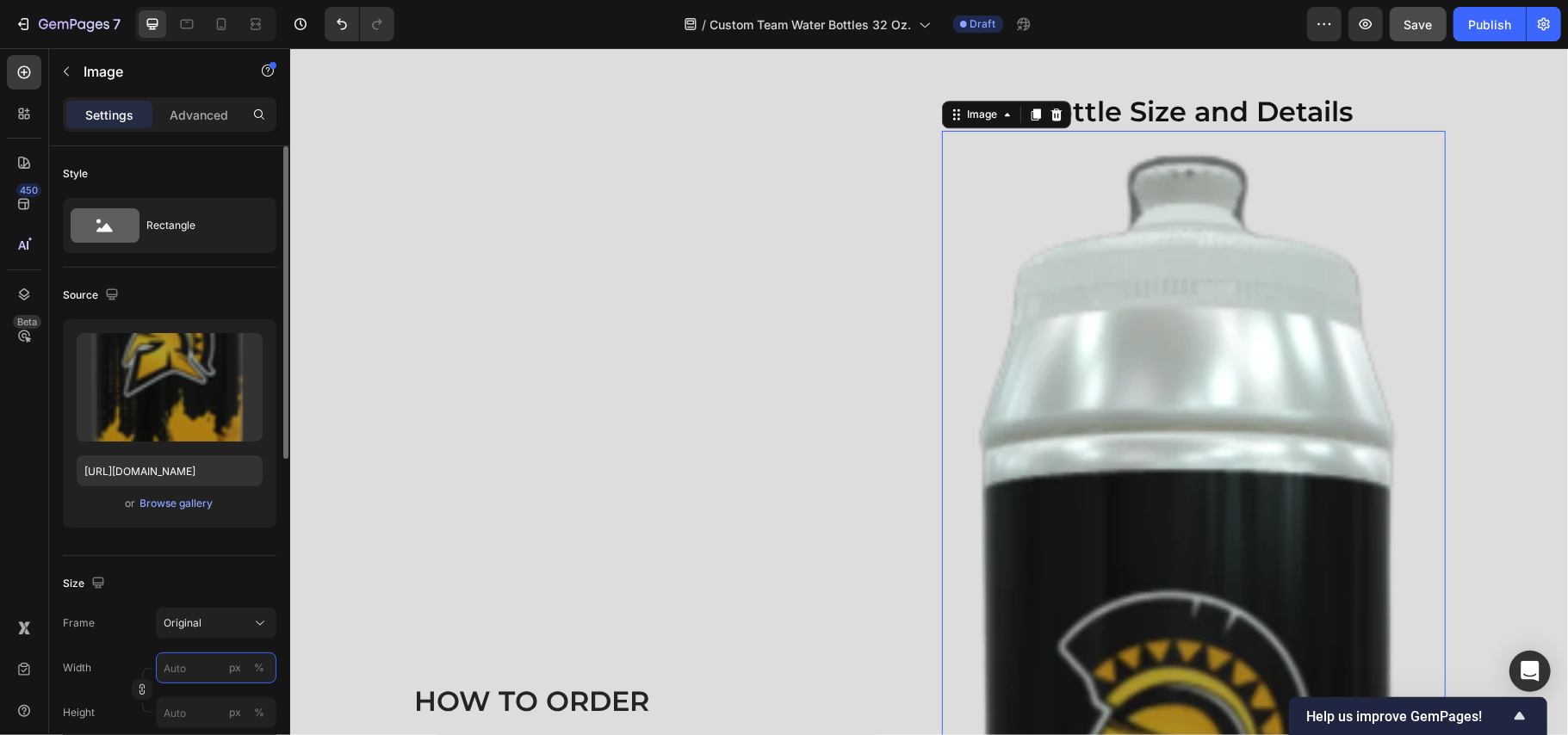
click at [201, 658] on input "px %" at bounding box center [216, 668] width 121 height 31
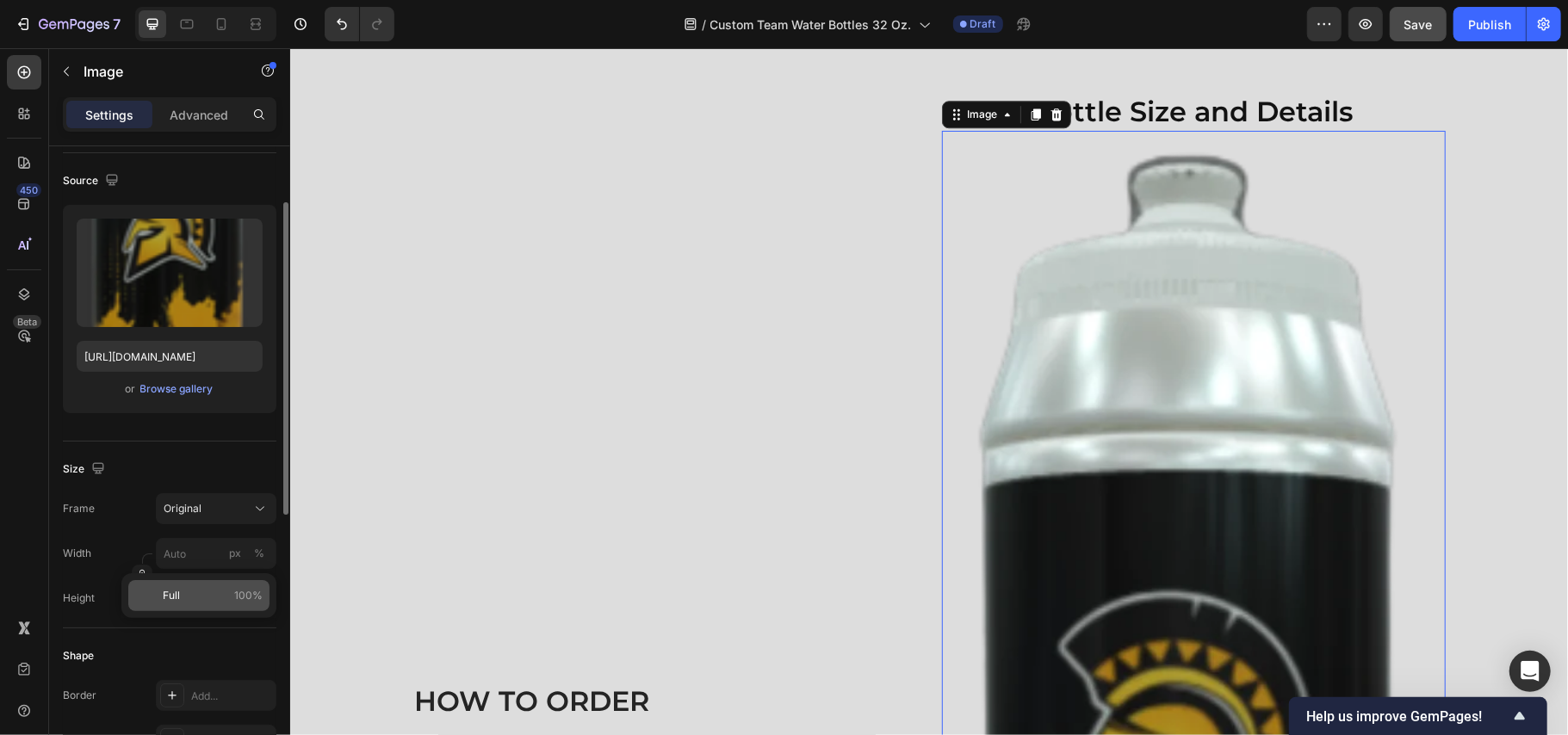
click at [186, 594] on p "Full 100%" at bounding box center [213, 596] width 100 height 15
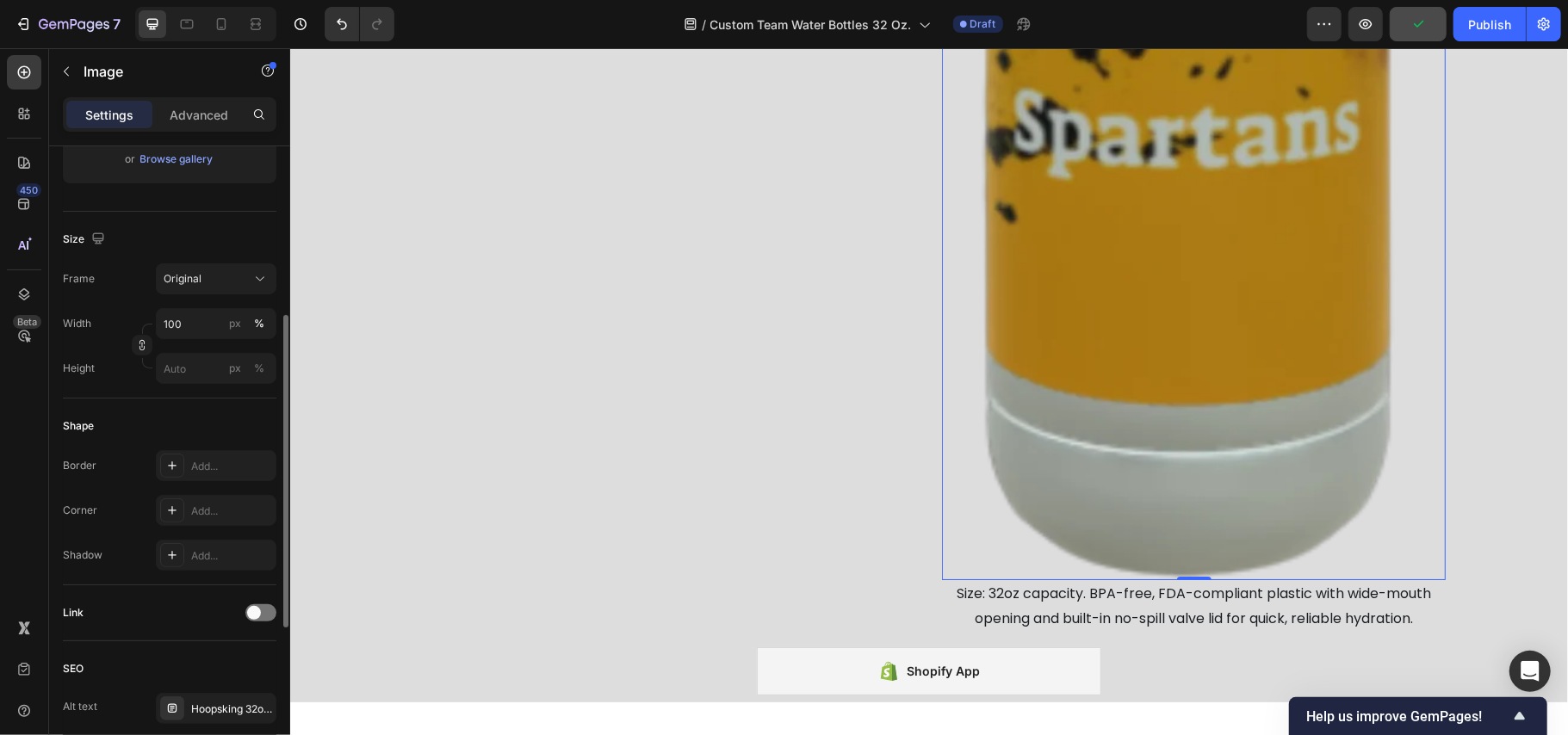
scroll to position [229, 0]
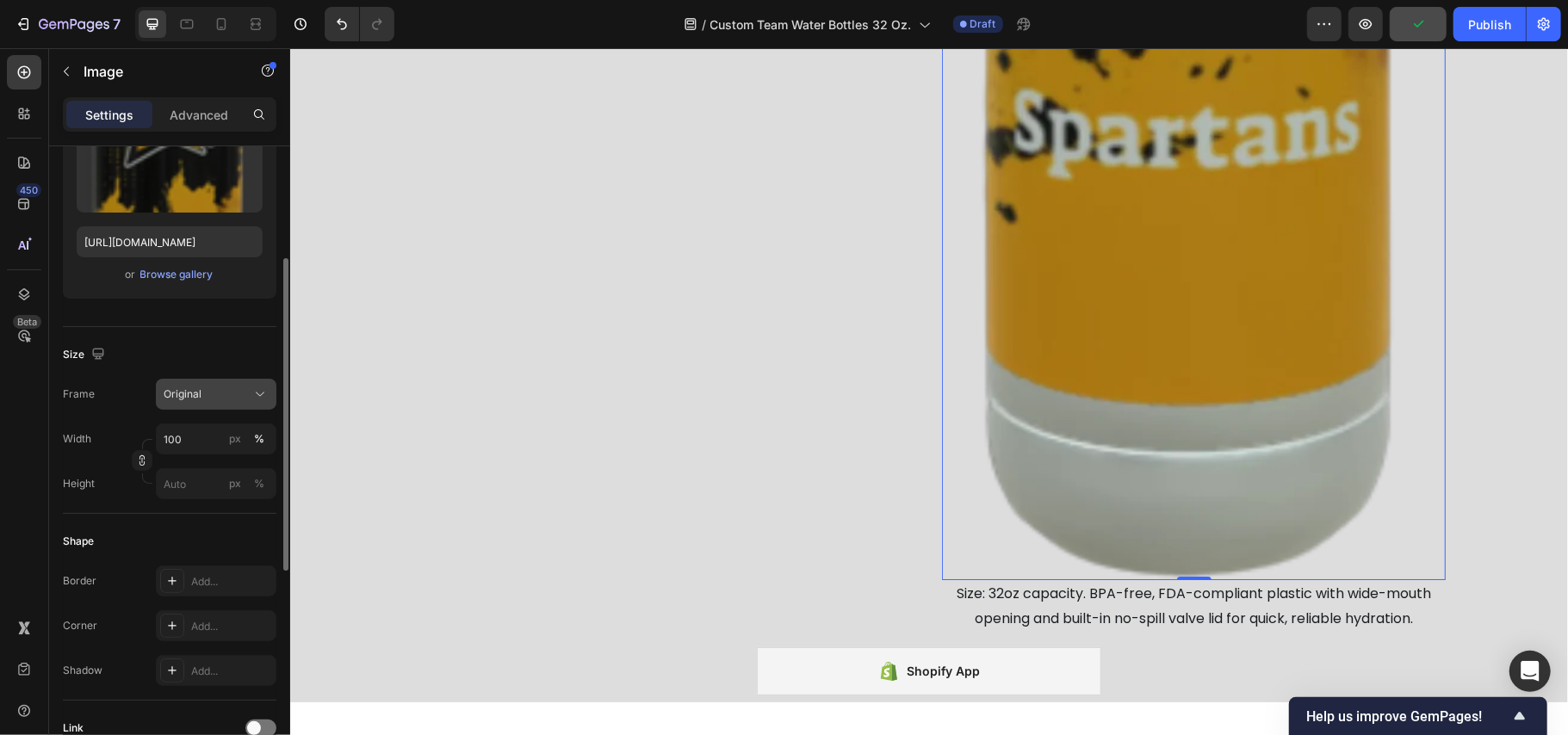
click at [198, 390] on span "Original" at bounding box center [182, 394] width 37 height 15
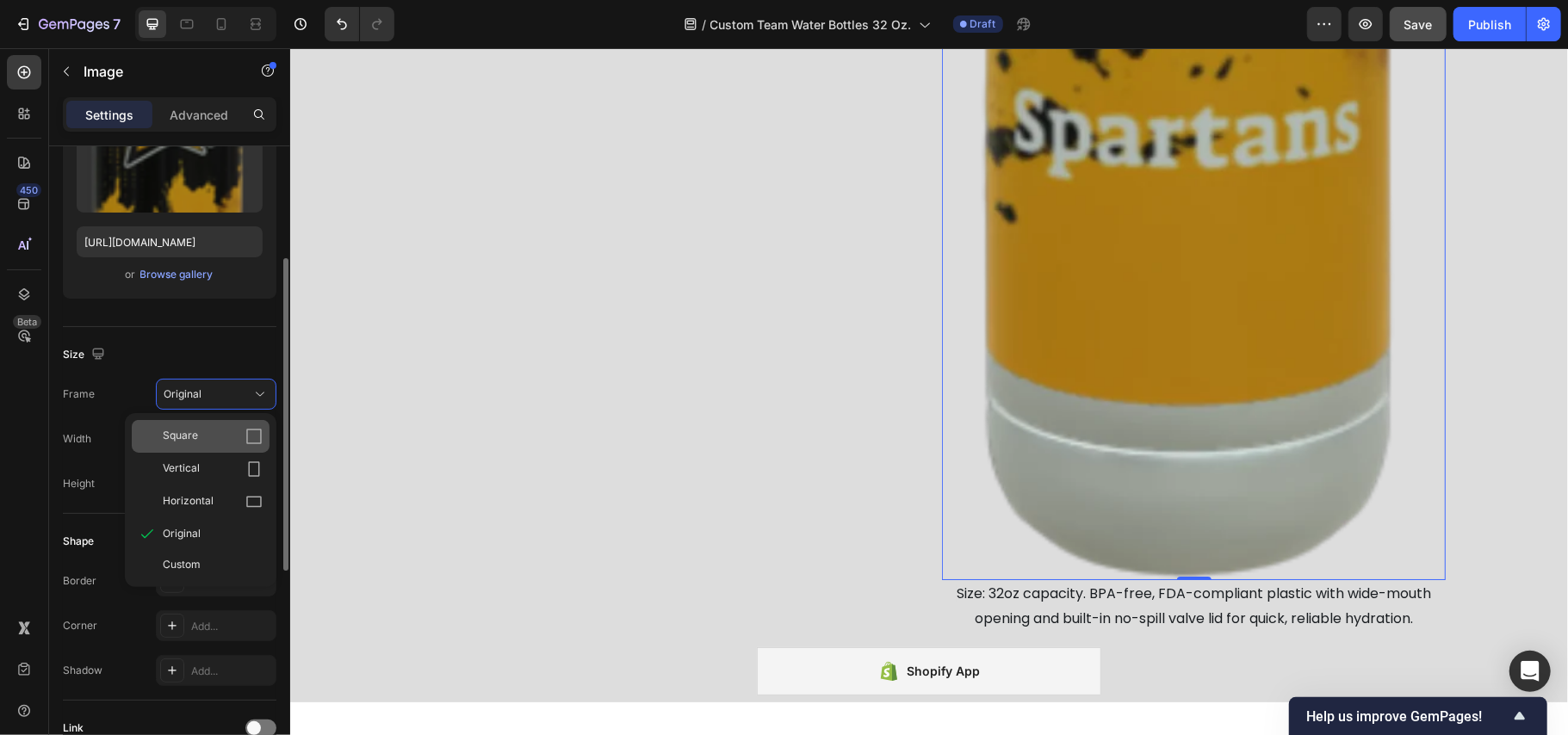
click at [204, 425] on div "Square" at bounding box center [201, 437] width 138 height 33
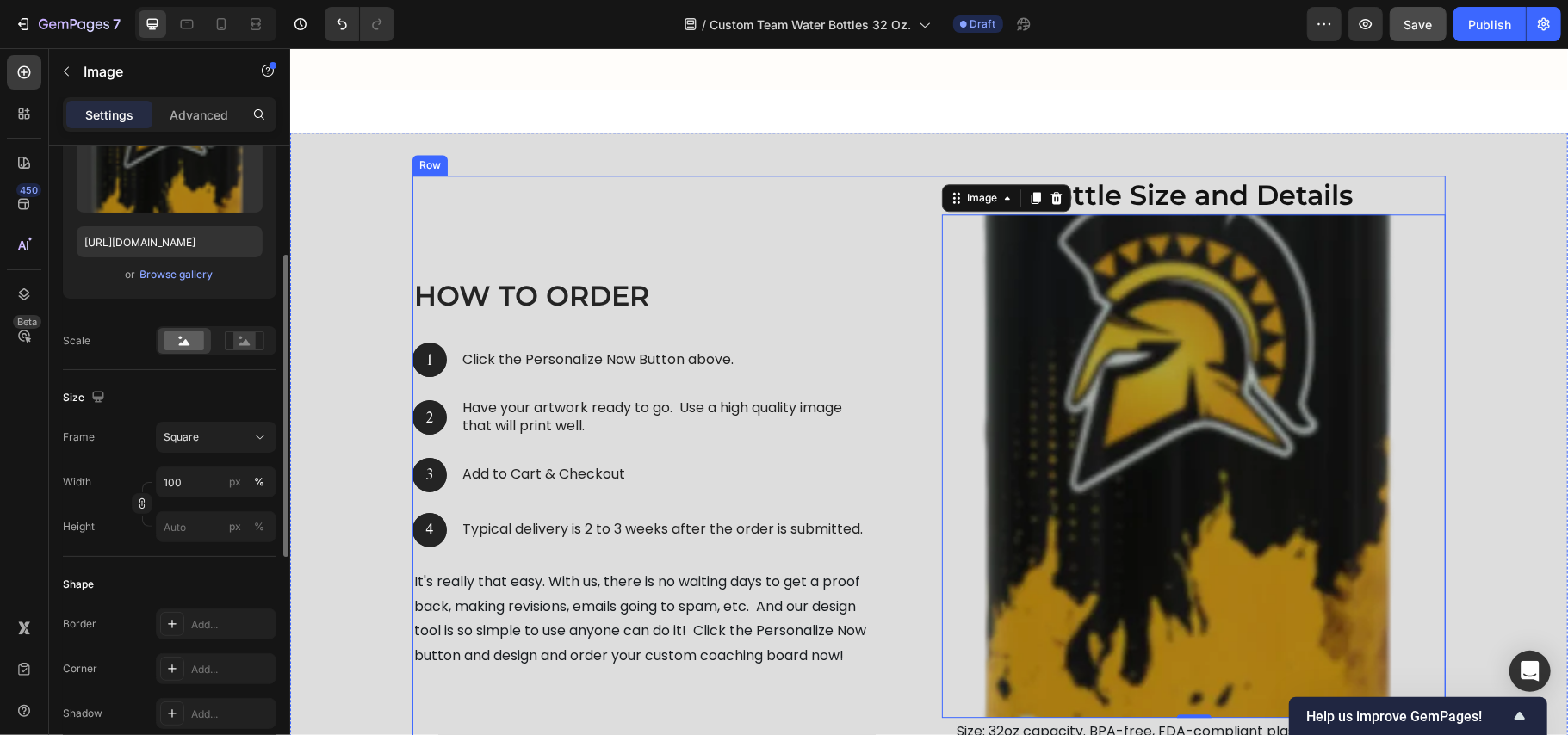
scroll to position [7893, 0]
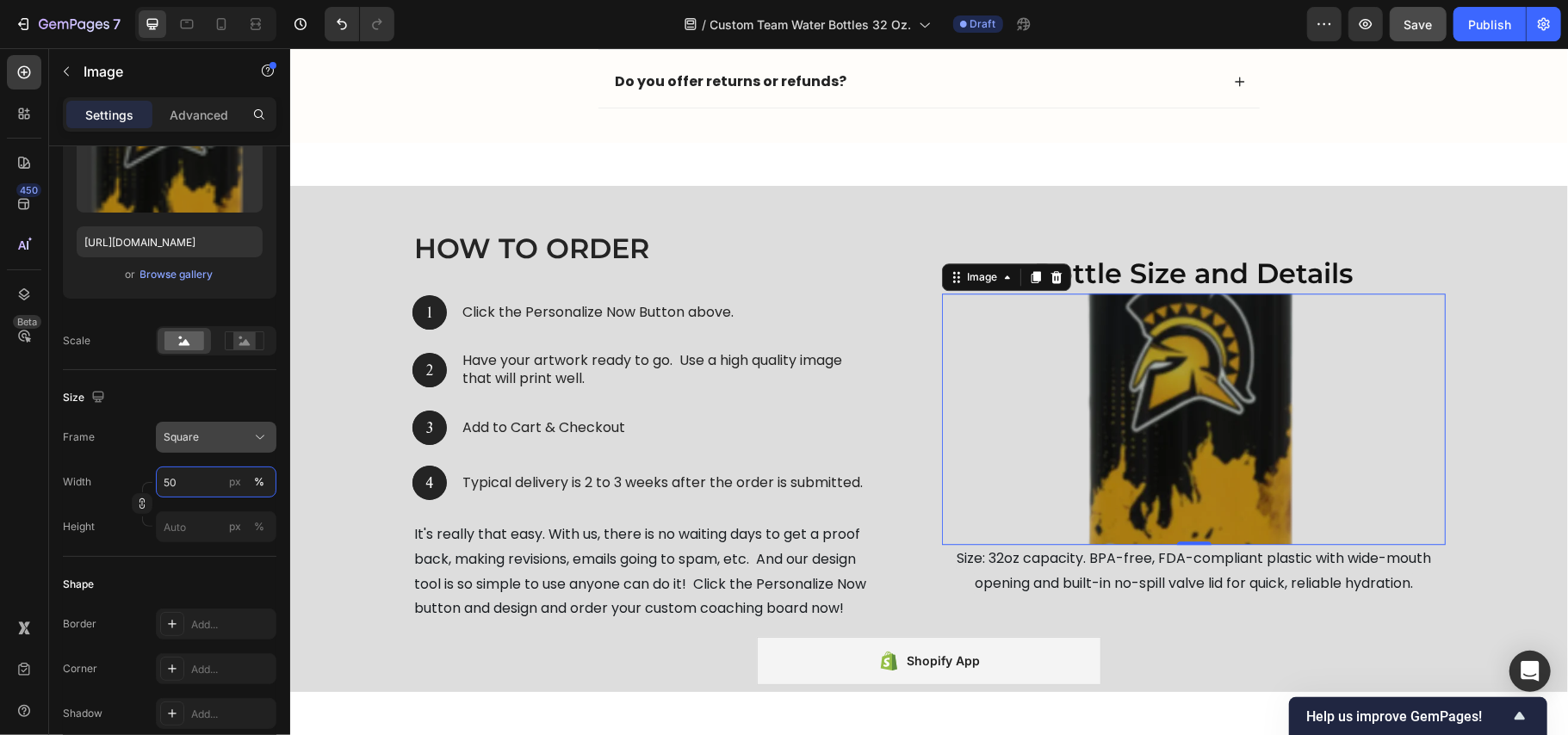
type input "50"
click at [222, 422] on button "Square" at bounding box center [216, 438] width 121 height 31
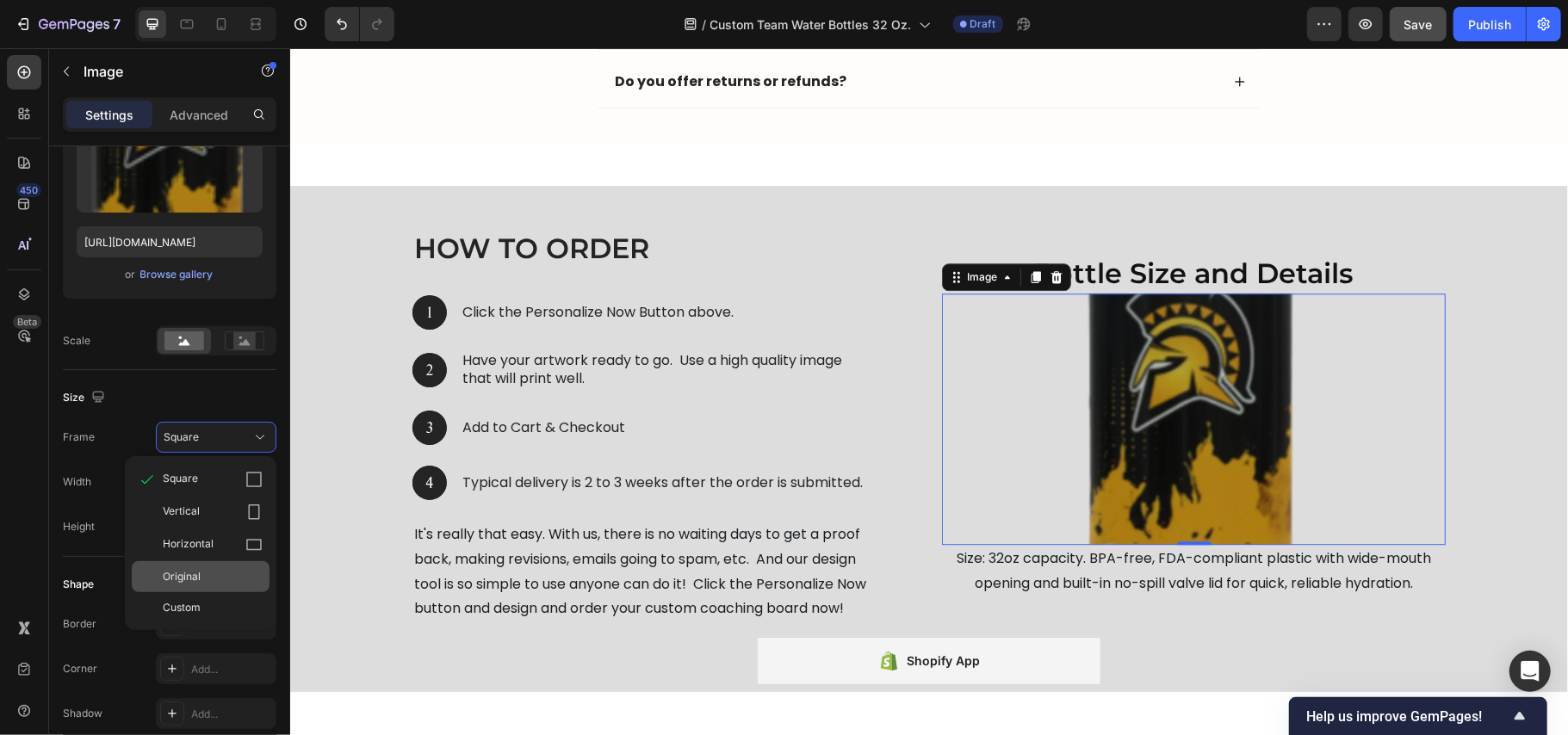
click at [200, 577] on span "Original" at bounding box center [181, 577] width 37 height 15
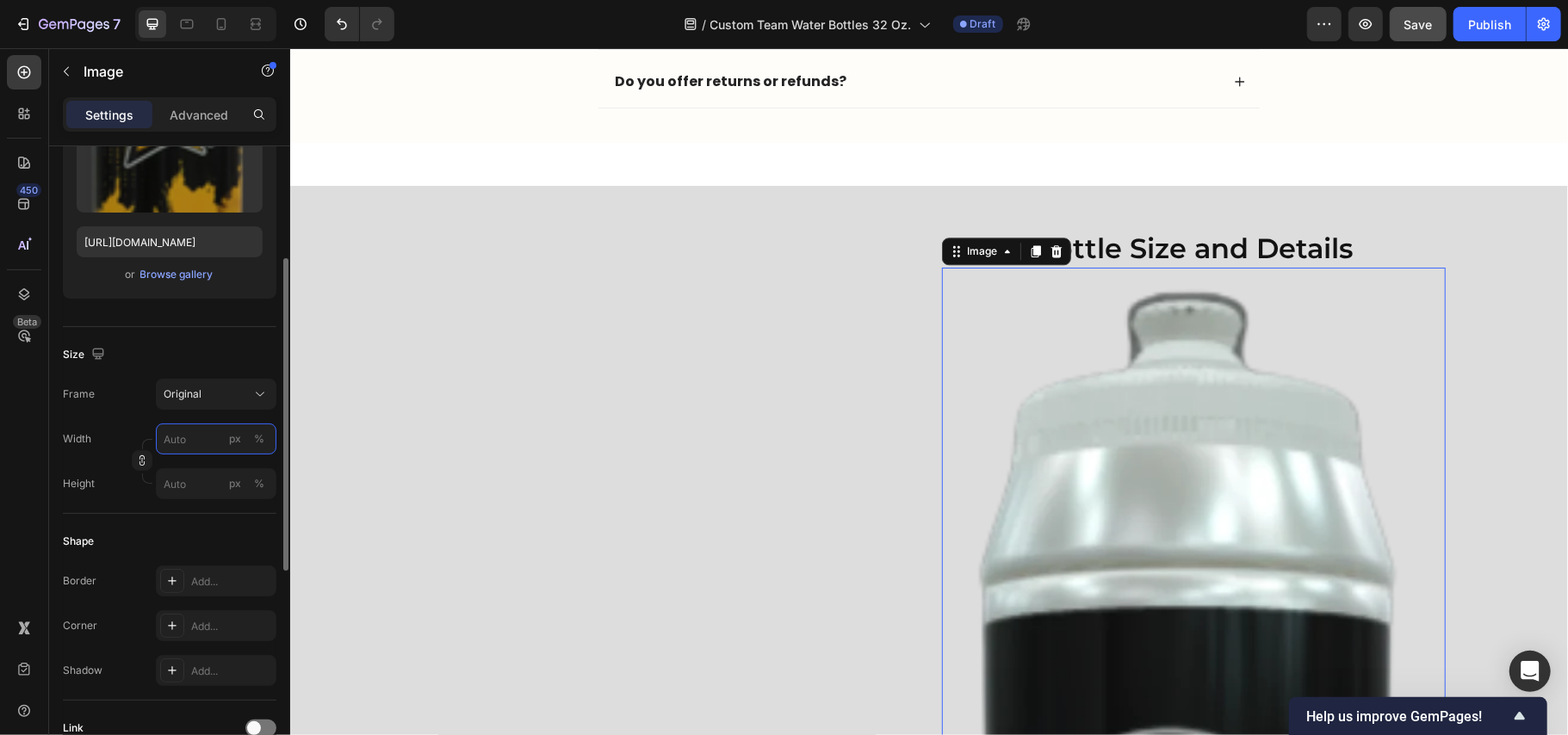
click at [187, 448] on input "px %" at bounding box center [216, 439] width 121 height 31
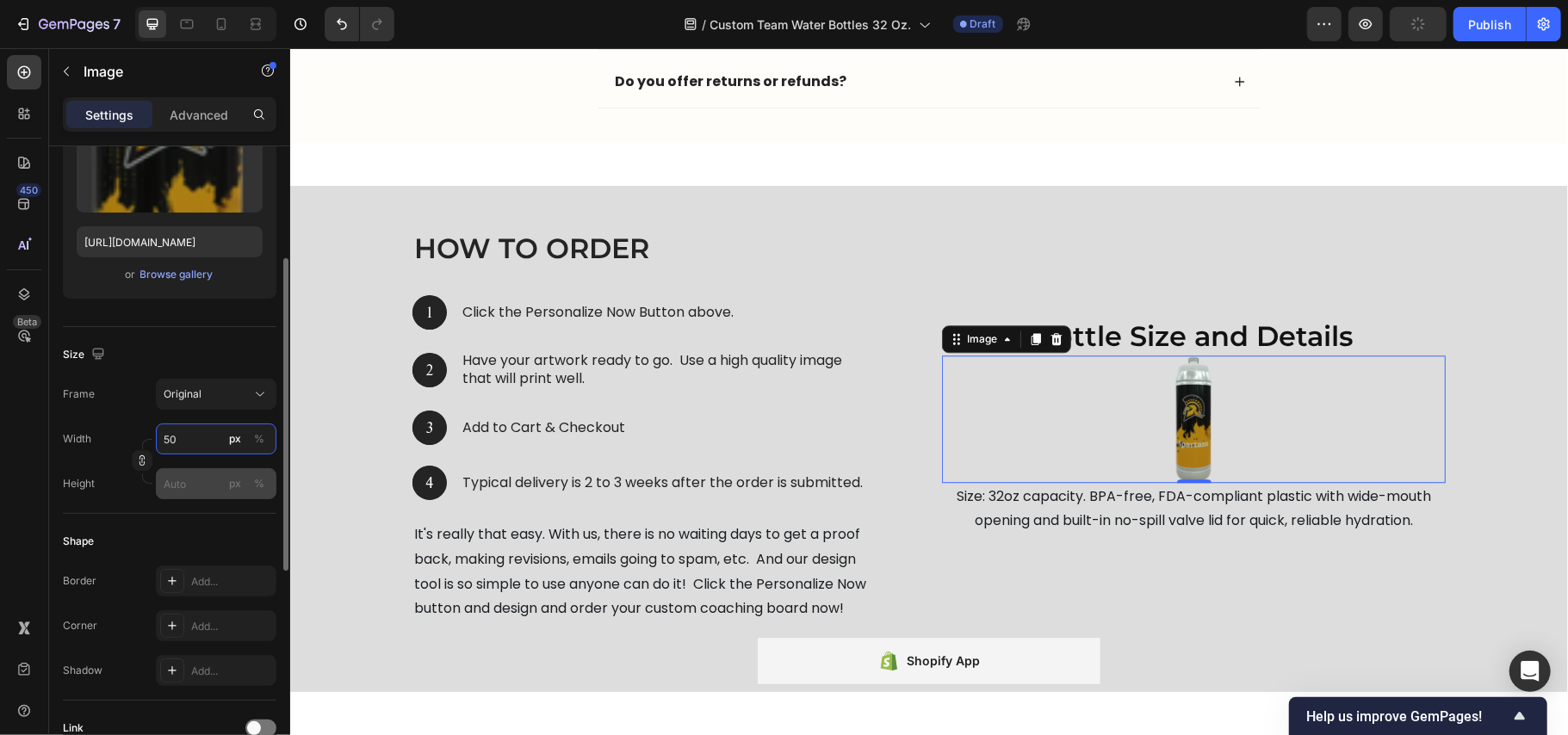
type input "50"
click at [188, 473] on input "px %" at bounding box center [216, 484] width 121 height 31
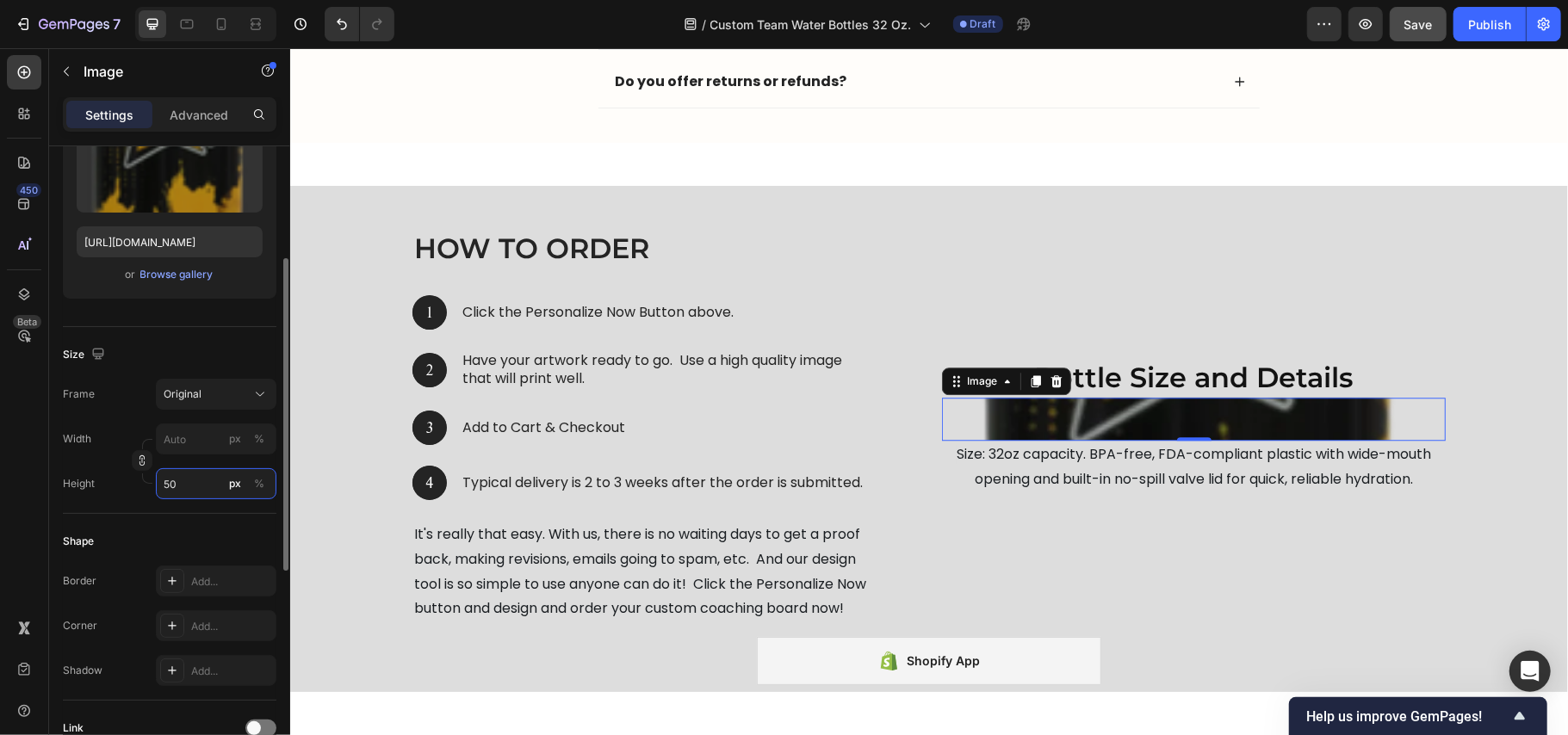
drag, startPoint x: 190, startPoint y: 473, endPoint x: 128, endPoint y: 487, distance: 63.6
click at [128, 487] on div "Height 50 px %" at bounding box center [170, 484] width 214 height 31
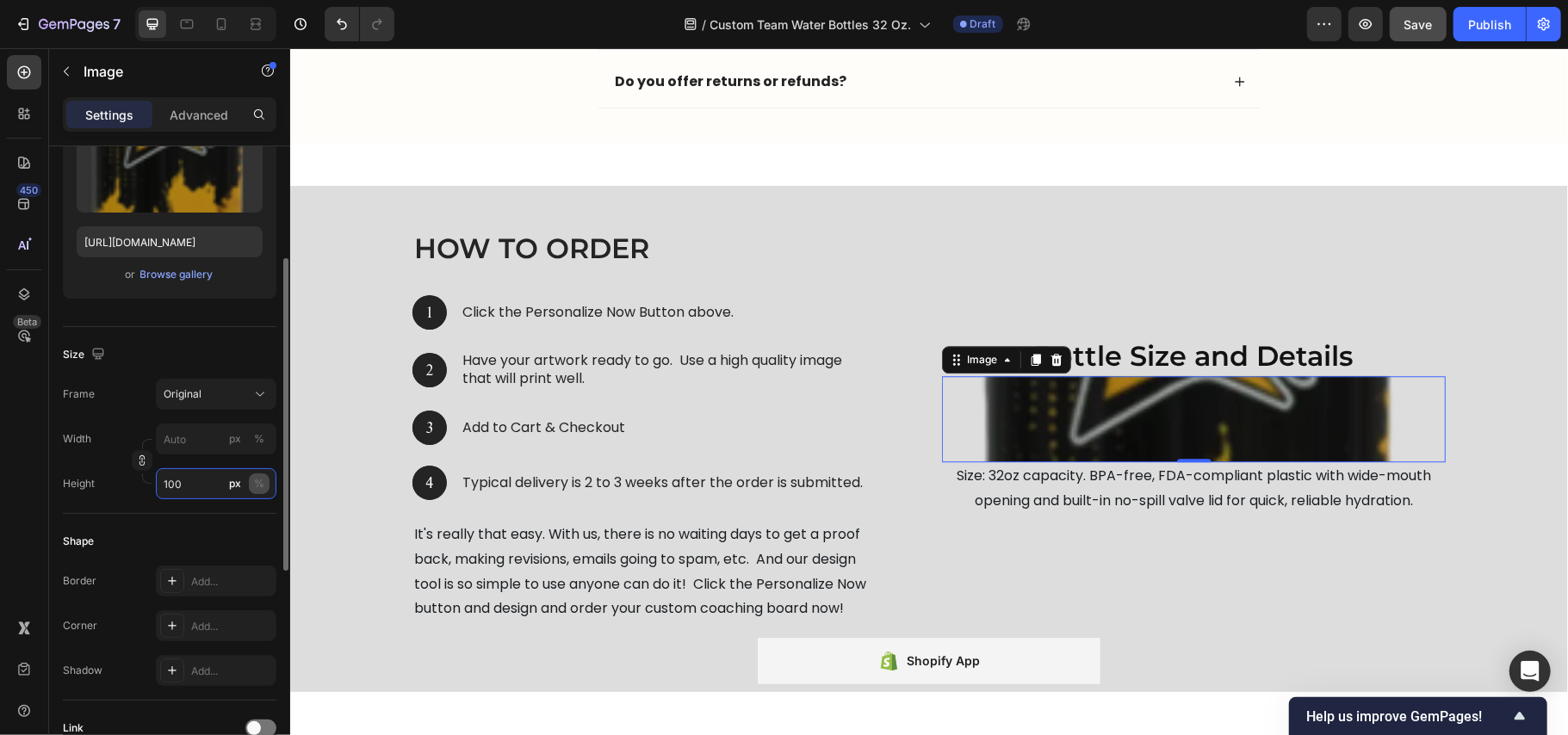
type input "100"
click at [265, 486] on button "%" at bounding box center [259, 485] width 21 height 21
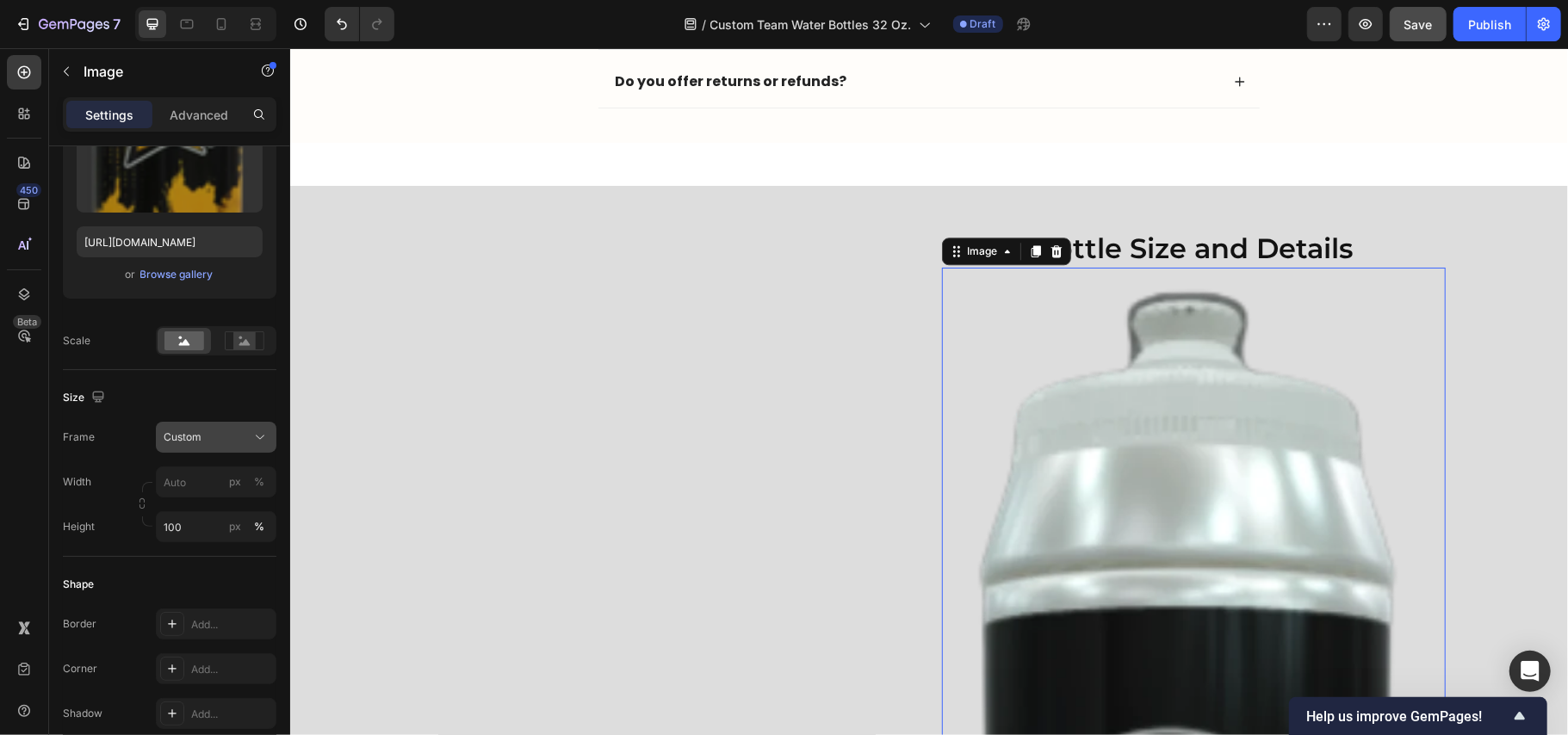
click at [194, 438] on span "Custom" at bounding box center [182, 438] width 37 height 15
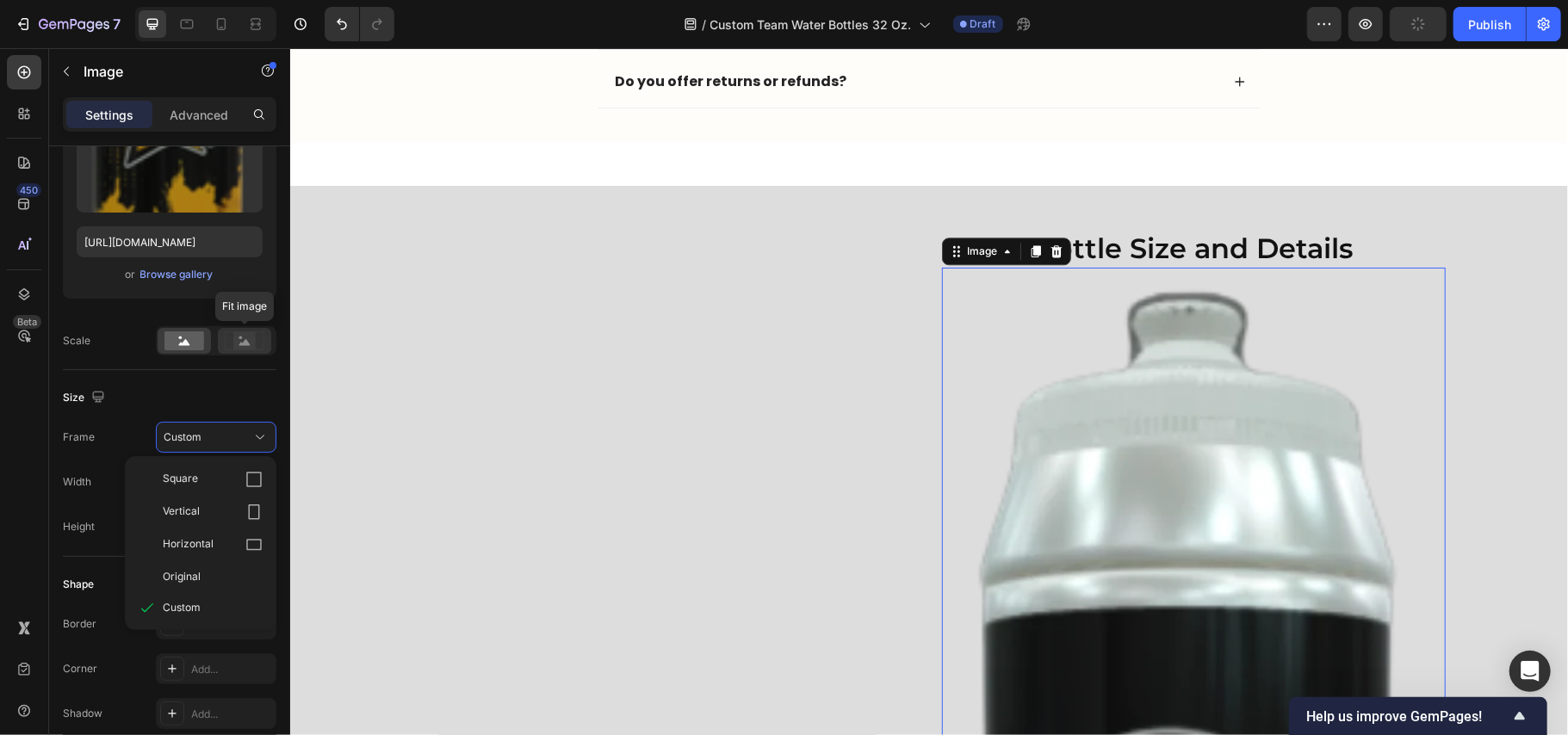
click at [248, 338] on rect at bounding box center [244, 341] width 22 height 17
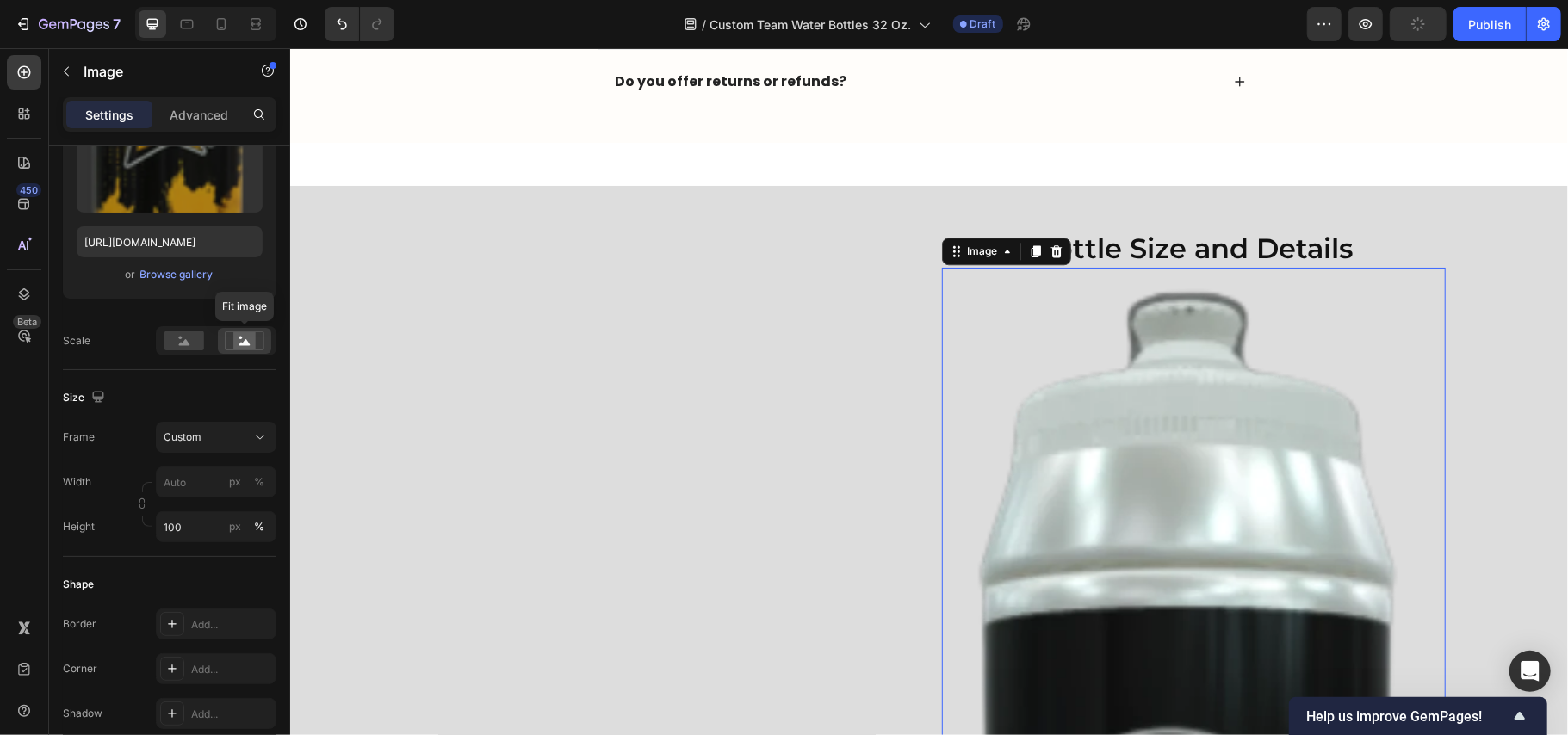
click at [243, 338] on rect at bounding box center [244, 341] width 22 height 17
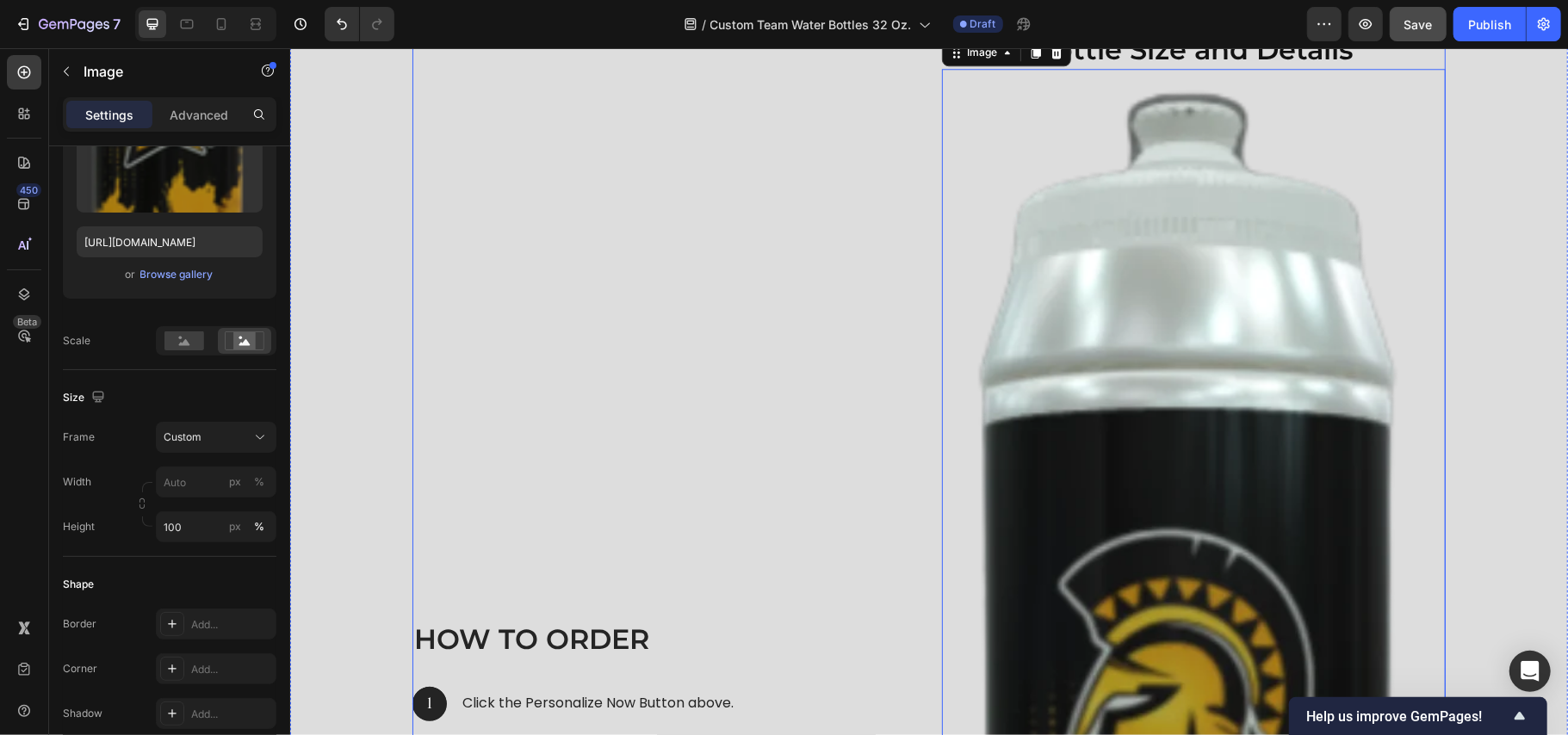
scroll to position [8123, 0]
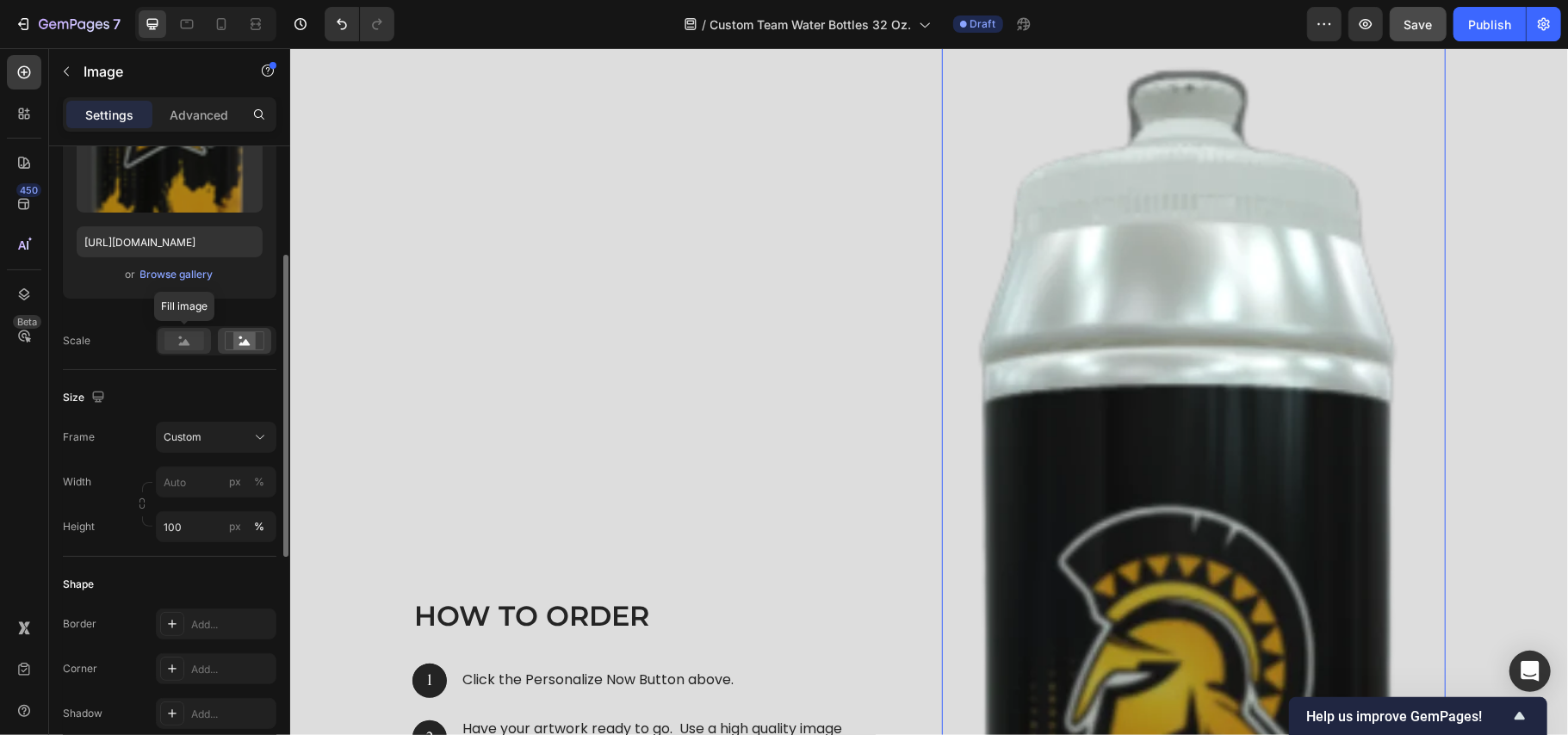
click at [189, 338] on rect at bounding box center [183, 342] width 39 height 19
click at [211, 439] on div "Custom" at bounding box center [206, 438] width 84 height 15
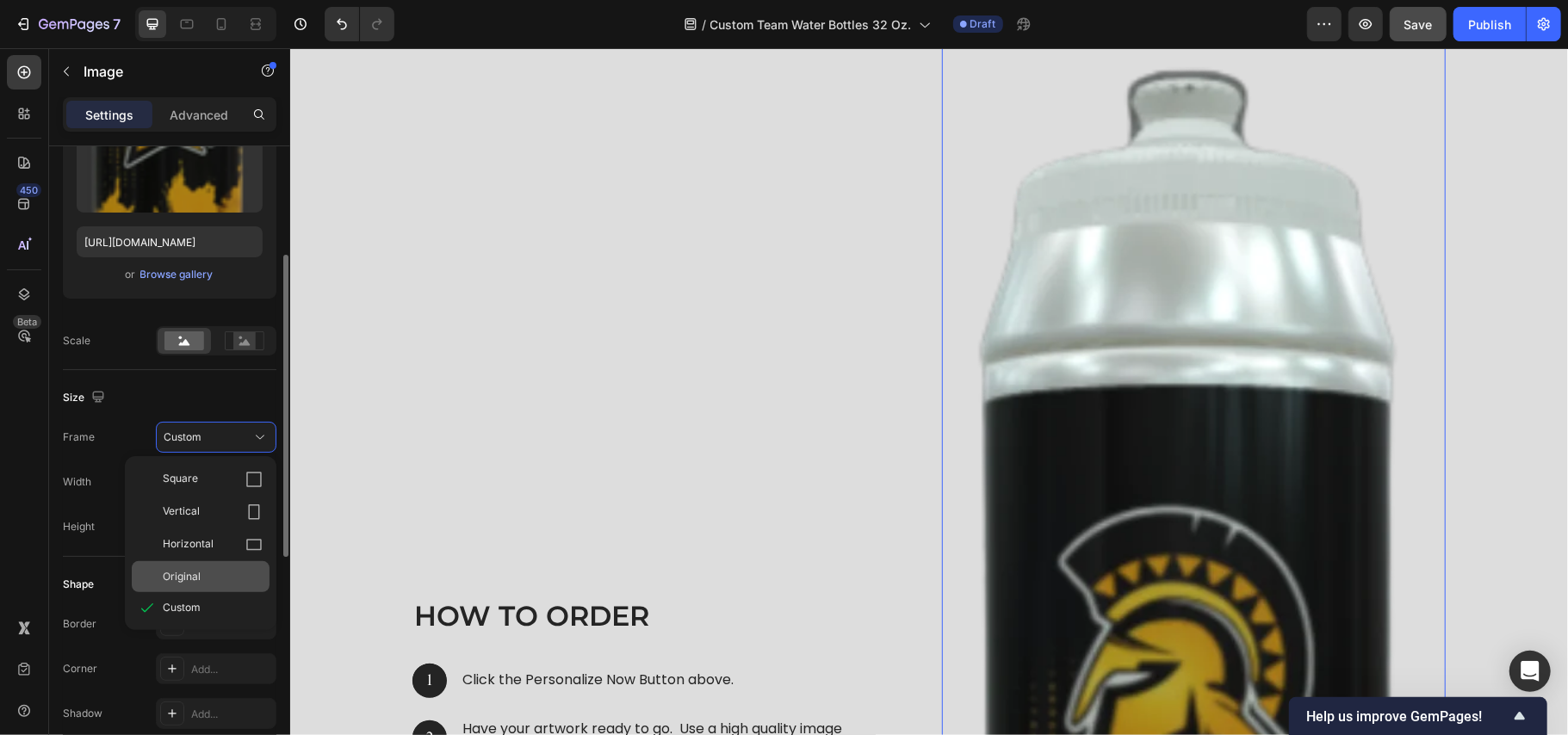
click at [203, 567] on div "Original" at bounding box center [201, 577] width 138 height 31
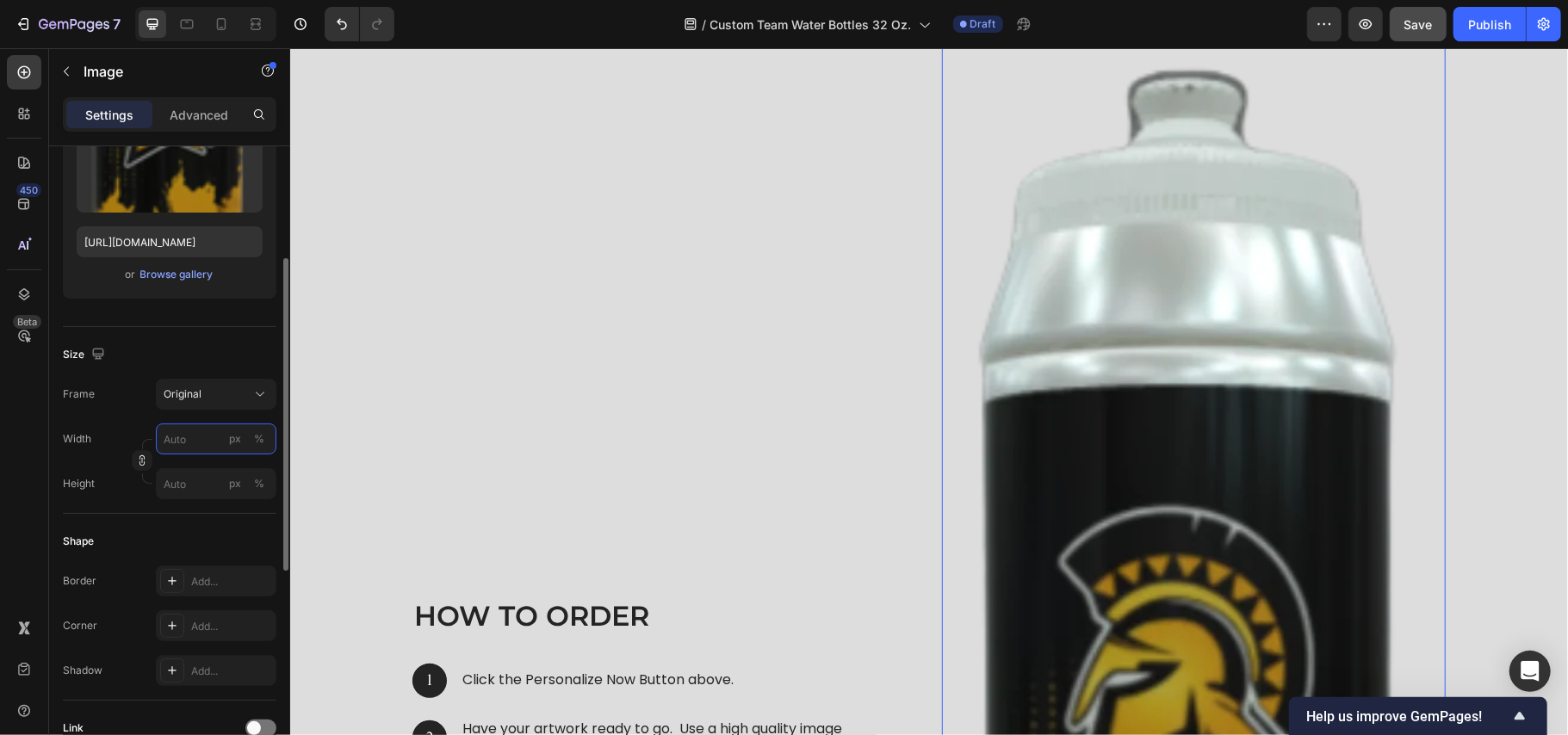
click at [203, 441] on input "px %" at bounding box center [216, 439] width 121 height 31
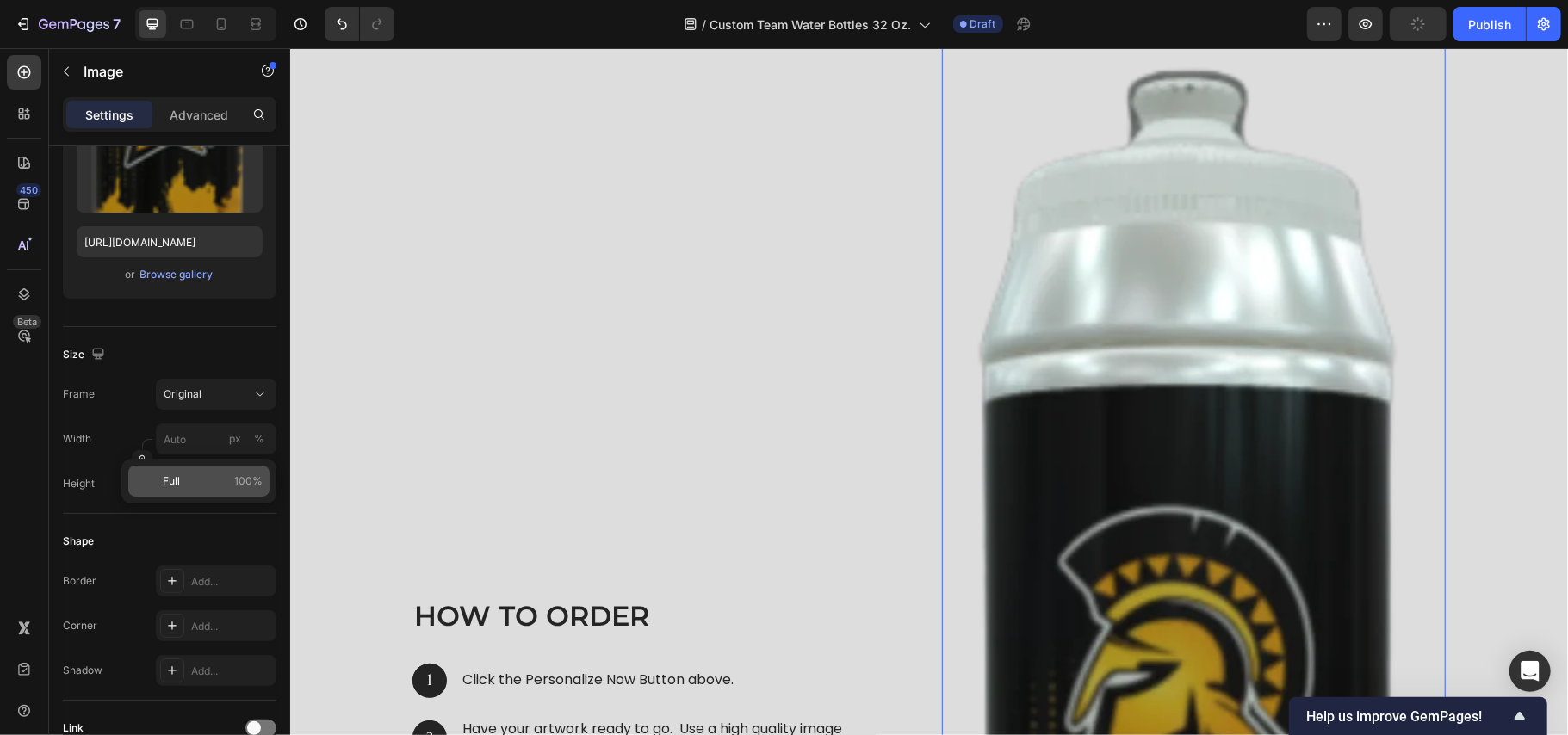
click at [197, 487] on p "Full 100%" at bounding box center [213, 482] width 100 height 15
type input "100"
click at [197, 487] on input "px %" at bounding box center [216, 484] width 121 height 31
click at [193, 518] on p "Full 100%" at bounding box center [213, 526] width 100 height 15
type input "100"
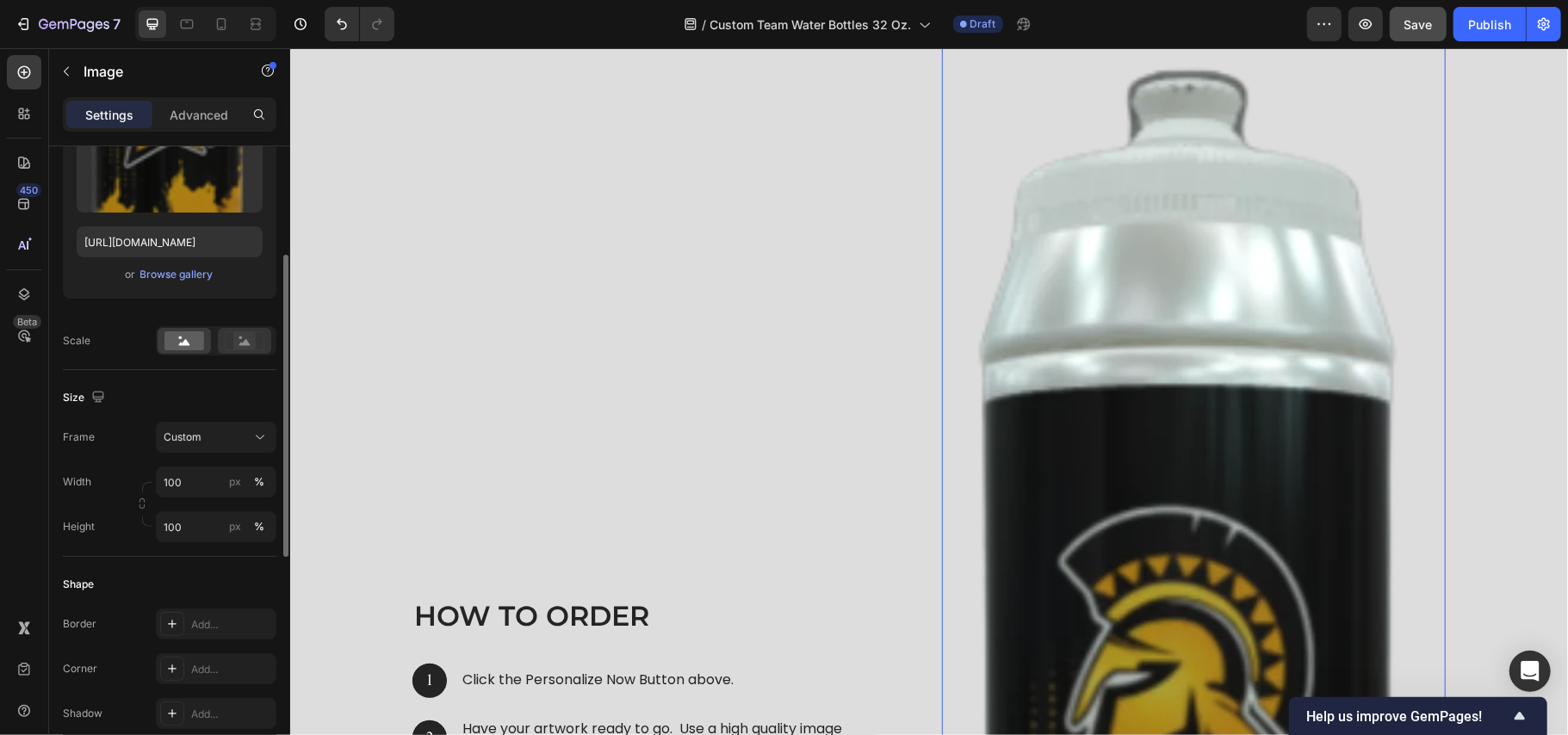
click at [247, 331] on div at bounding box center [245, 341] width 54 height 26
click at [184, 344] on icon at bounding box center [185, 343] width 12 height 6
click at [214, 428] on button "Custom" at bounding box center [216, 438] width 121 height 31
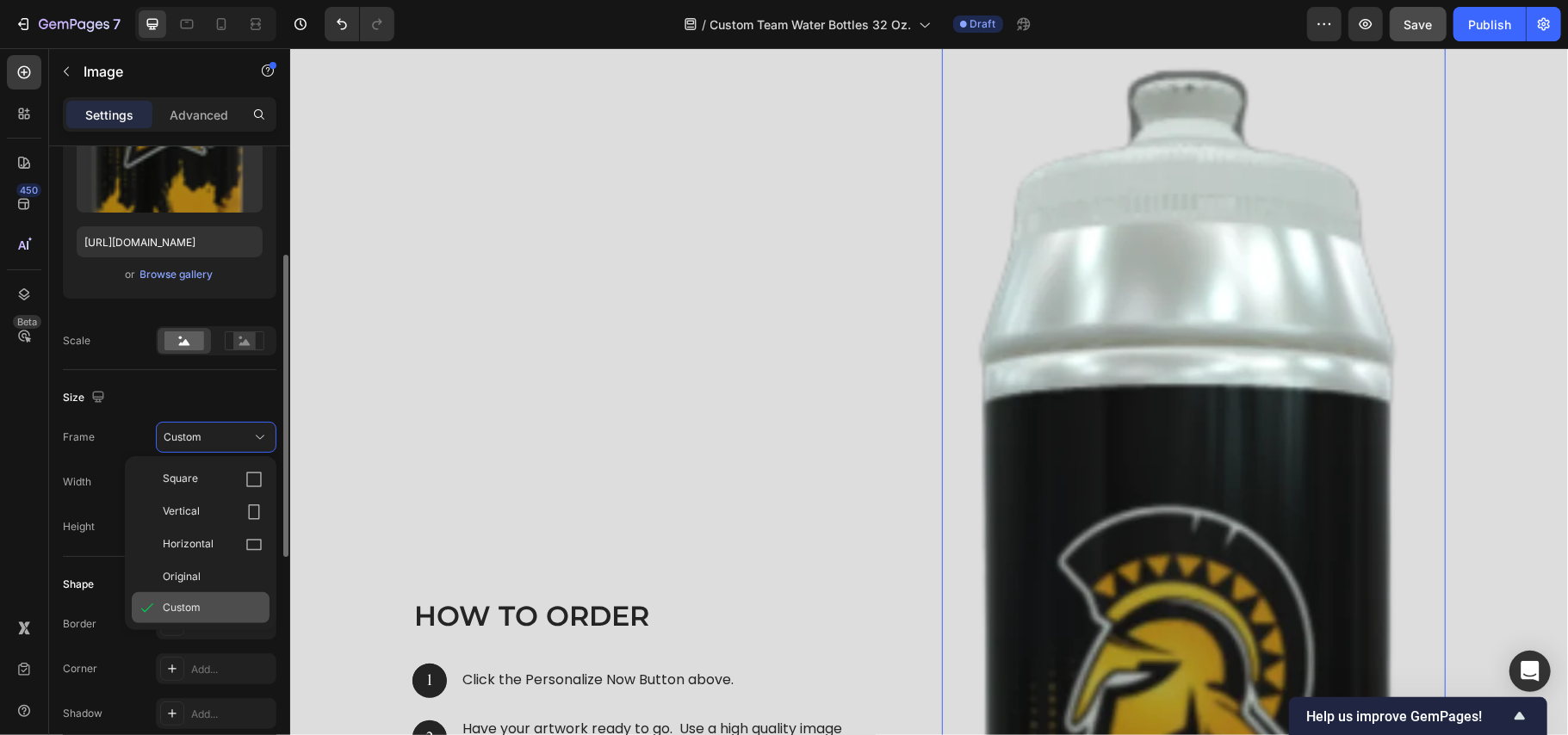
click at [201, 604] on div "Custom" at bounding box center [213, 608] width 100 height 15
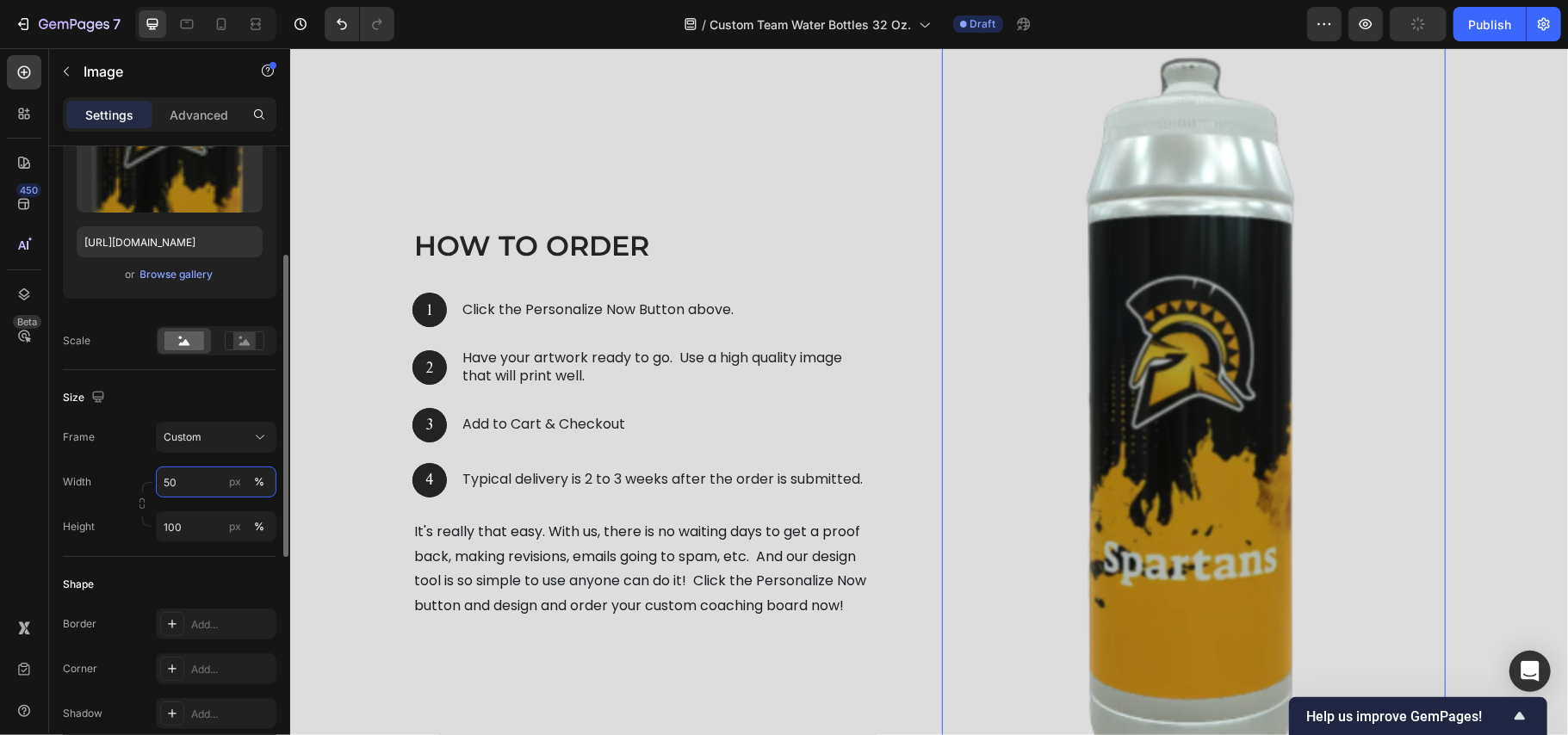
scroll to position [7752, 0]
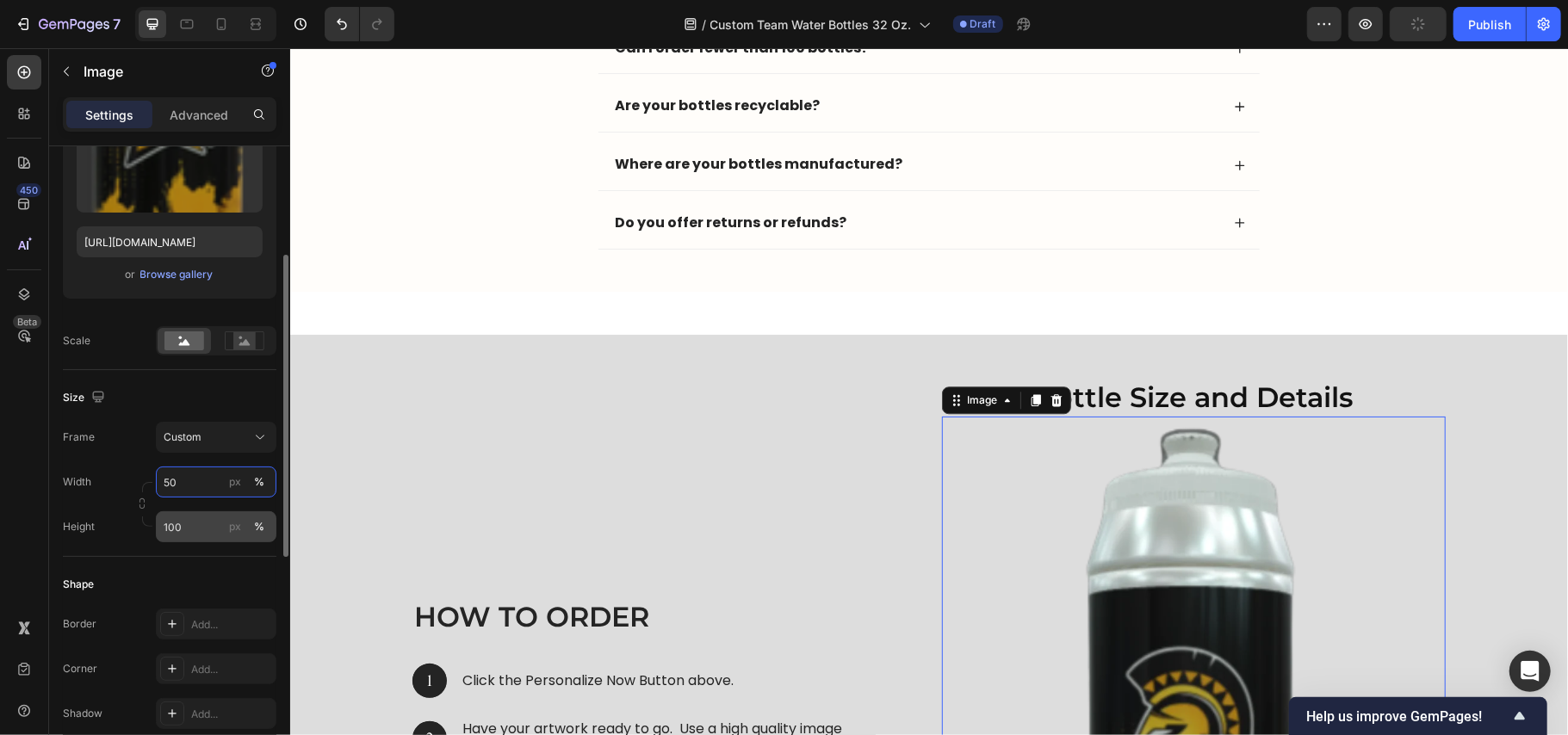
type input "50"
click at [178, 525] on input "100" at bounding box center [216, 527] width 121 height 31
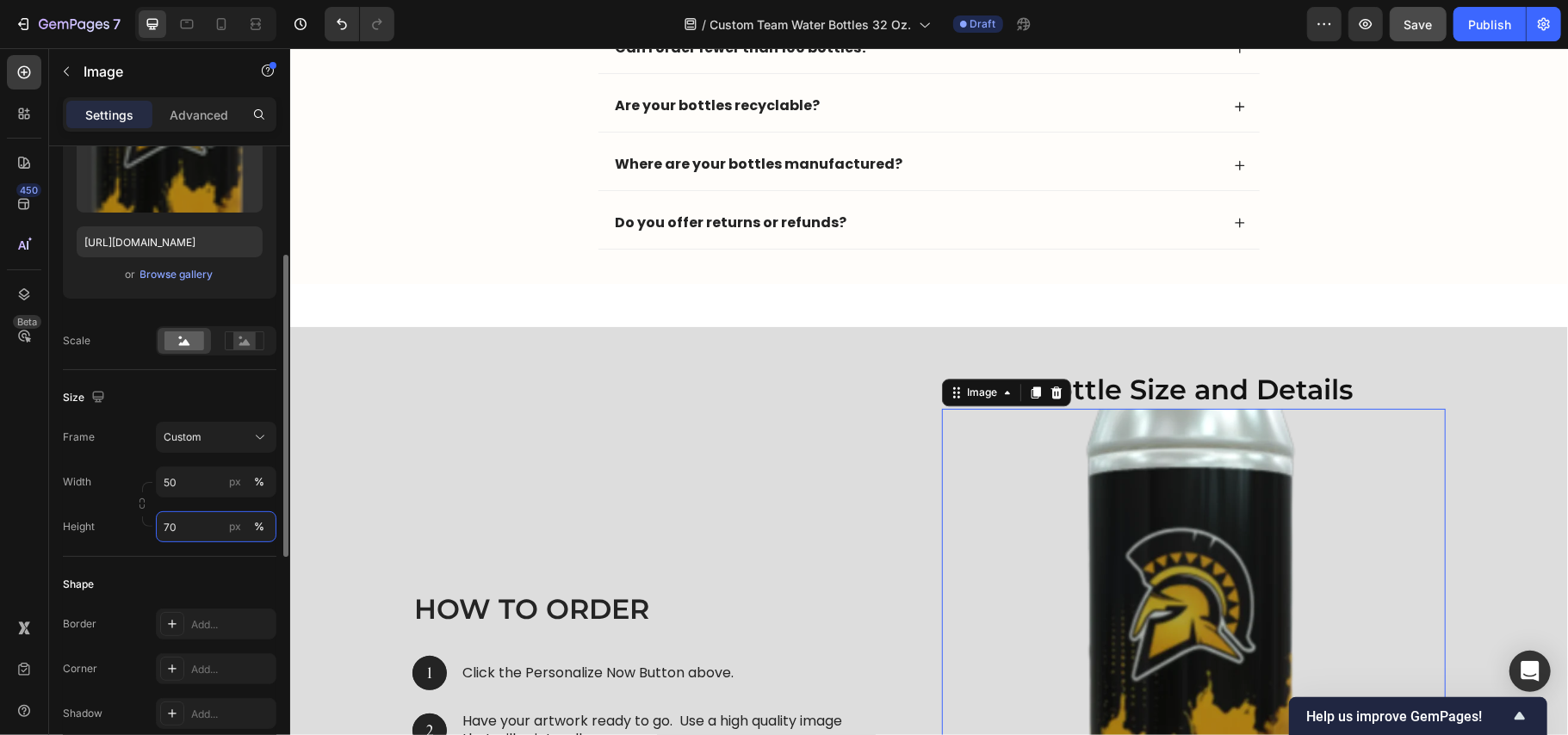
click at [178, 525] on input "70" at bounding box center [216, 527] width 121 height 31
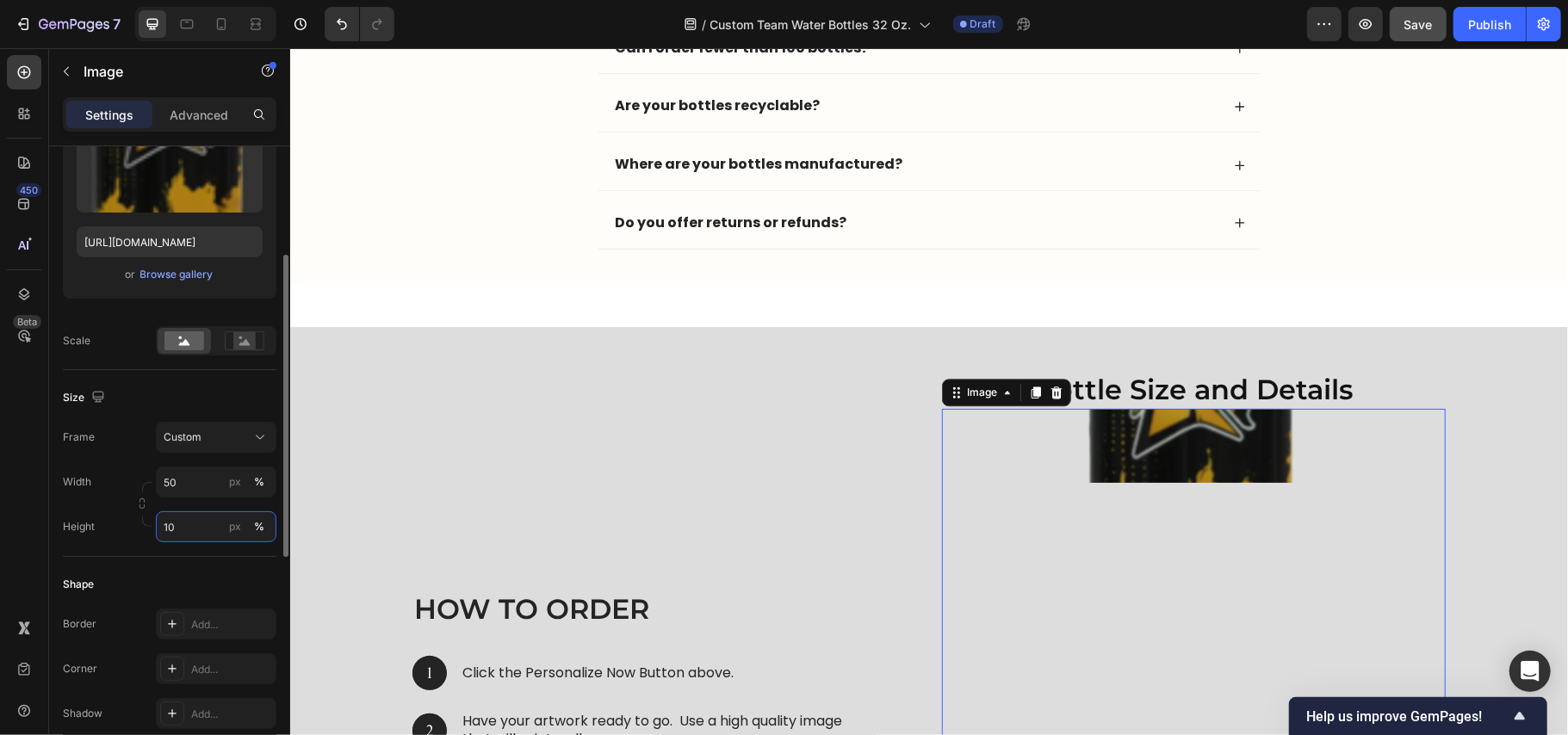
type input "100"
click at [188, 477] on input "50" at bounding box center [216, 482] width 121 height 31
type input "40"
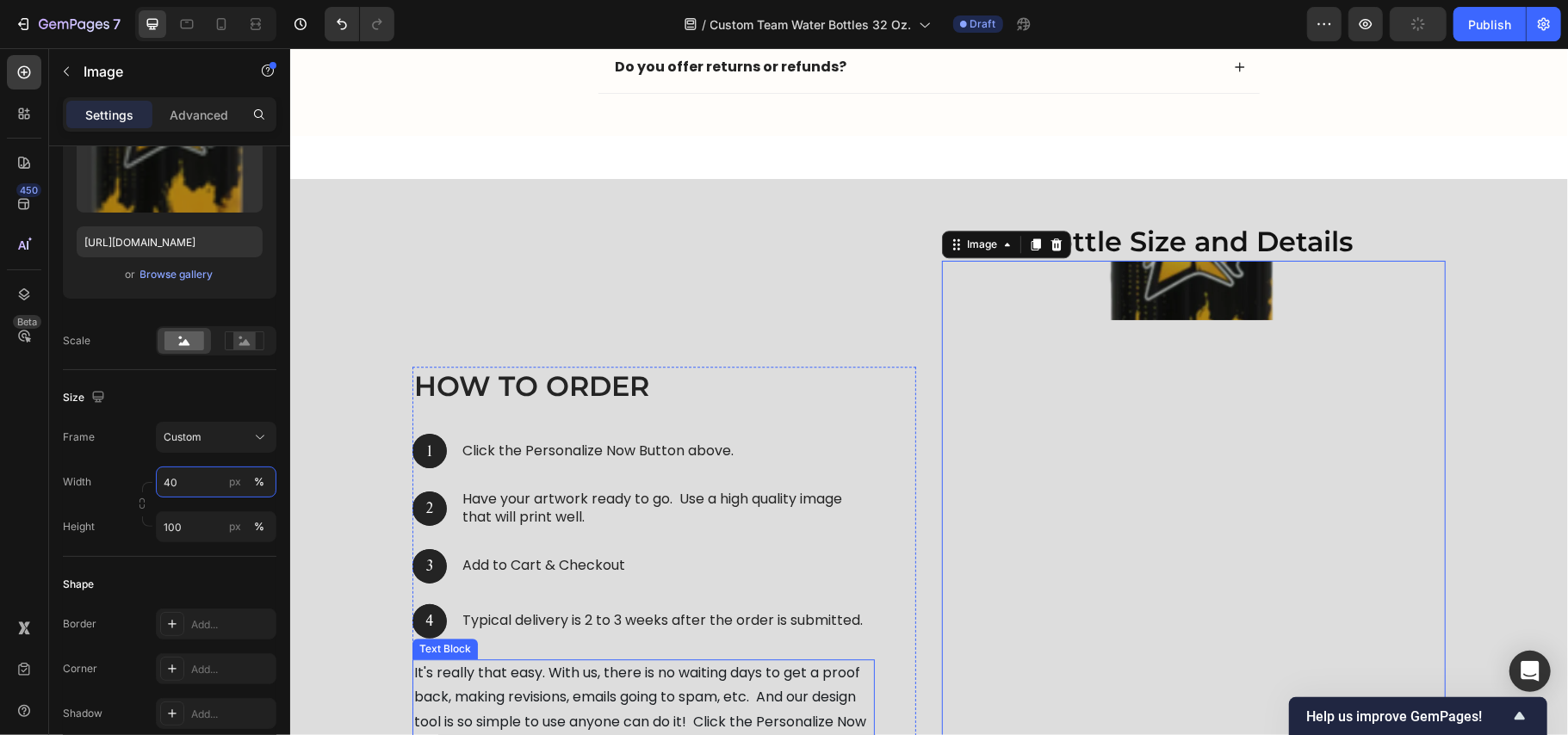
scroll to position [8252, 0]
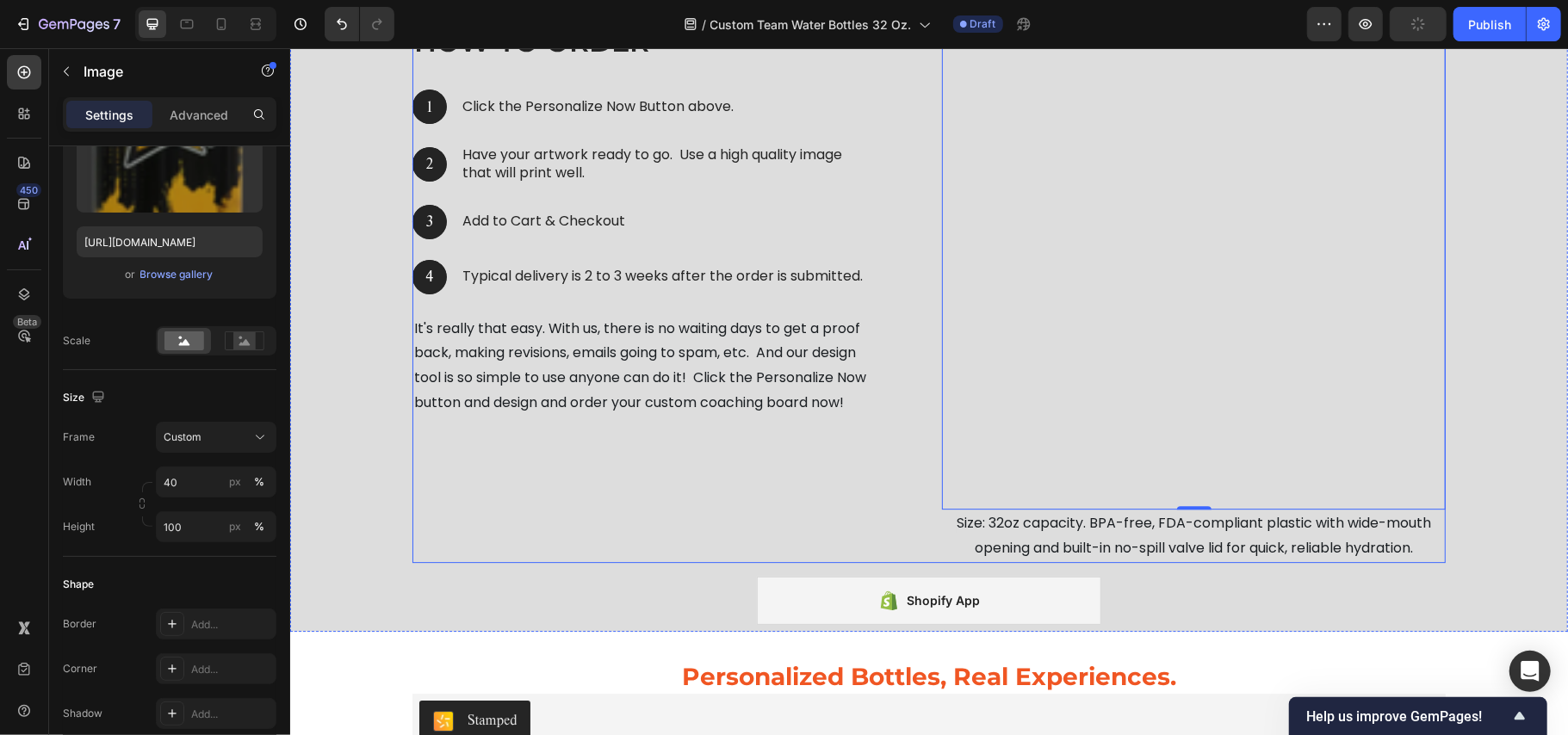
click at [621, 435] on div "How to Order Heading 1 Text Block Hero Banner Click the Personalize Now Button …" at bounding box center [663, 220] width 504 height 685
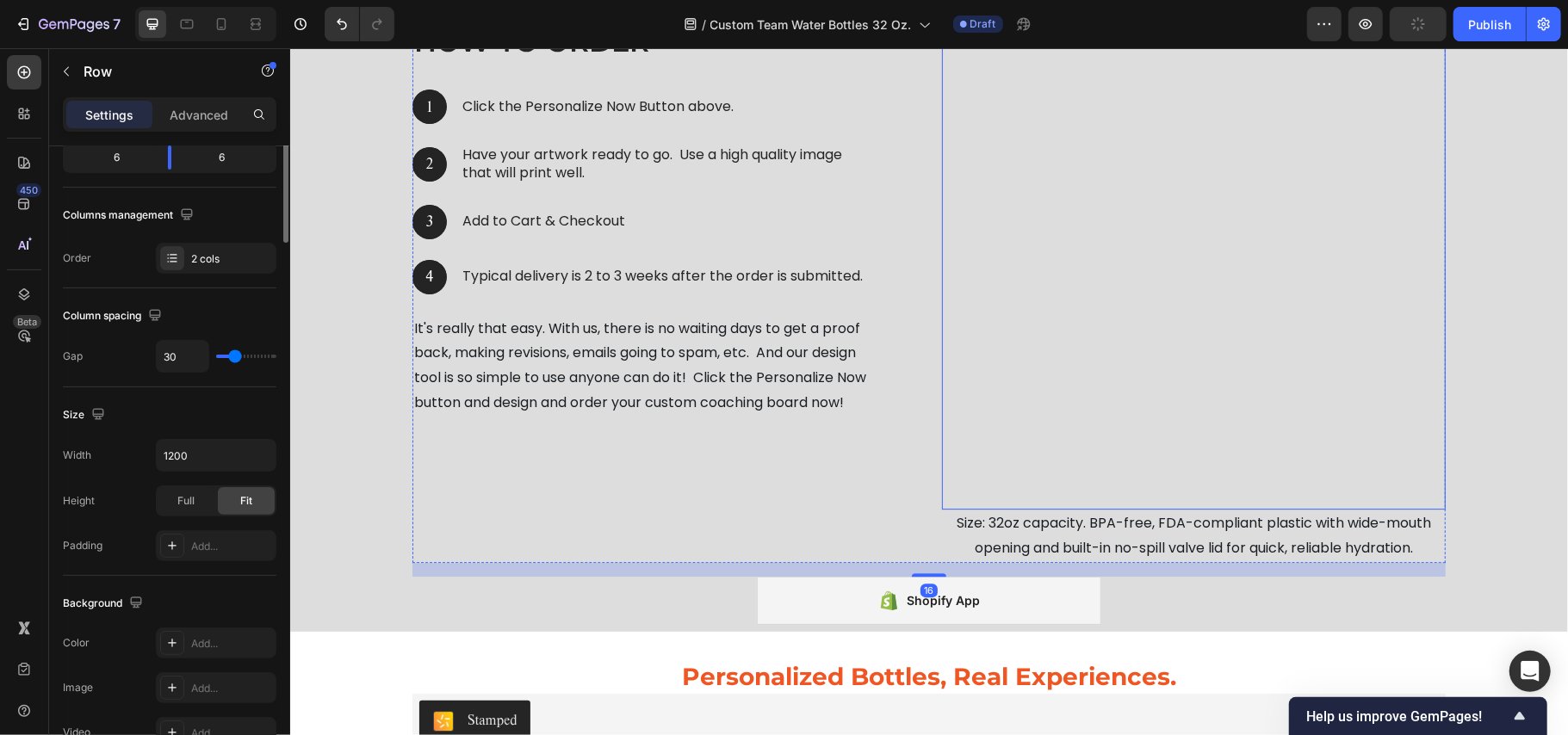
scroll to position [0, 0]
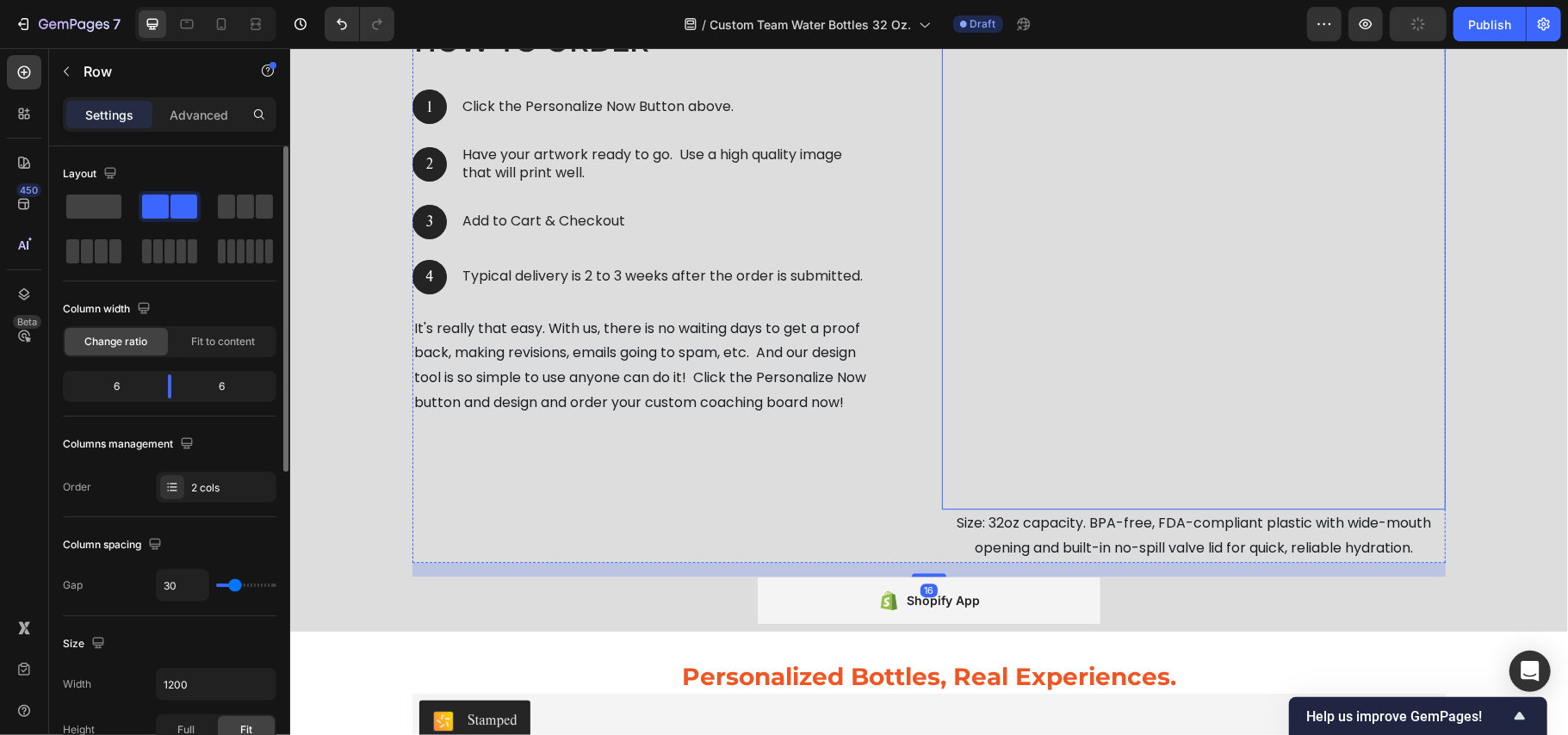
click at [1163, 252] on div at bounding box center [1193, 212] width 504 height 593
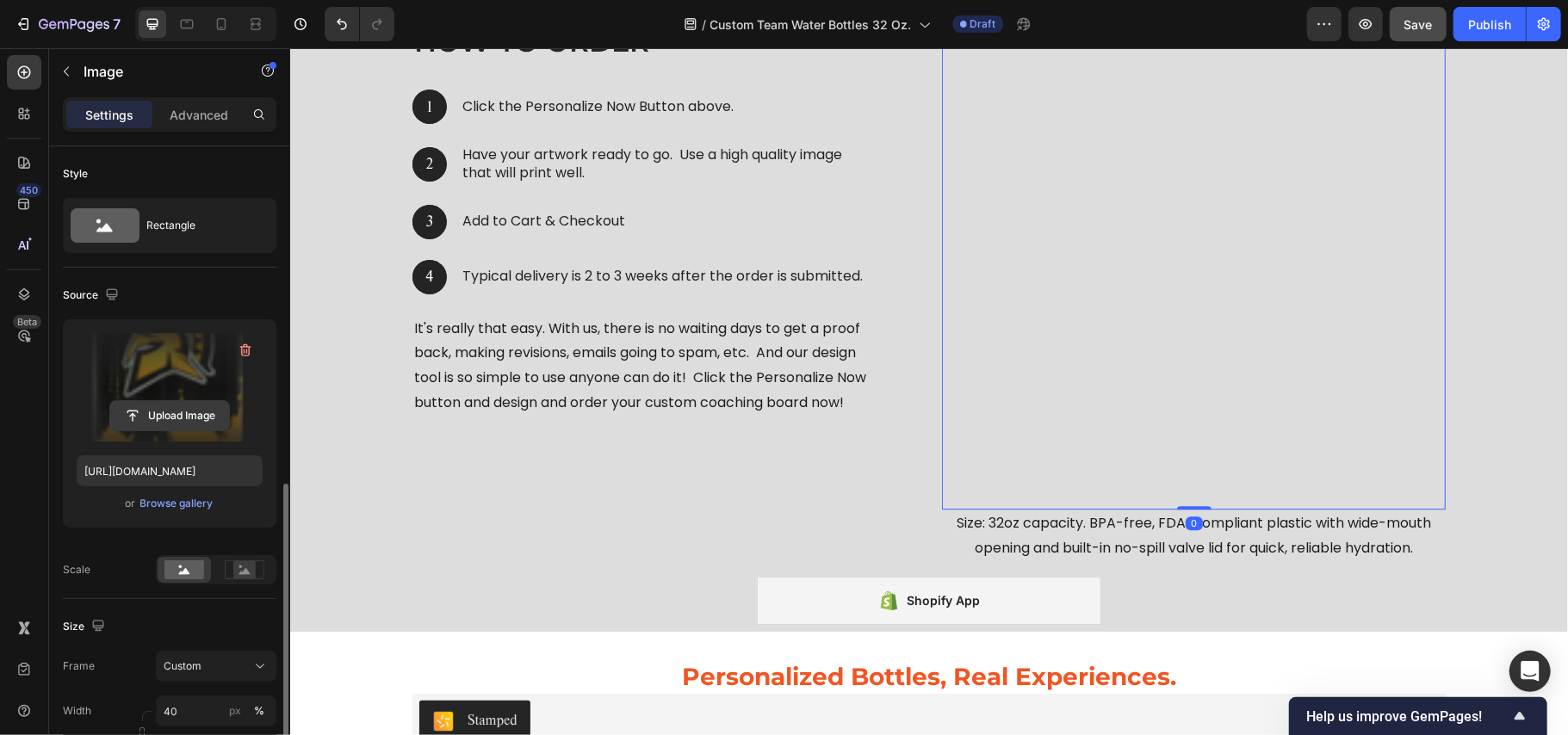
scroll to position [229, 0]
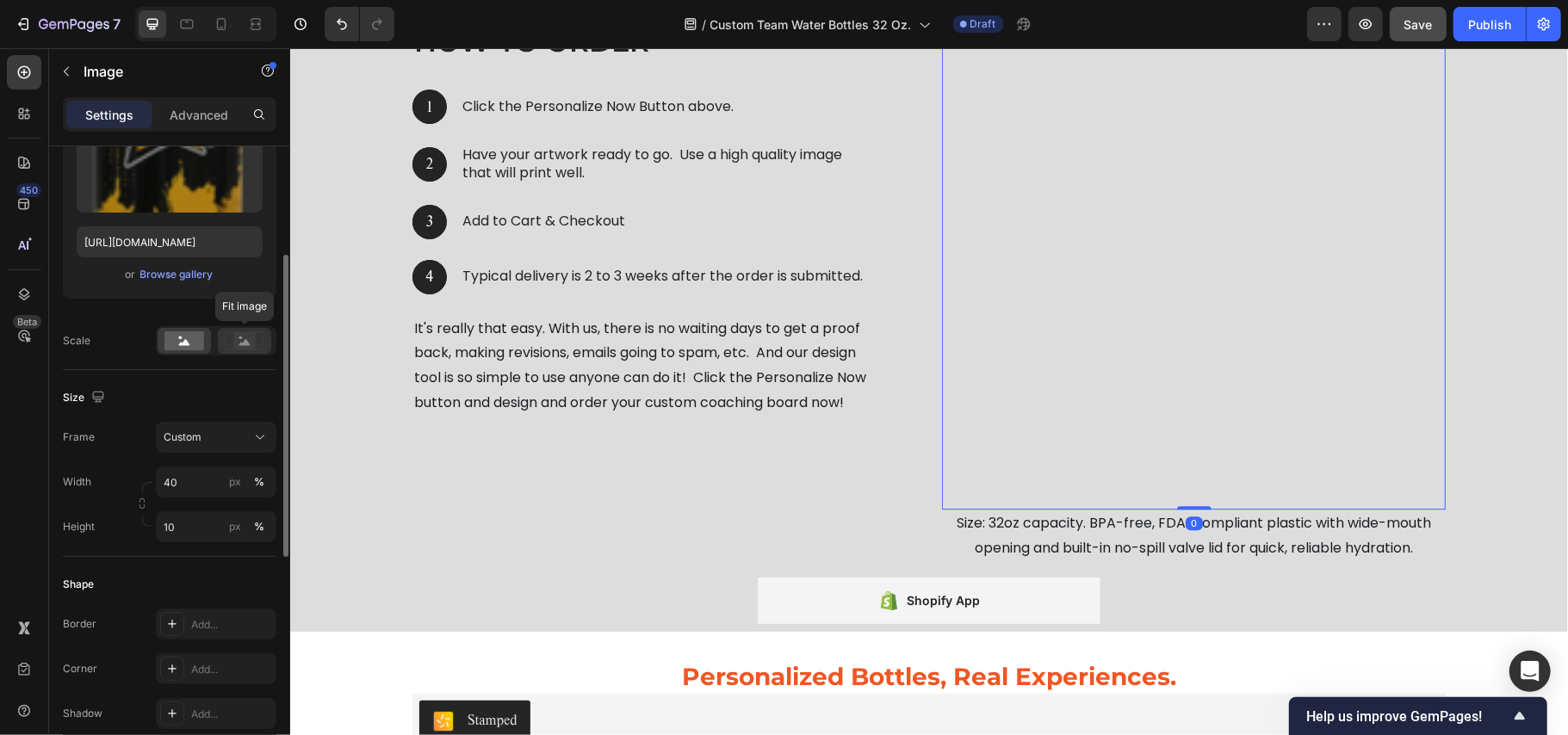
click at [243, 341] on rect at bounding box center [244, 341] width 22 height 17
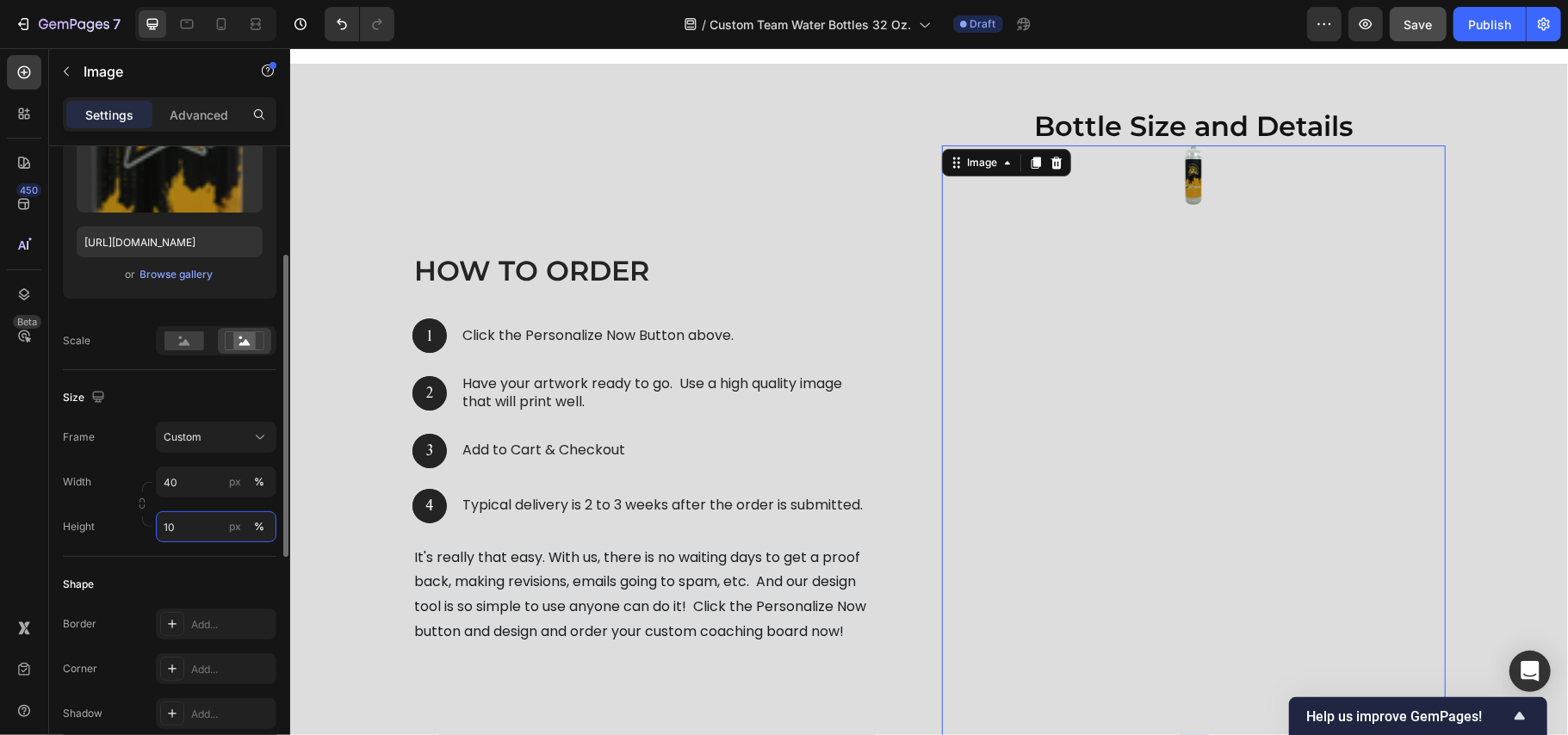
click at [180, 524] on input "10" at bounding box center [216, 527] width 121 height 31
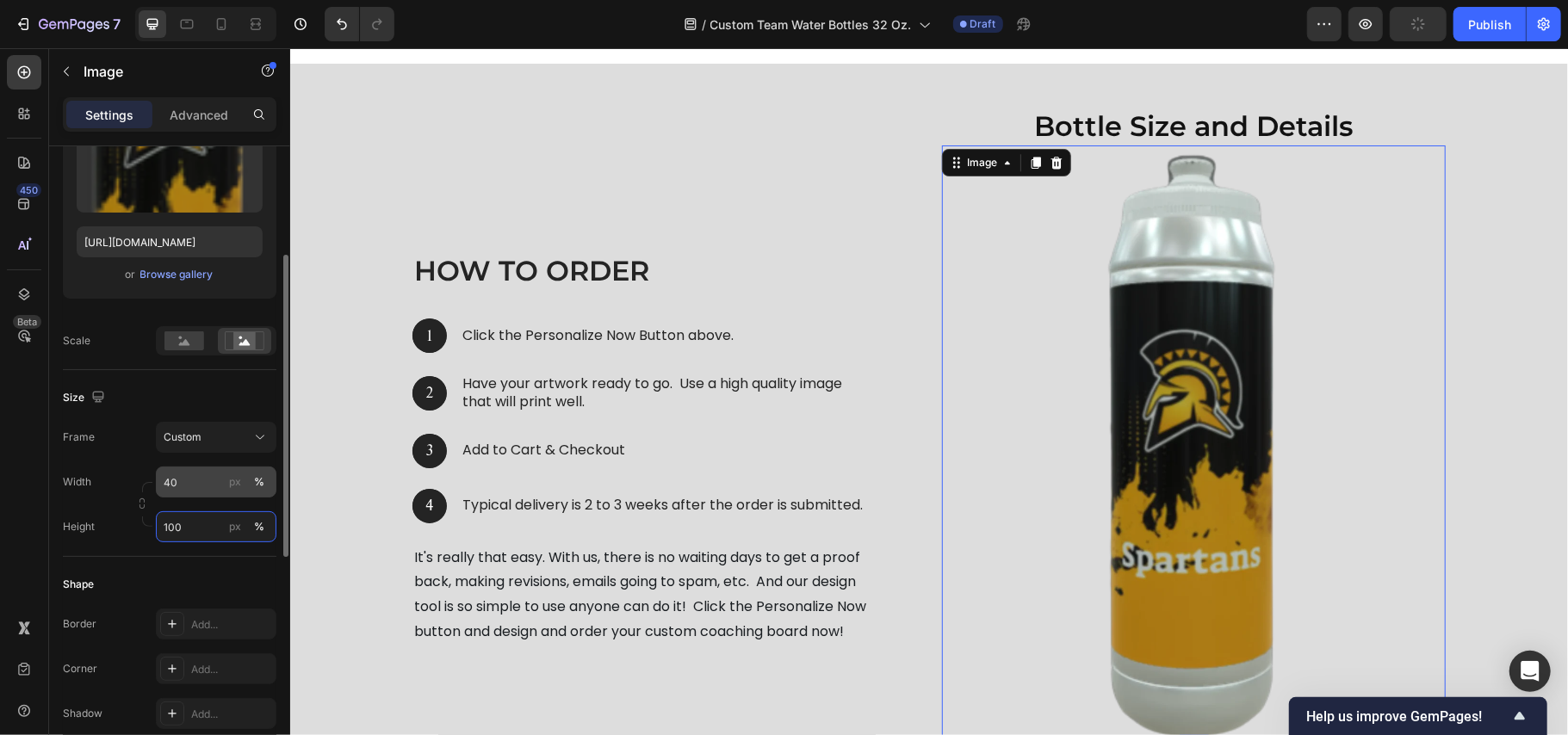
type input "100"
click at [171, 483] on input "40" at bounding box center [216, 482] width 121 height 31
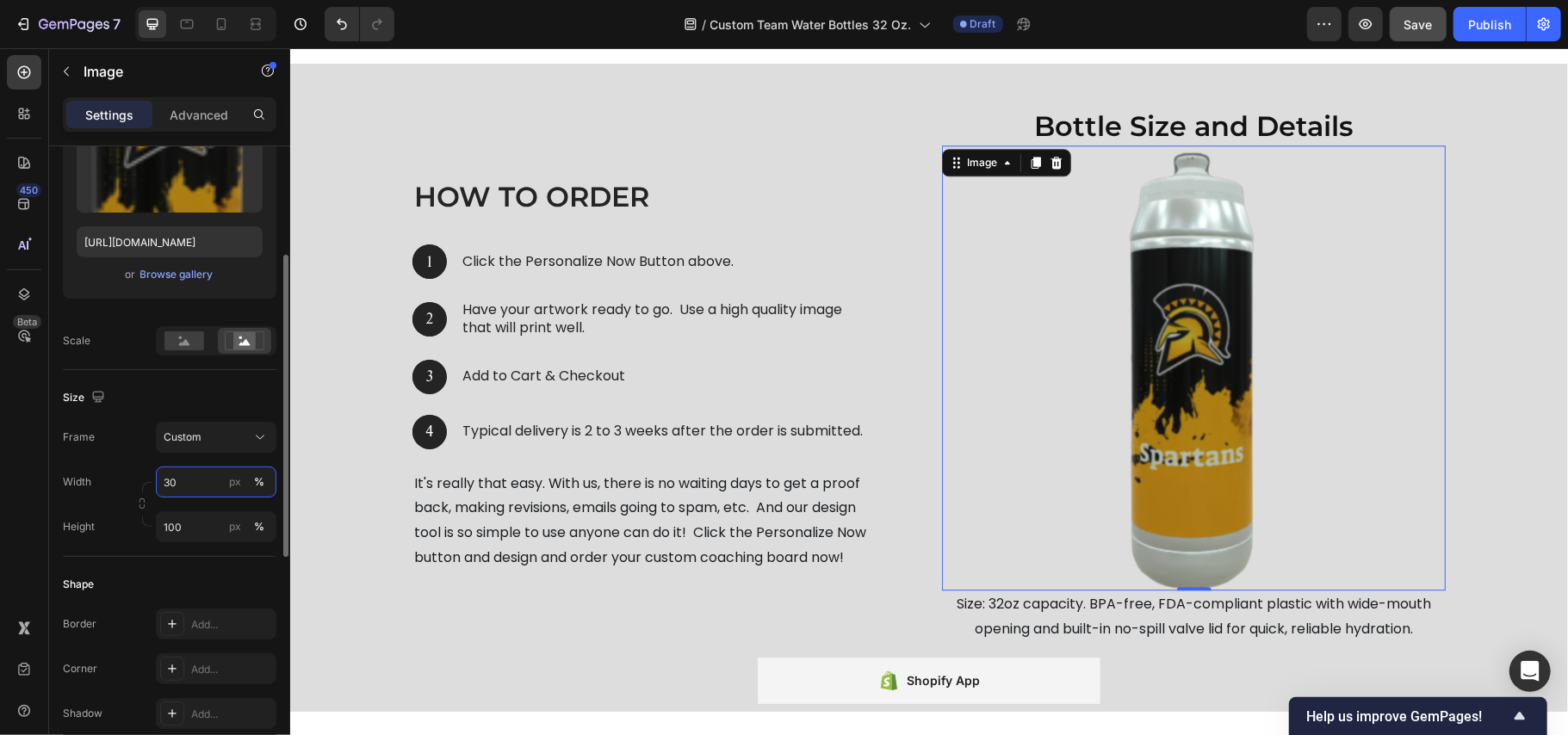
scroll to position [7948, 0]
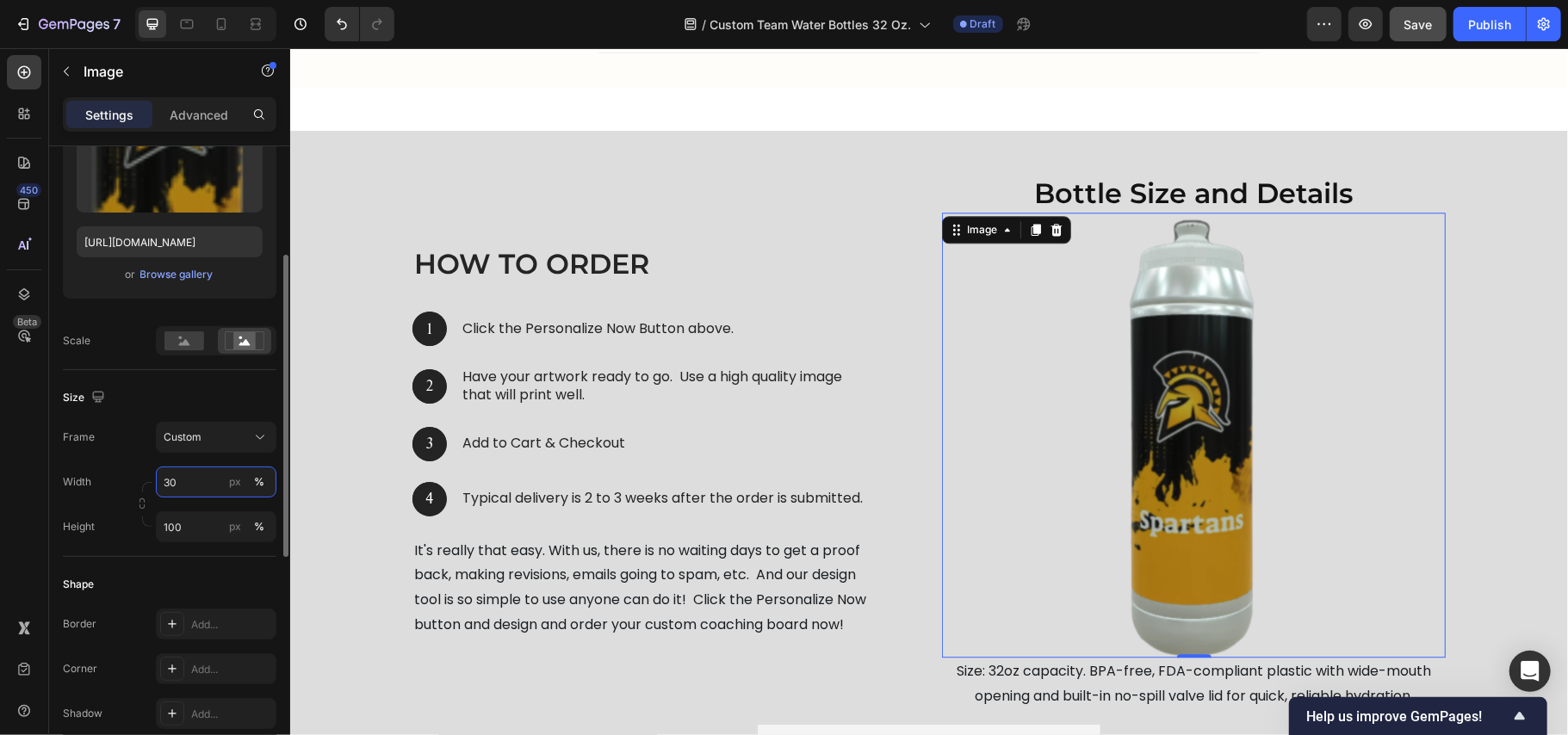
drag, startPoint x: 173, startPoint y: 483, endPoint x: 126, endPoint y: 483, distance: 47.0
click at [129, 483] on div "Width 30 px %" at bounding box center [170, 482] width 214 height 31
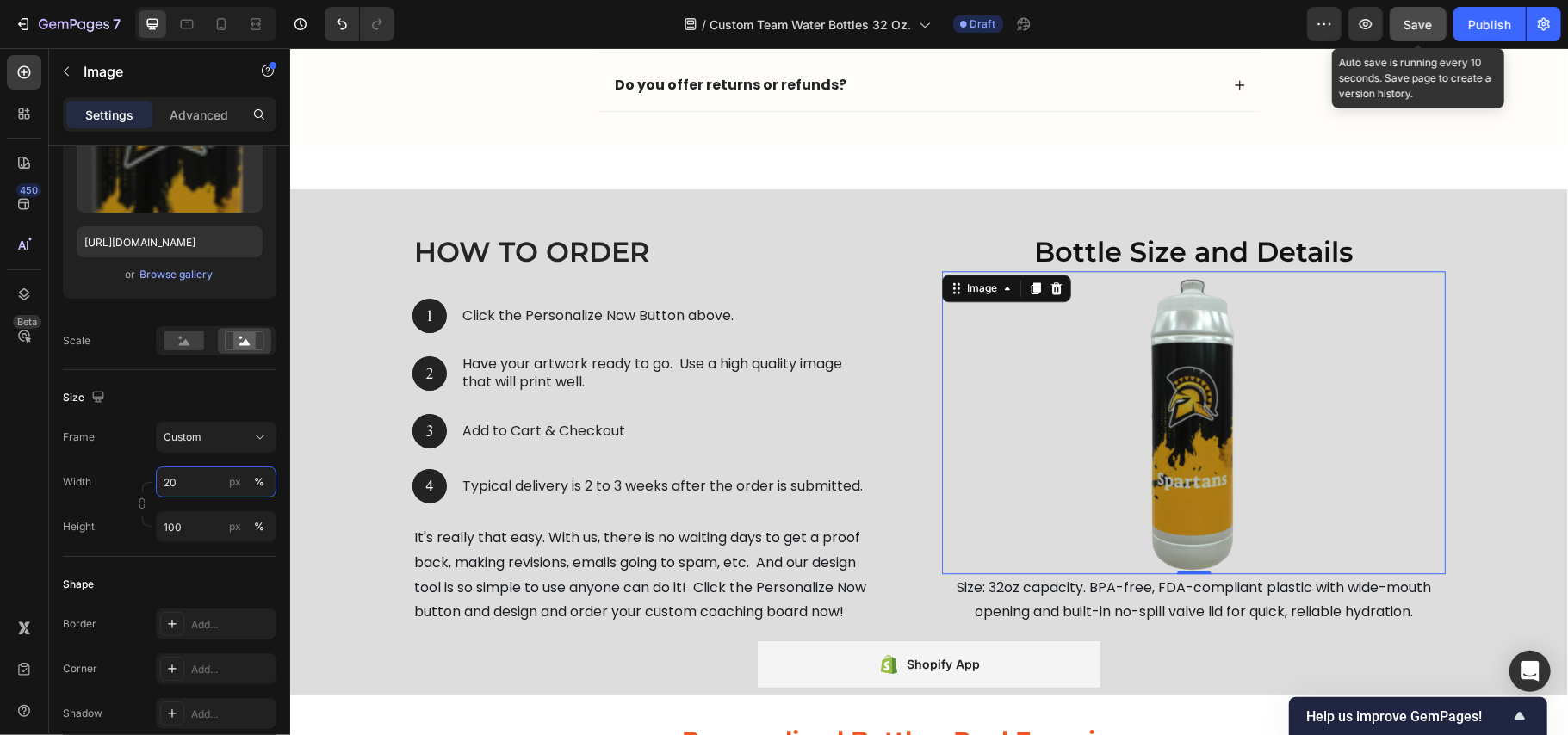
type input "20"
click at [1419, 28] on span "Save" at bounding box center [1419, 24] width 29 height 14
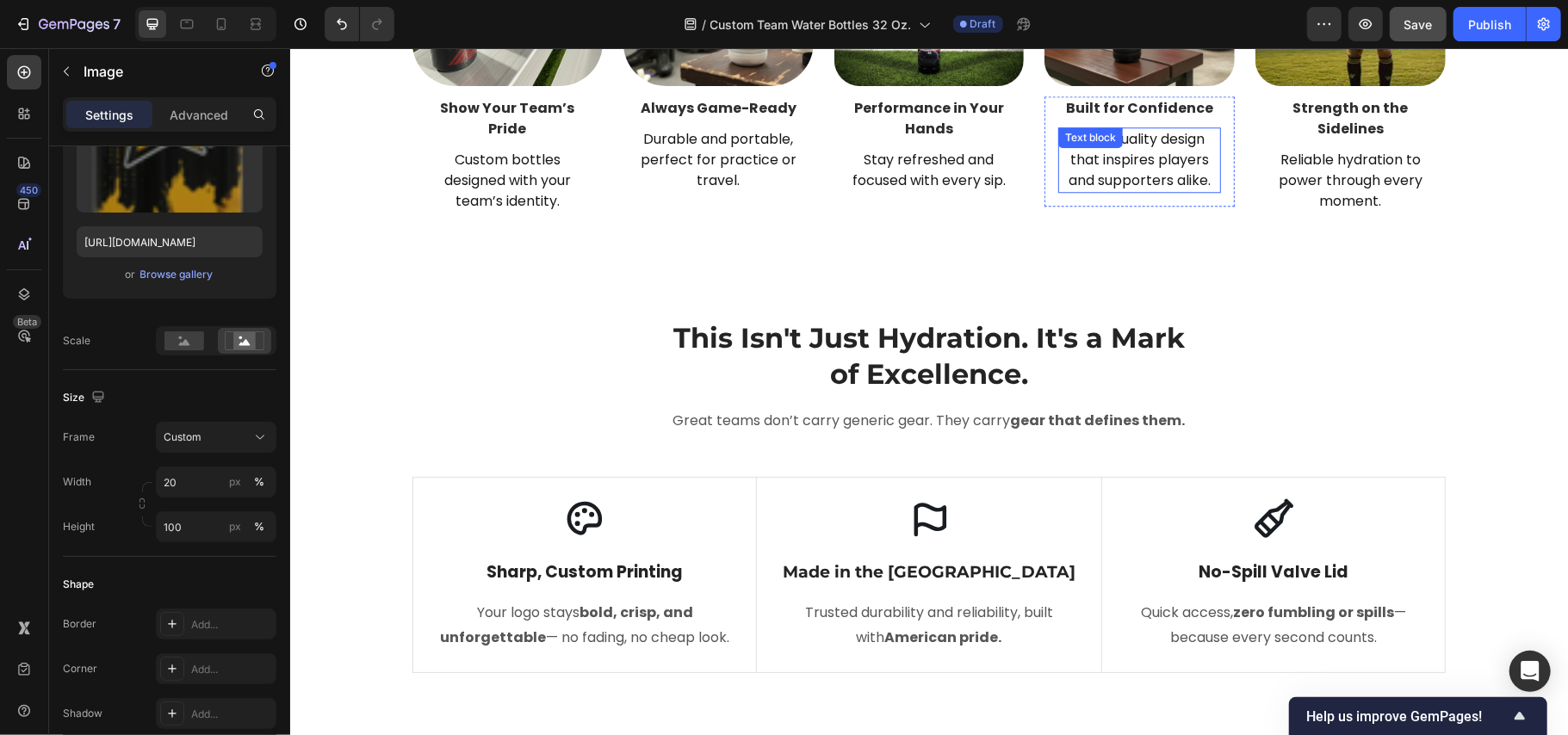
scroll to position [3367, 0]
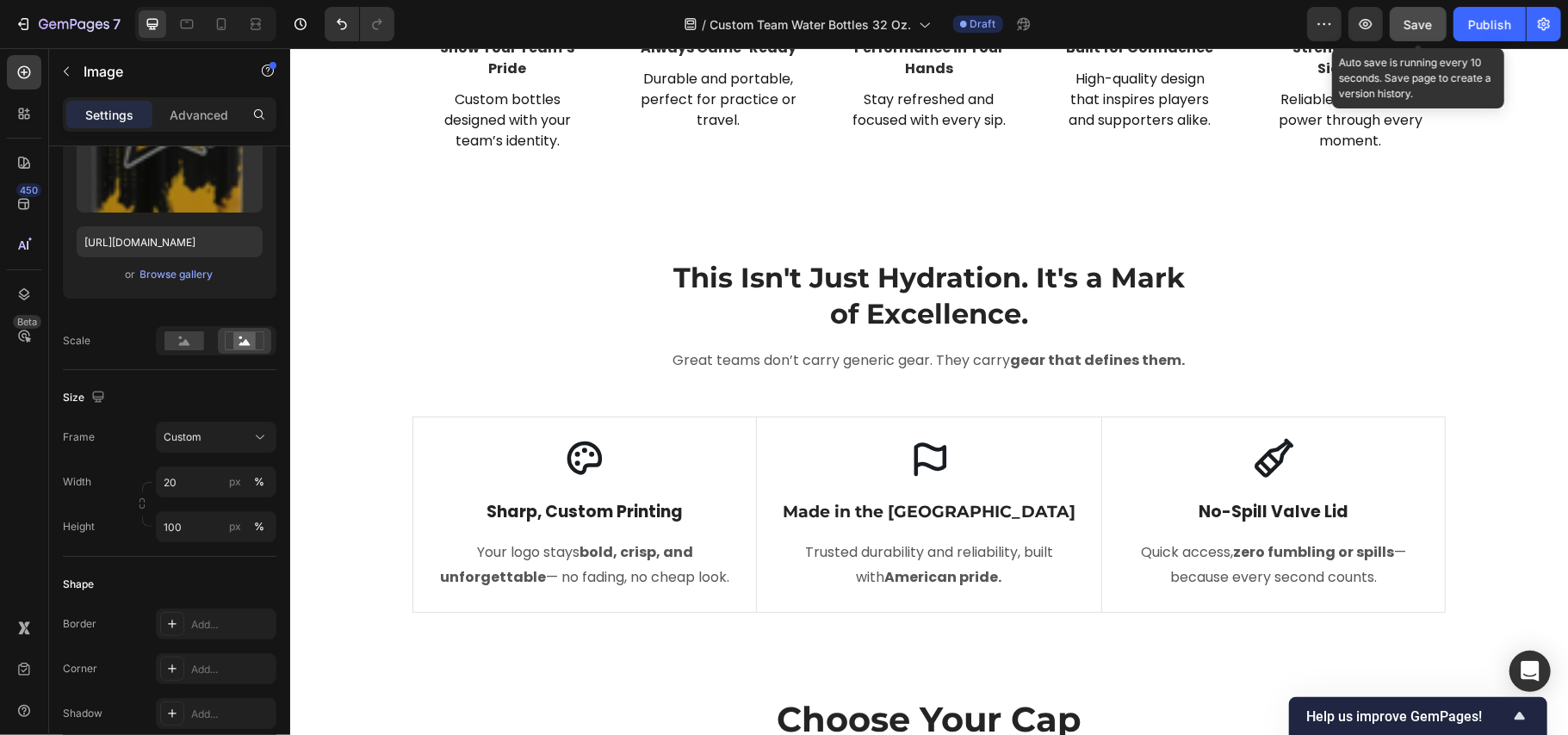
click at [1416, 28] on span "Save" at bounding box center [1419, 24] width 29 height 14
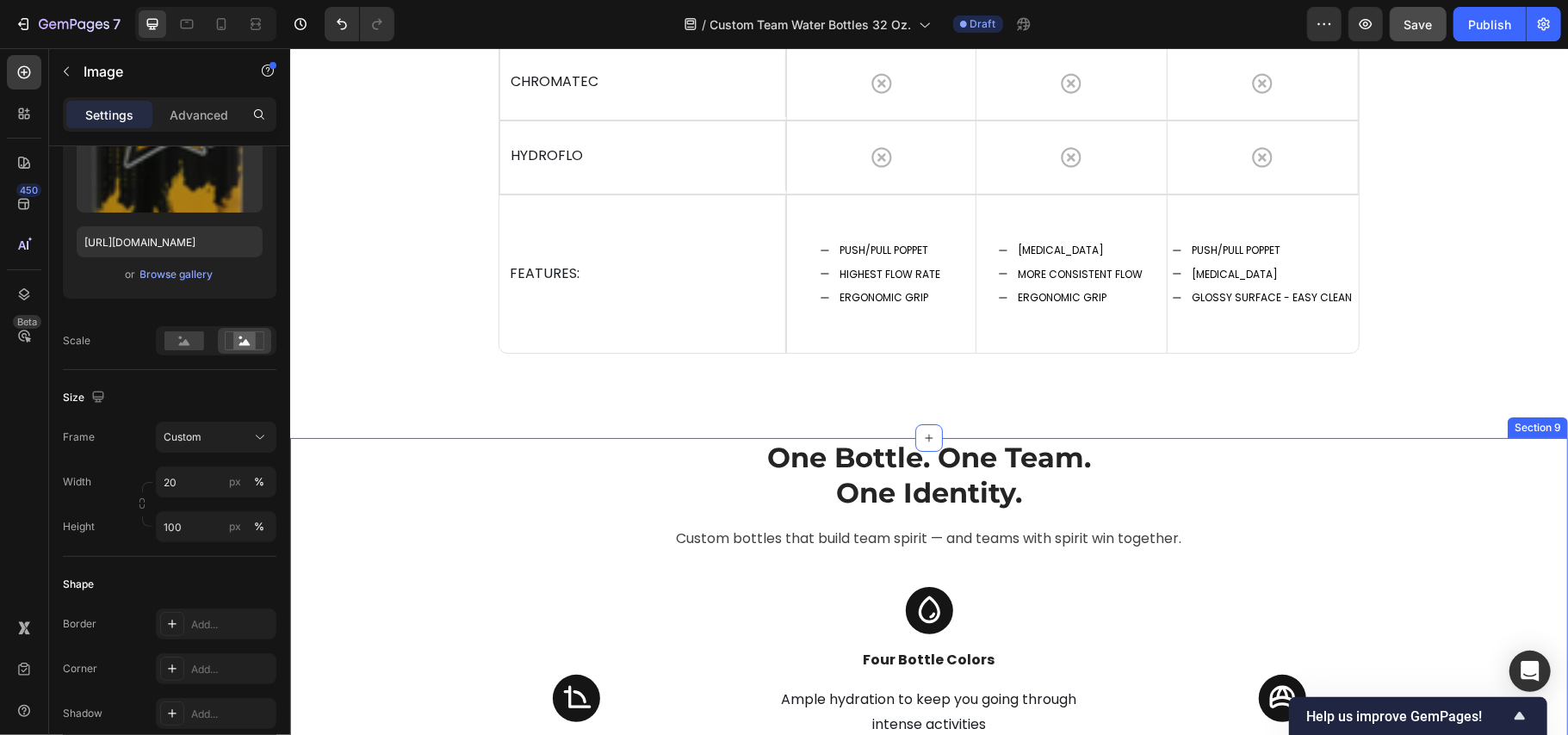
scroll to position [4517, 0]
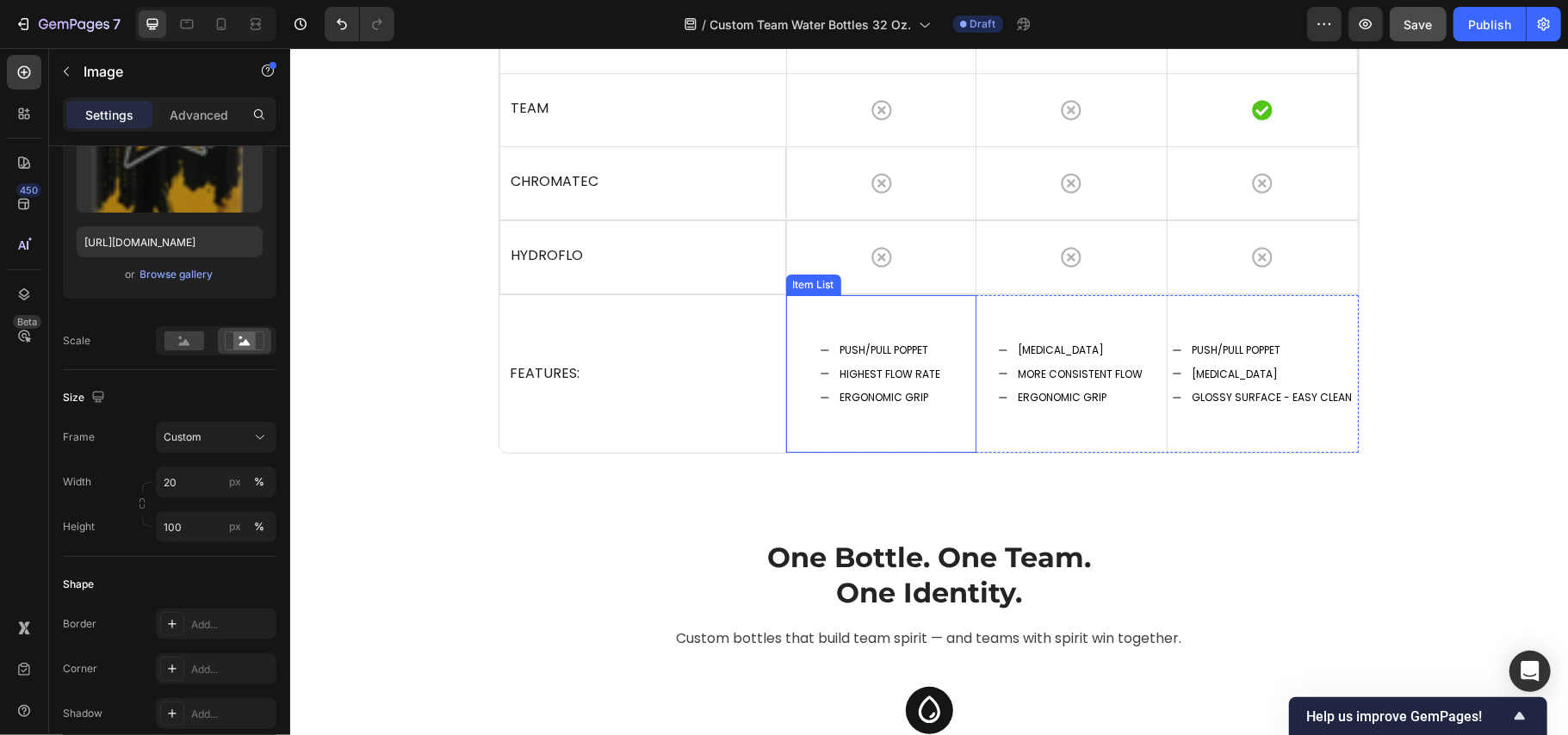
click at [870, 359] on p "PUSH/PULL POPPET" at bounding box center [889, 350] width 101 height 19
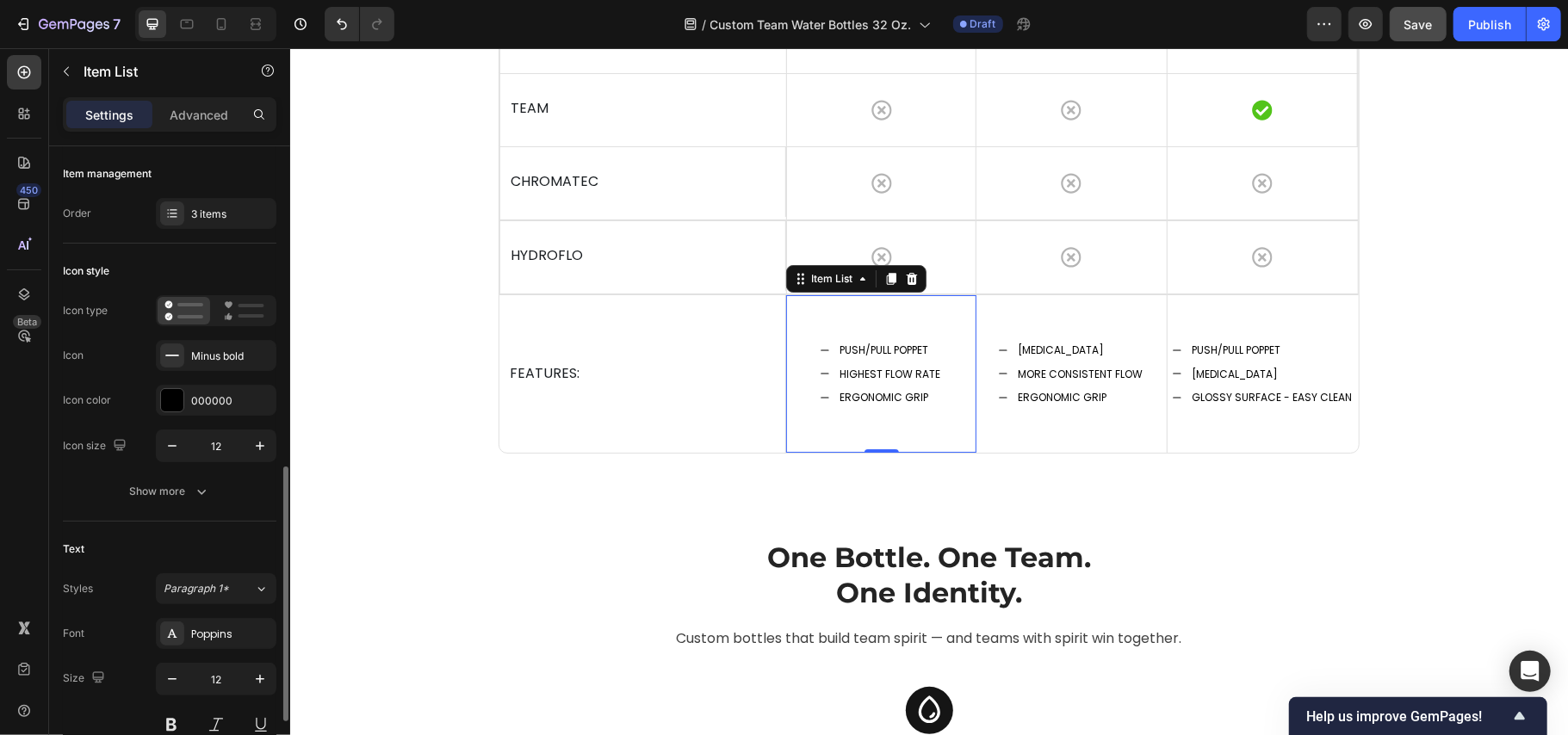
scroll to position [229, 0]
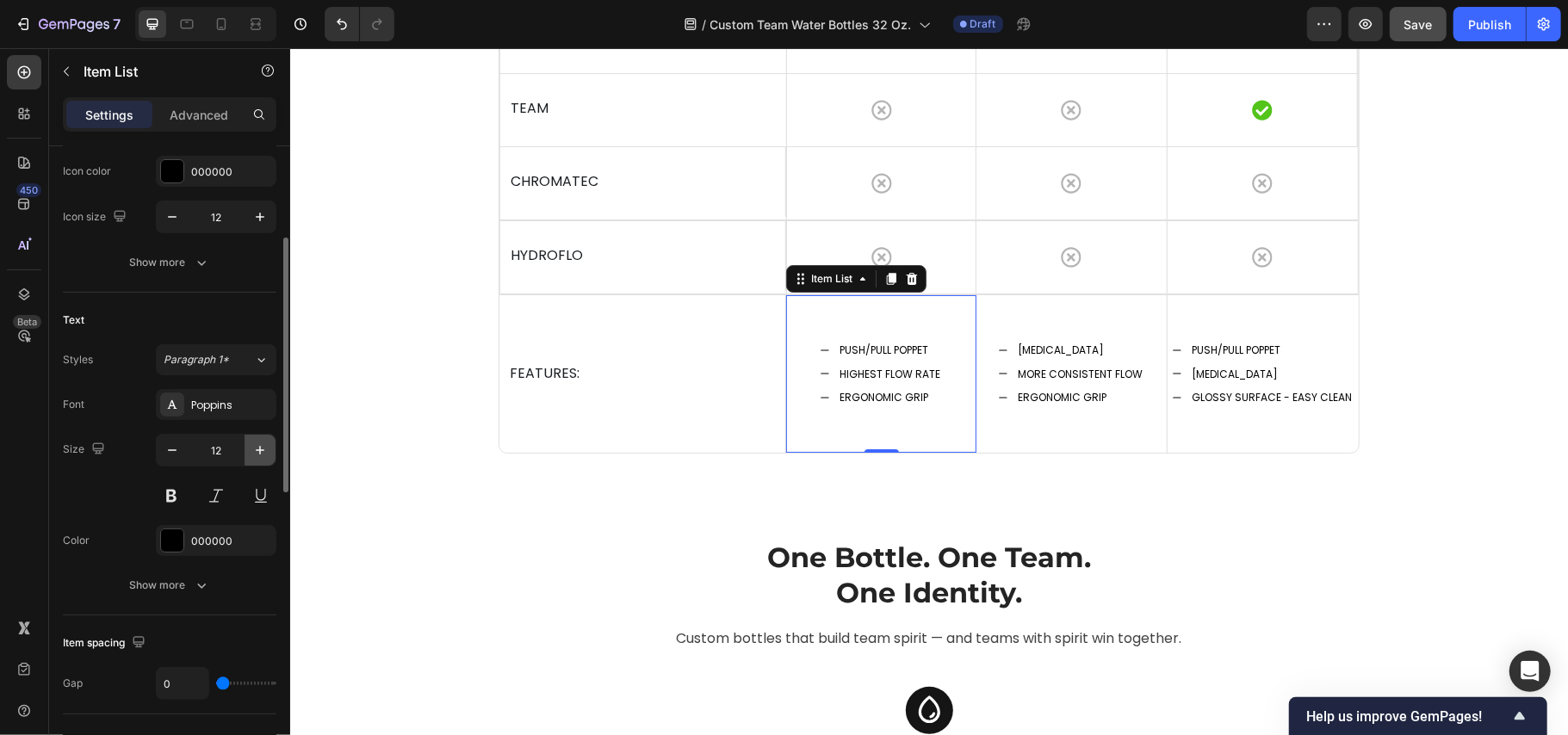
click at [251, 453] on icon "button" at bounding box center [260, 450] width 17 height 17
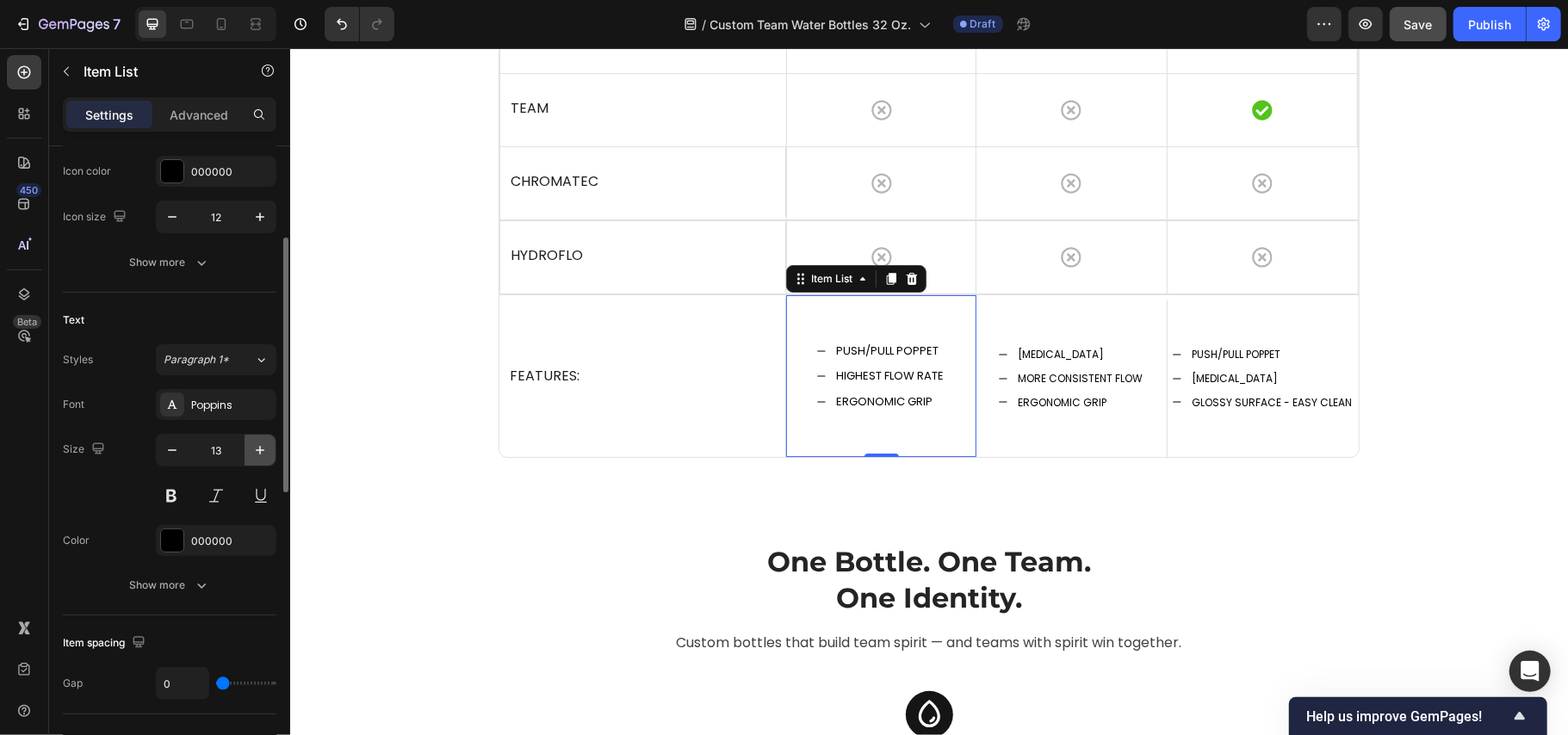
click at [251, 453] on icon "button" at bounding box center [260, 450] width 17 height 17
type input "14"
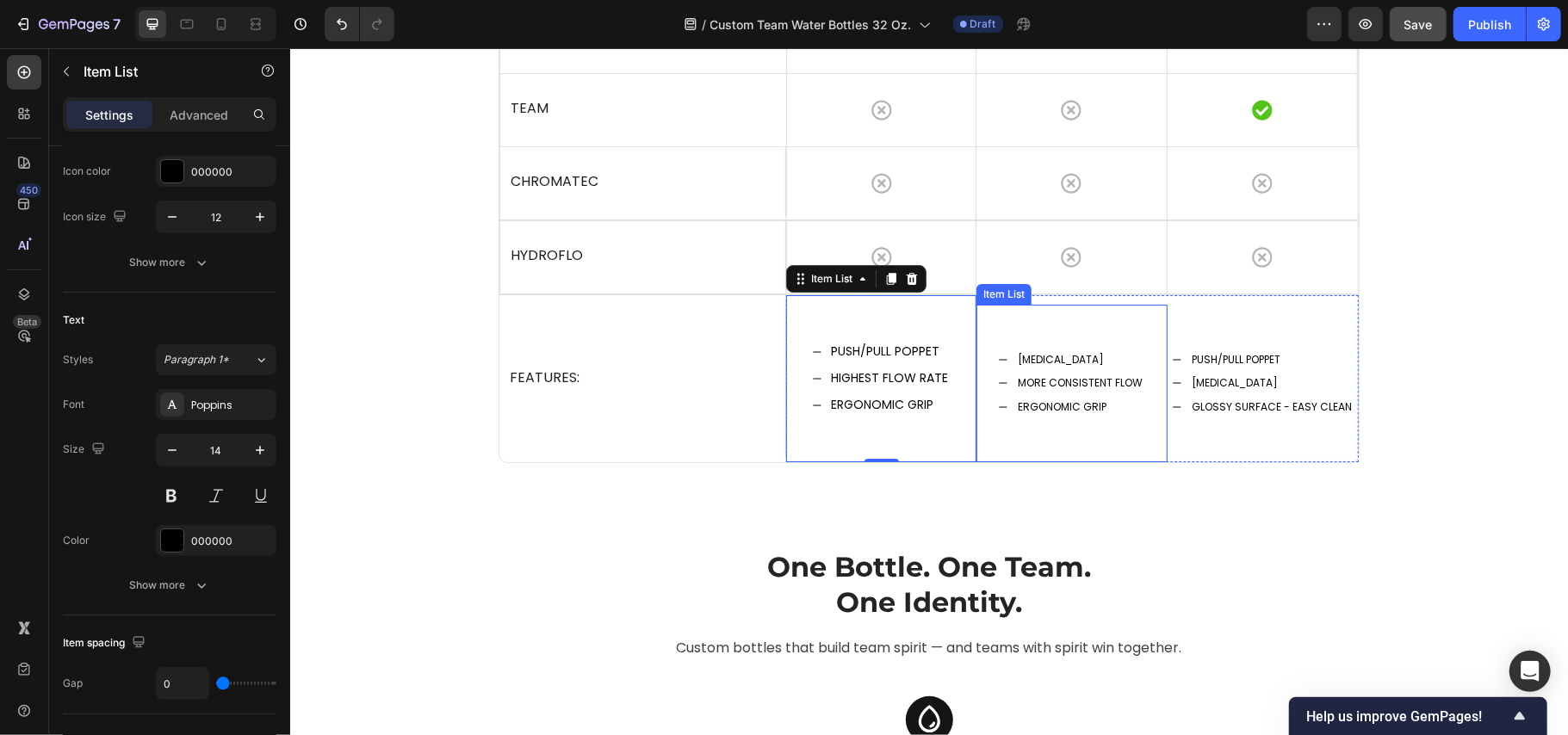
click at [1076, 416] on p "ERGONOMIC GRIP" at bounding box center [1080, 407] width 125 height 19
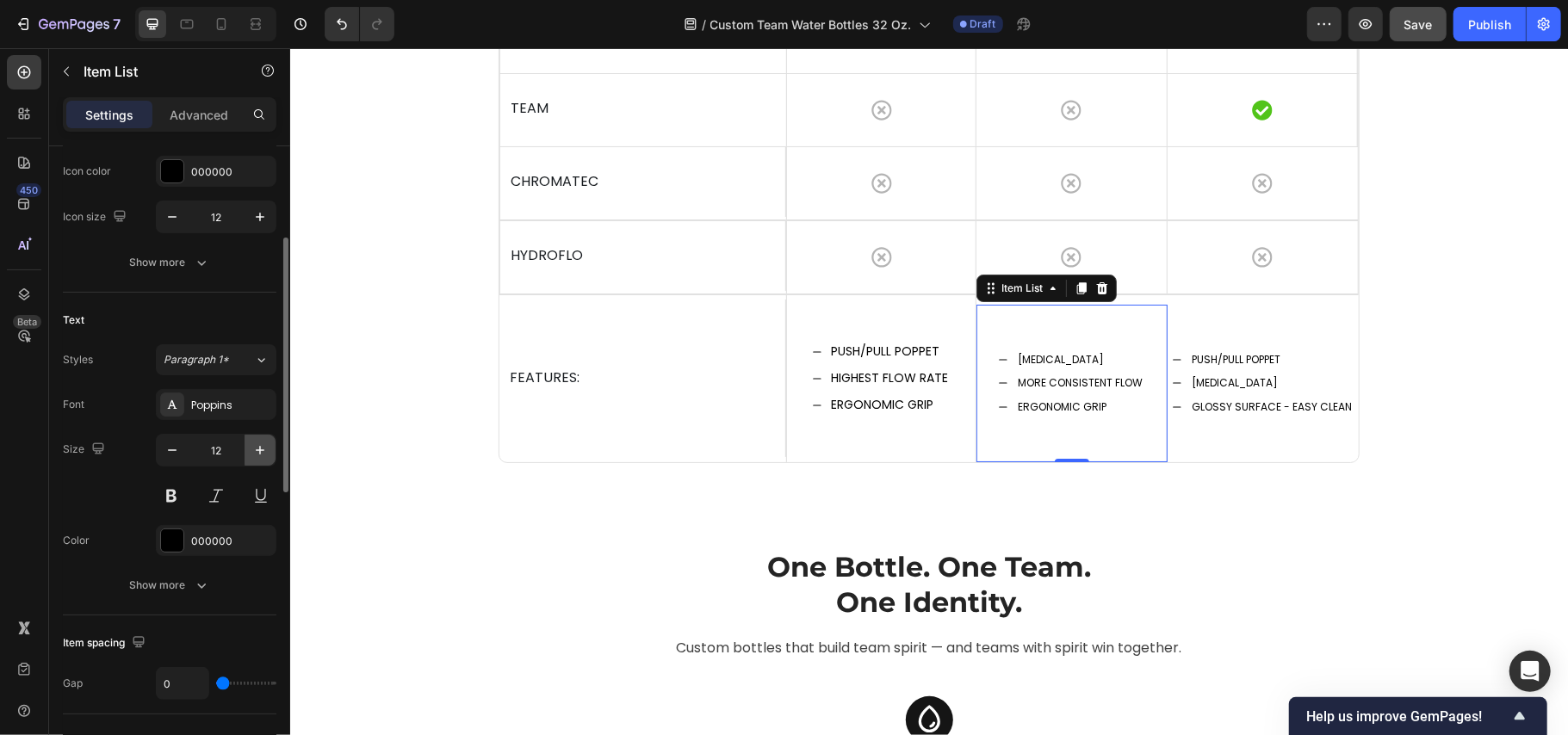
click at [258, 459] on icon "button" at bounding box center [260, 450] width 17 height 17
type input "14"
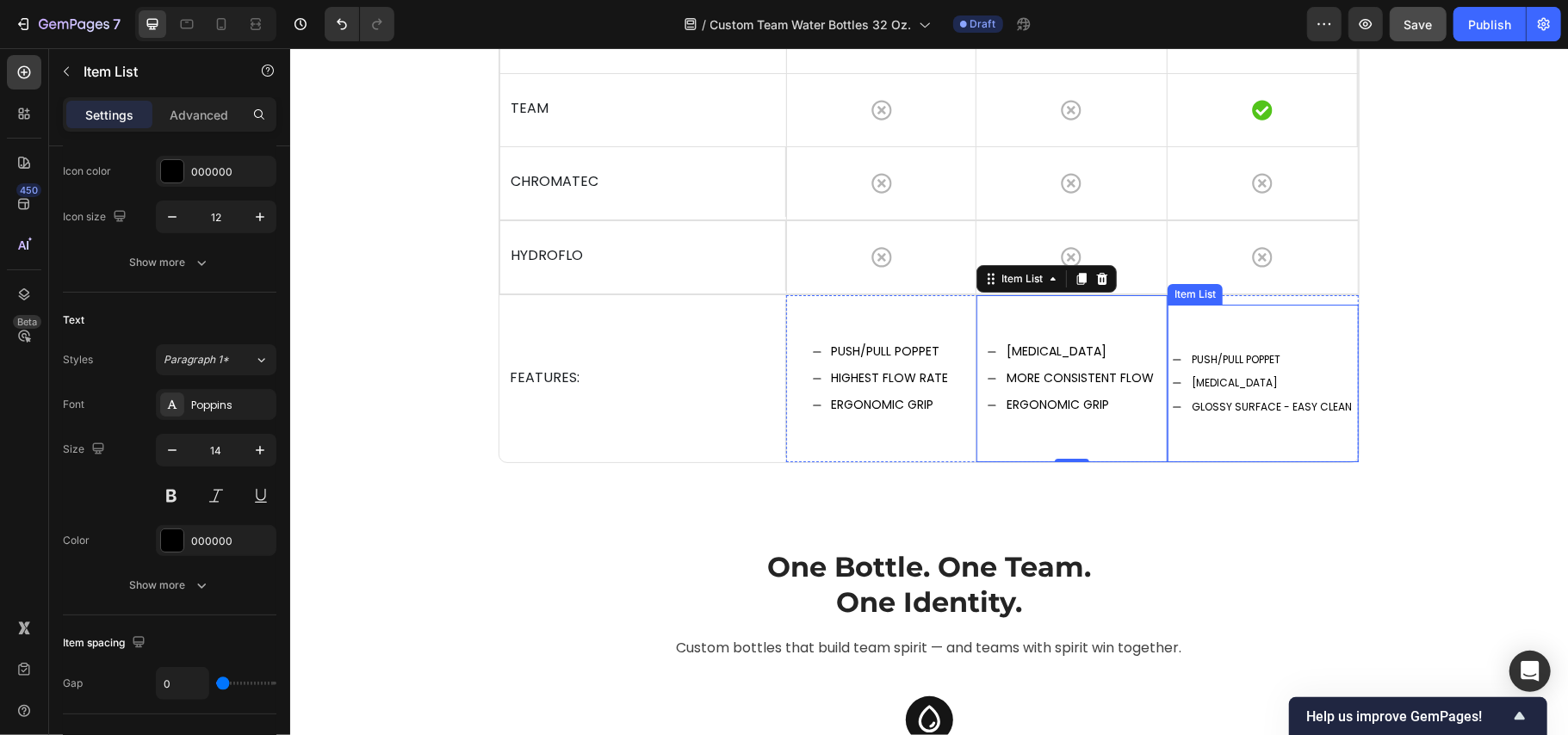
click at [1215, 368] on p "PUSH/PULL POPPET" at bounding box center [1271, 359] width 160 height 19
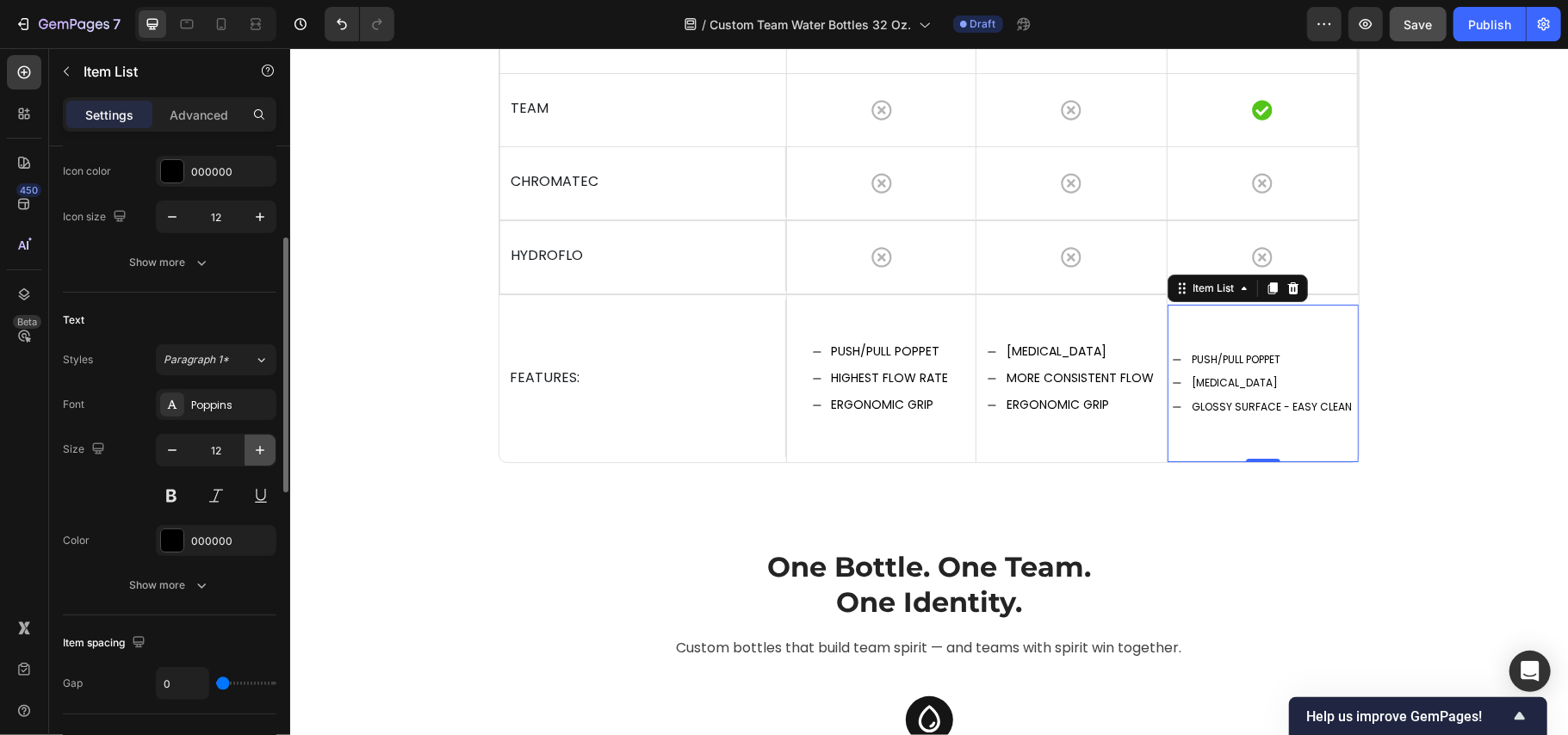
click at [265, 462] on button "button" at bounding box center [260, 450] width 31 height 31
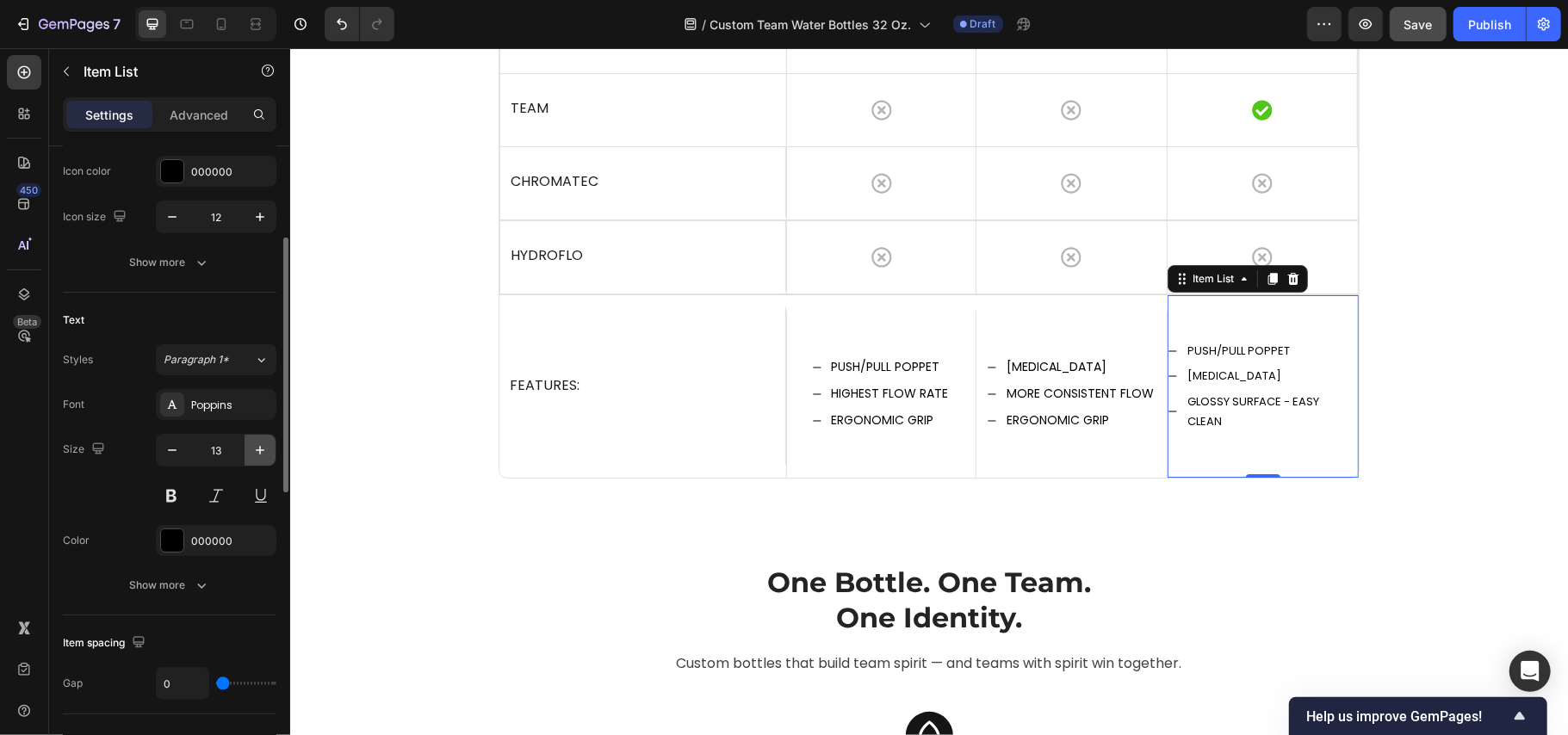
click at [265, 462] on button "button" at bounding box center [260, 450] width 31 height 31
type input "14"
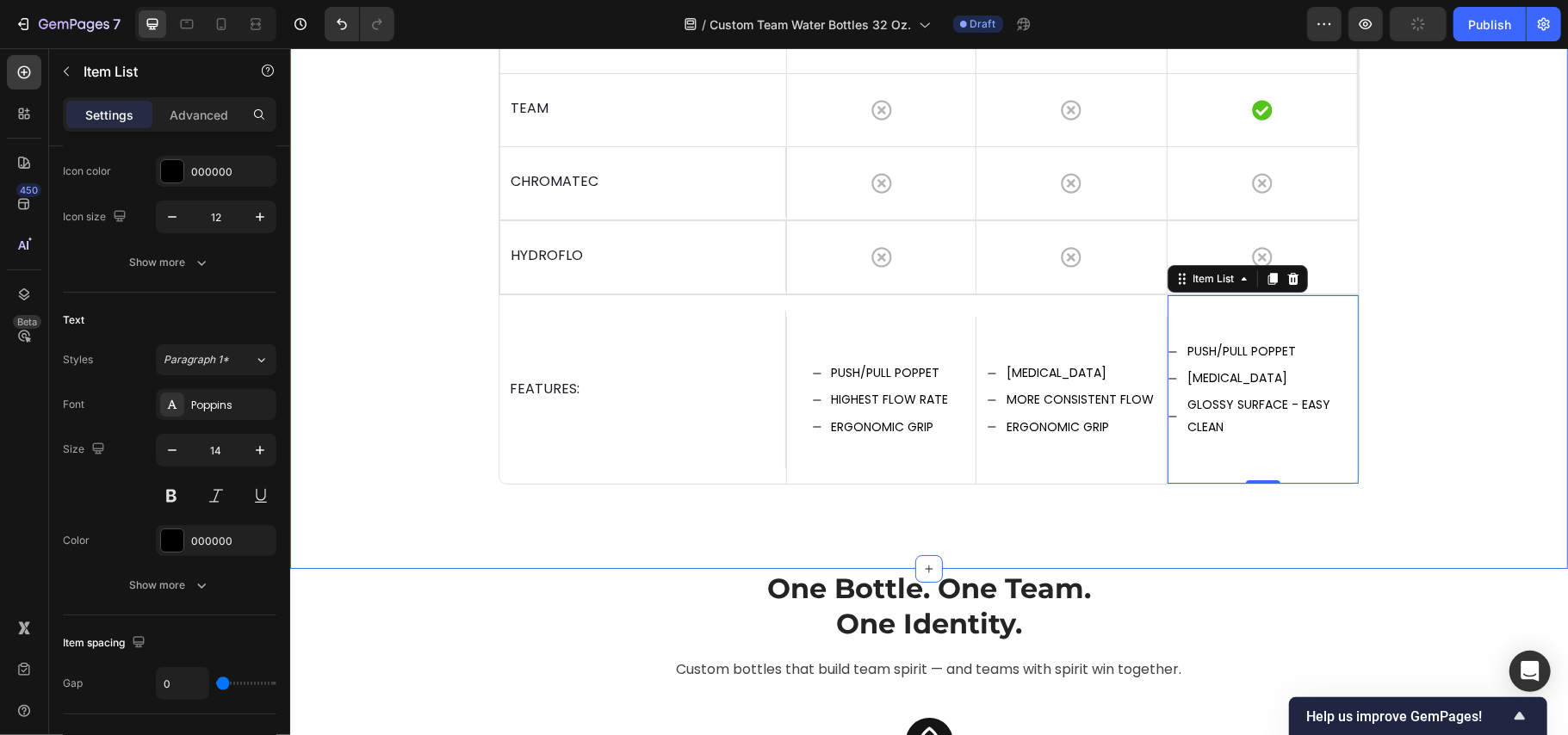
click at [1428, 349] on div "Choose Your Cap Heading Drop element here Image MOFLO 2.0 Text block Image FIXY…" at bounding box center [928, 36] width 1252 height 979
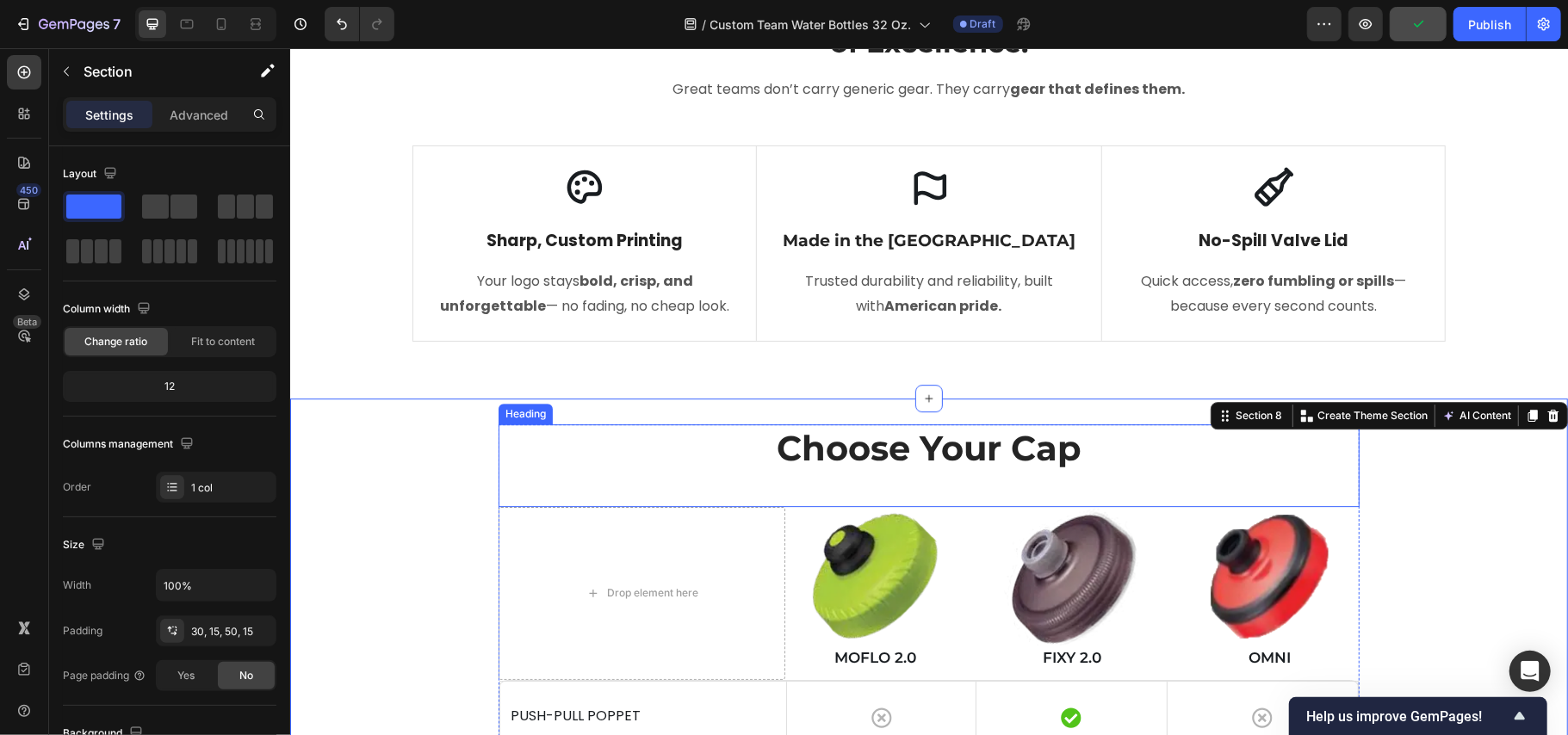
scroll to position [3443, 0]
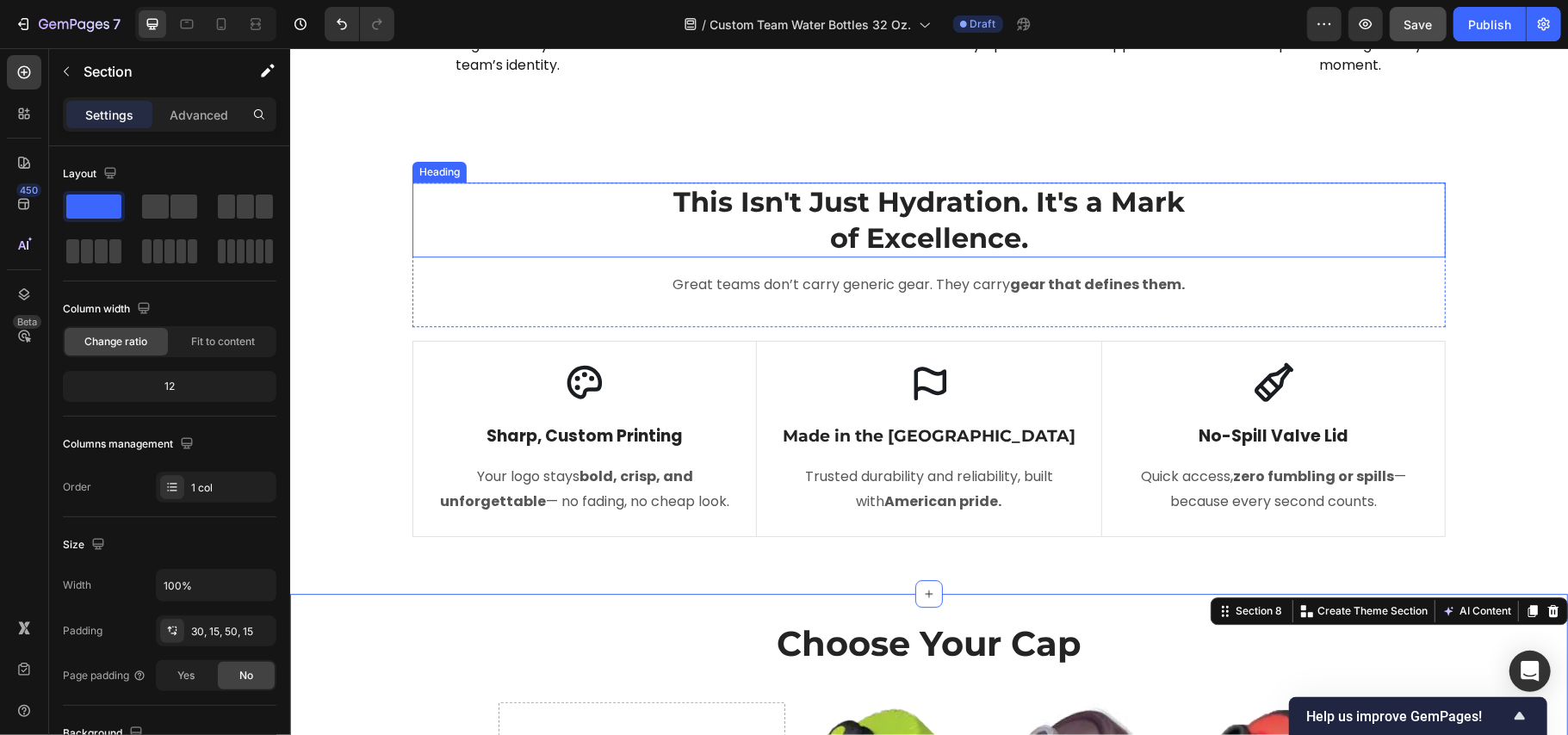
click at [894, 241] on h2 "This Isn't Just Hydration. It's a Mark of Excellence." at bounding box center [928, 219] width 517 height 75
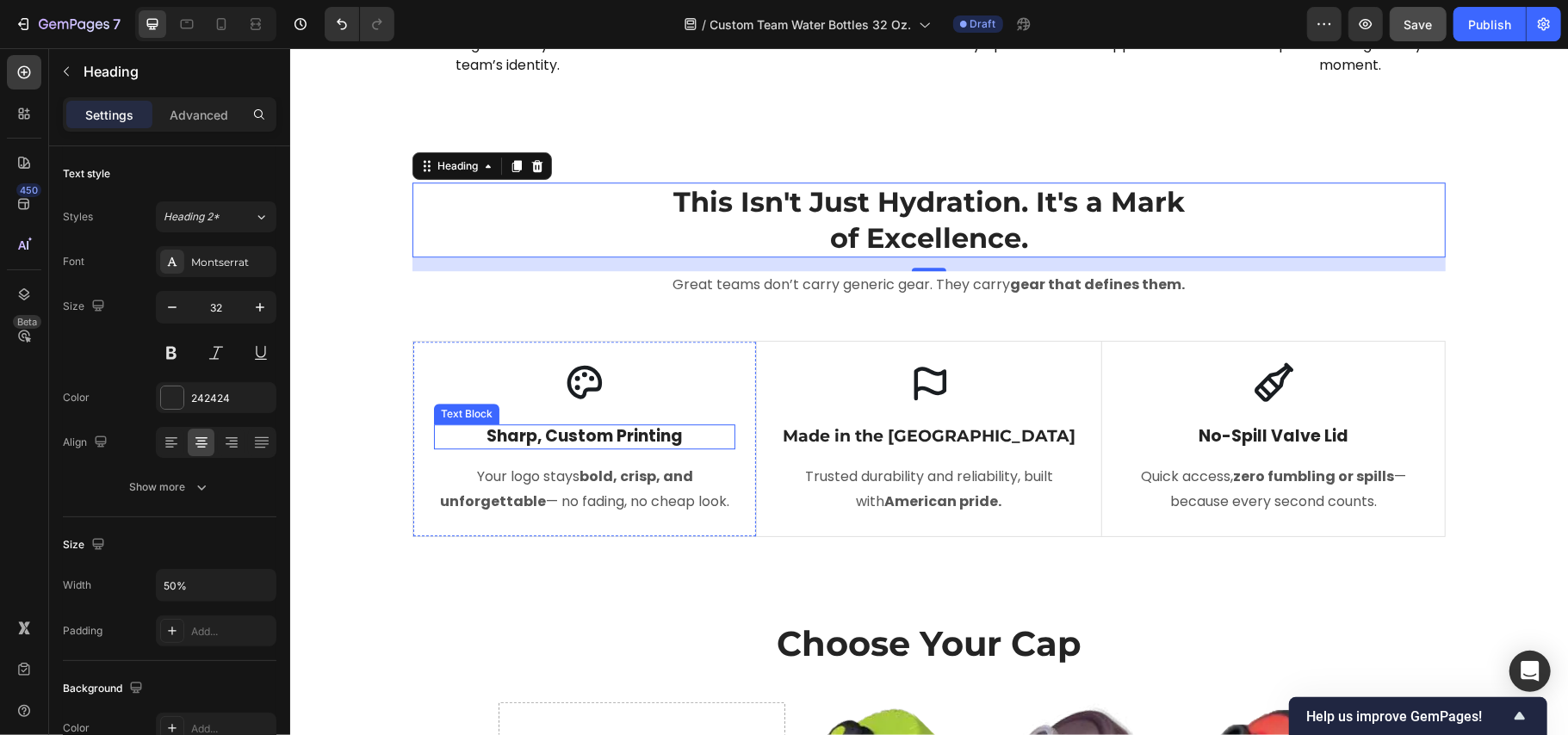
click at [559, 435] on p "Sharp, Custom Printing" at bounding box center [583, 436] width 298 height 21
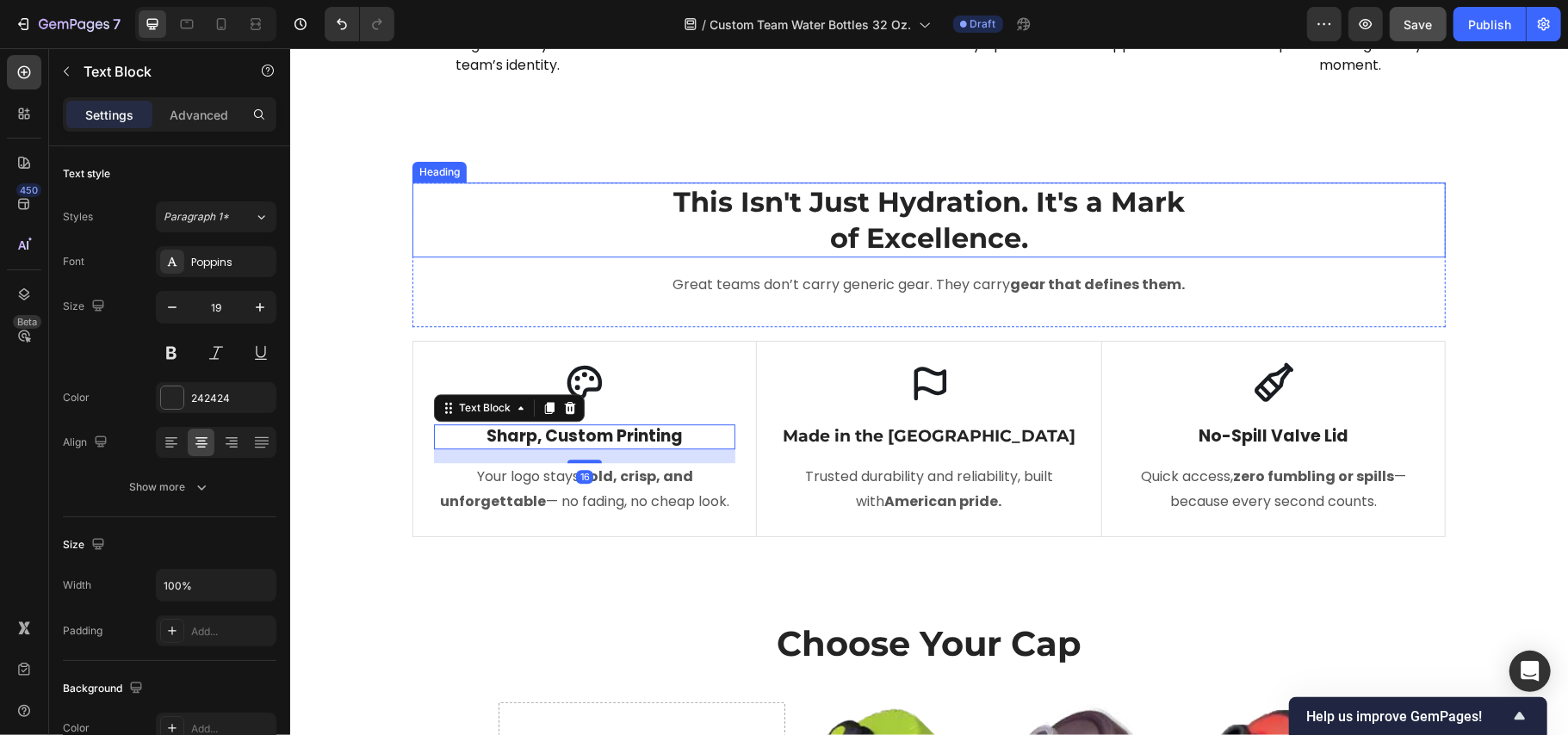
click at [869, 209] on h2 "This Isn't Just Hydration. It's a Mark of Excellence." at bounding box center [928, 219] width 517 height 75
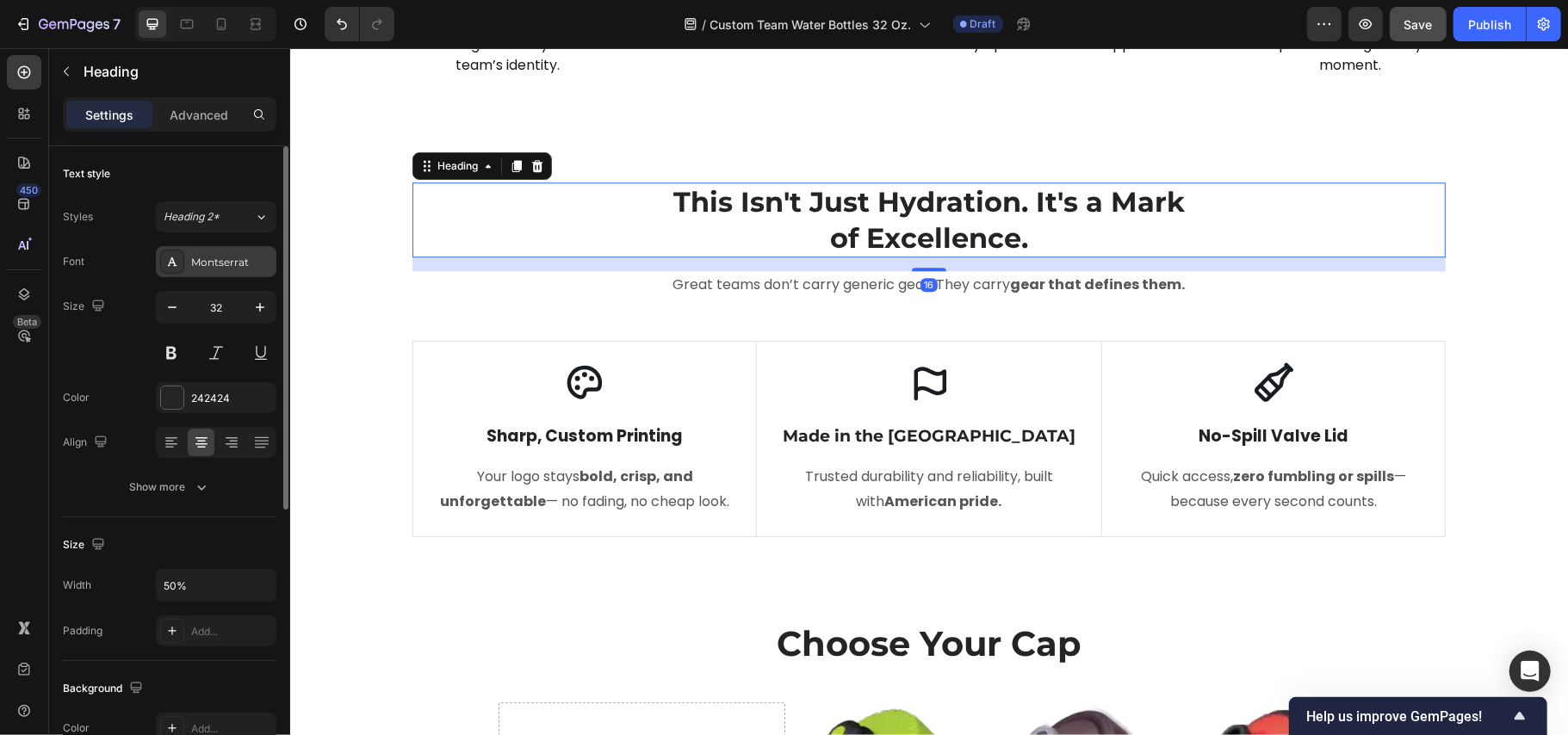
click at [219, 258] on div "Montserrat" at bounding box center [231, 263] width 81 height 15
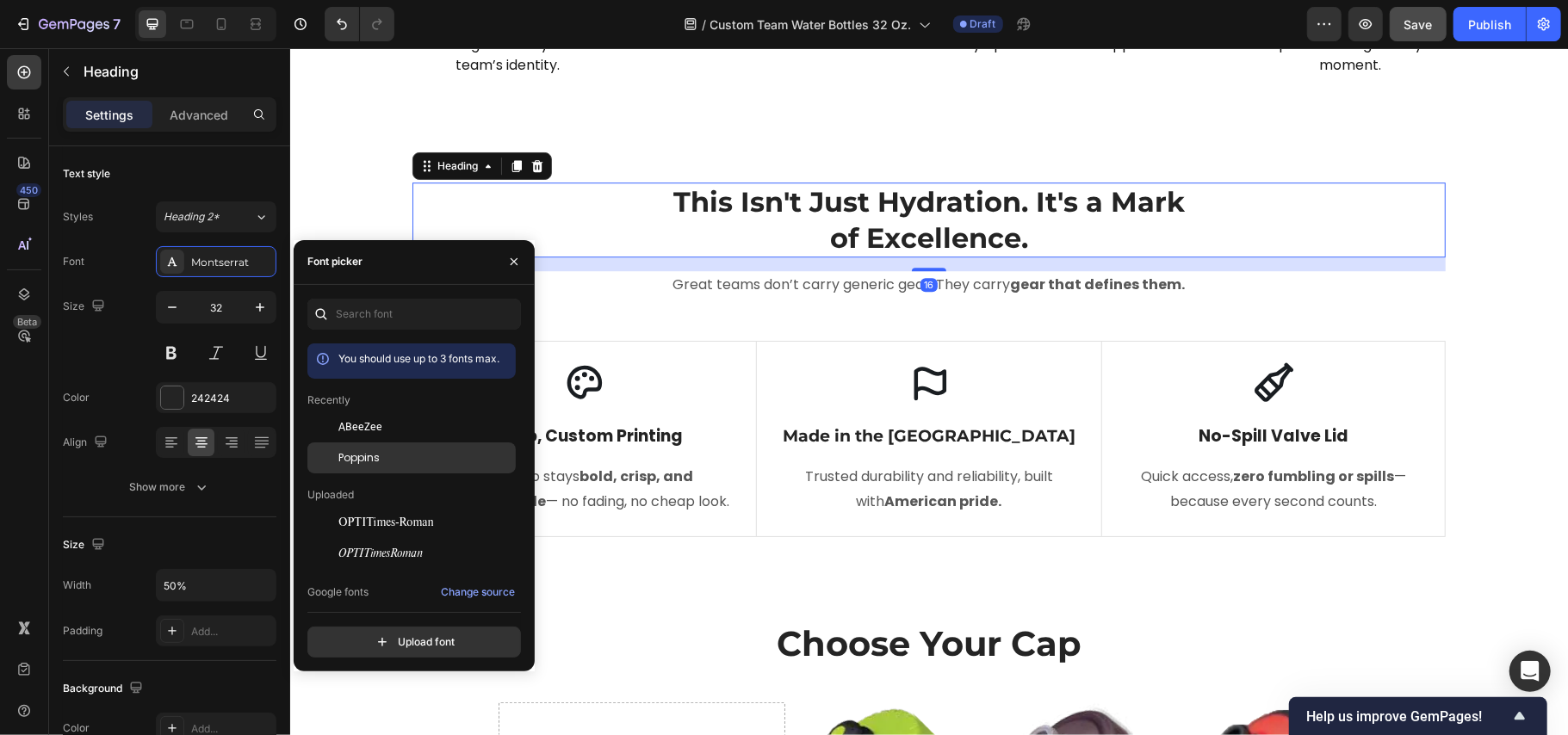
click at [345, 451] on span "Poppins" at bounding box center [359, 458] width 41 height 15
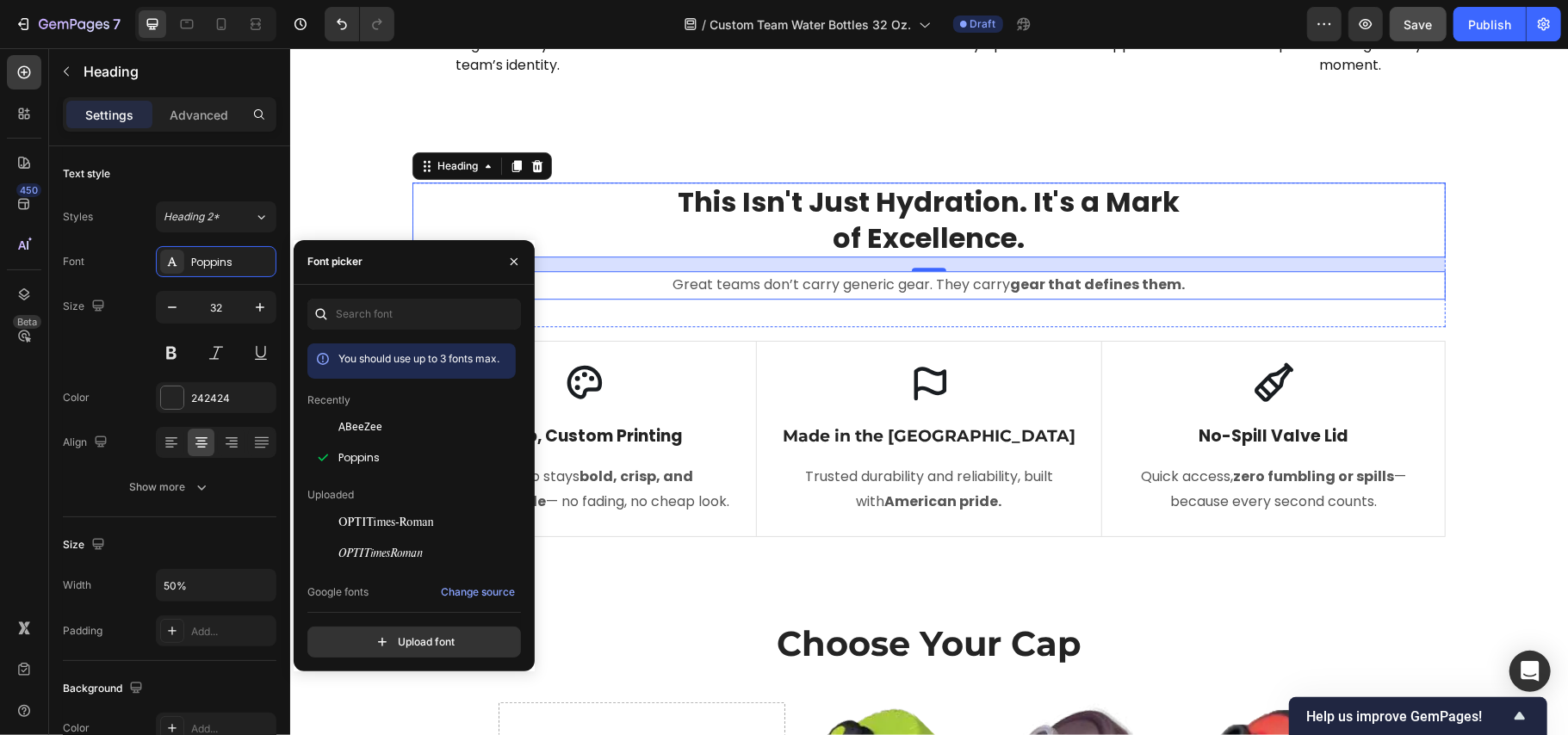
click at [782, 280] on p "Great teams don’t carry generic gear. They carry gear that defines them." at bounding box center [928, 285] width 1030 height 25
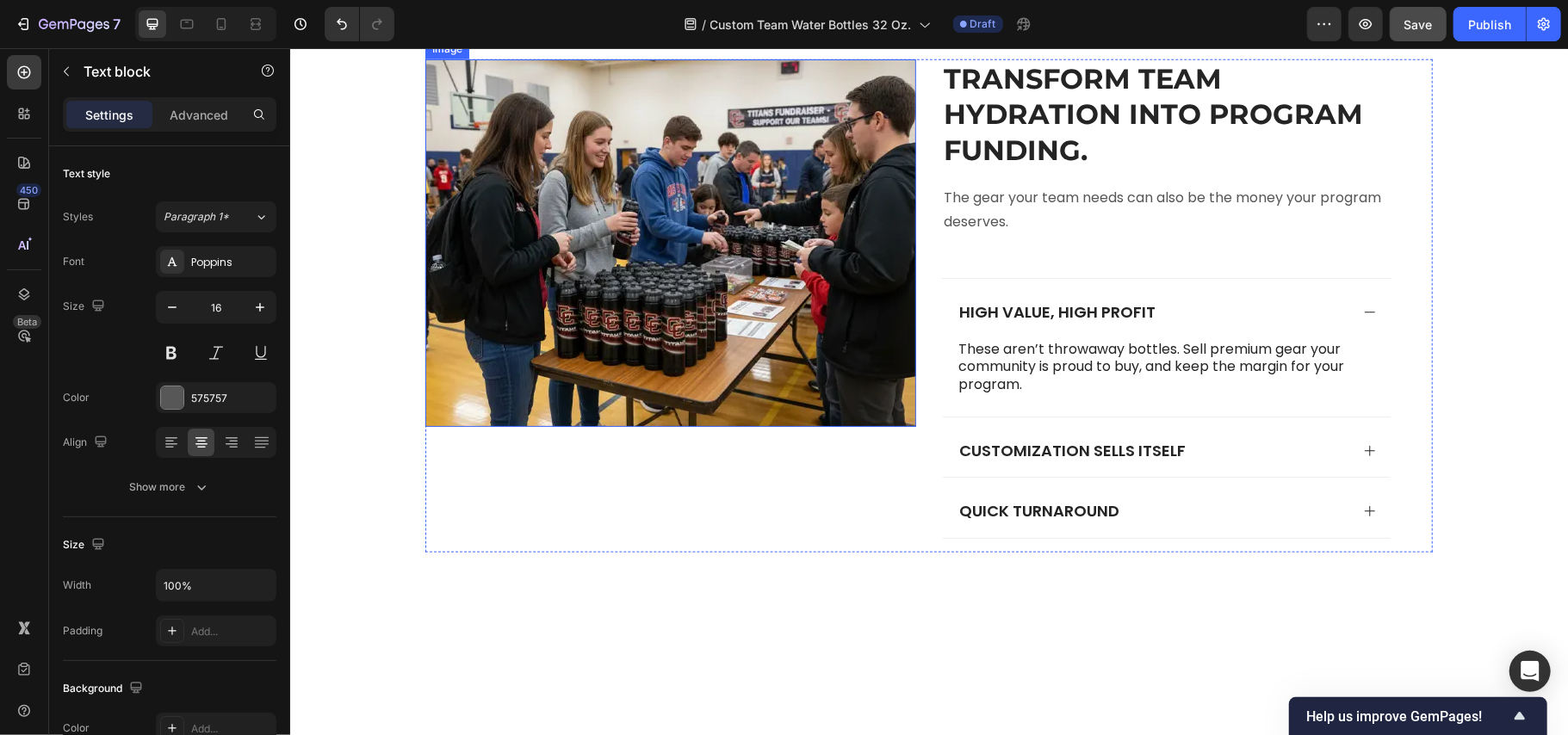
scroll to position [5741, 0]
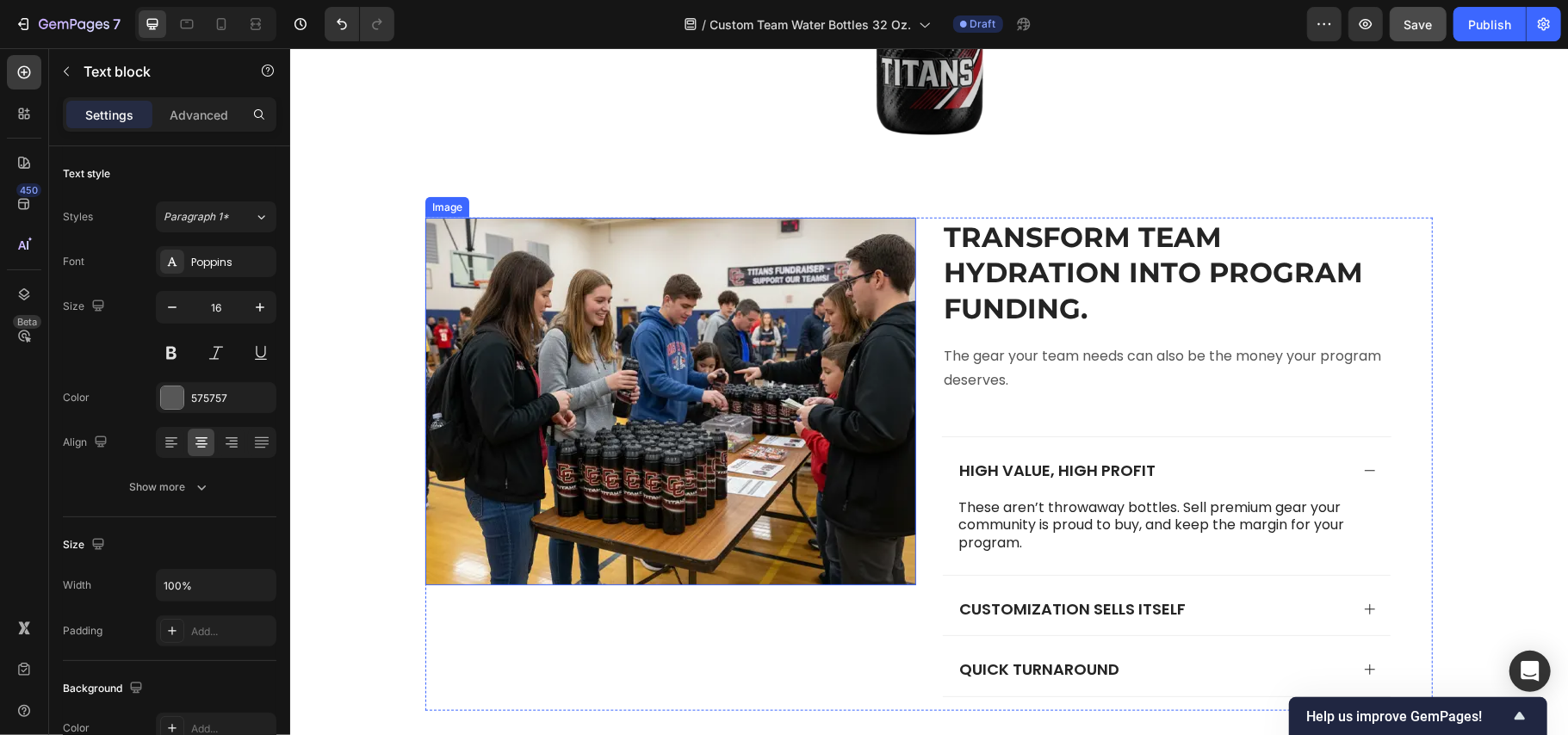
click at [694, 356] on img at bounding box center [670, 401] width 491 height 368
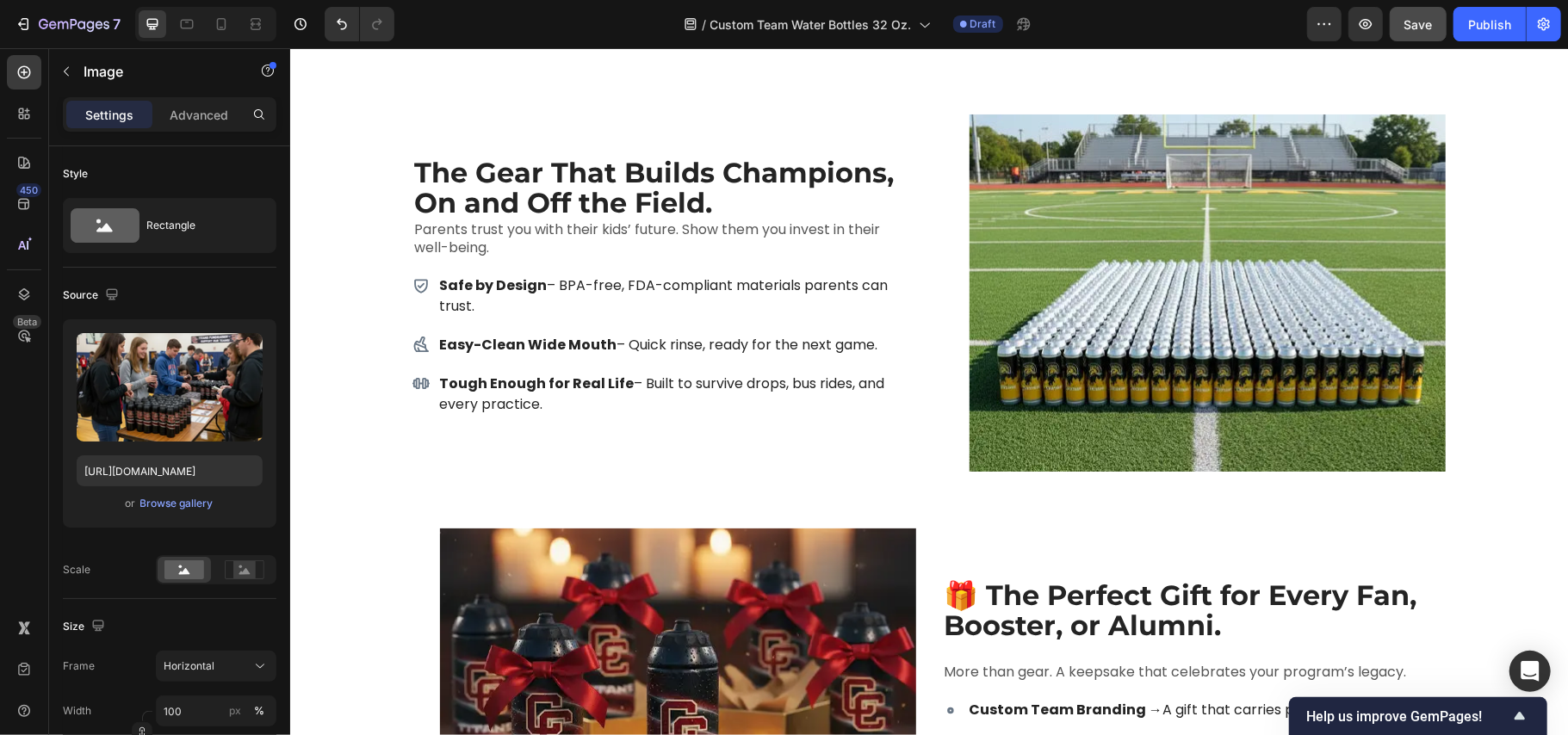
scroll to position [6430, 0]
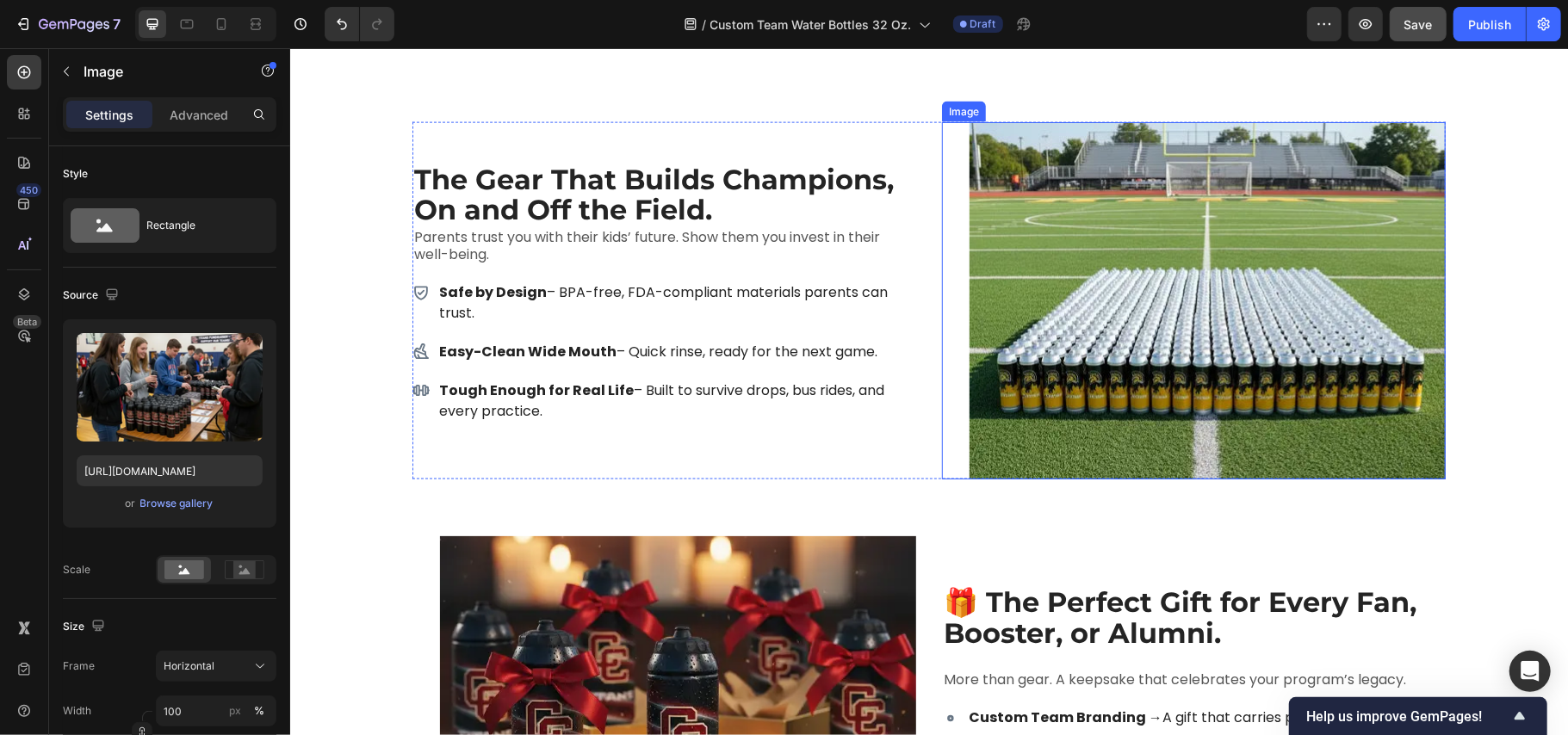
click at [1075, 331] on img at bounding box center [1207, 300] width 476 height 357
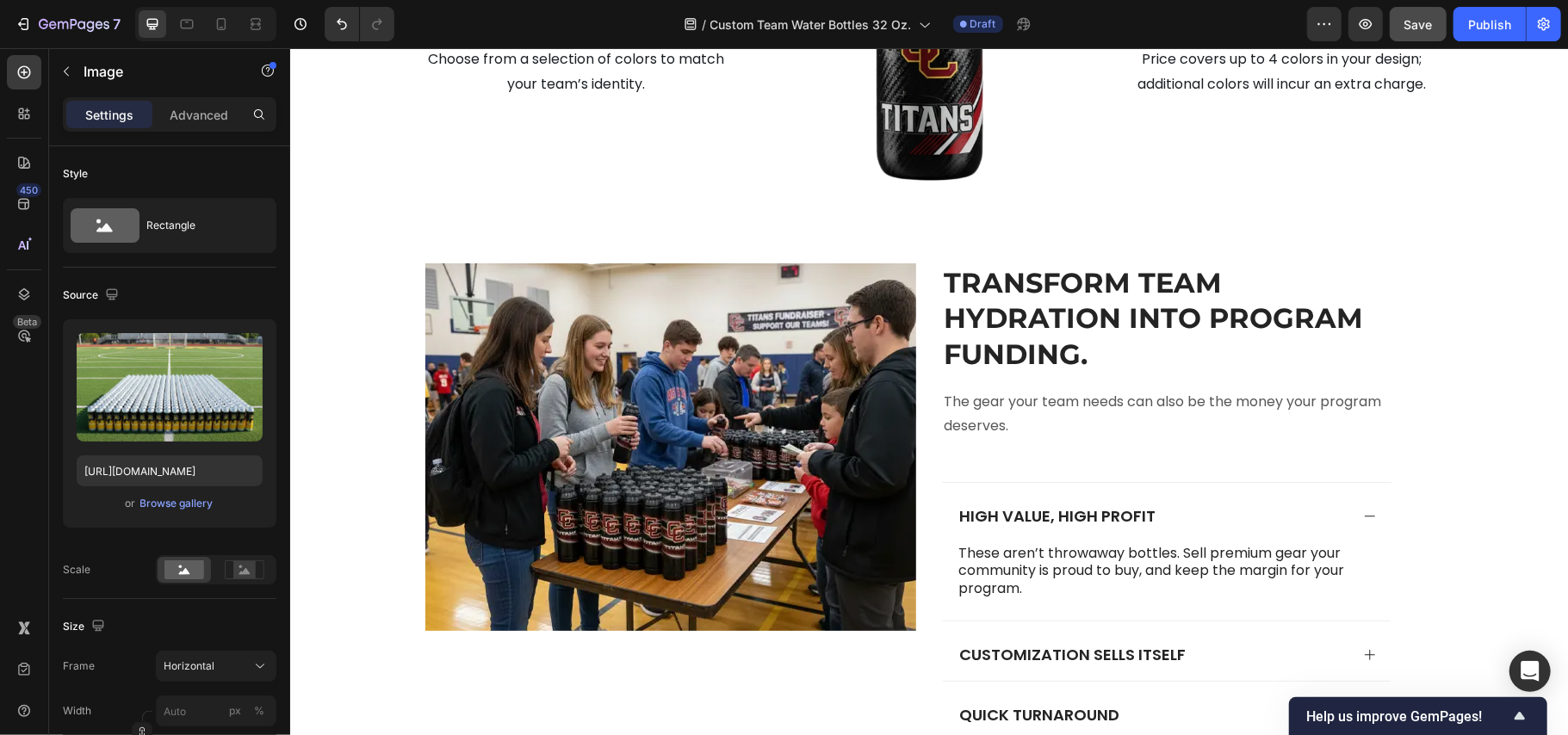
scroll to position [5856, 0]
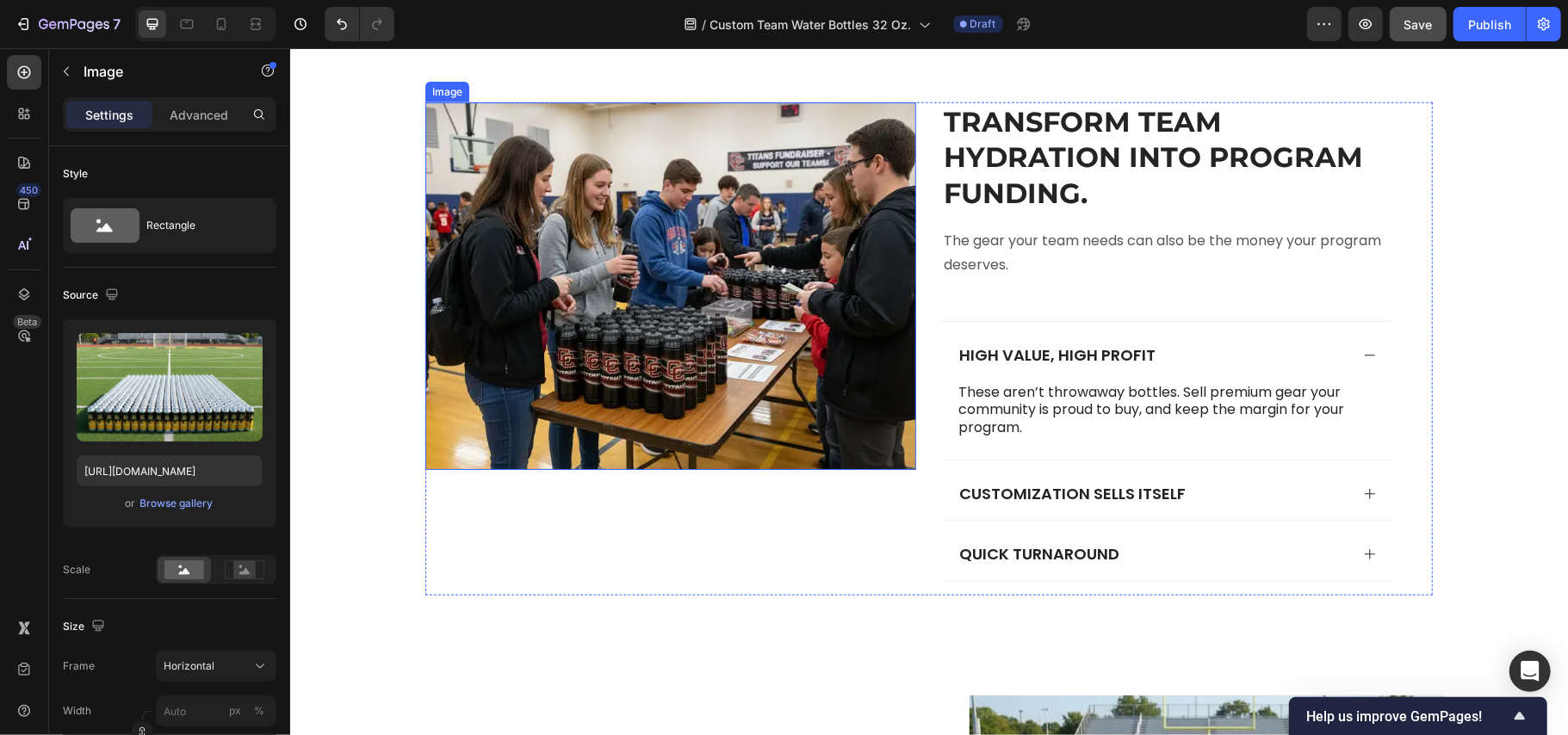
click at [762, 279] on img at bounding box center [670, 286] width 491 height 368
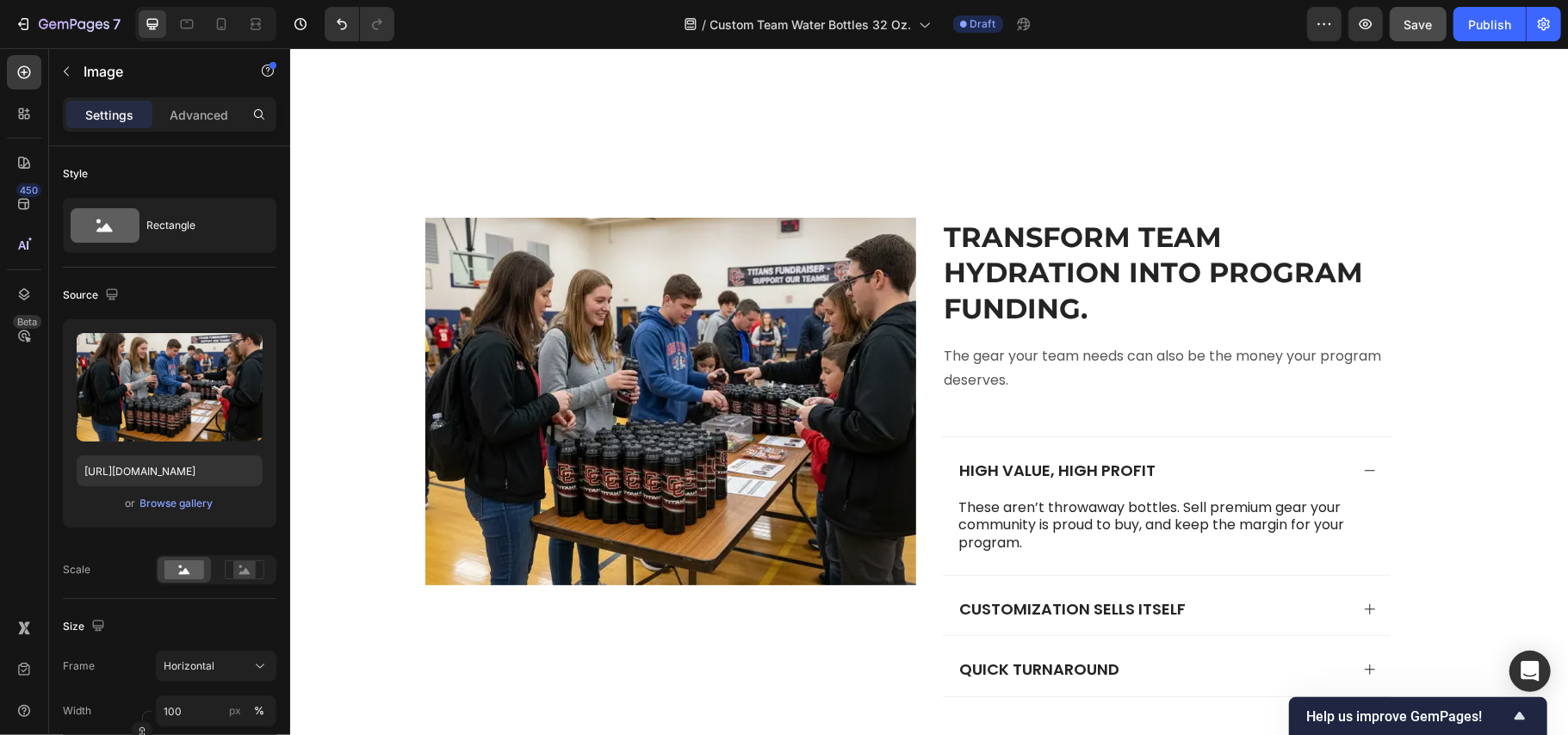
scroll to position [6430, 0]
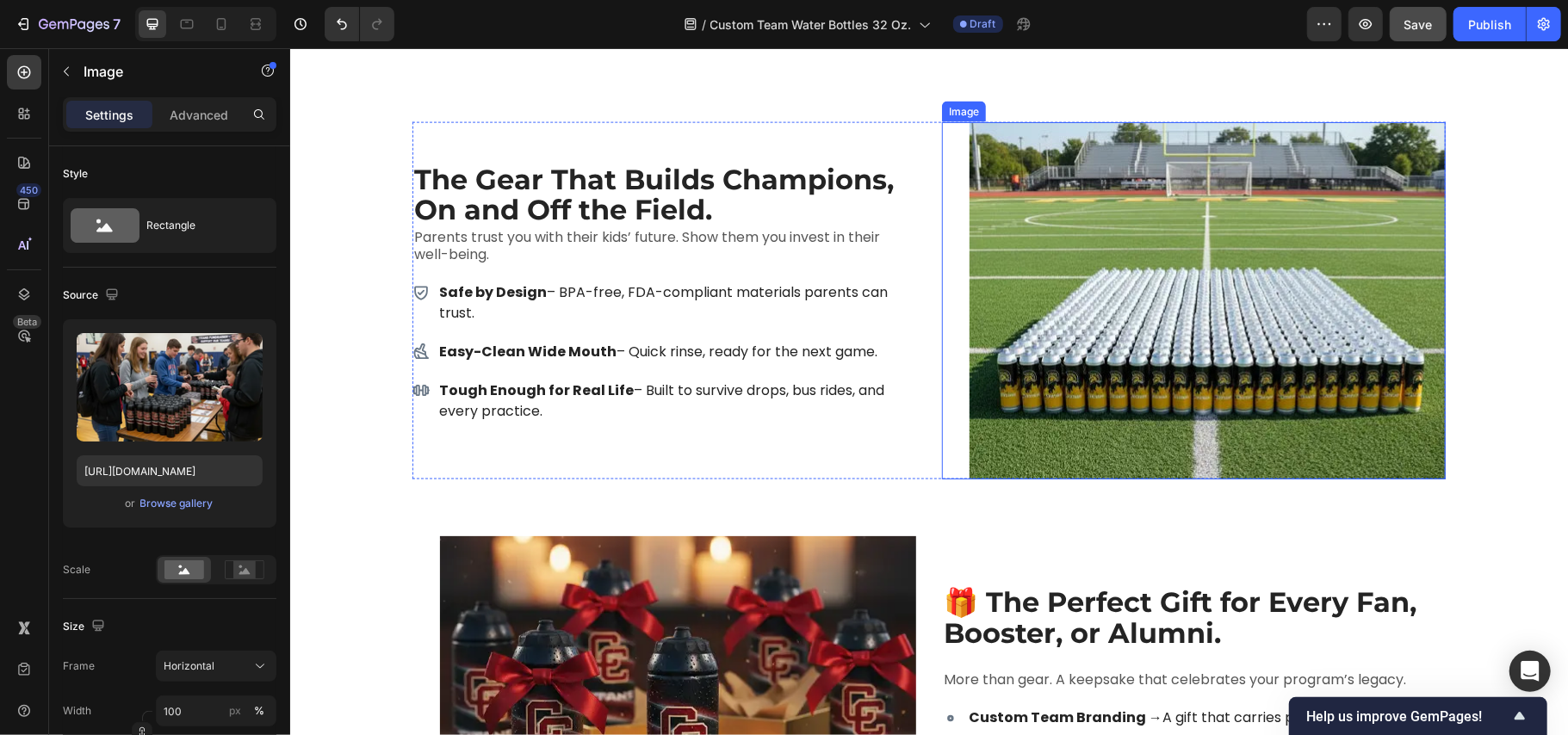
click at [1076, 309] on img at bounding box center [1207, 300] width 476 height 357
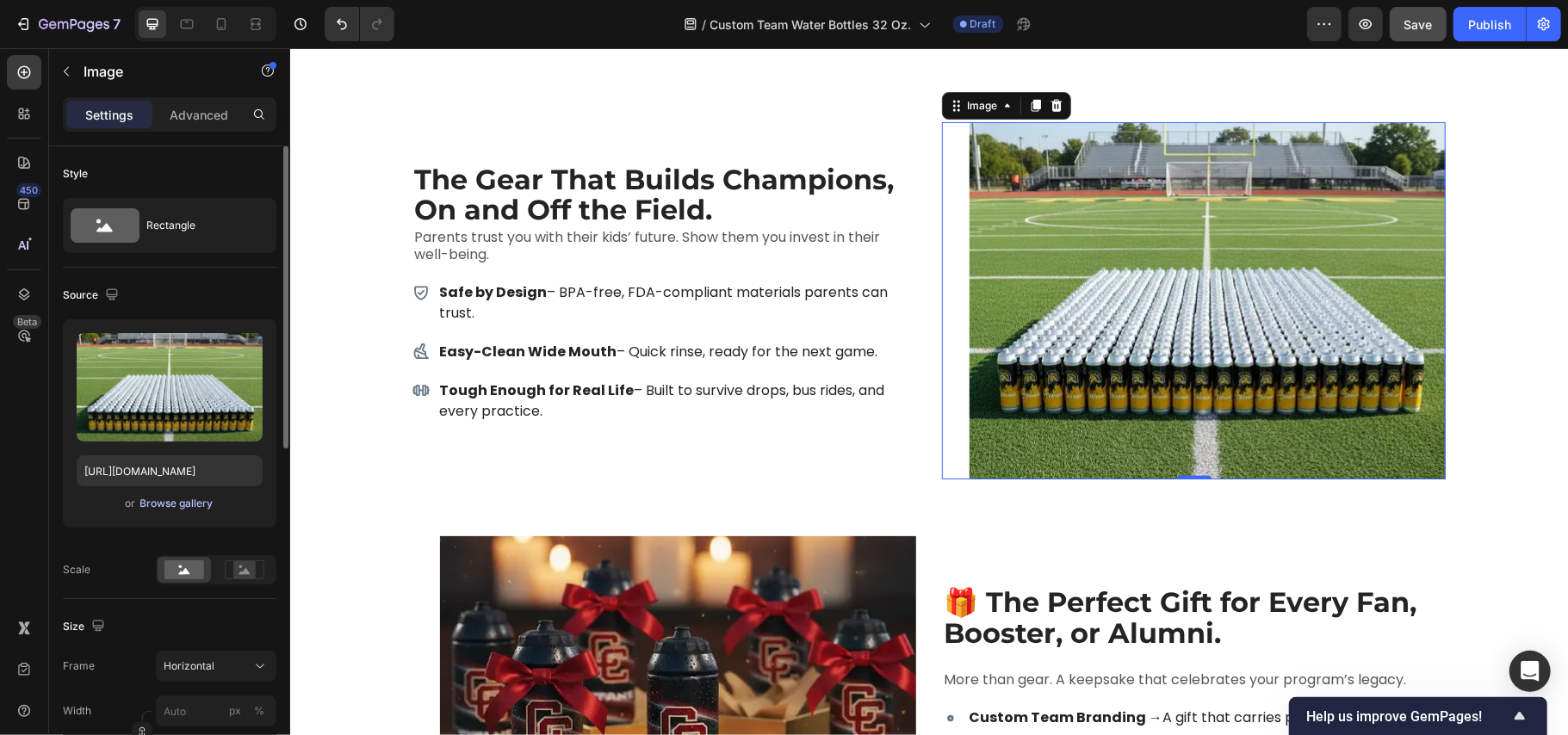
click at [180, 509] on div "Browse gallery" at bounding box center [177, 504] width 73 height 15
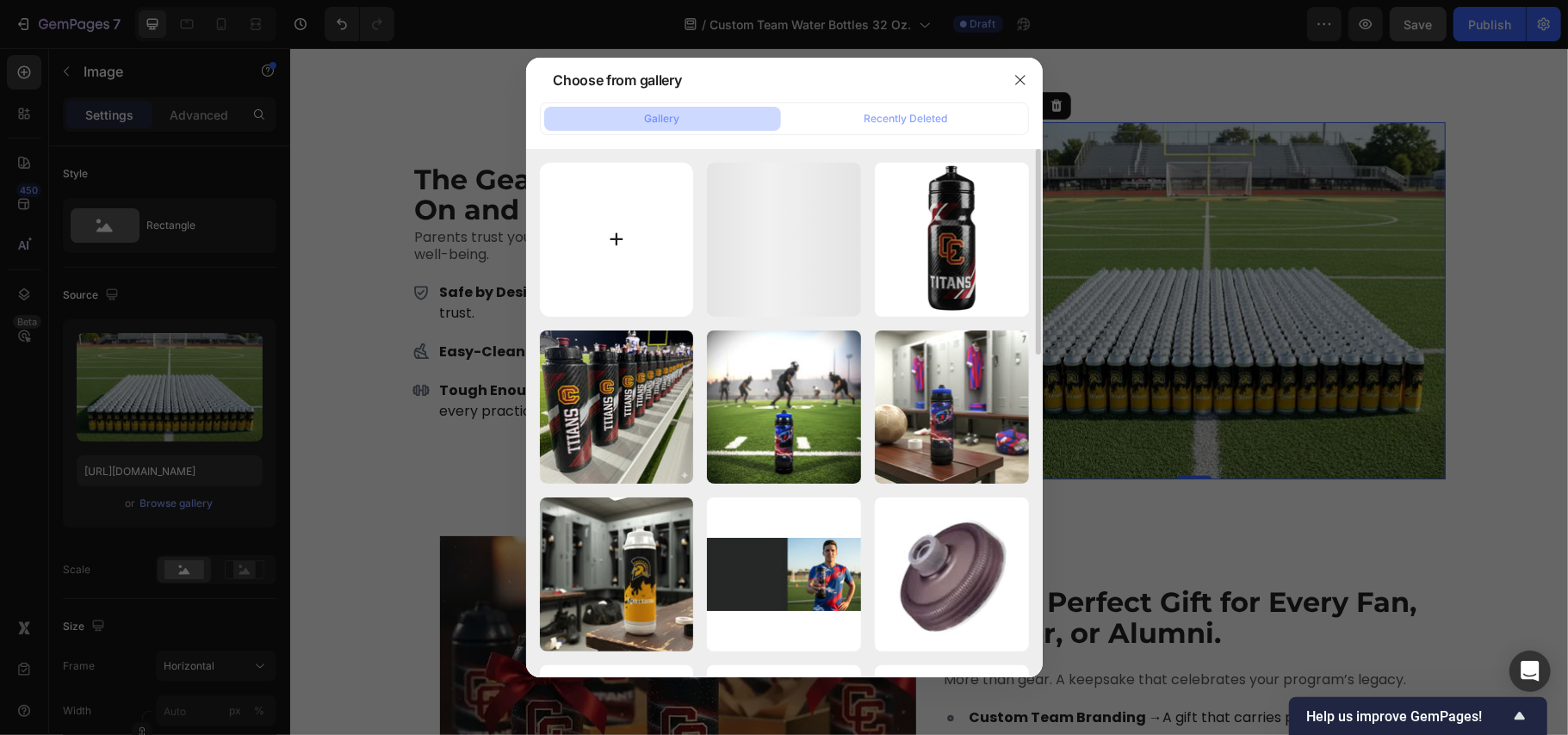
click at [634, 240] on input "file" at bounding box center [617, 240] width 154 height 154
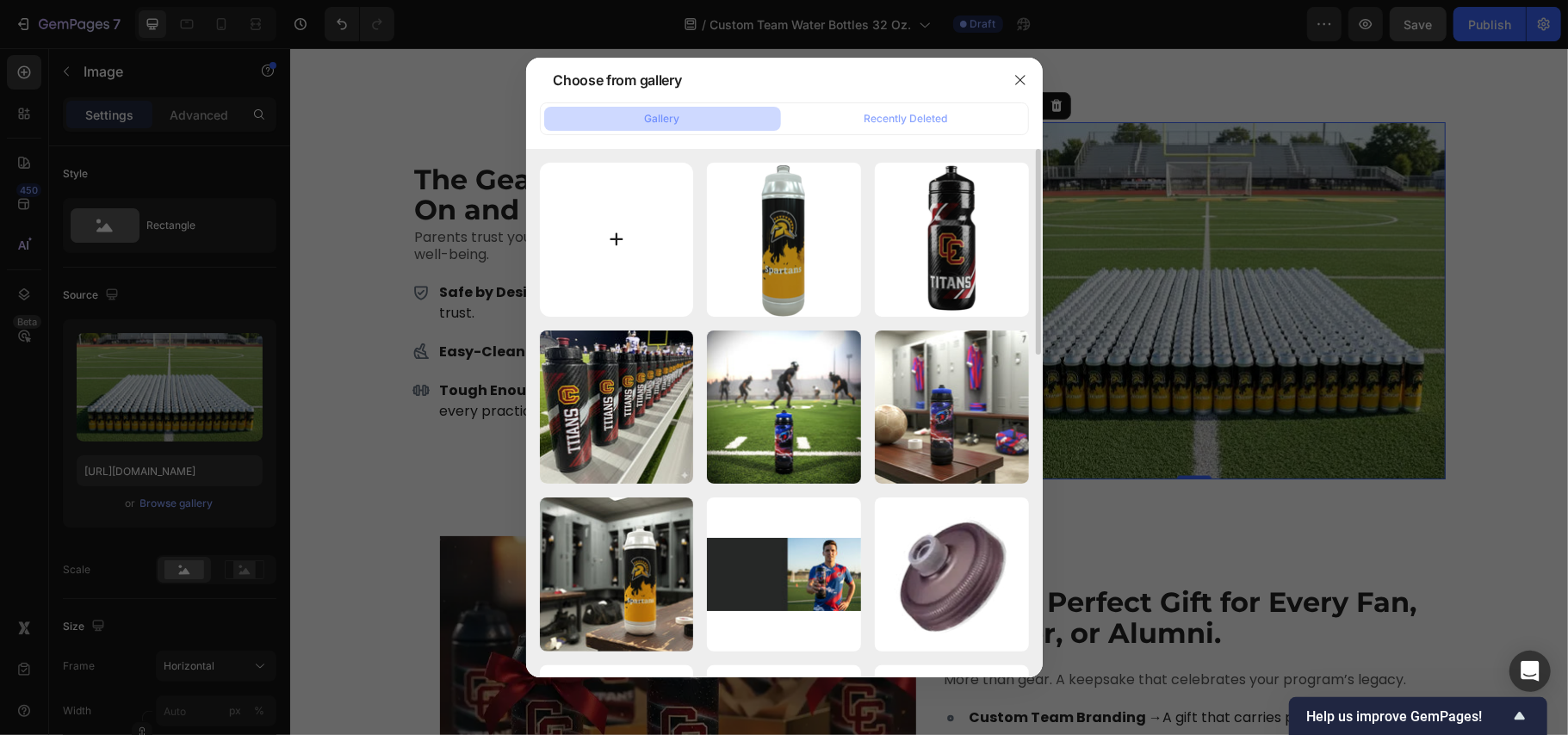
type input "C:\fakepath\web55.webp"
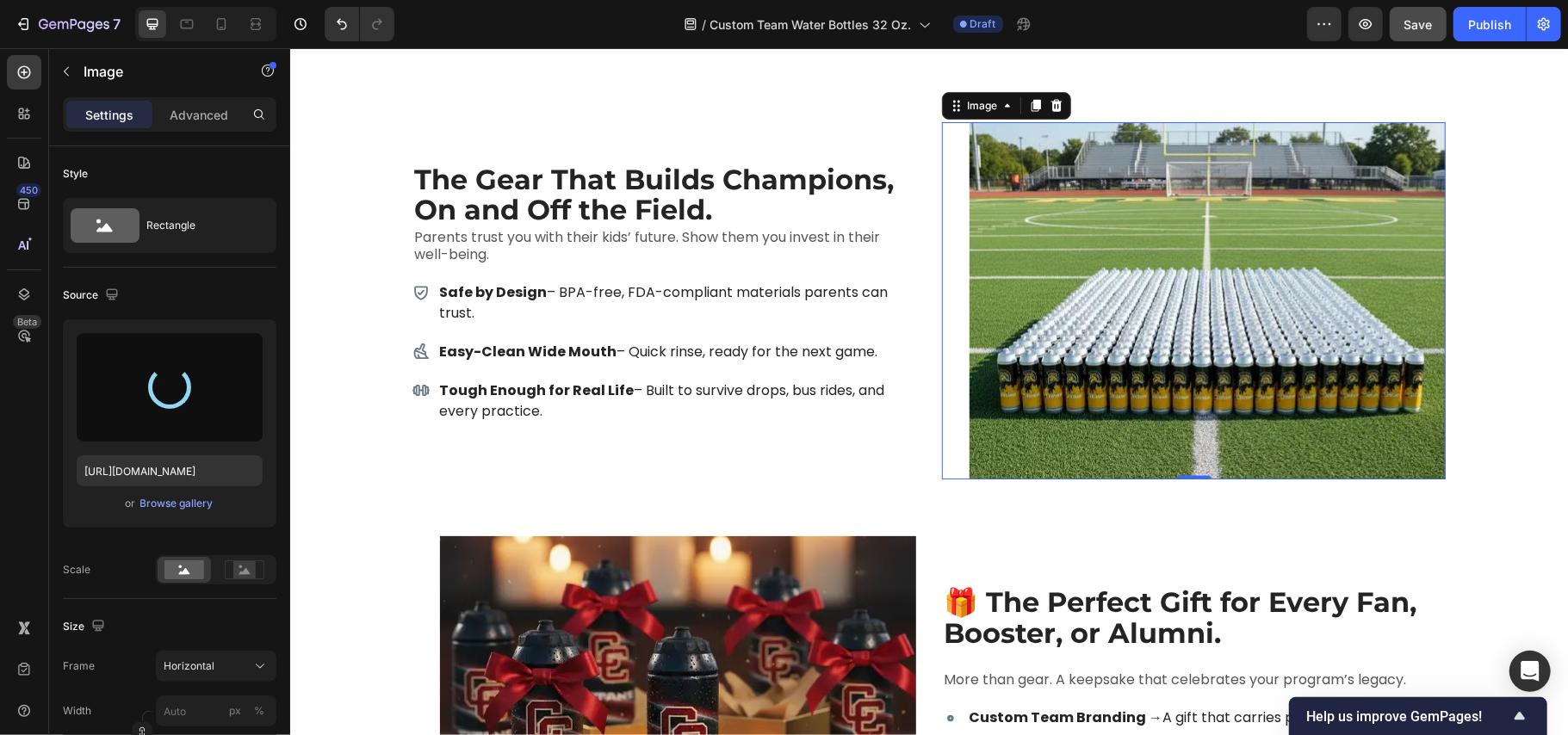
type input "[URL][DOMAIN_NAME]"
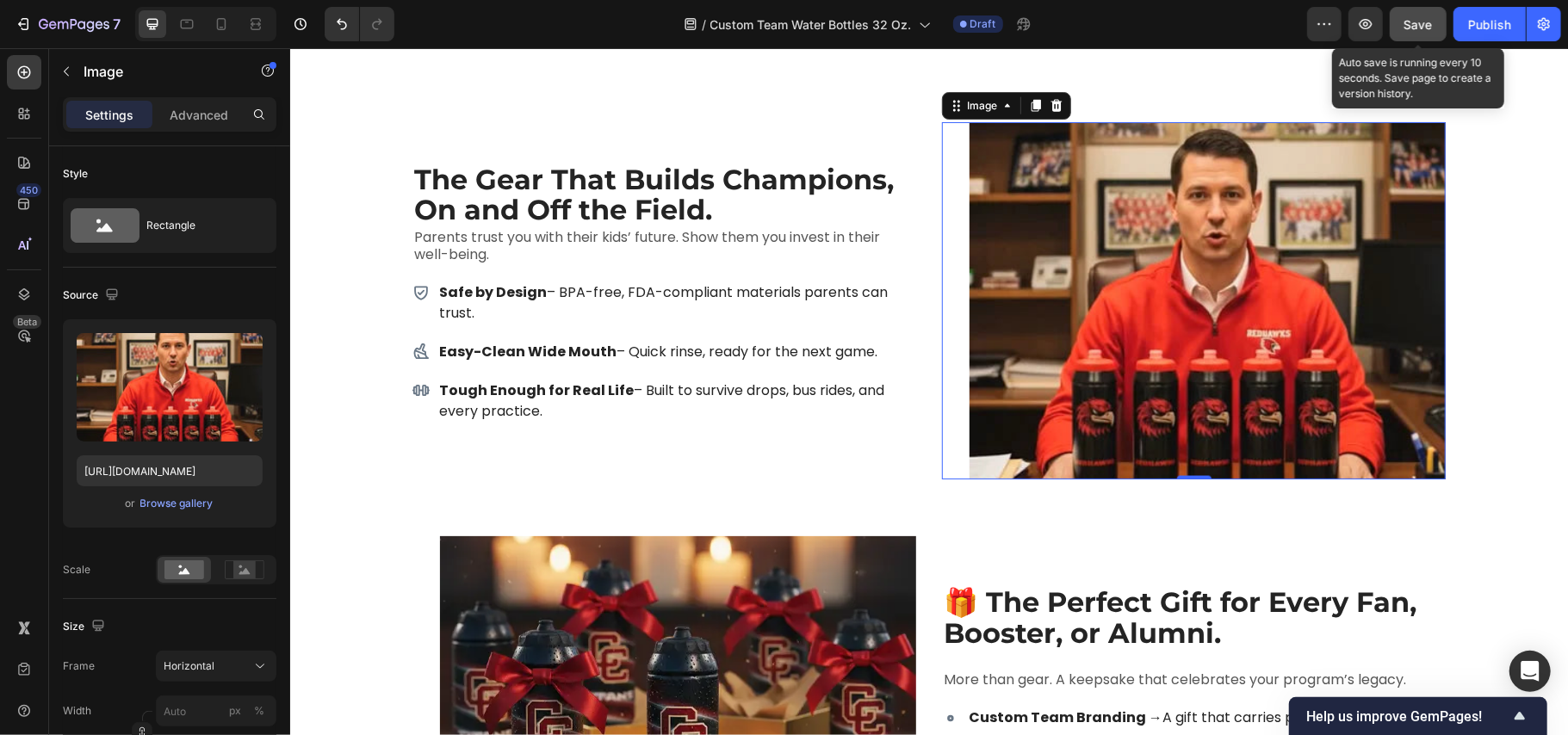
click at [1409, 25] on span "Save" at bounding box center [1419, 24] width 29 height 14
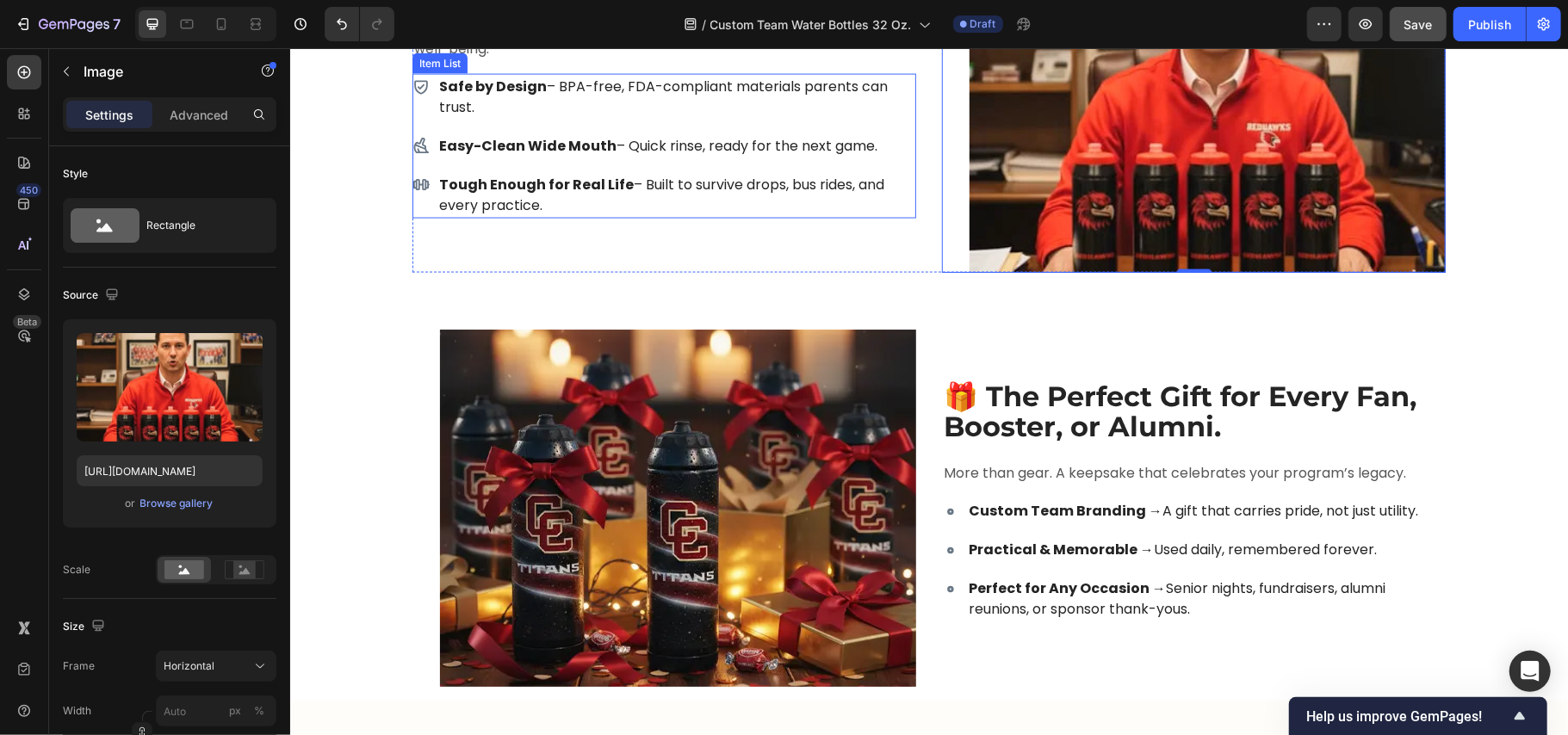
scroll to position [6660, 0]
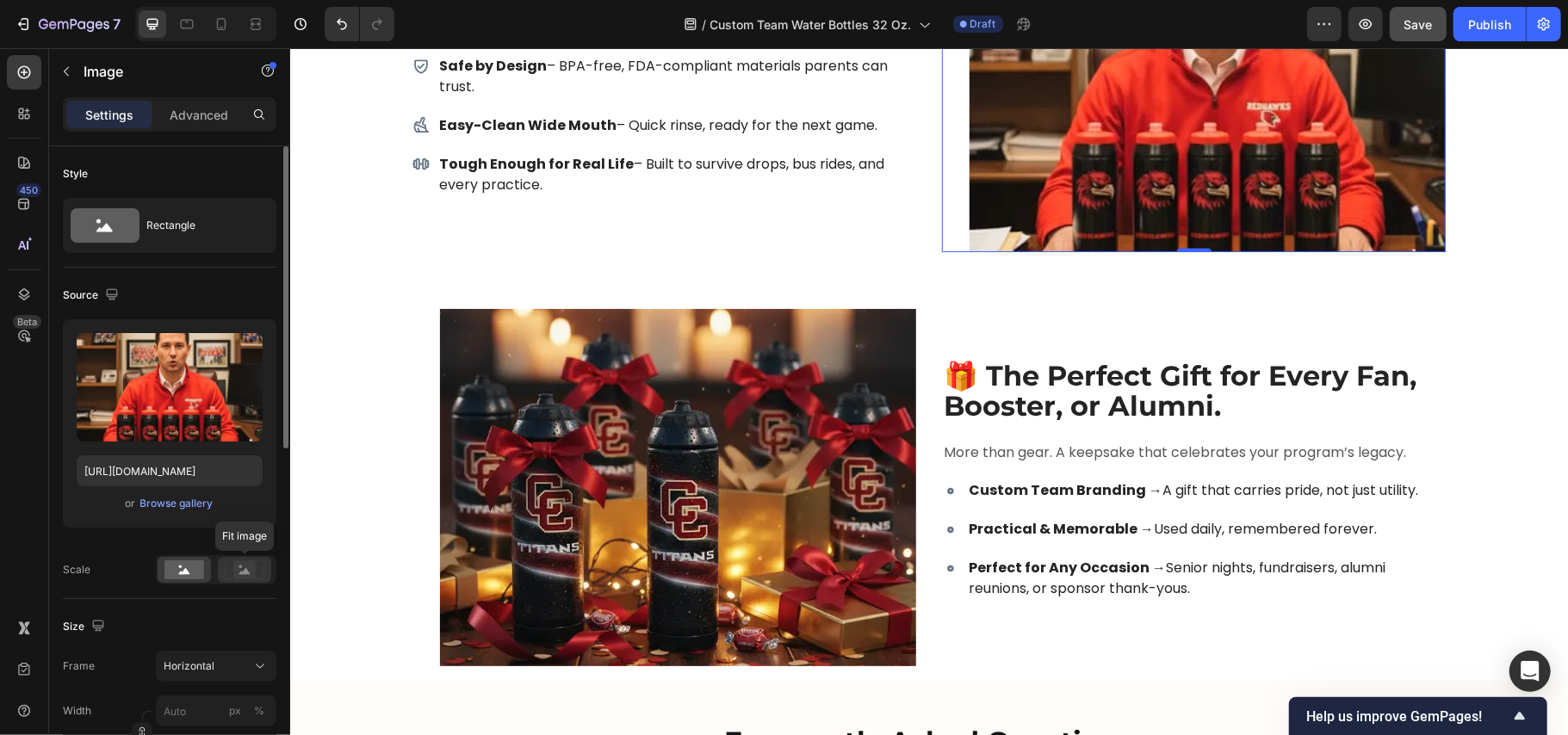
click at [245, 566] on rect at bounding box center [244, 570] width 22 height 17
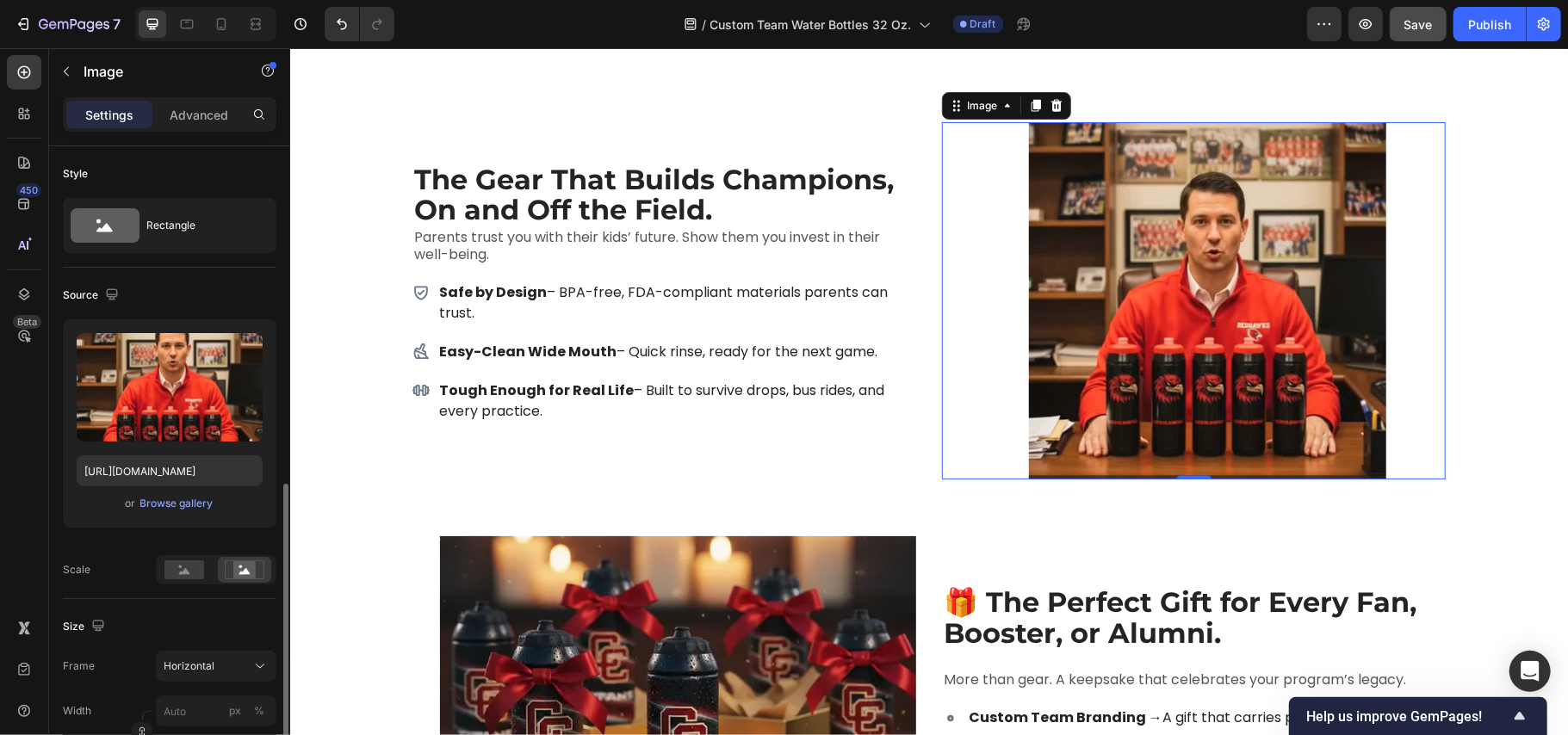
scroll to position [229, 0]
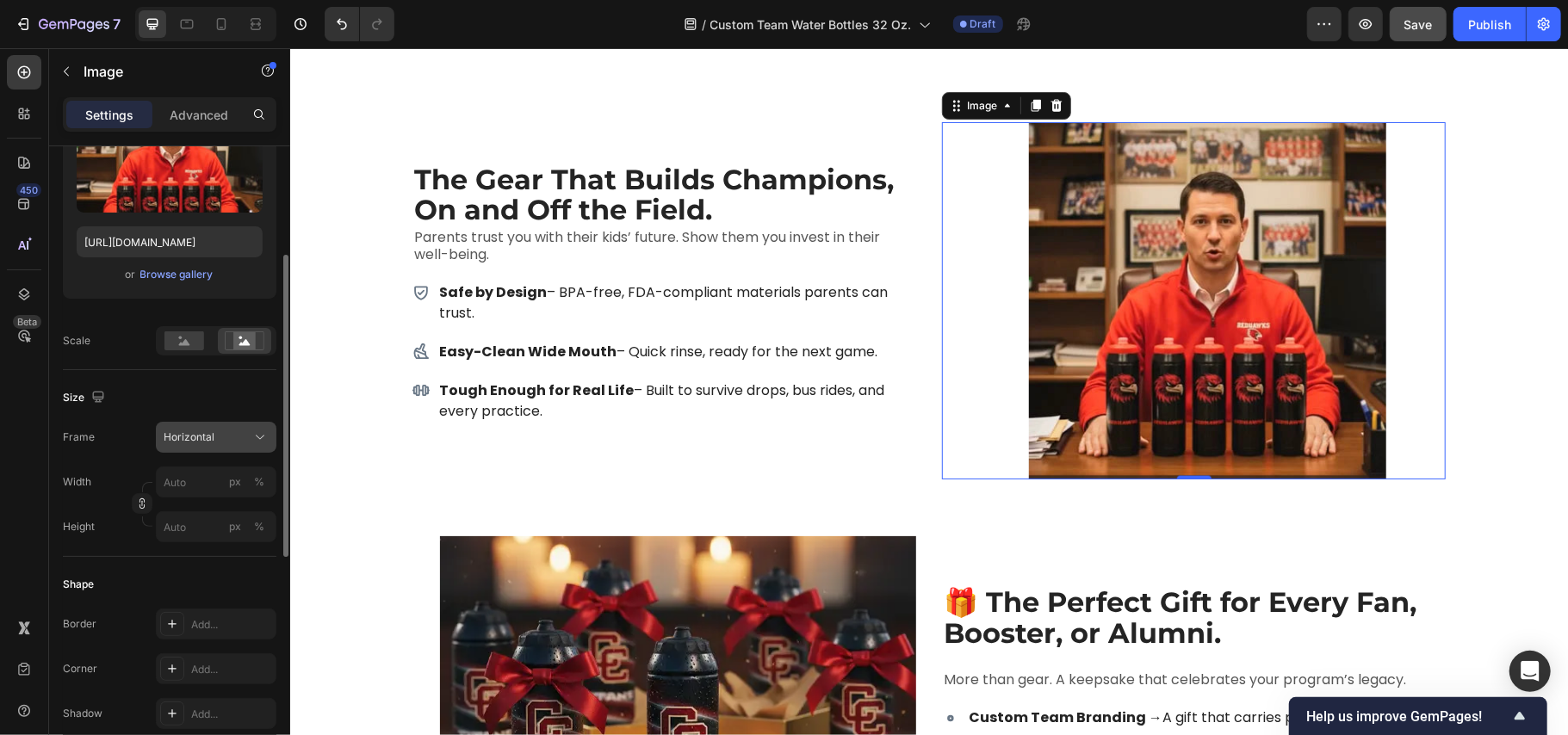
click at [202, 435] on span "Horizontal" at bounding box center [189, 438] width 51 height 15
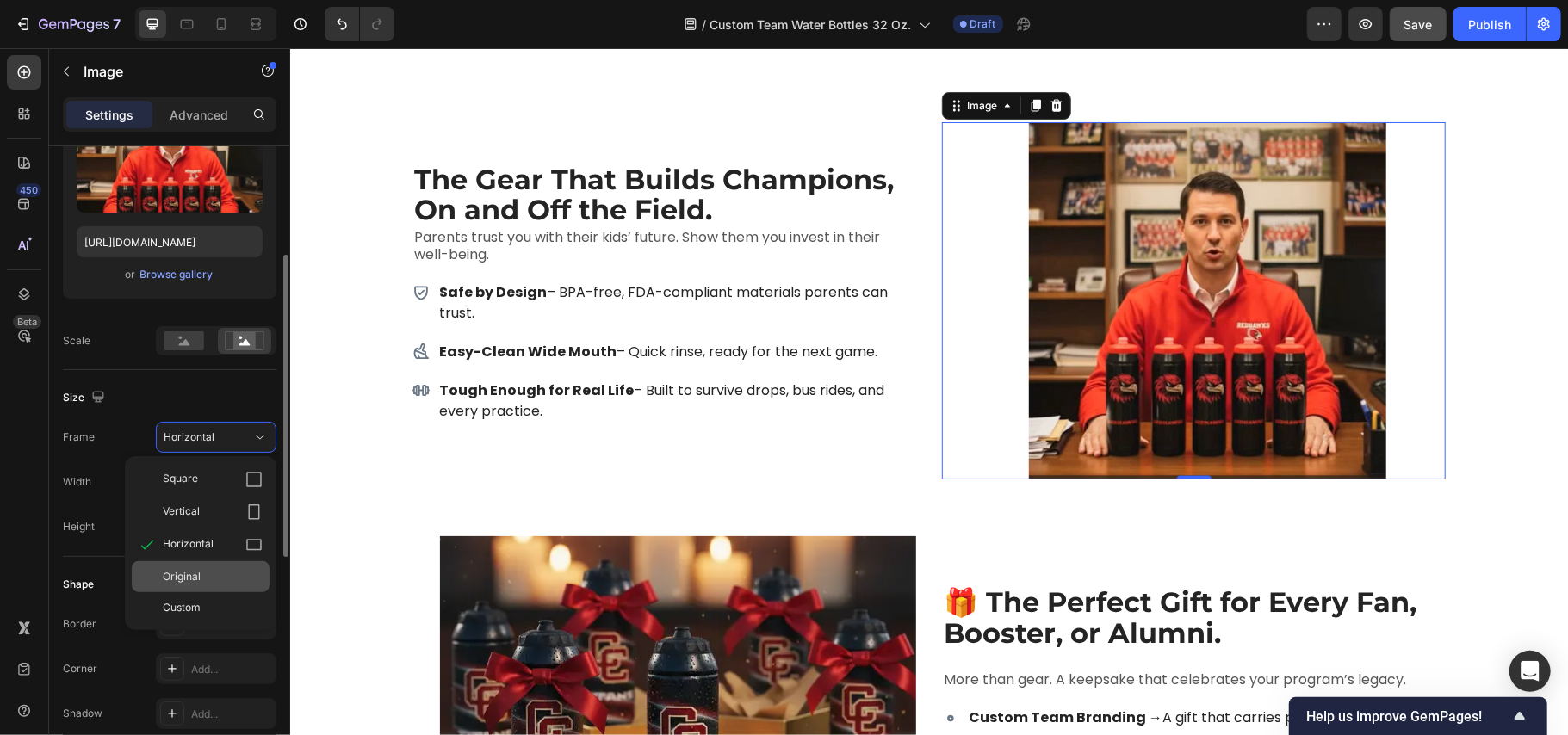
click at [206, 568] on div "Original" at bounding box center [201, 577] width 138 height 31
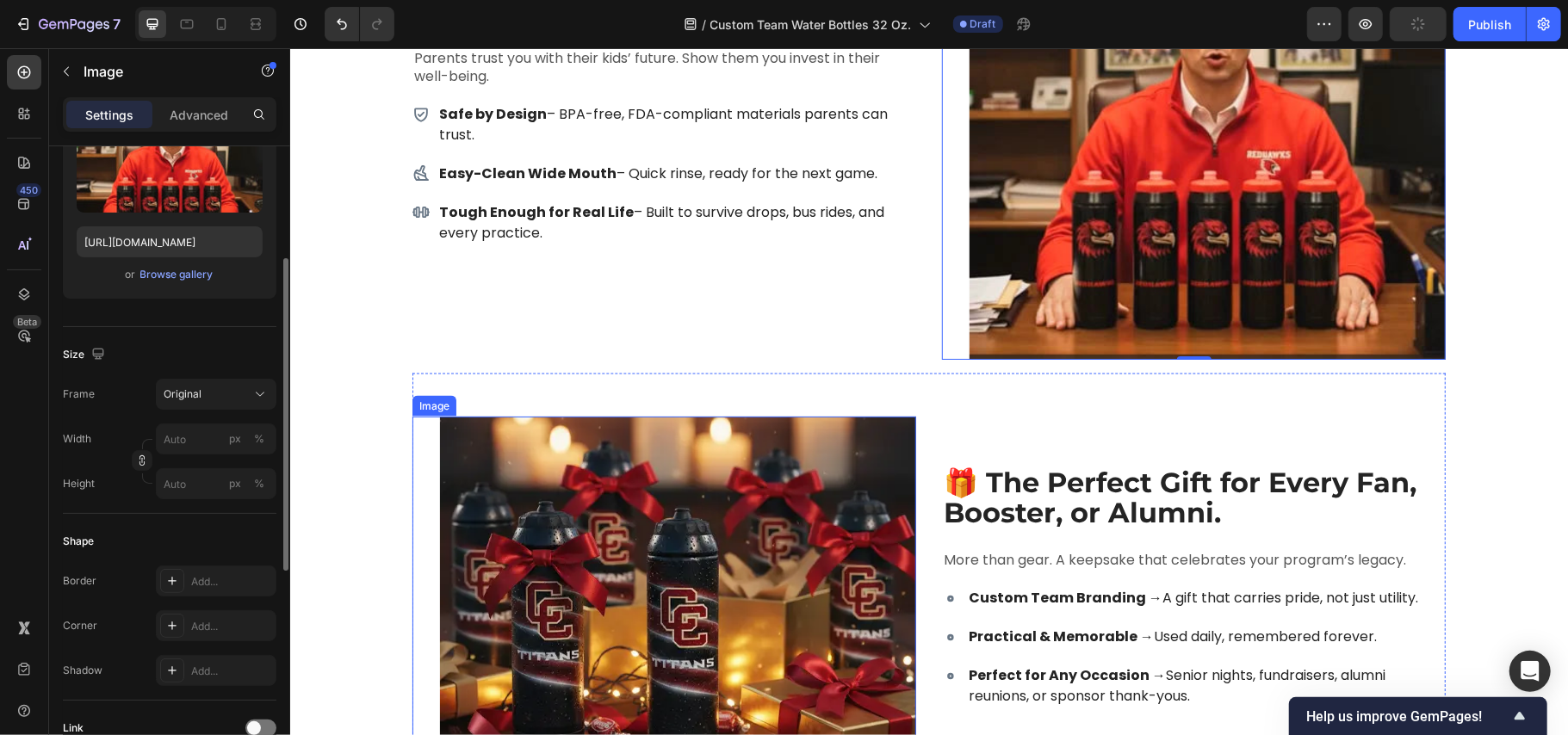
scroll to position [6774, 0]
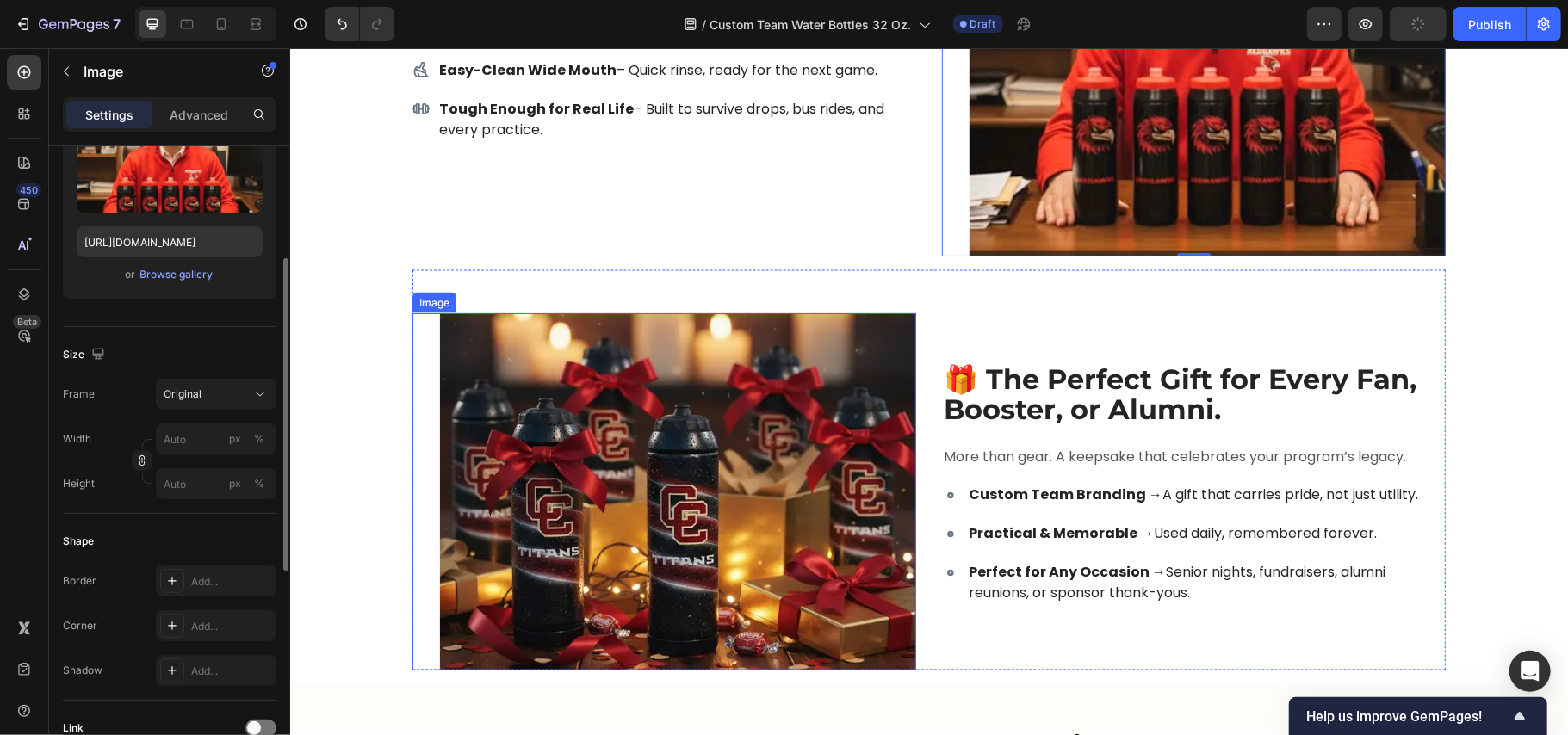
click at [534, 437] on img at bounding box center [677, 491] width 476 height 357
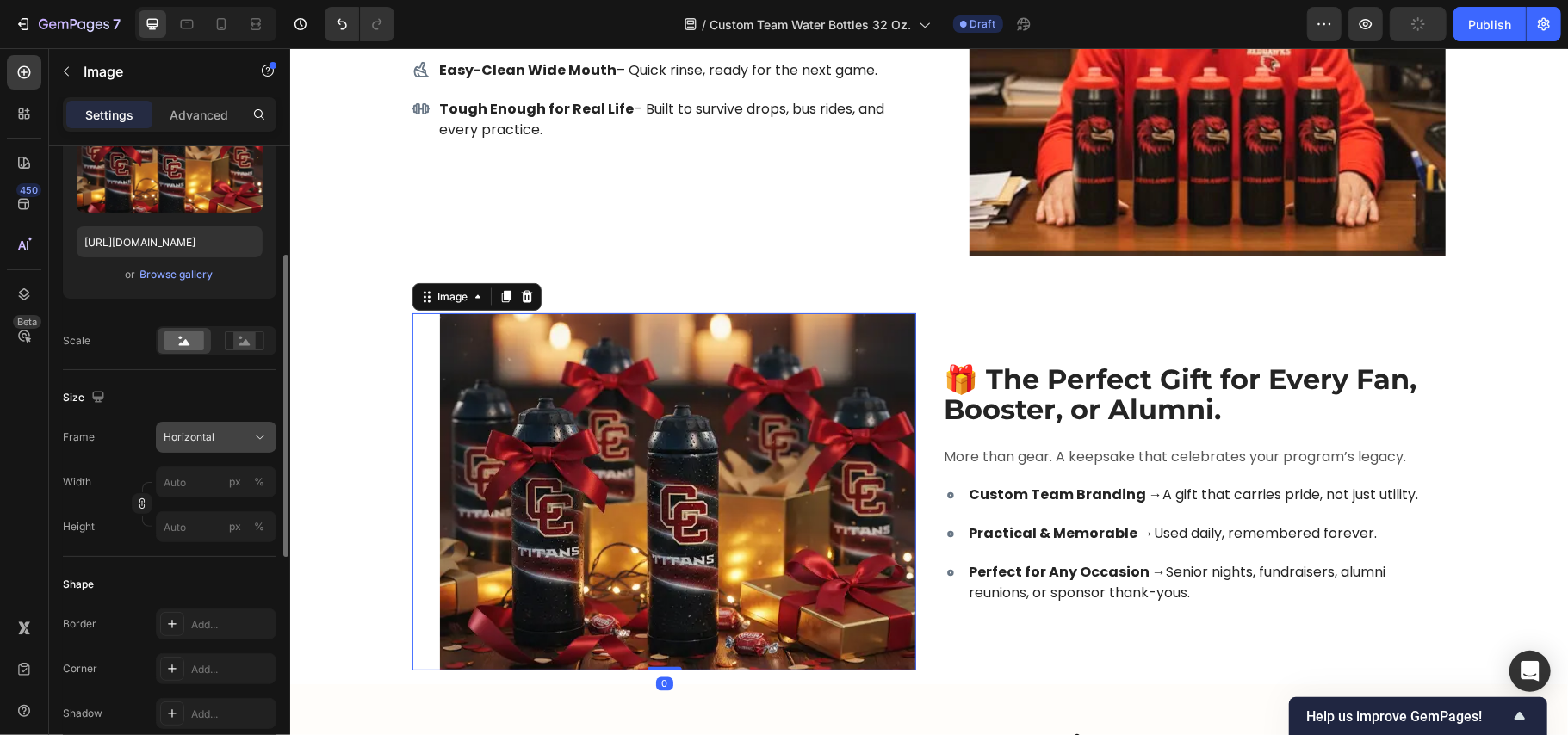
click at [208, 434] on span "Horizontal" at bounding box center [189, 438] width 51 height 15
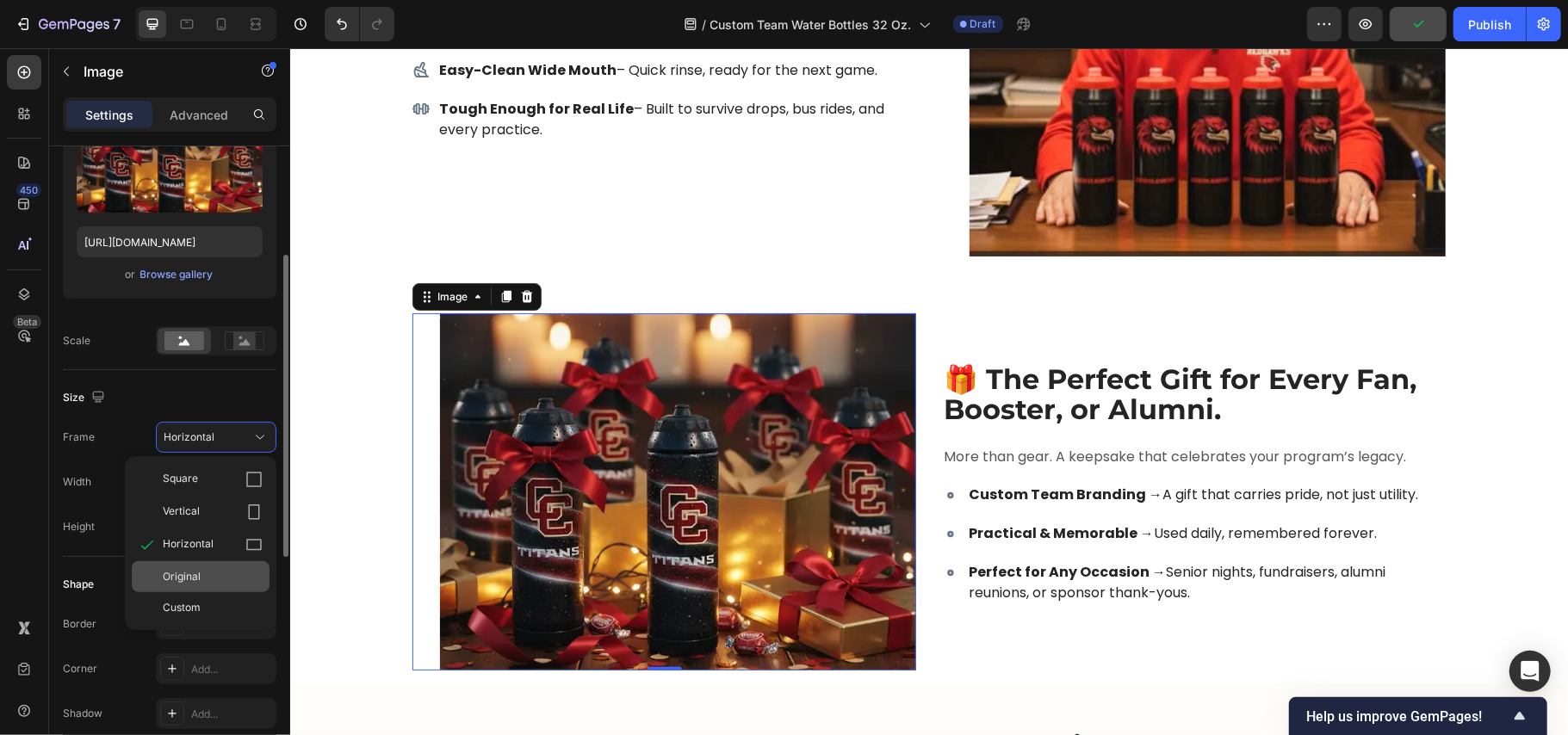
click at [207, 572] on div "Original" at bounding box center [213, 577] width 100 height 15
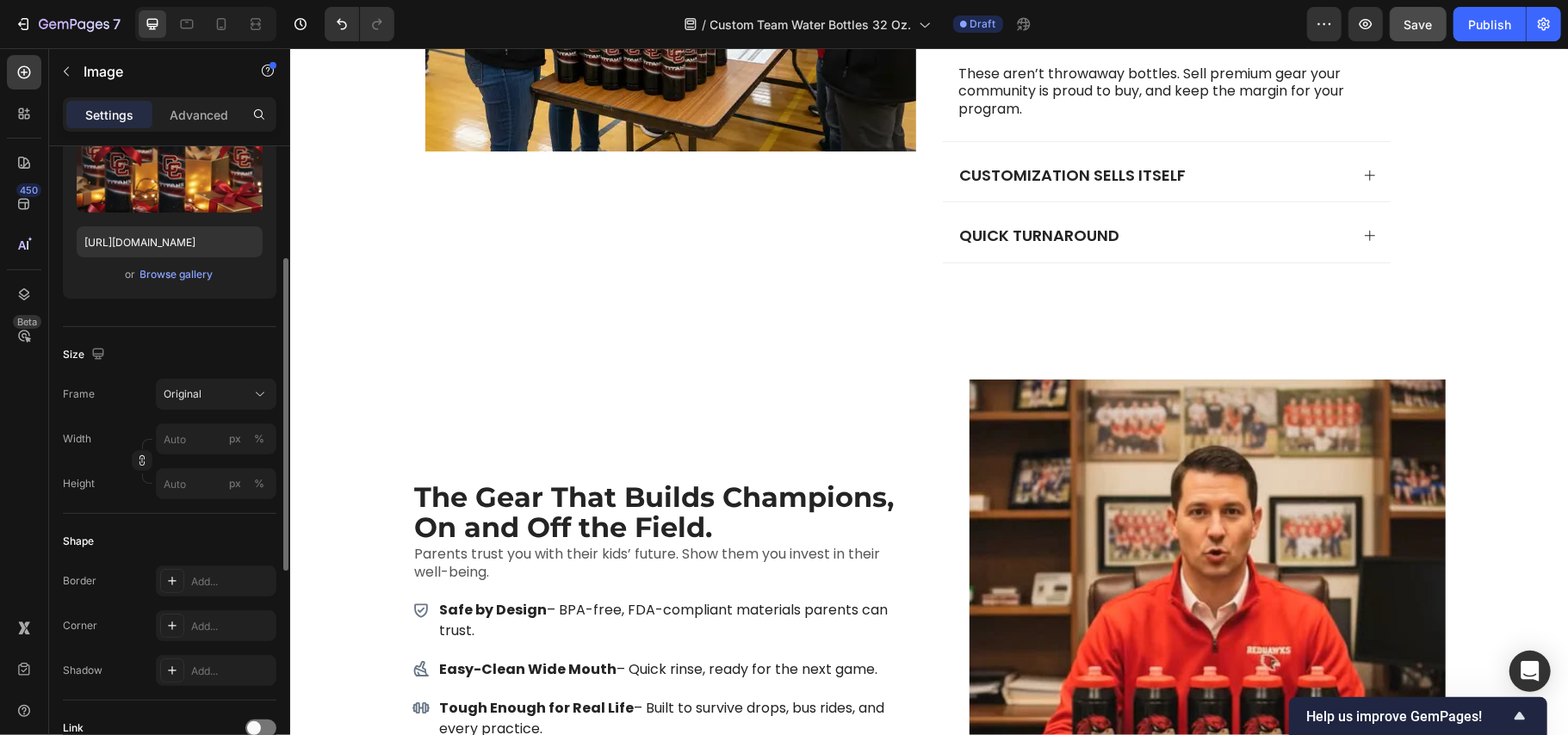
scroll to position [5971, 0]
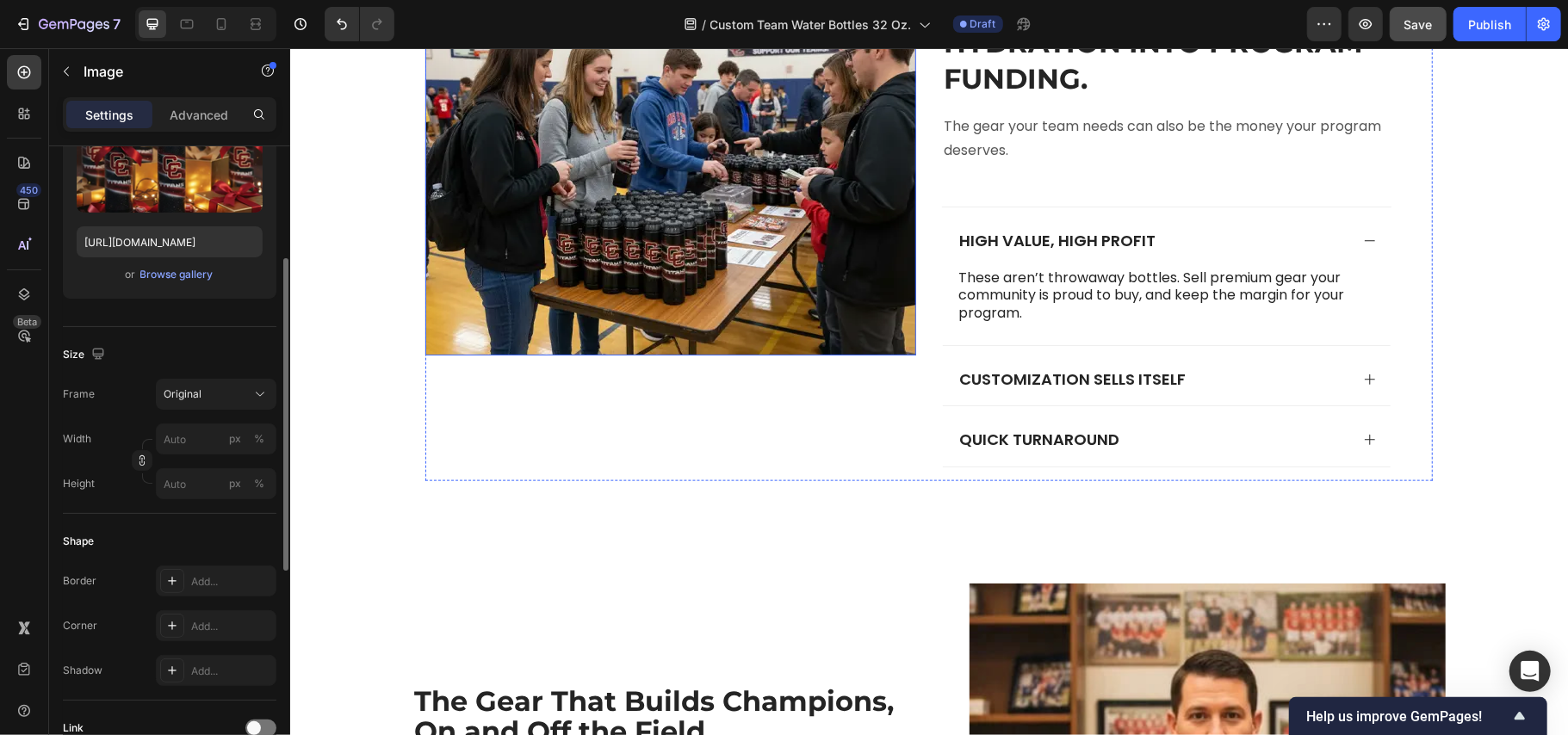
click at [551, 193] on img at bounding box center [670, 172] width 491 height 368
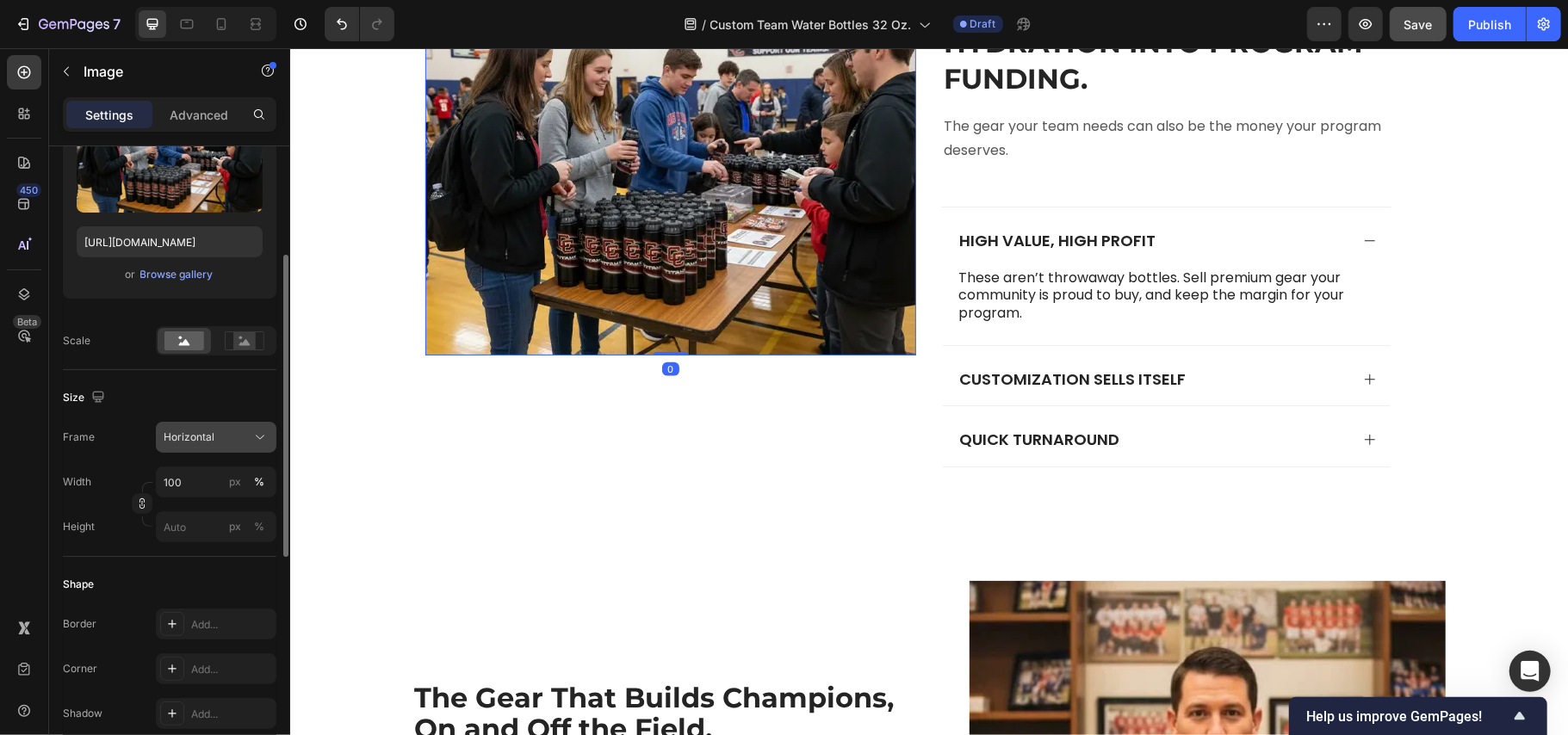
click at [218, 445] on div "Horizontal" at bounding box center [206, 438] width 84 height 15
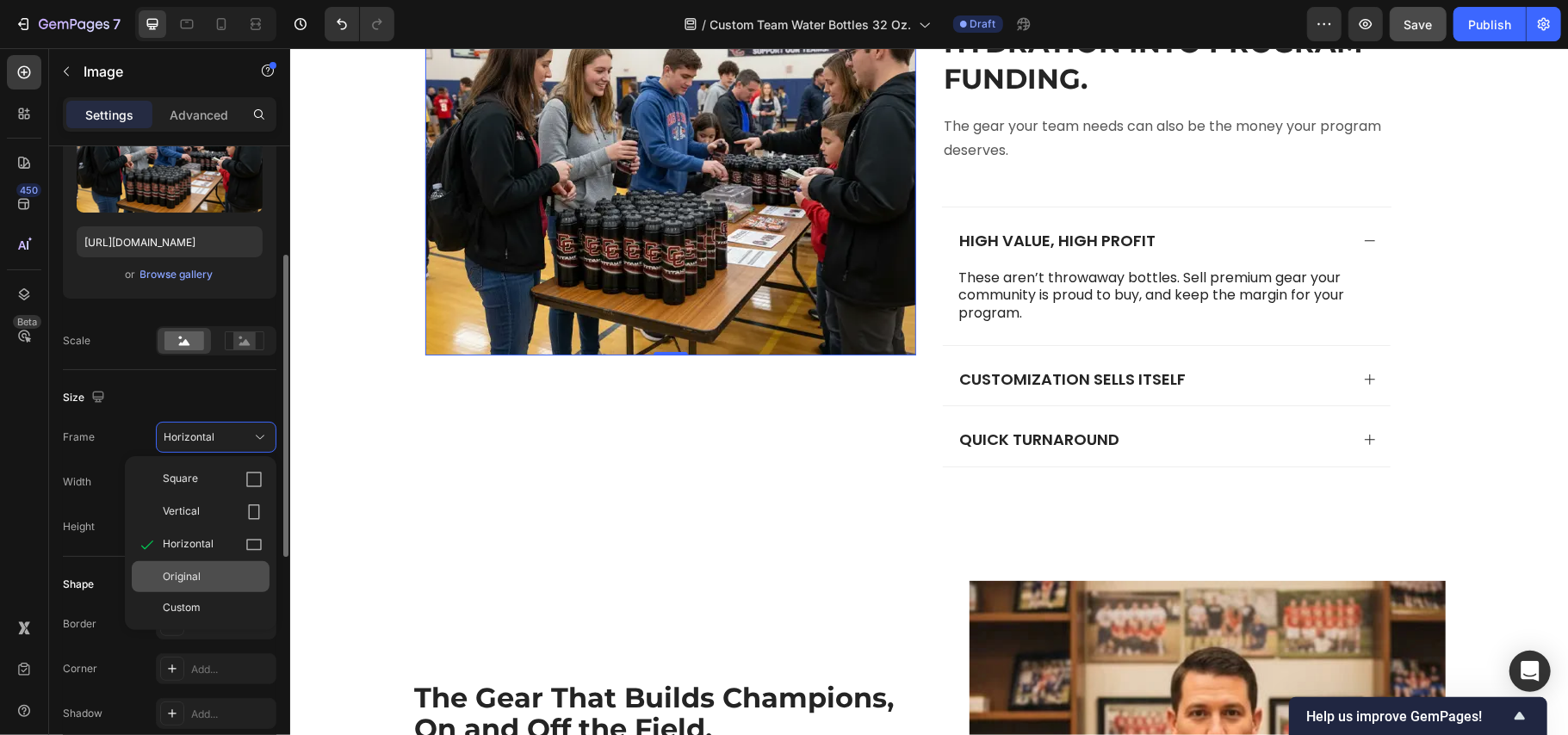
click at [194, 574] on span "Original" at bounding box center [181, 577] width 37 height 15
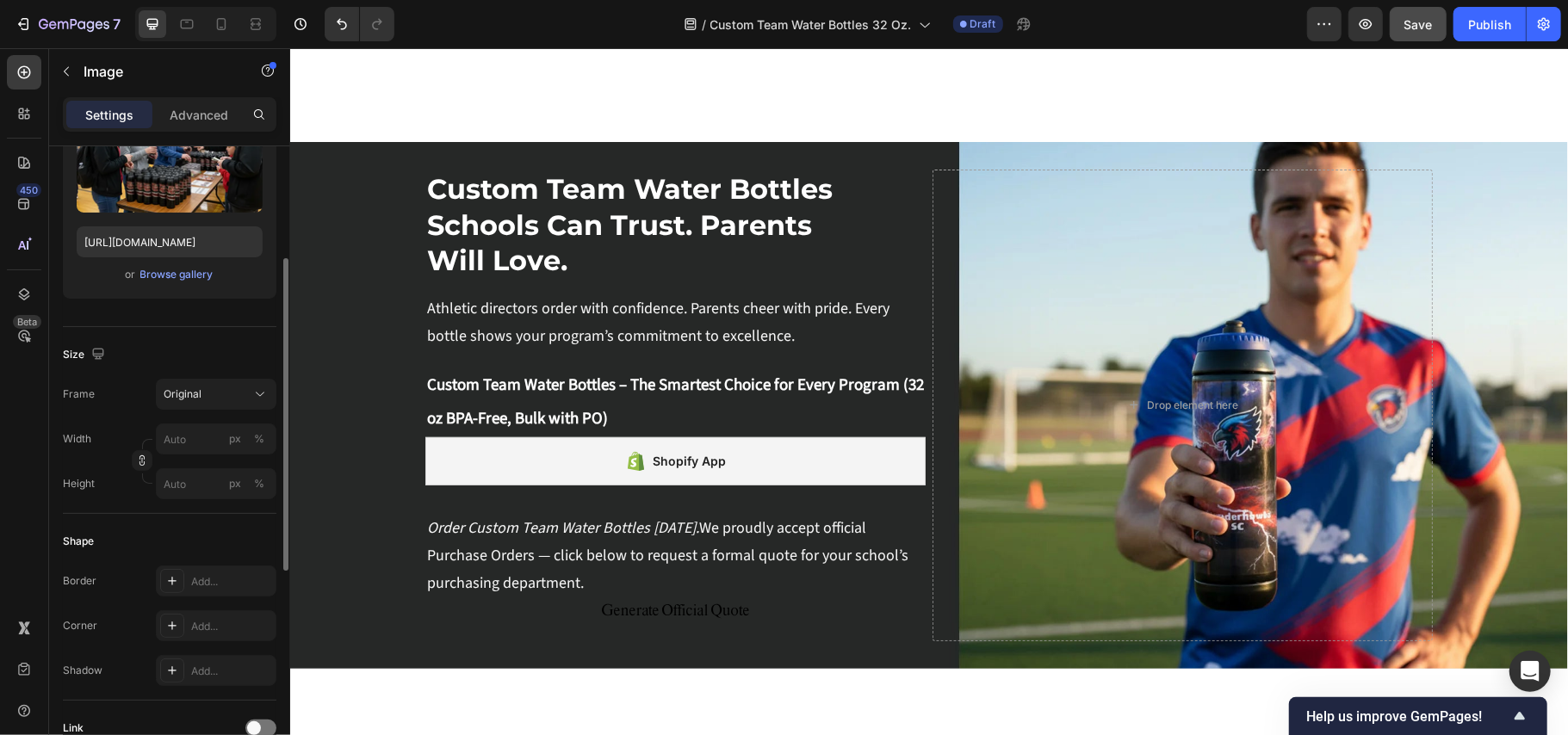
scroll to position [0, 0]
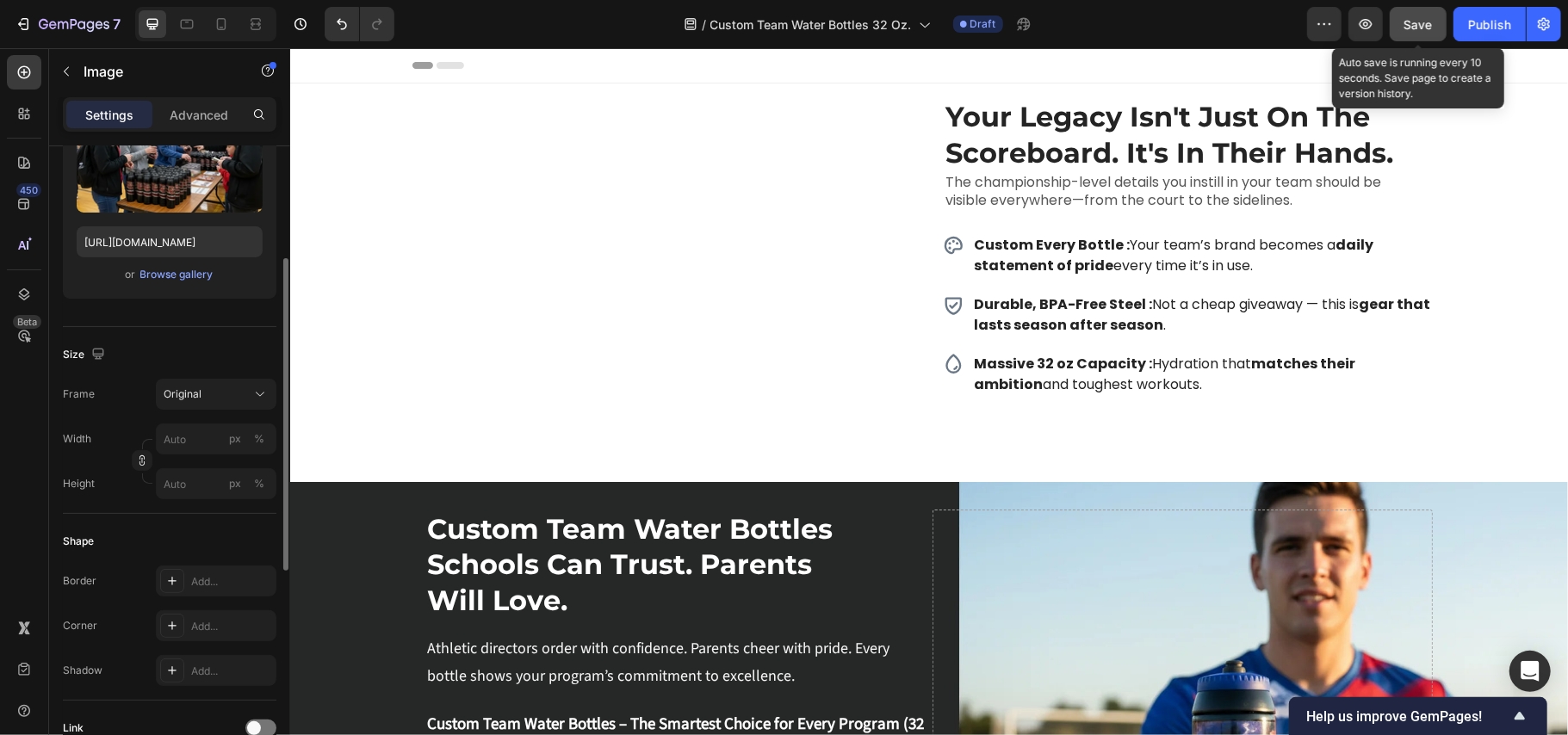
click at [1414, 21] on span "Save" at bounding box center [1419, 24] width 29 height 14
